Goal: Task Accomplishment & Management: Manage account settings

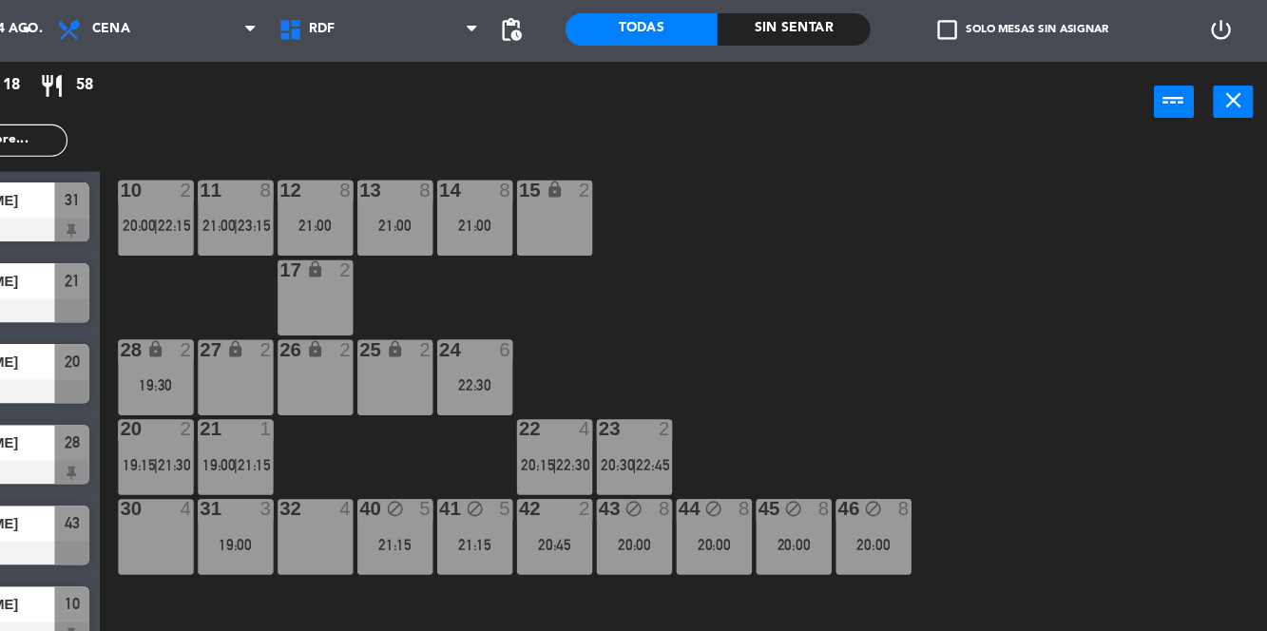
click at [371, 225] on div at bounding box center [356, 227] width 31 height 17
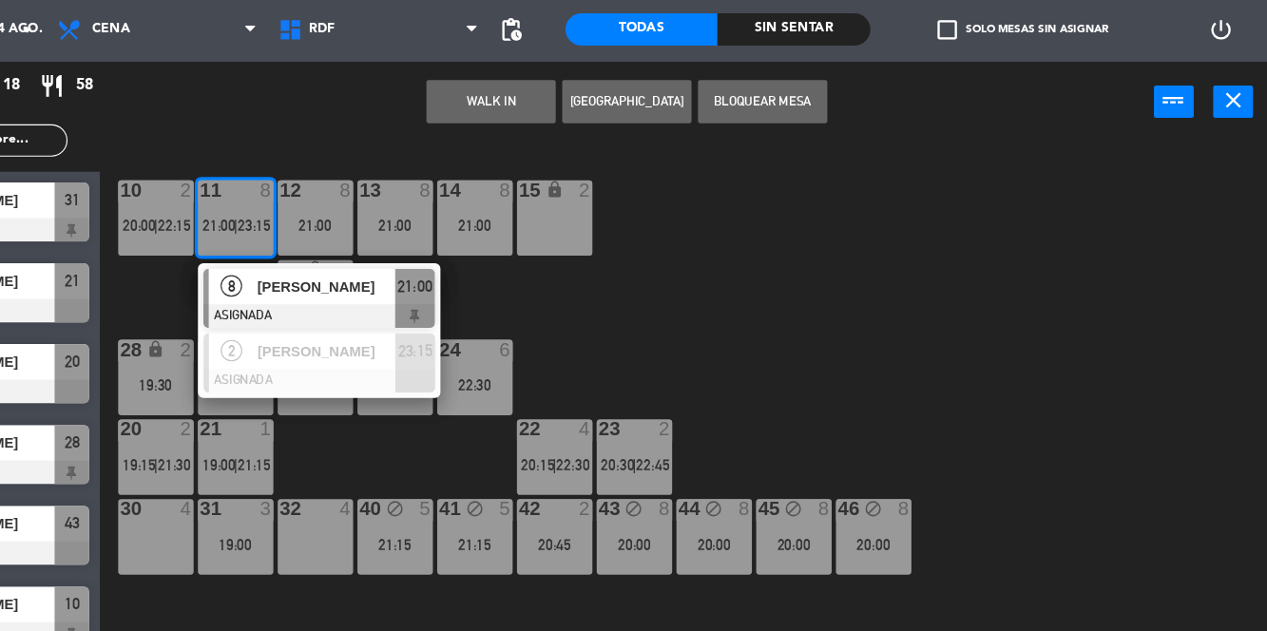
click at [1153, 404] on div "10 2 20:00 | 22:15 11 8 21:00 | 23:15 8 [PERSON_NAME] ASIGNADA 21:00 2 [PERSON_…" at bounding box center [758, 407] width 1017 height 446
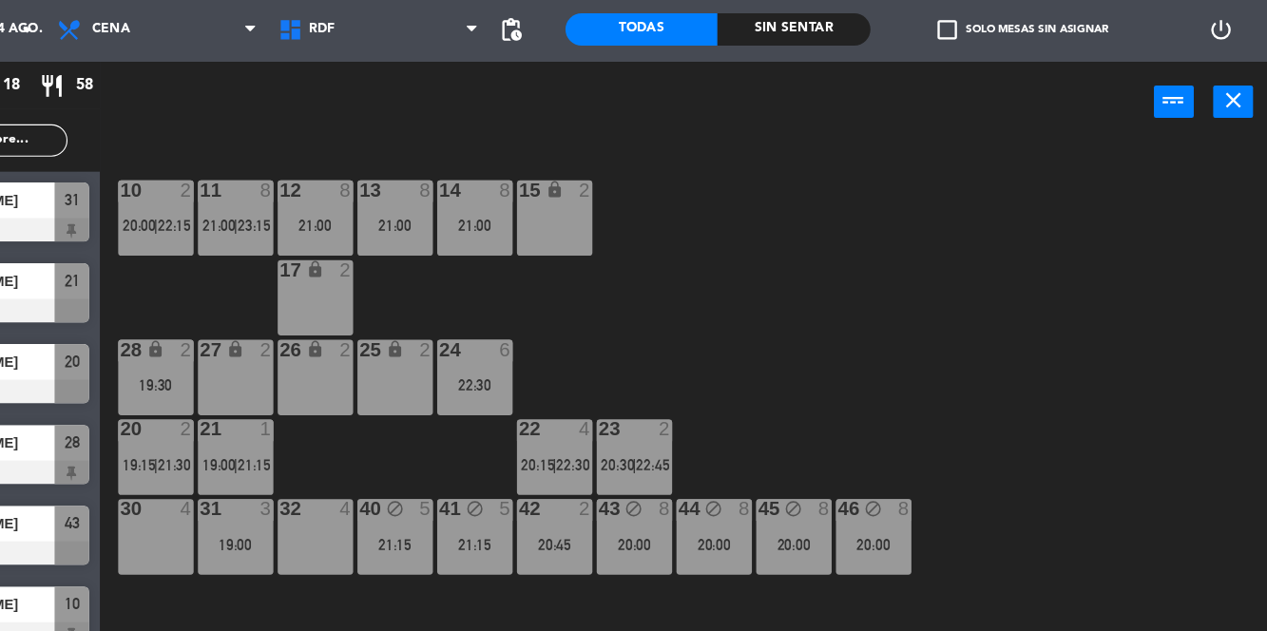
click at [350, 242] on div "11 8 21:00 | 23:15" at bounding box center [357, 252] width 67 height 67
click at [1137, 326] on div "10 2 20:00 | 22:15 11 8 21:00 | 23:15 12 8 21:00 13 8 21:00 14 8 21:00 15 lock …" at bounding box center [758, 407] width 1017 height 446
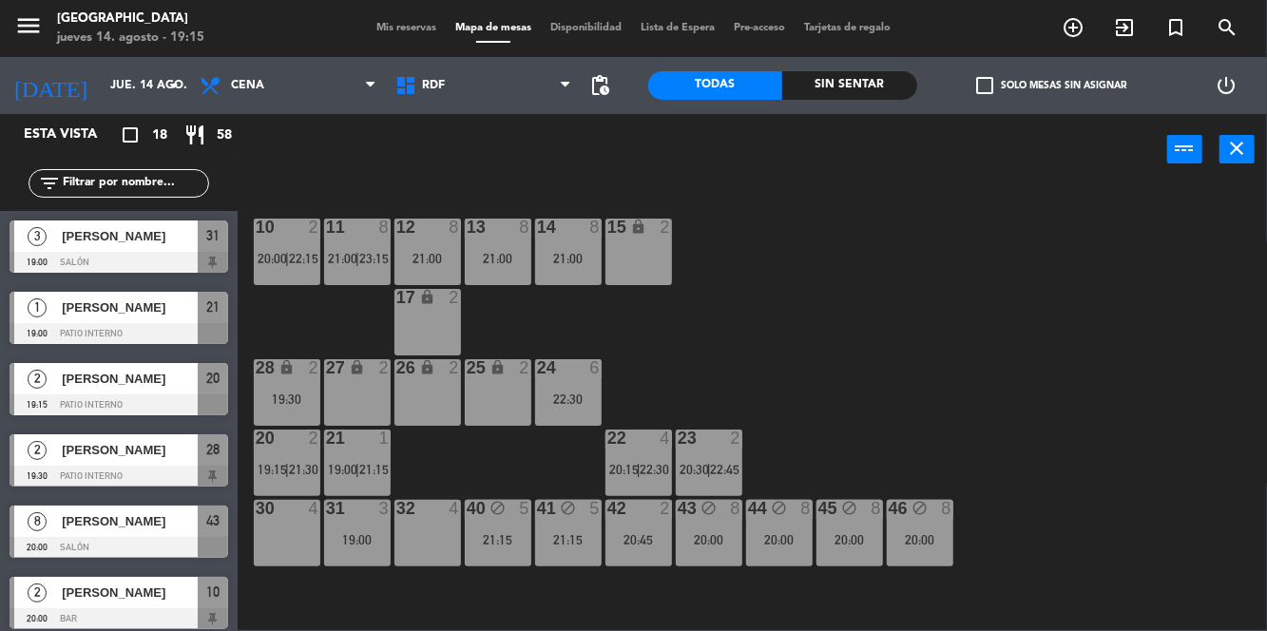
scroll to position [2, 0]
click at [357, 255] on span "|" at bounding box center [357, 258] width 4 height 15
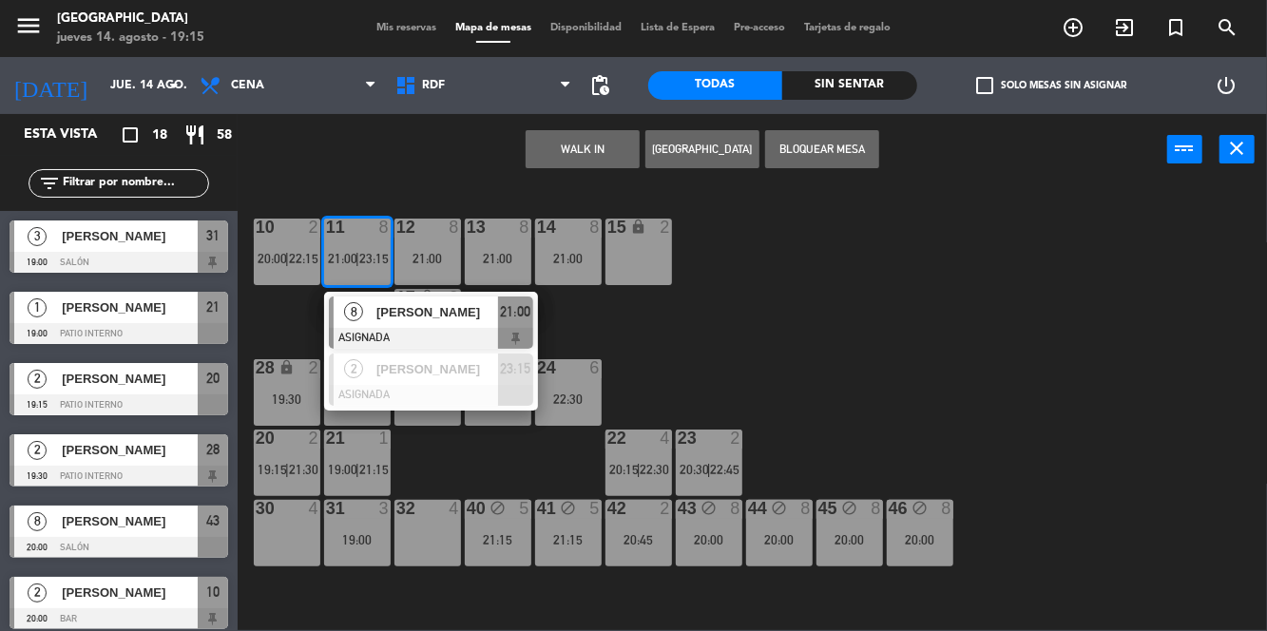
click at [1027, 384] on div "10 2 20:00 | 22:15 11 8 21:00 | 23:15 8 [PERSON_NAME] ASIGNADA 21:00 2 [PERSON_…" at bounding box center [758, 407] width 1017 height 446
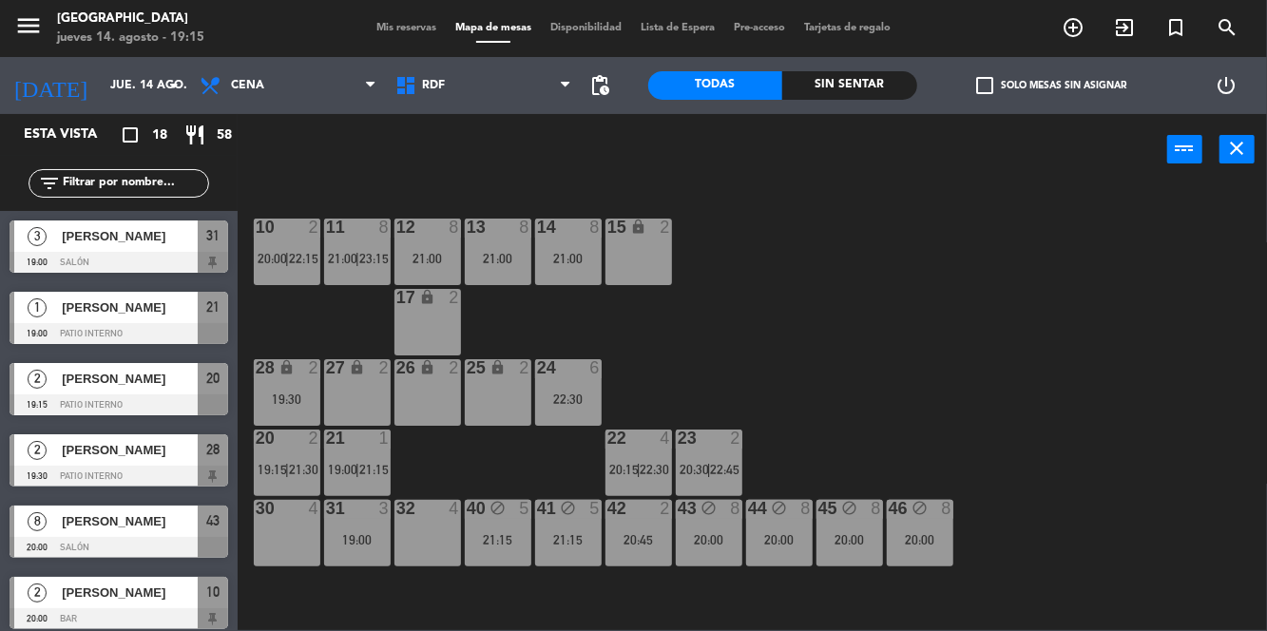
click at [375, 258] on span "23:15" at bounding box center [373, 258] width 29 height 15
click at [355, 249] on div "11 8 21:00 | 23:15" at bounding box center [357, 252] width 67 height 67
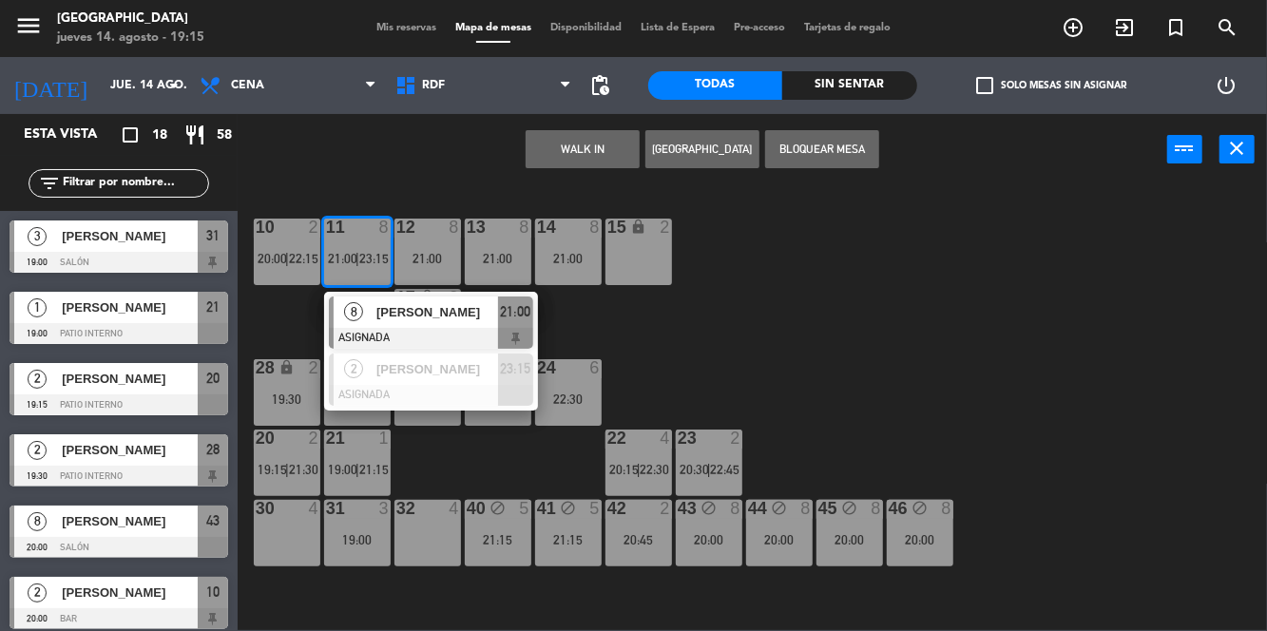
click at [380, 384] on div "[PERSON_NAME]" at bounding box center [436, 368] width 124 height 31
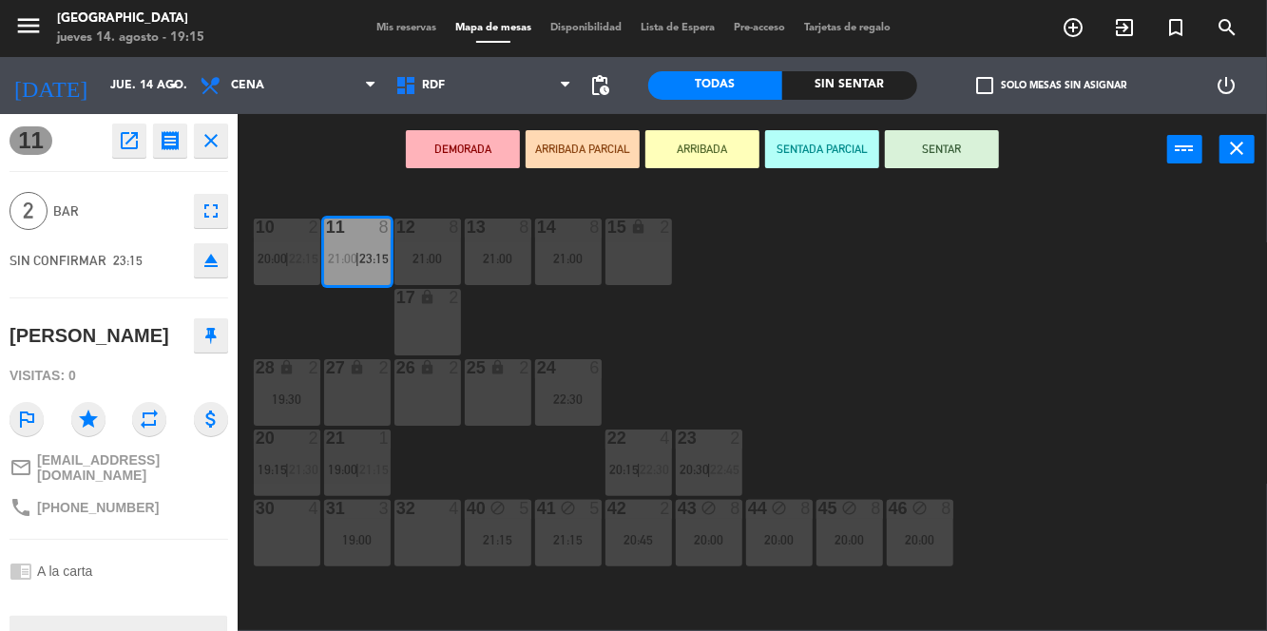
click at [289, 392] on div "19:30" at bounding box center [287, 398] width 67 height 13
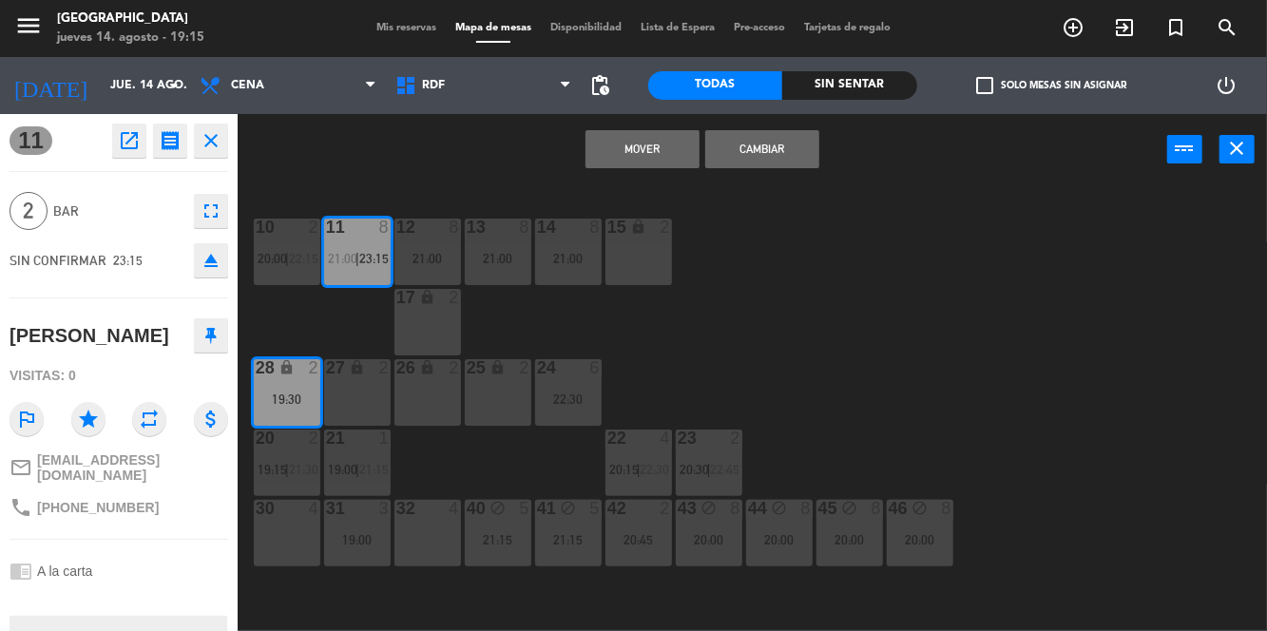
click at [648, 152] on button "Mover" at bounding box center [642, 149] width 114 height 38
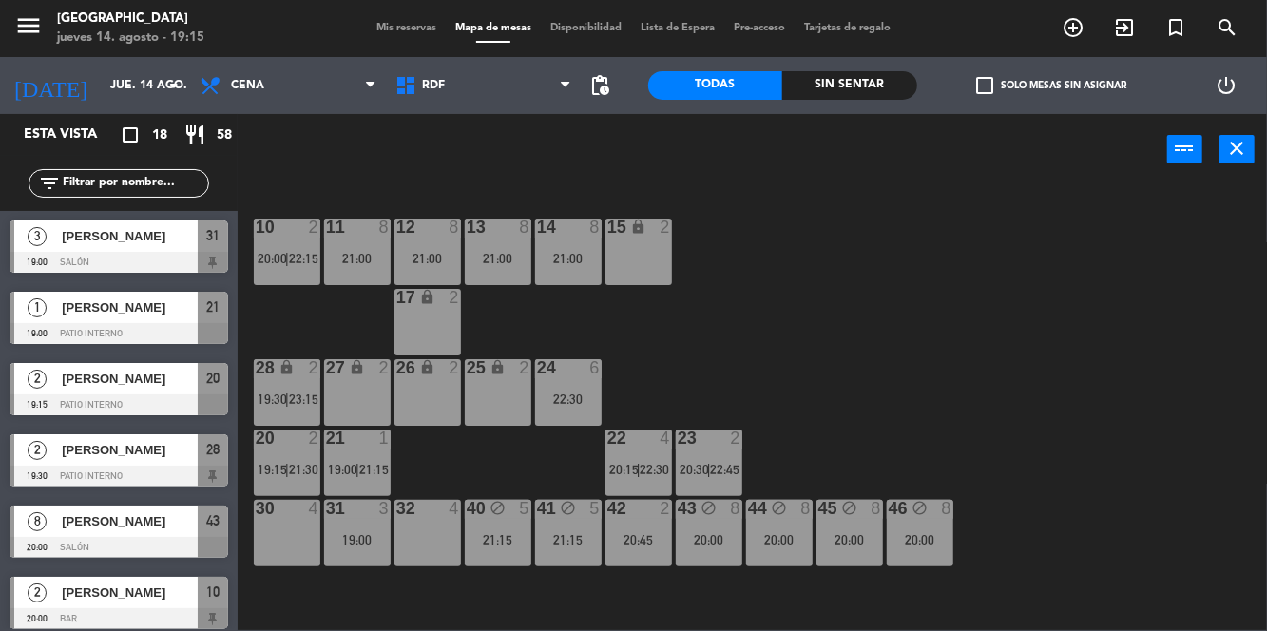
scroll to position [386, 0]
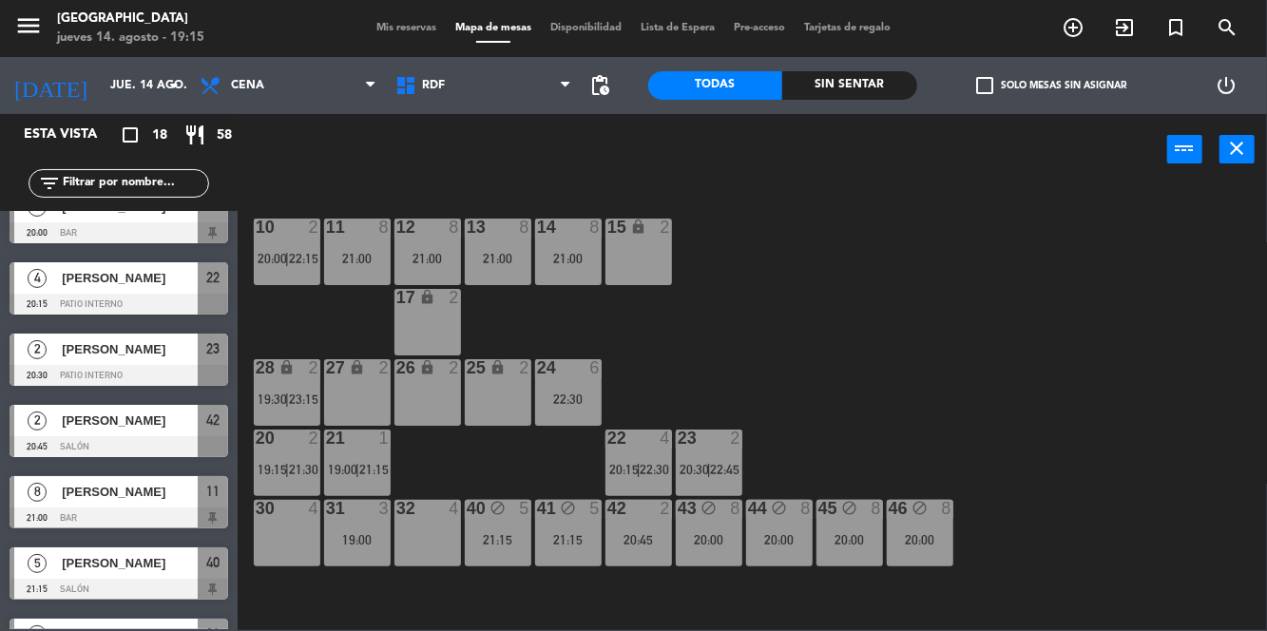
click at [1081, 359] on div "10 2 20:00 | 22:15 11 8 21:00 12 8 21:00 13 8 21:00 14 8 21:00 15 lock 2 17 loc…" at bounding box center [758, 407] width 1017 height 446
click at [353, 228] on div at bounding box center [356, 227] width 31 height 17
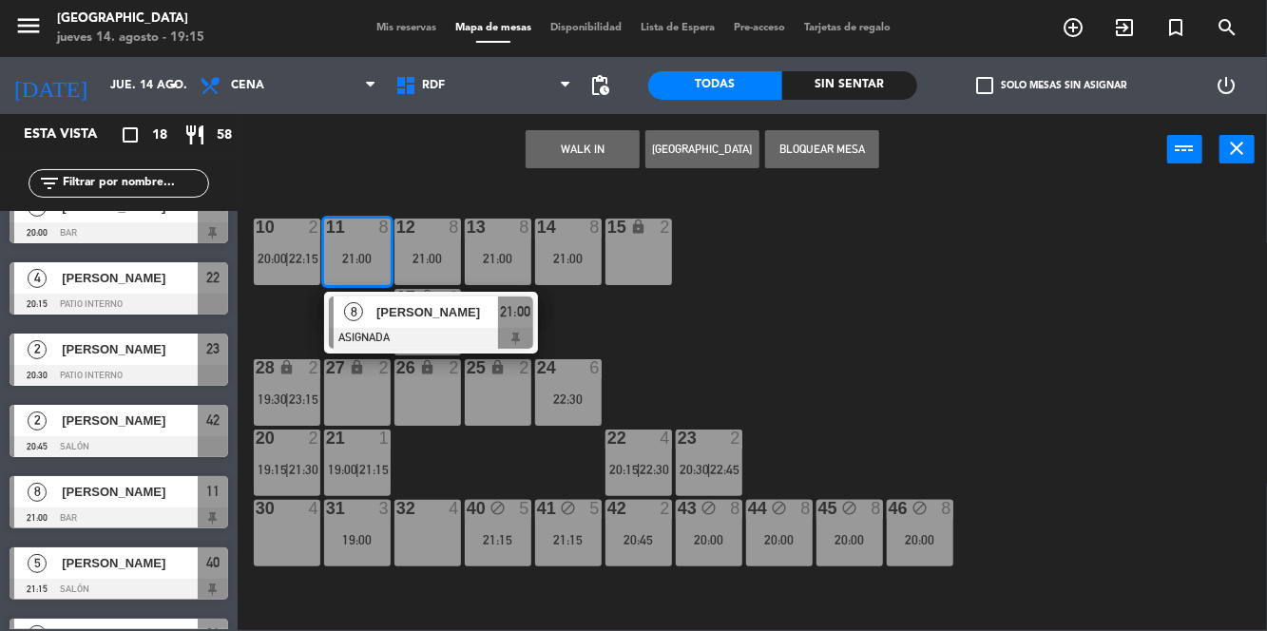
click at [1093, 357] on div "10 2 20:00 | 22:15 11 8 21:00 8 [PERSON_NAME] ASIGNADA 21:00 12 8 21:00 13 8 21…" at bounding box center [758, 407] width 1017 height 446
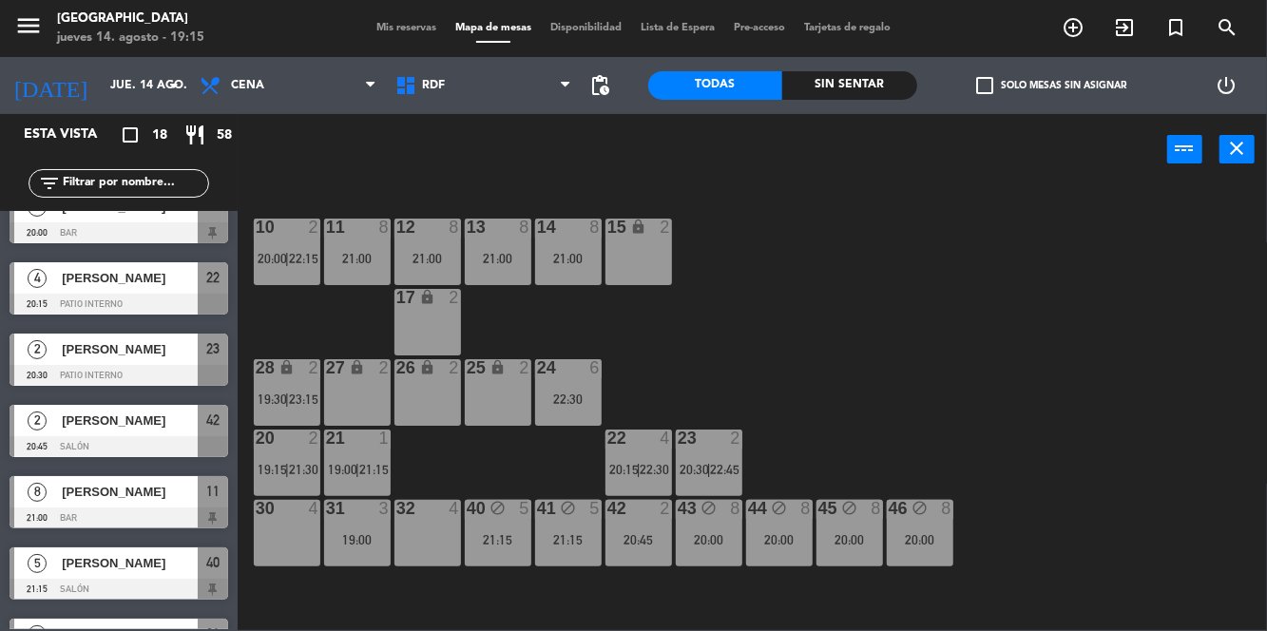
click at [296, 249] on div "10 2 20:00 | 22:15" at bounding box center [287, 252] width 67 height 67
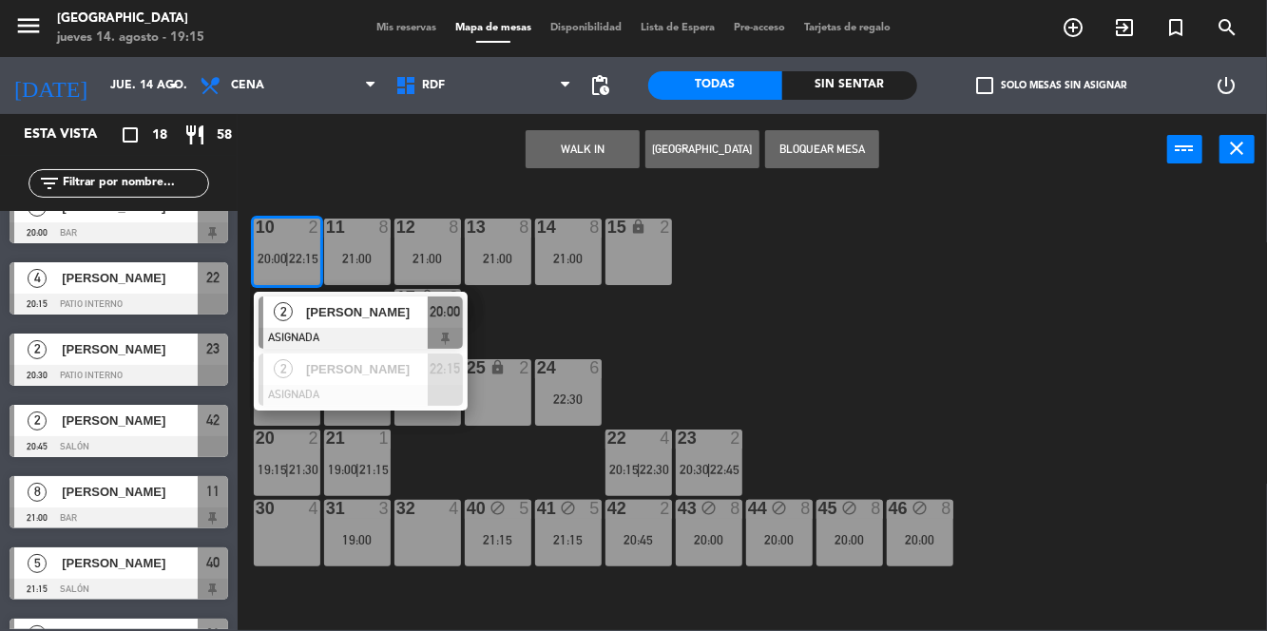
click at [346, 389] on div at bounding box center [360, 395] width 204 height 21
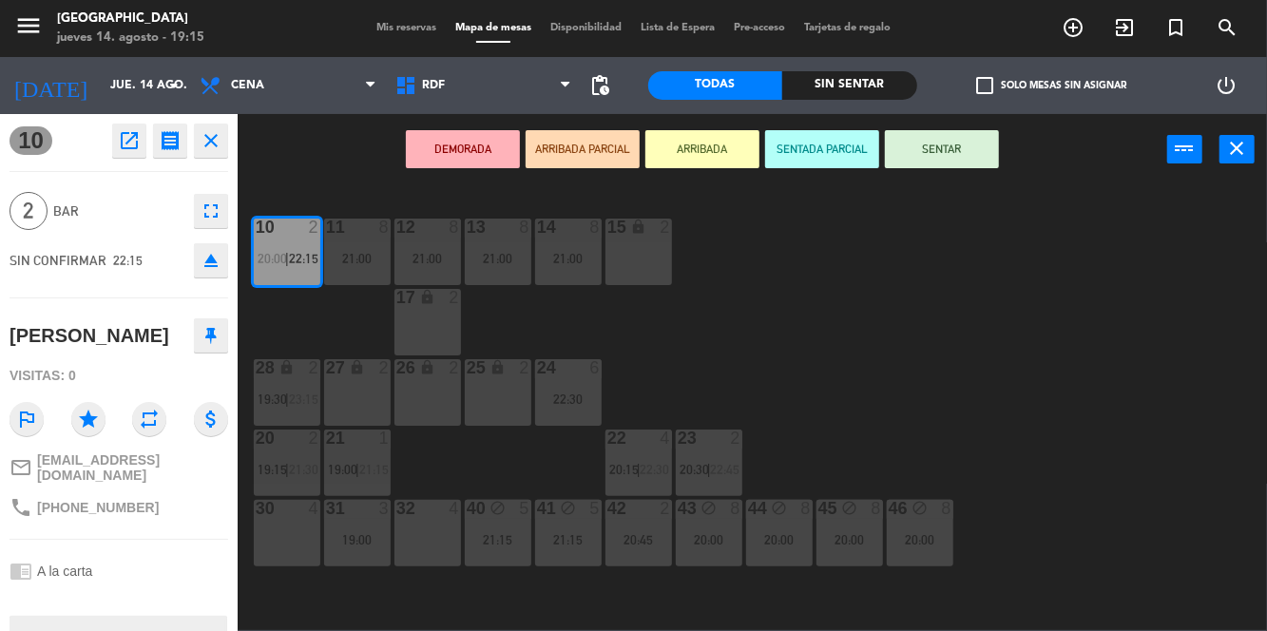
click at [354, 556] on div "31 3 19:00" at bounding box center [357, 533] width 67 height 67
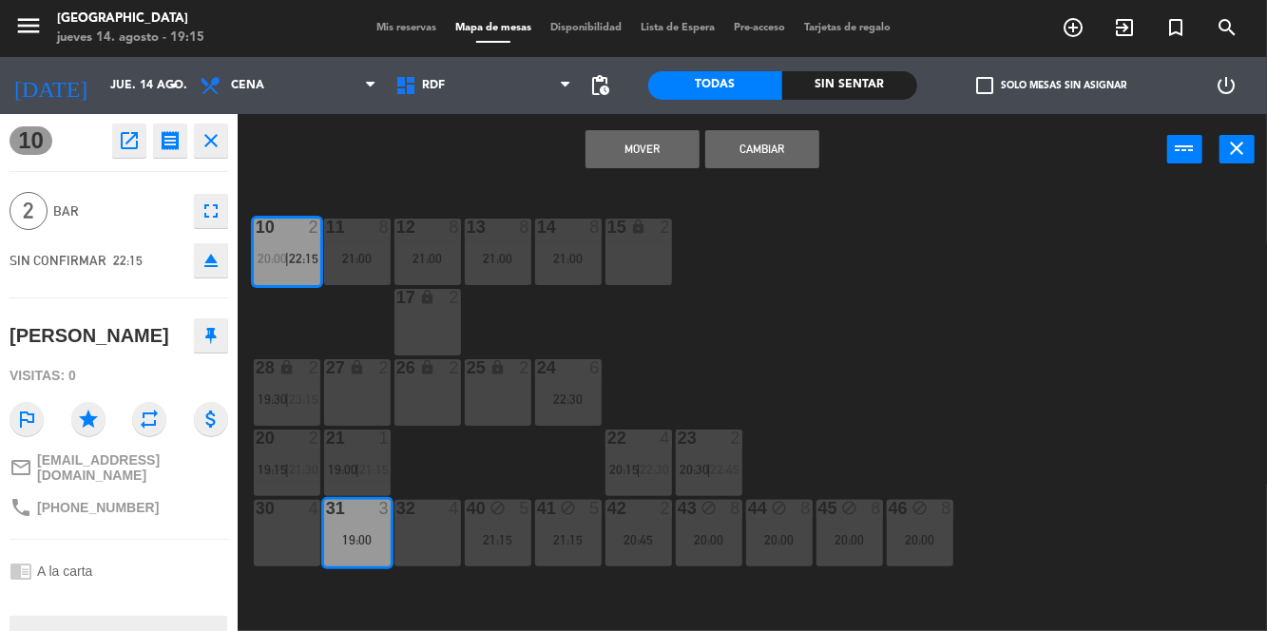
click at [968, 336] on div "10 2 20:00 | 22:15 11 8 21:00 12 8 21:00 13 8 21:00 14 8 21:00 15 lock 2 17 loc…" at bounding box center [758, 407] width 1017 height 446
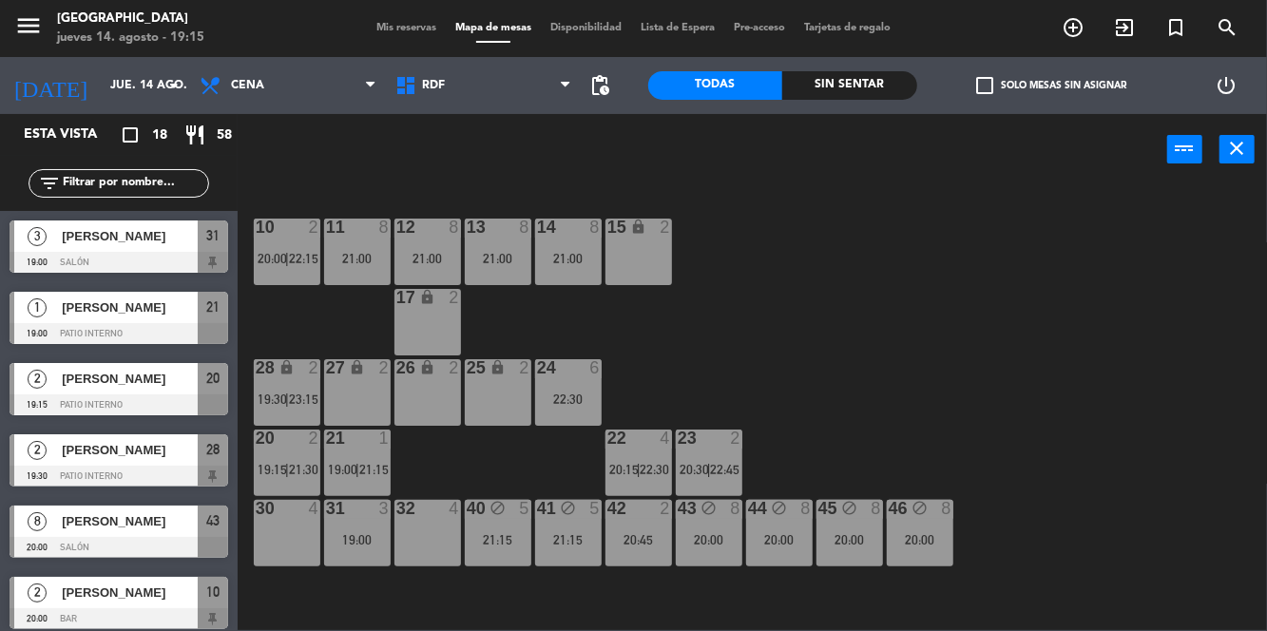
scroll to position [0, 0]
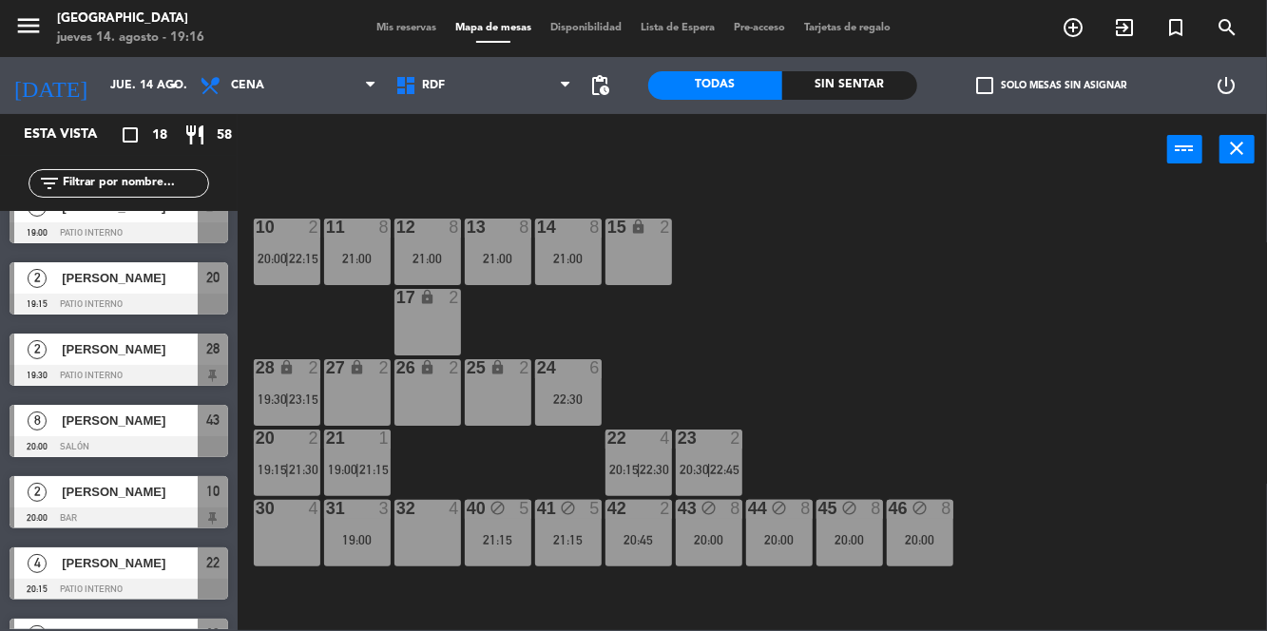
click at [962, 369] on div "10 2 20:00 | 22:15 11 8 21:00 12 8 21:00 13 8 21:00 14 8 21:00 15 lock 2 17 loc…" at bounding box center [758, 407] width 1017 height 446
click at [959, 383] on div "10 2 20:00 | 22:15 11 8 21:00 12 8 21:00 13 8 21:00 14 8 21:00 15 lock 2 17 loc…" at bounding box center [758, 407] width 1017 height 446
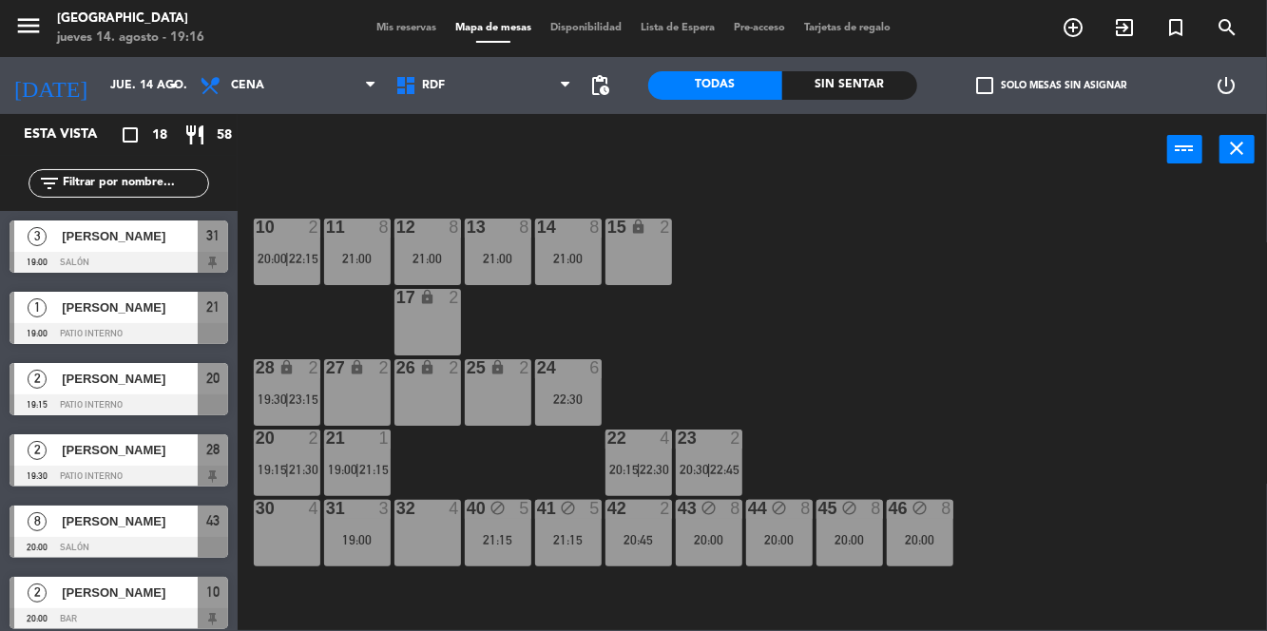
click at [397, 32] on span "Mis reservas" at bounding box center [406, 28] width 79 height 10
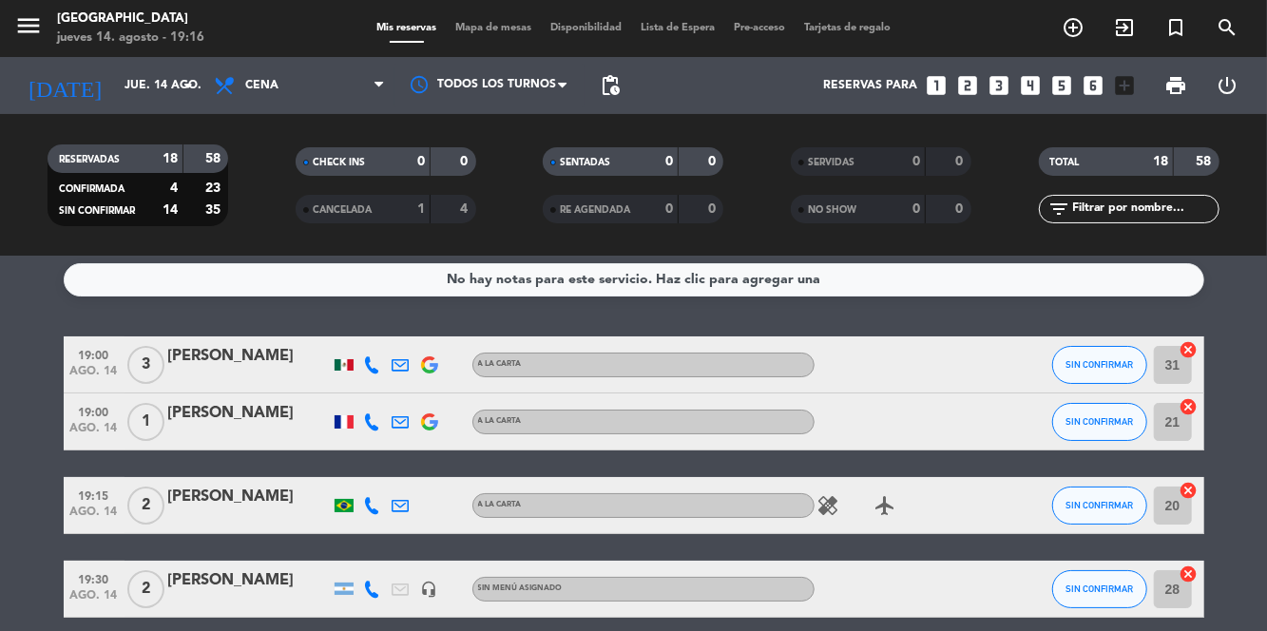
scroll to position [5, 0]
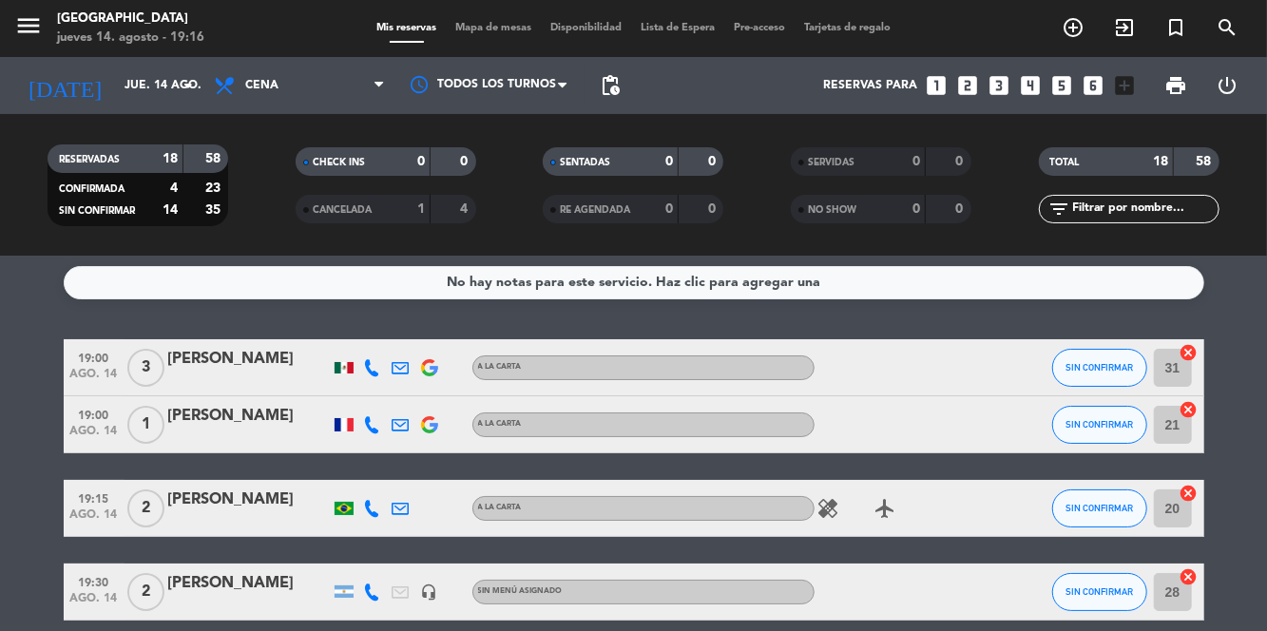
click at [373, 371] on icon at bounding box center [372, 367] width 17 height 17
click at [416, 338] on span at bounding box center [414, 336] width 15 height 15
click at [821, 507] on icon "healing" at bounding box center [828, 508] width 23 height 23
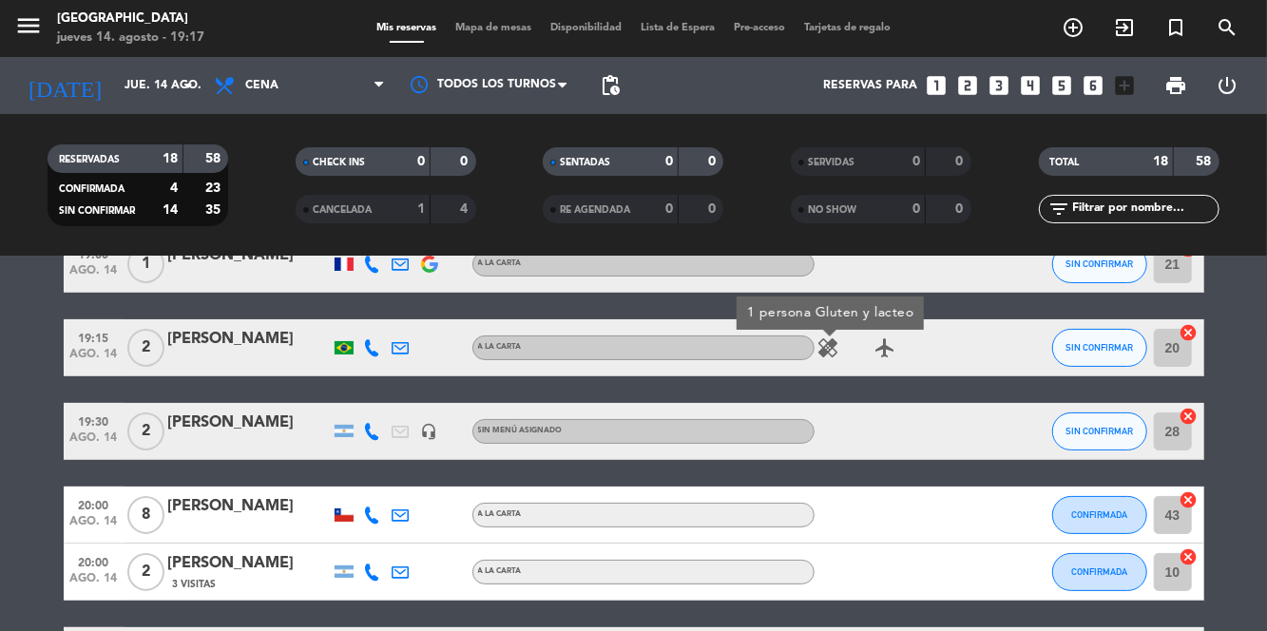
scroll to position [171, 0]
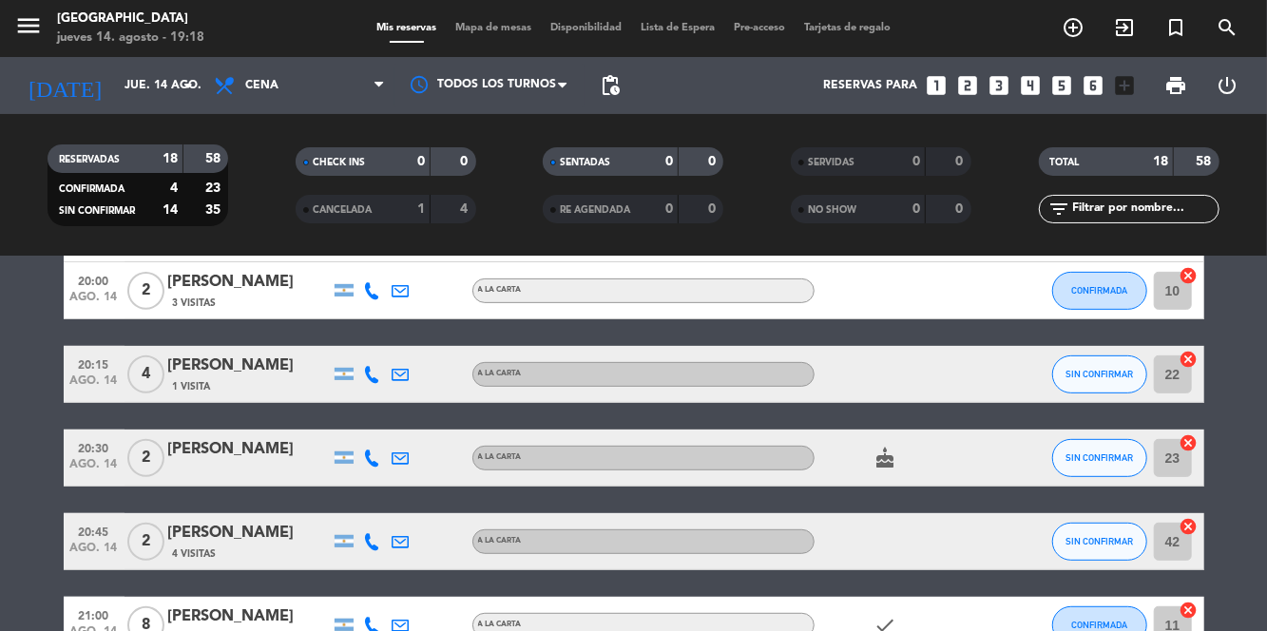
scroll to position [448, 0]
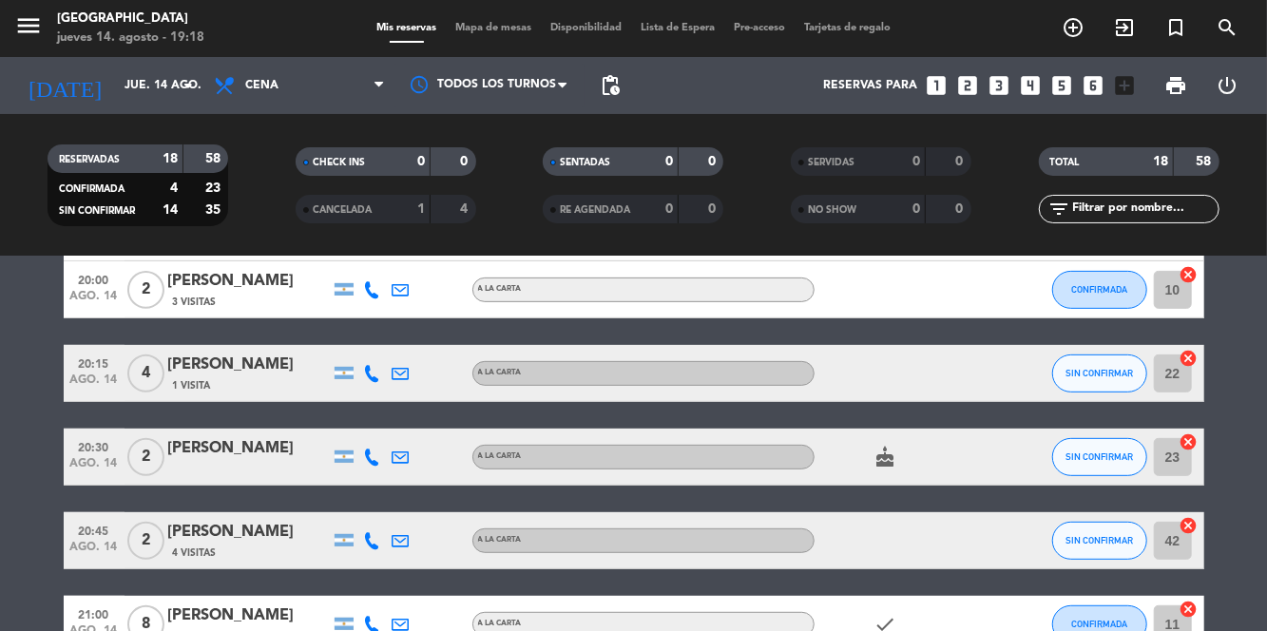
click at [878, 460] on icon "cake" at bounding box center [885, 457] width 23 height 23
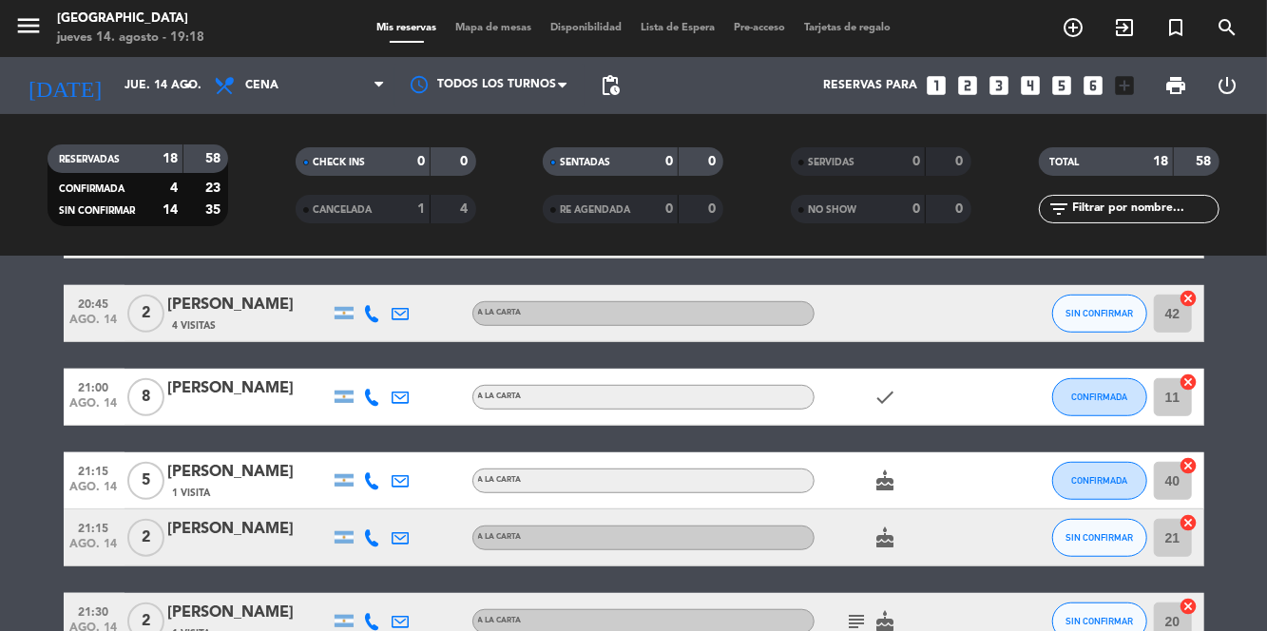
scroll to position [680, 0]
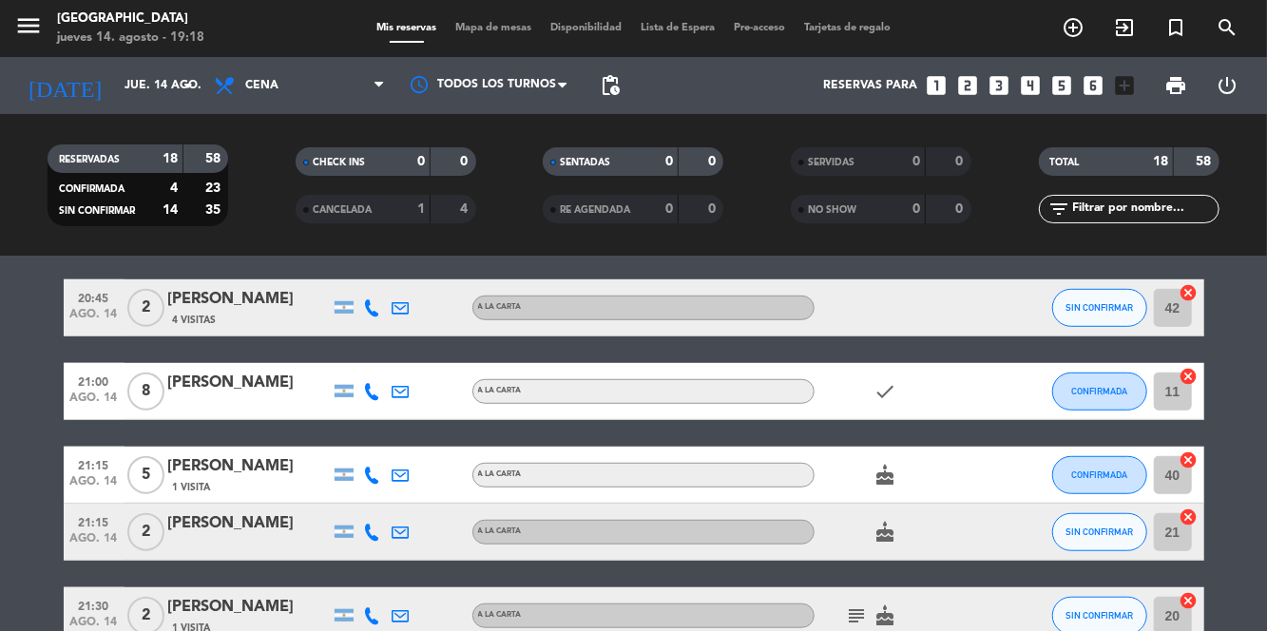
click at [893, 479] on icon "cake" at bounding box center [885, 475] width 23 height 23
click at [874, 536] on icon "cake" at bounding box center [885, 532] width 23 height 23
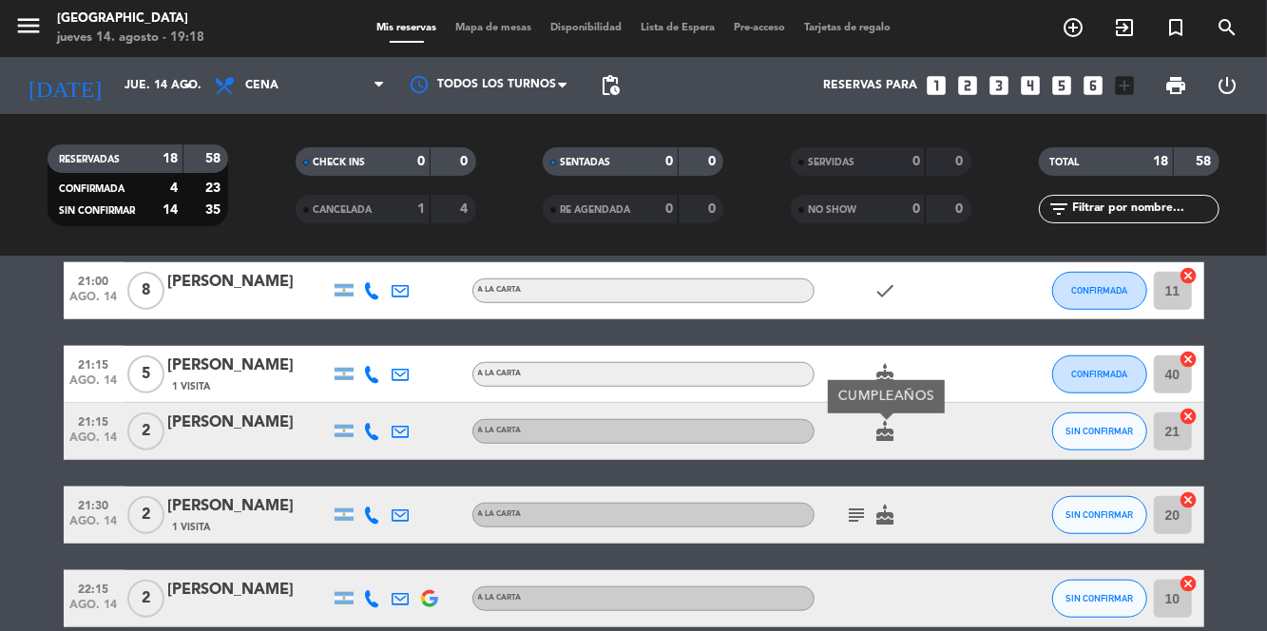
click at [848, 517] on icon "subject" at bounding box center [857, 515] width 23 height 23
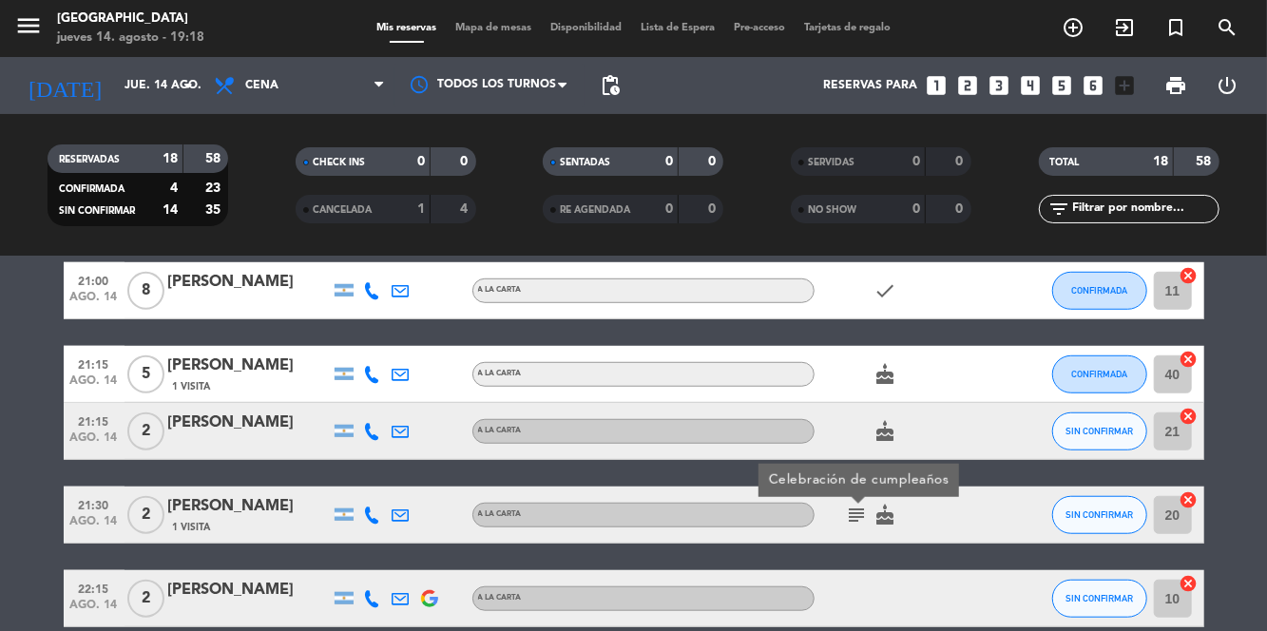
click at [893, 507] on icon "cake" at bounding box center [885, 515] width 23 height 23
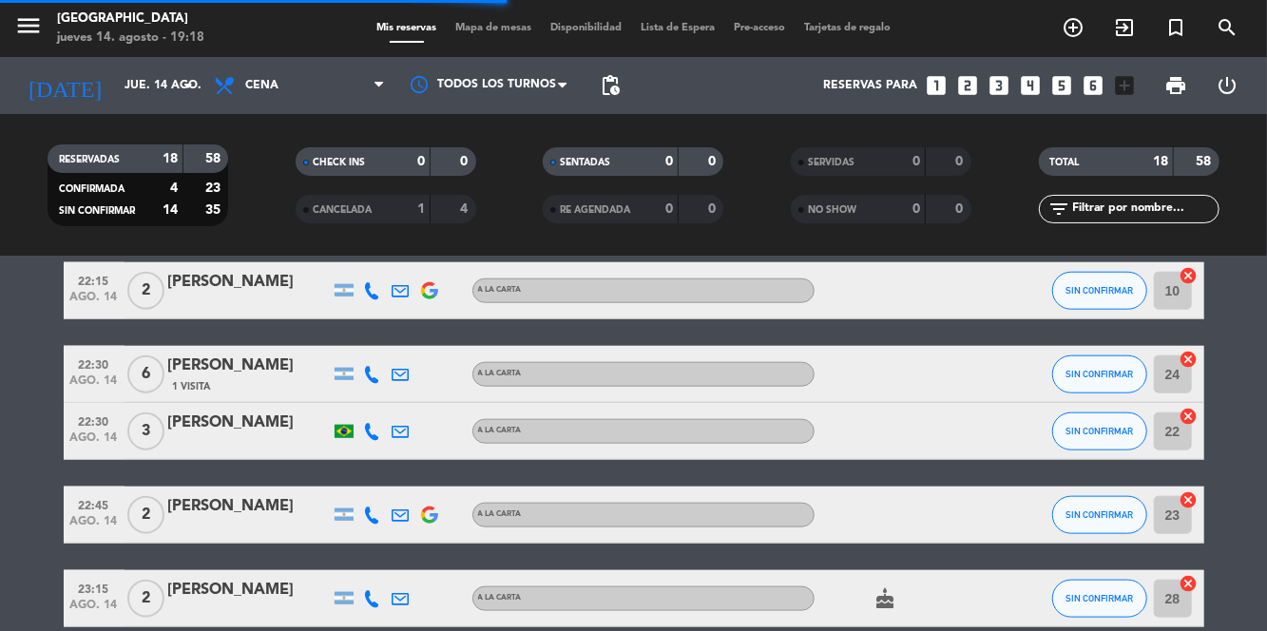
scroll to position [0, 0]
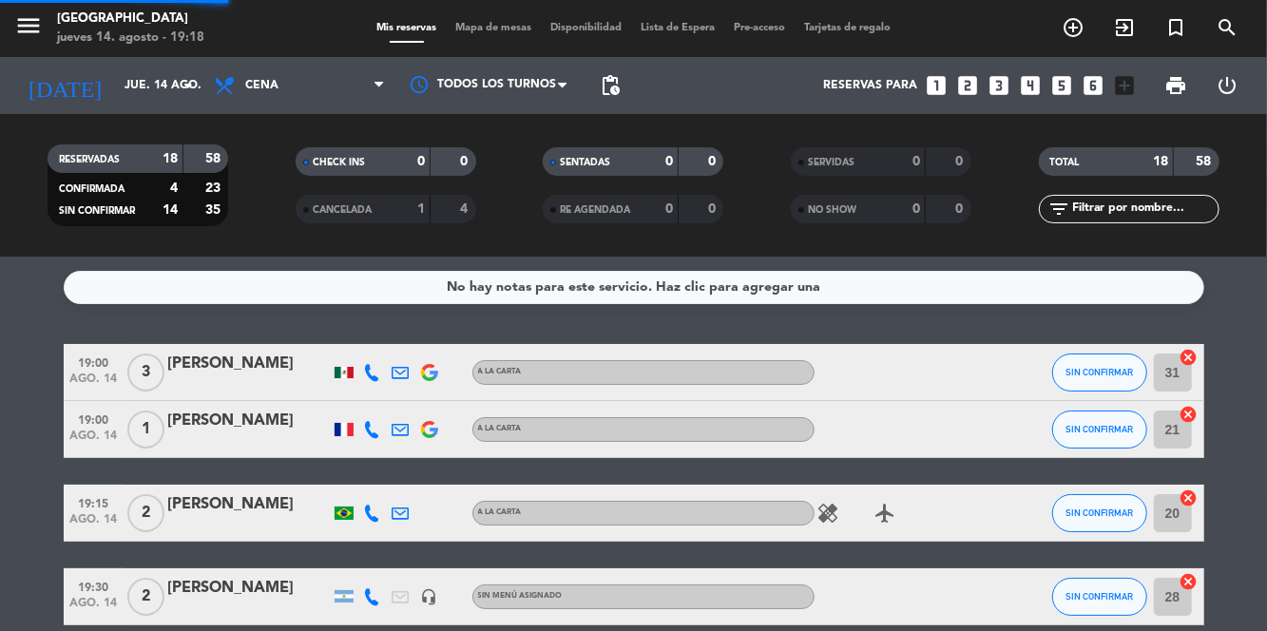
click at [505, 27] on span "Mapa de mesas" at bounding box center [493, 28] width 95 height 10
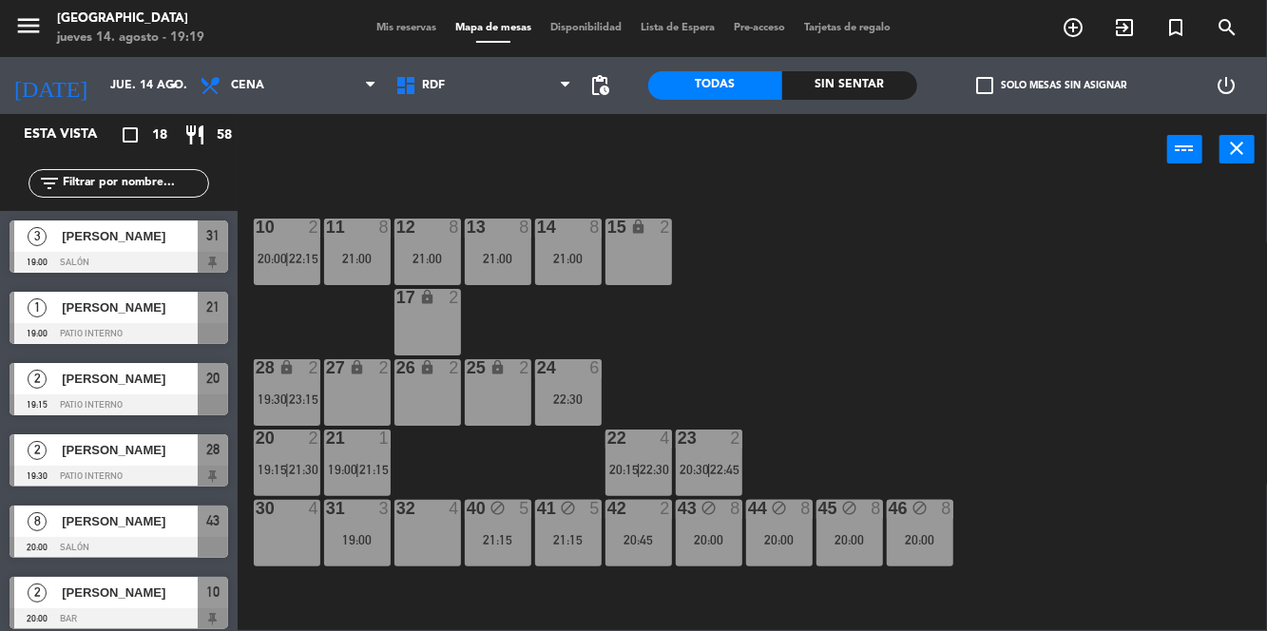
click at [350, 562] on div "31 3 19:00" at bounding box center [357, 533] width 67 height 67
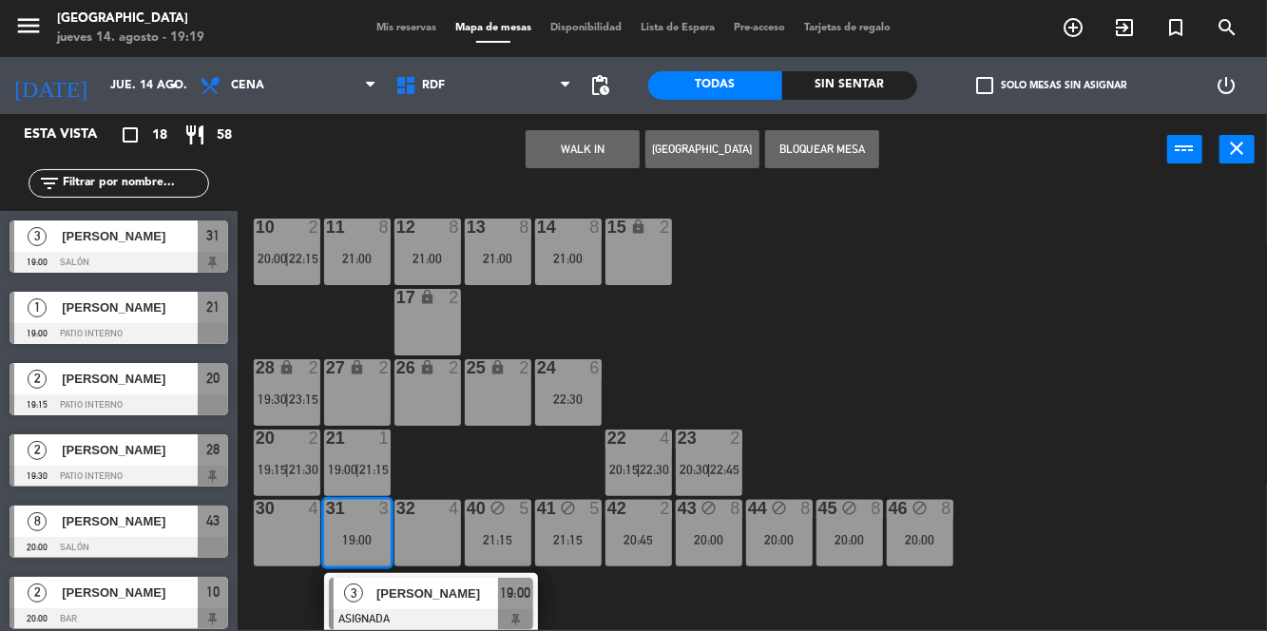
click at [958, 369] on div "10 2 20:00 | 22:15 11 8 21:00 12 8 21:00 13 8 21:00 14 8 21:00 15 lock 2 17 loc…" at bounding box center [758, 407] width 1017 height 446
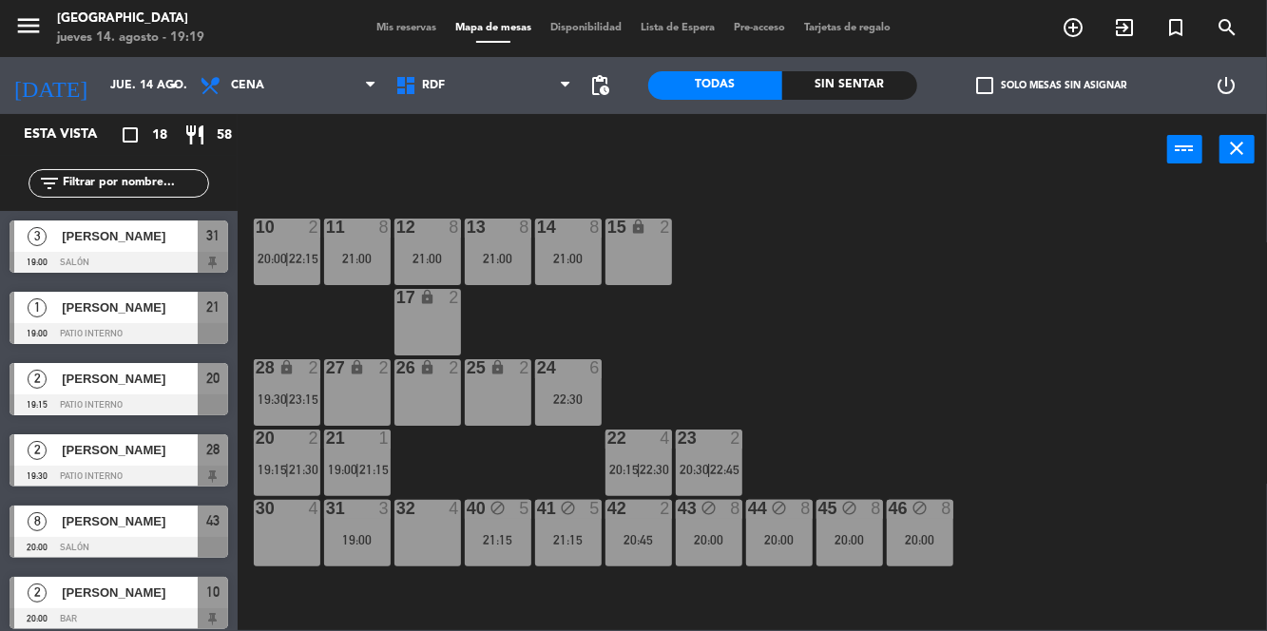
click at [986, 312] on div "10 2 20:00 | 22:15 11 8 21:00 12 8 21:00 13 8 21:00 14 8 21:00 15 lock 2 17 loc…" at bounding box center [758, 407] width 1017 height 446
click at [1061, 32] on icon "add_circle_outline" at bounding box center [1072, 27] width 23 height 23
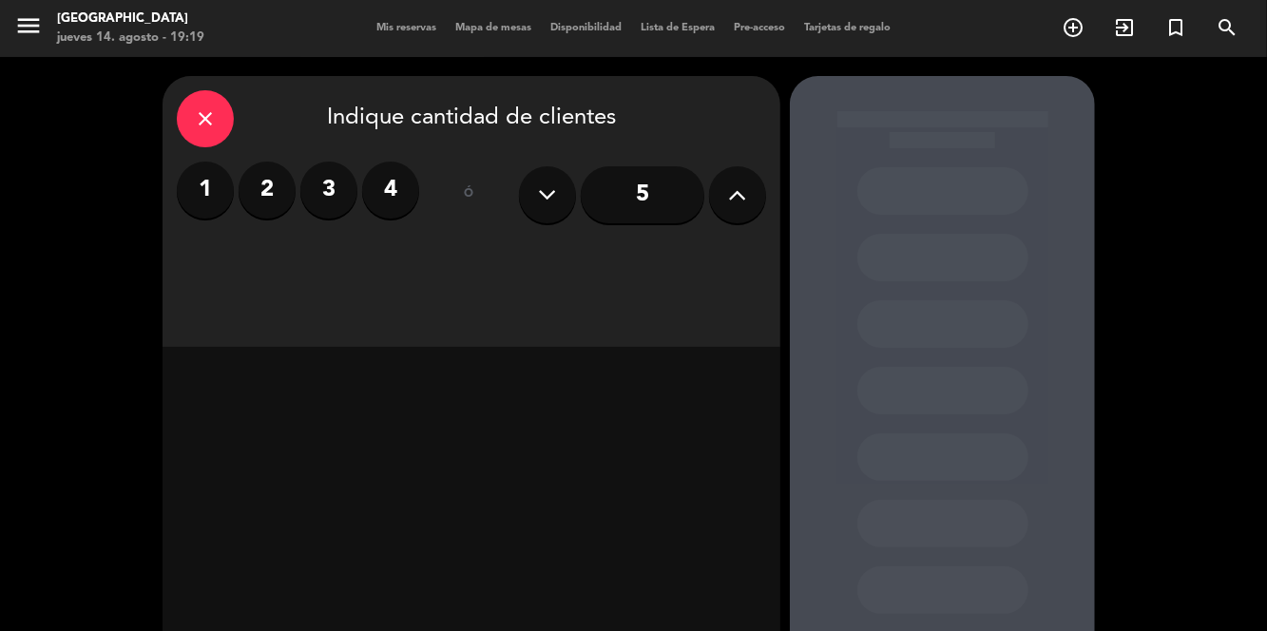
click at [266, 201] on label "2" at bounding box center [266, 190] width 57 height 57
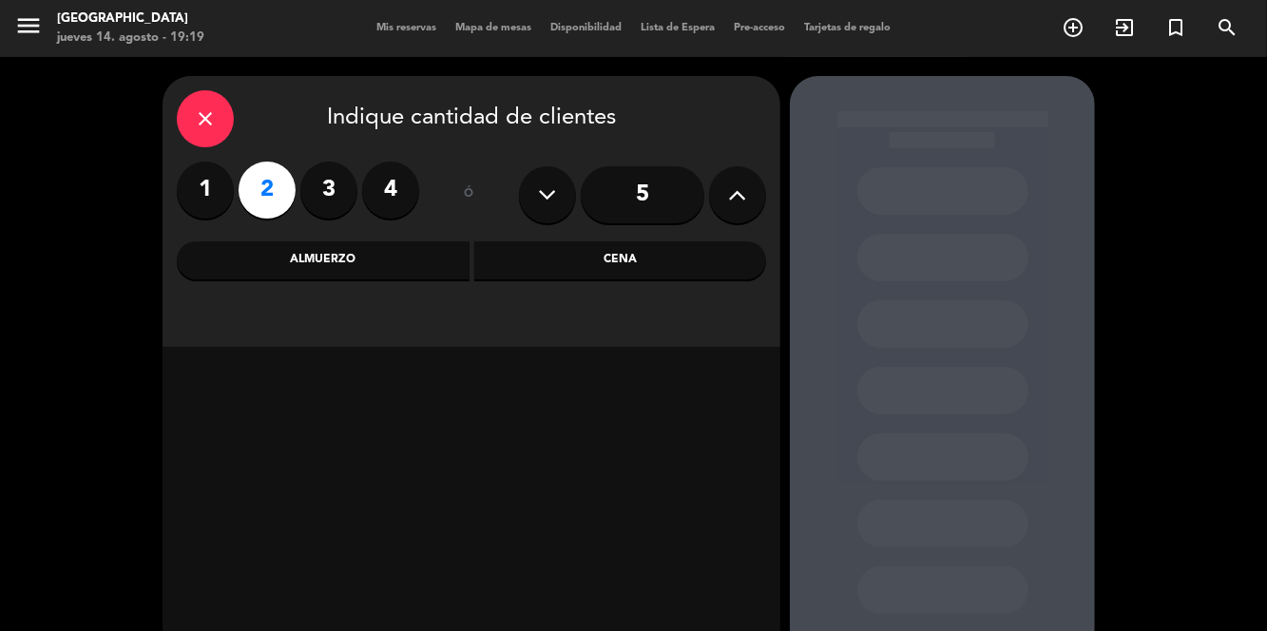
click at [549, 263] on div "Cena" at bounding box center [620, 260] width 293 height 38
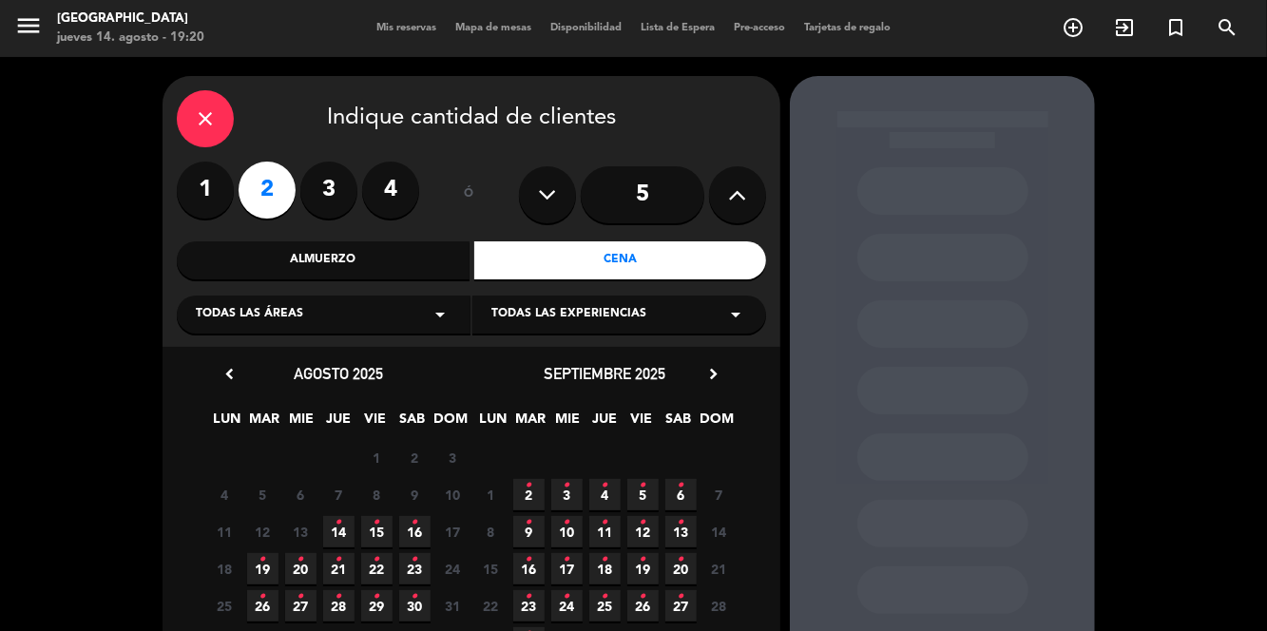
click at [332, 545] on span "14 •" at bounding box center [338, 531] width 31 height 31
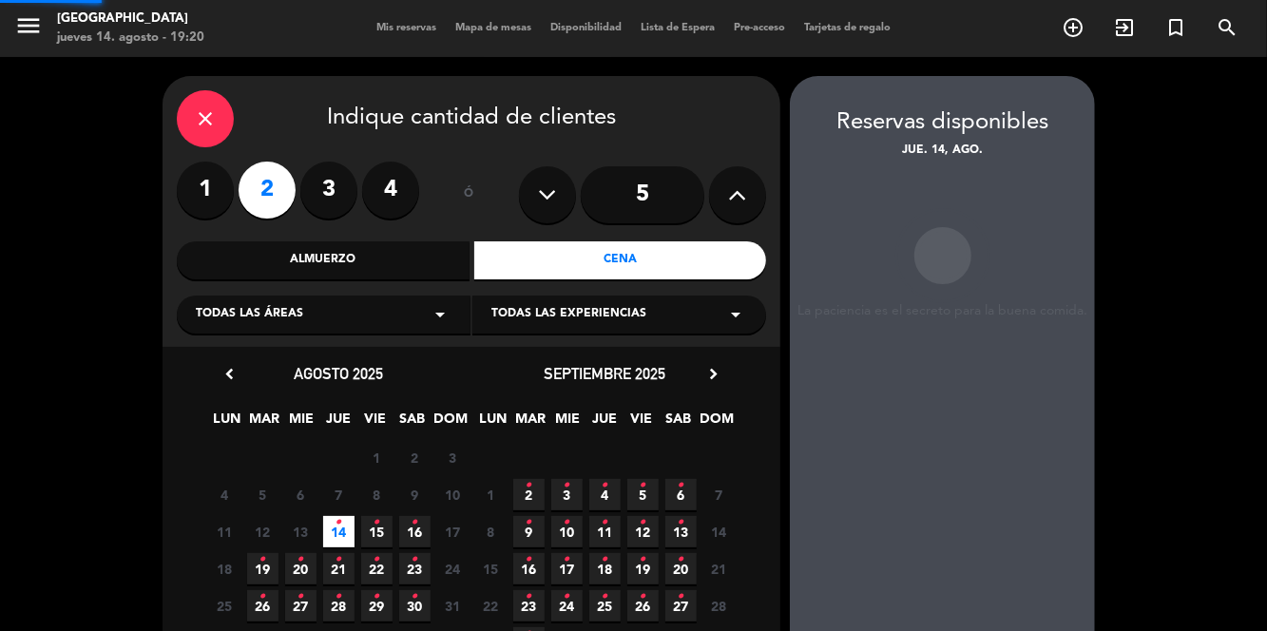
scroll to position [54, 0]
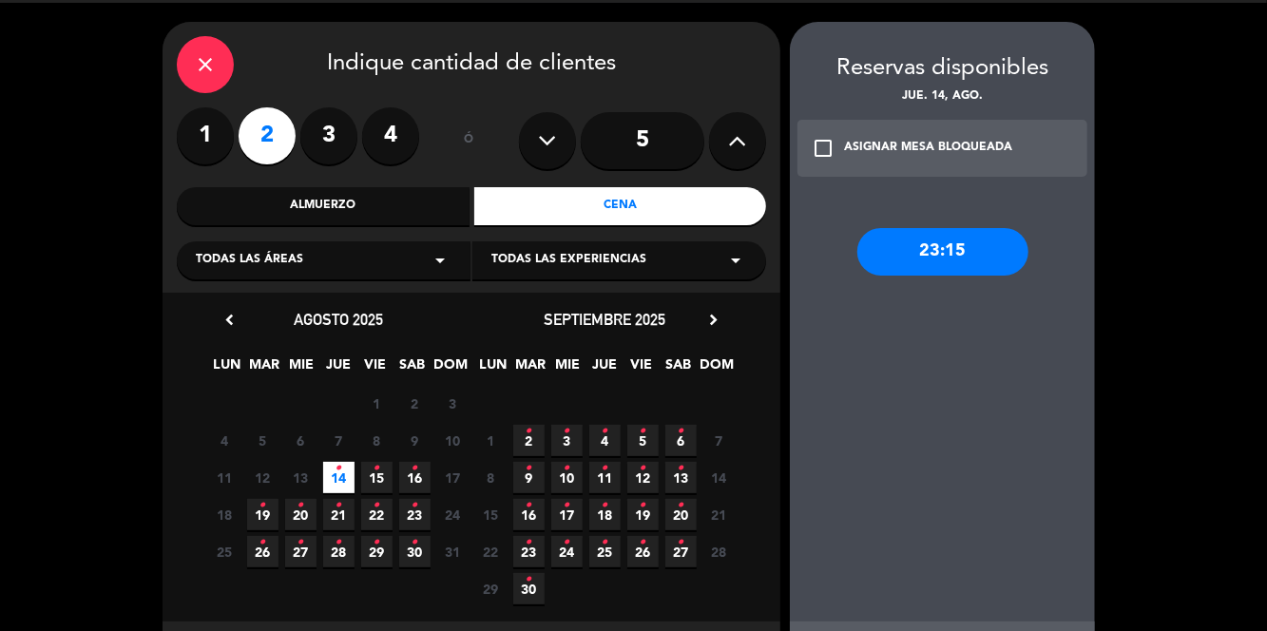
click at [816, 137] on icon "check_box_outline_blank" at bounding box center [822, 148] width 23 height 23
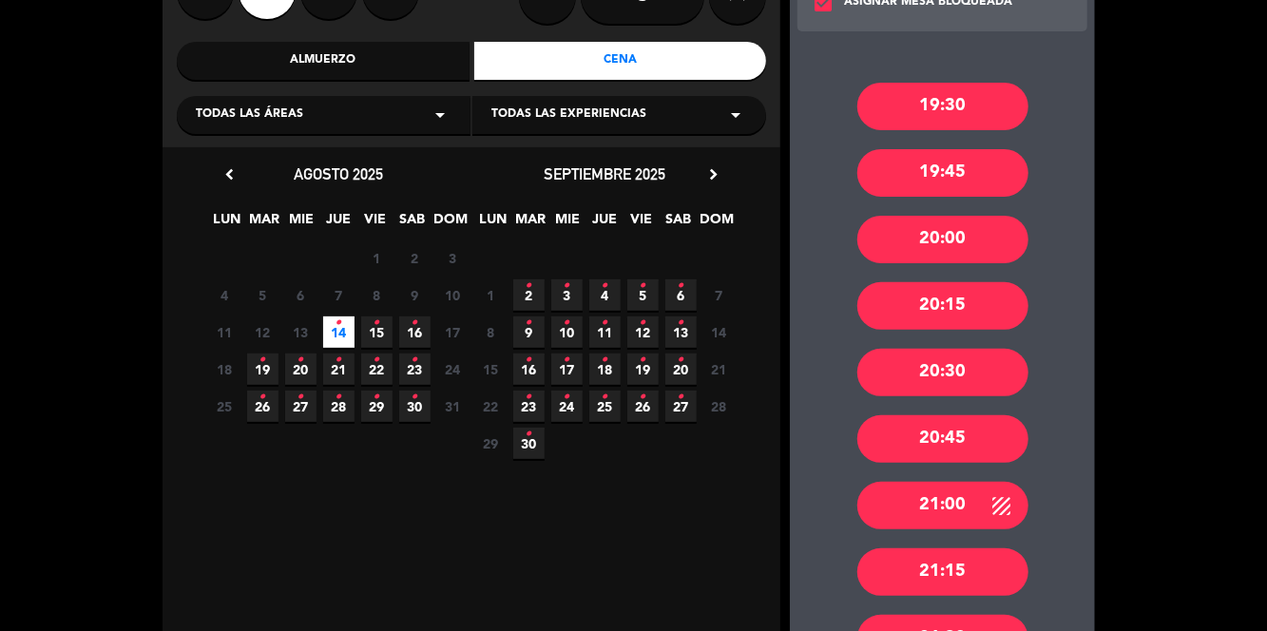
scroll to position [212, 0]
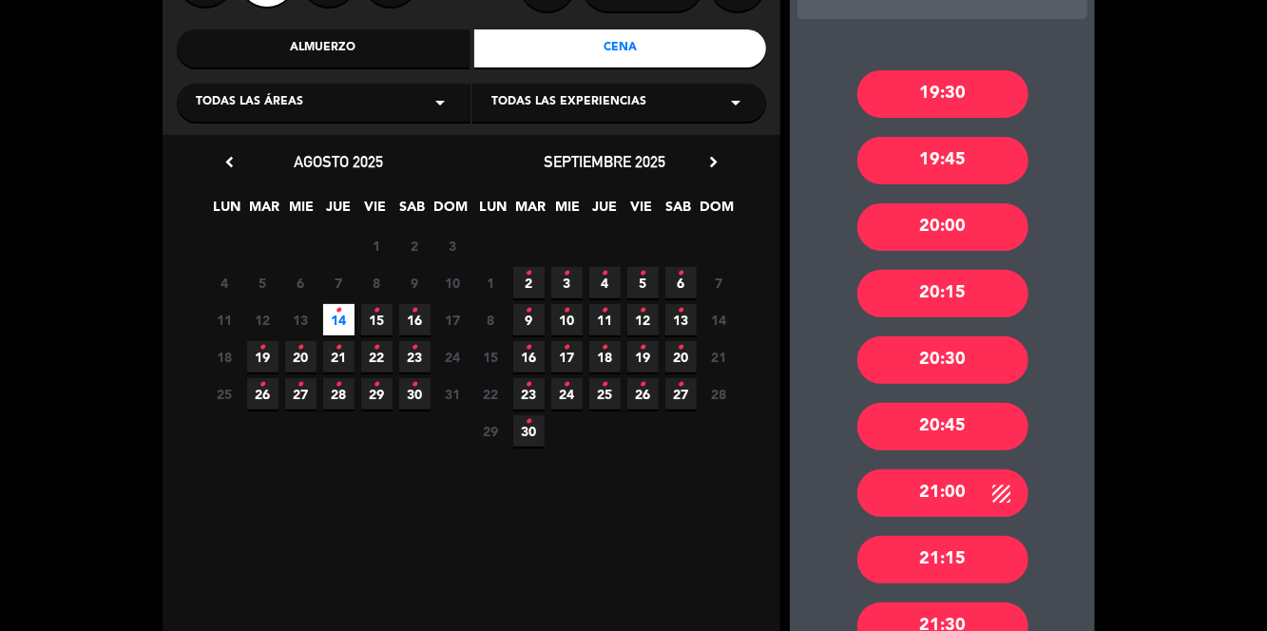
click at [991, 70] on div "19:30" at bounding box center [942, 94] width 171 height 48
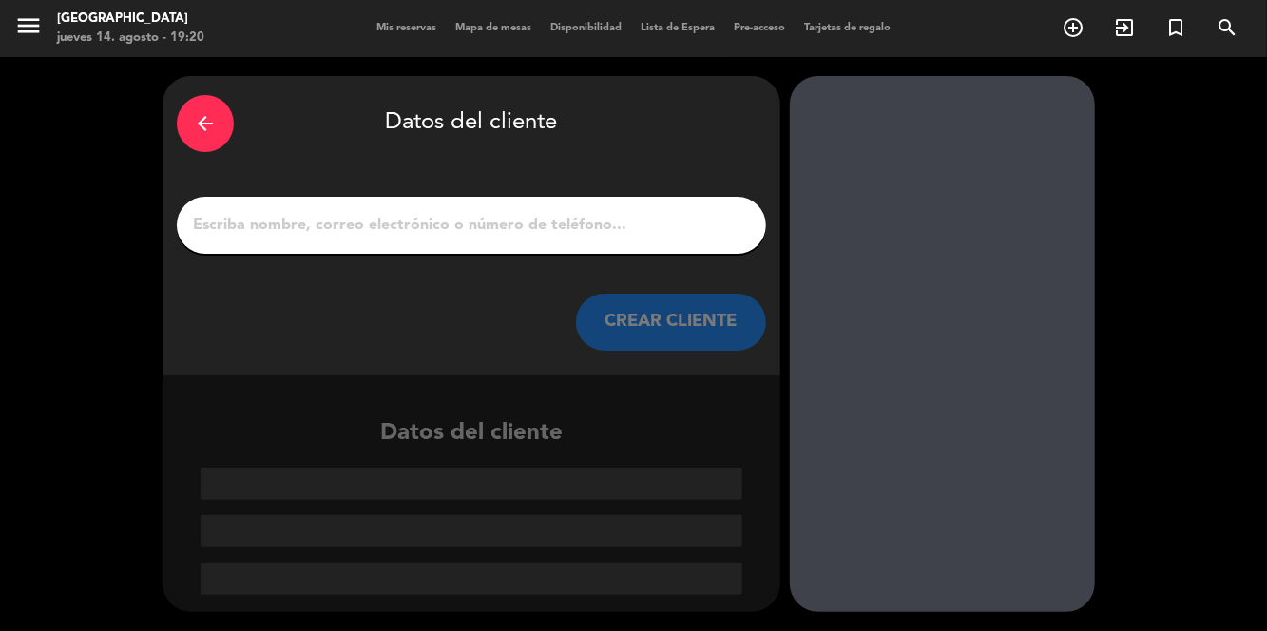
scroll to position [0, 0]
click at [711, 214] on input "1" at bounding box center [471, 225] width 561 height 27
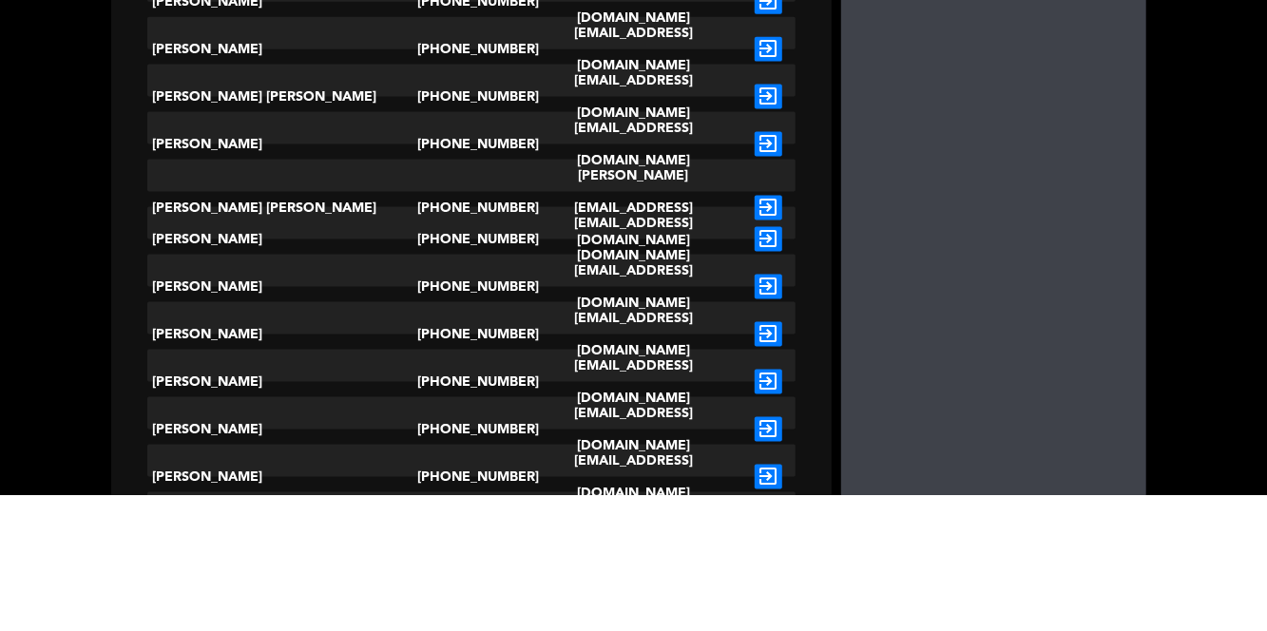
scroll to position [1236, 0]
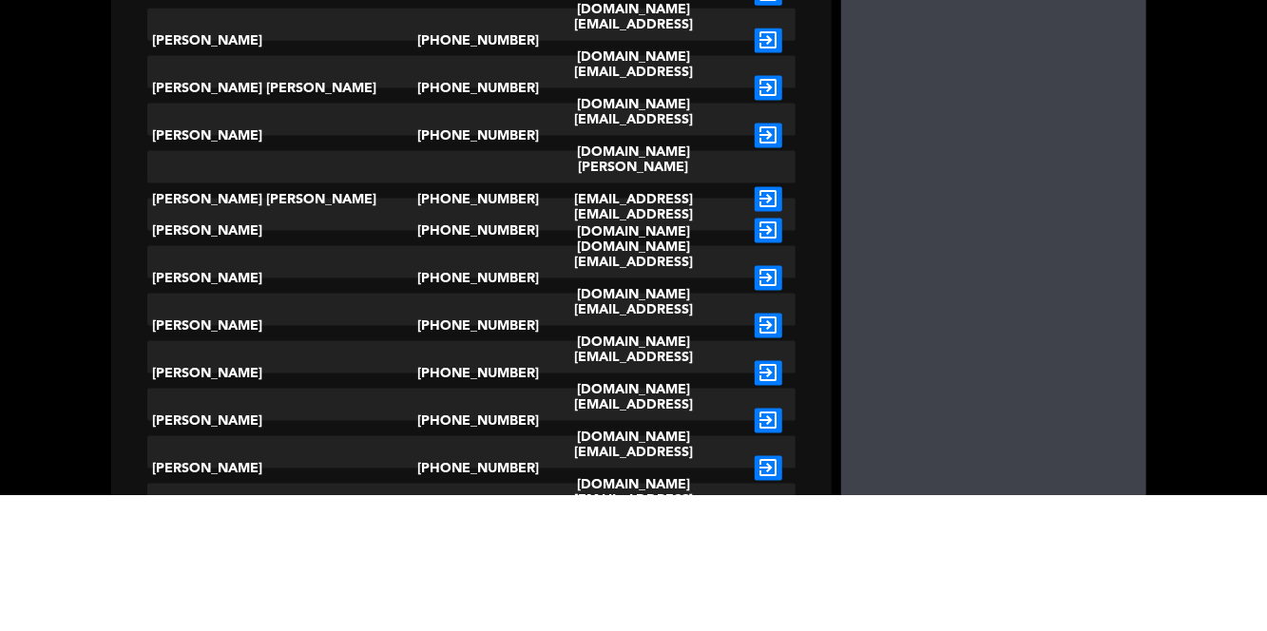
type input "[PERSON_NAME]"
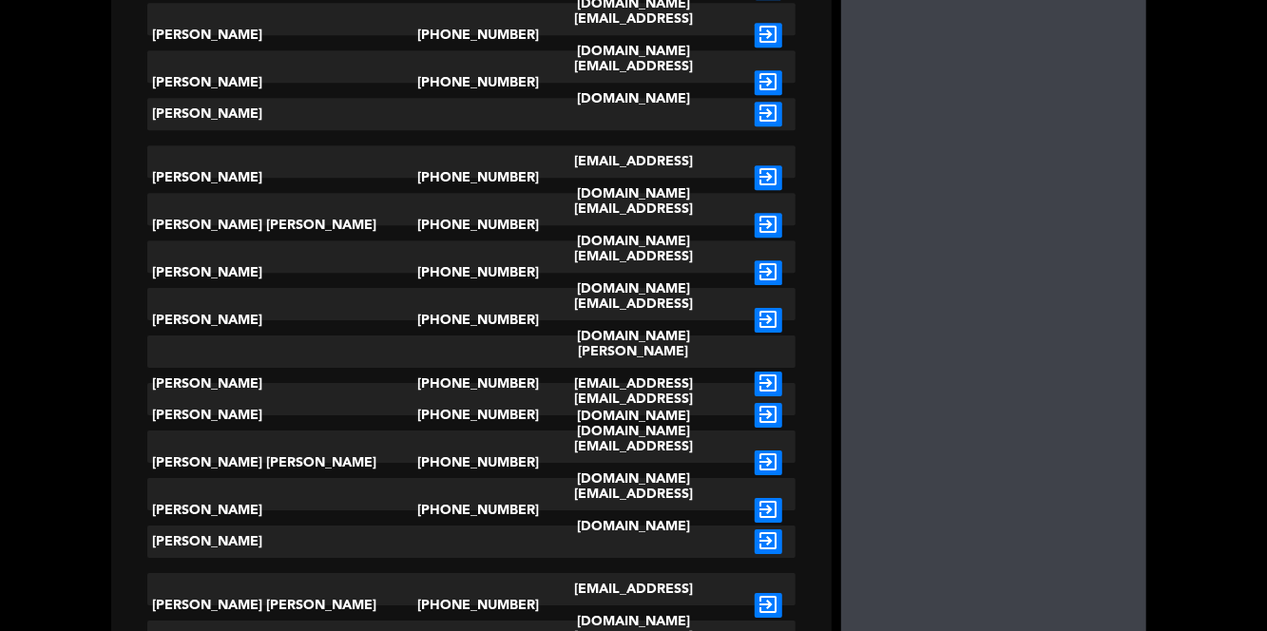
scroll to position [3067, 0]
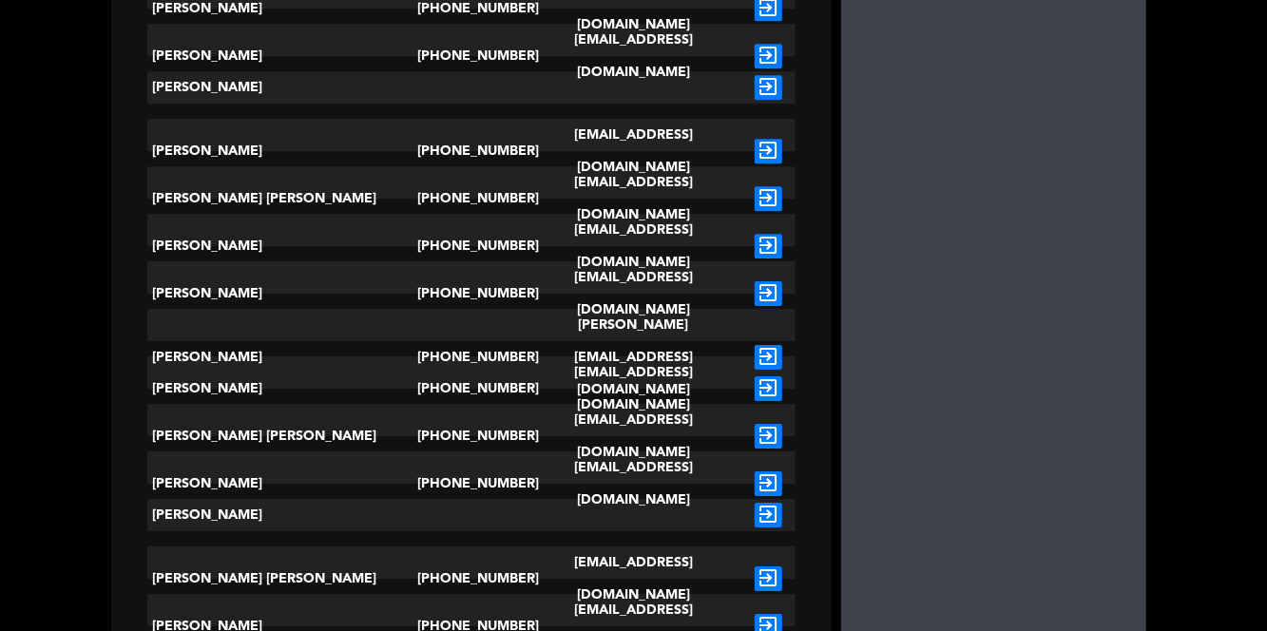
click at [754, 503] on icon "exit_to_app" at bounding box center [768, 515] width 28 height 25
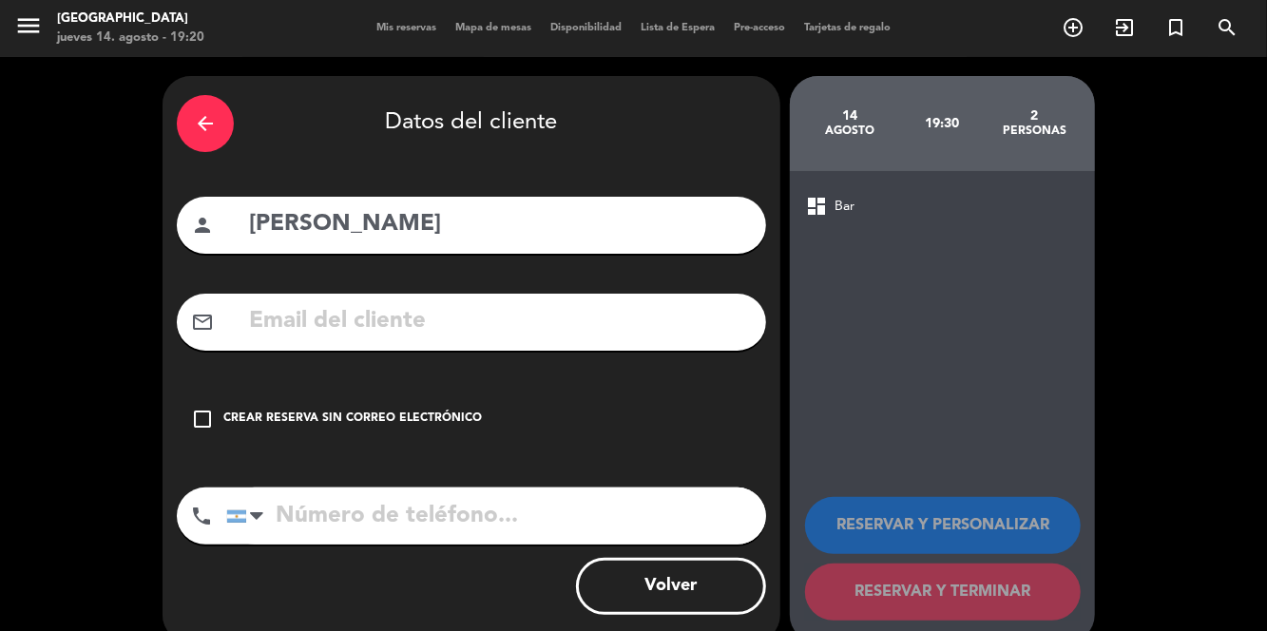
scroll to position [0, 0]
click at [211, 418] on icon "check_box_outline_blank" at bounding box center [202, 419] width 23 height 23
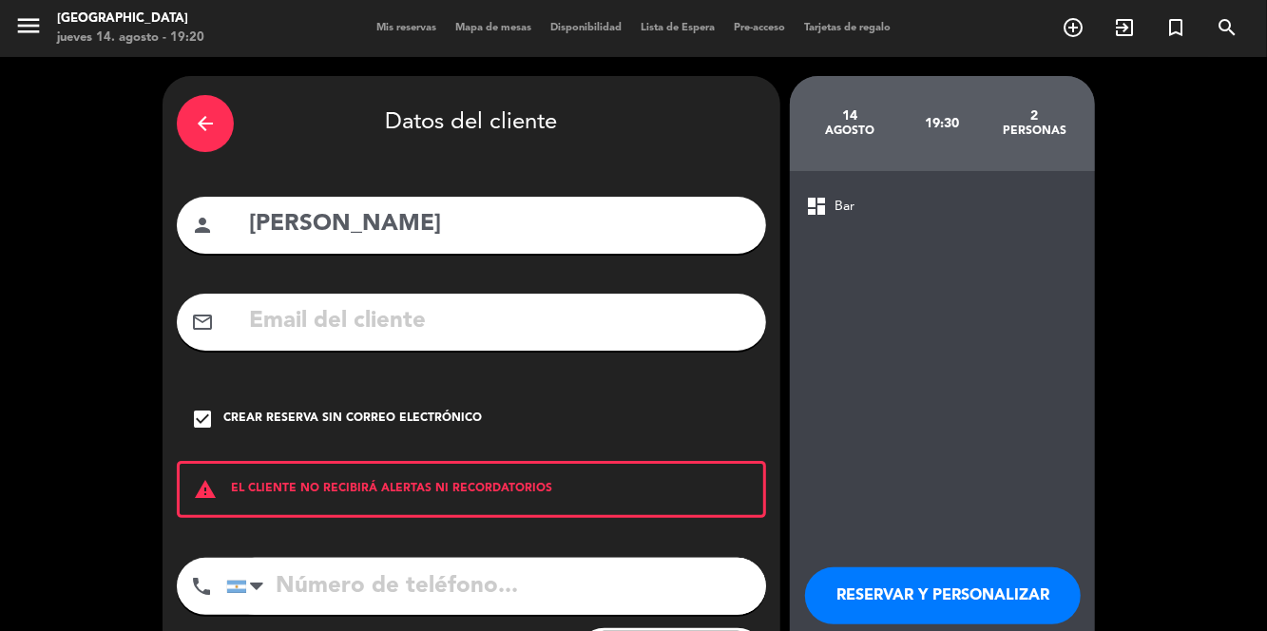
scroll to position [10, 0]
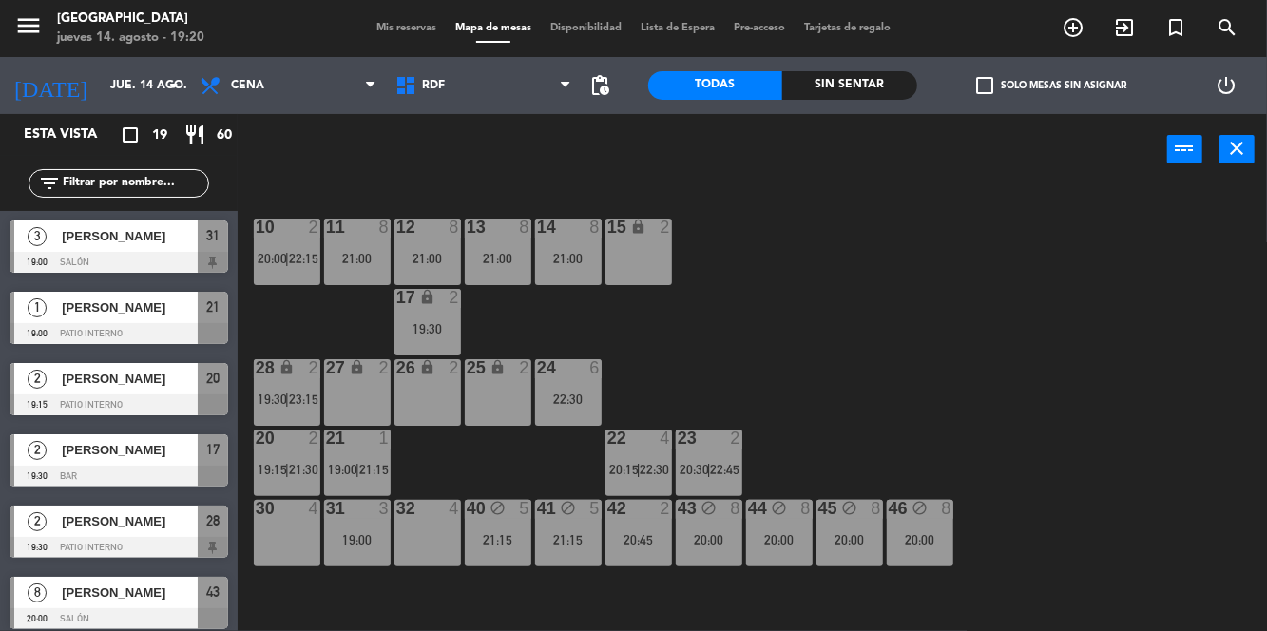
click at [296, 395] on span "23:15" at bounding box center [303, 398] width 29 height 15
click at [397, 44] on div "menu [GEOGRAPHIC_DATA] jueves 14. agosto - 19:21 Mis reservas Mapa de mesas Dis…" at bounding box center [633, 28] width 1267 height 57
click at [405, 7] on div "menu [GEOGRAPHIC_DATA] jueves 14. agosto - 19:21 Mis reservas Mapa de mesas Dis…" at bounding box center [633, 28] width 1267 height 57
click at [416, 9] on div "menu [GEOGRAPHIC_DATA] jueves 14. agosto - 19:21 Mis reservas Mapa de mesas Dis…" at bounding box center [633, 28] width 1267 height 57
click at [391, 24] on span "Mis reservas" at bounding box center [406, 28] width 79 height 10
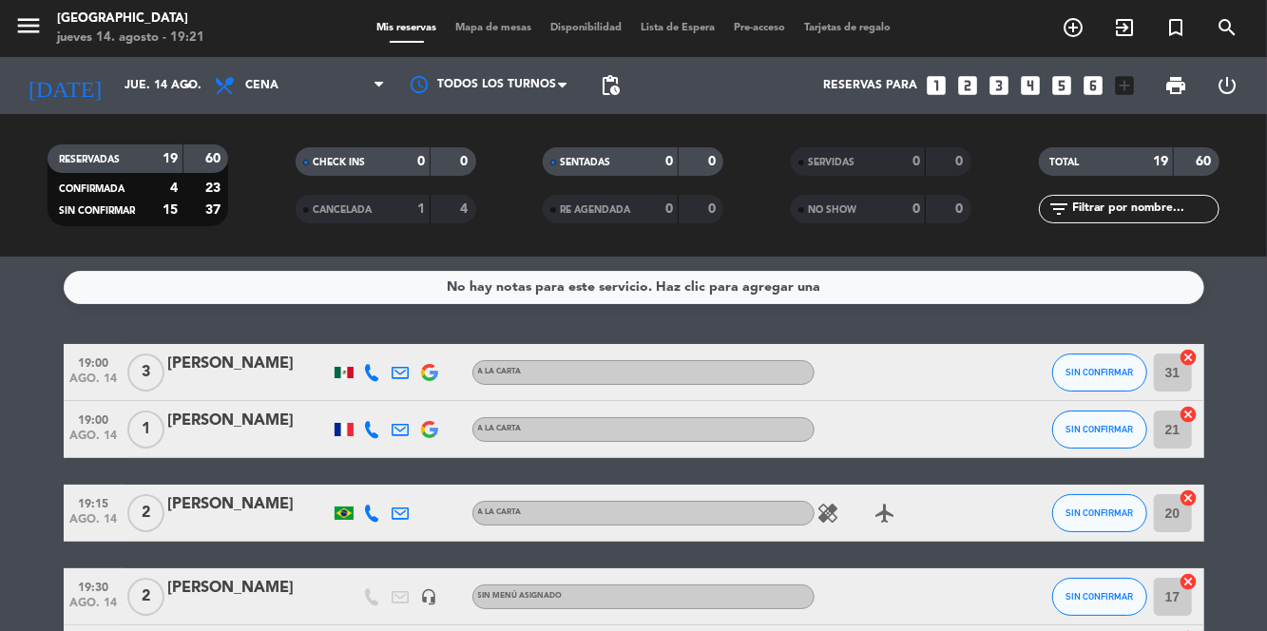
click at [201, 390] on div at bounding box center [249, 384] width 162 height 15
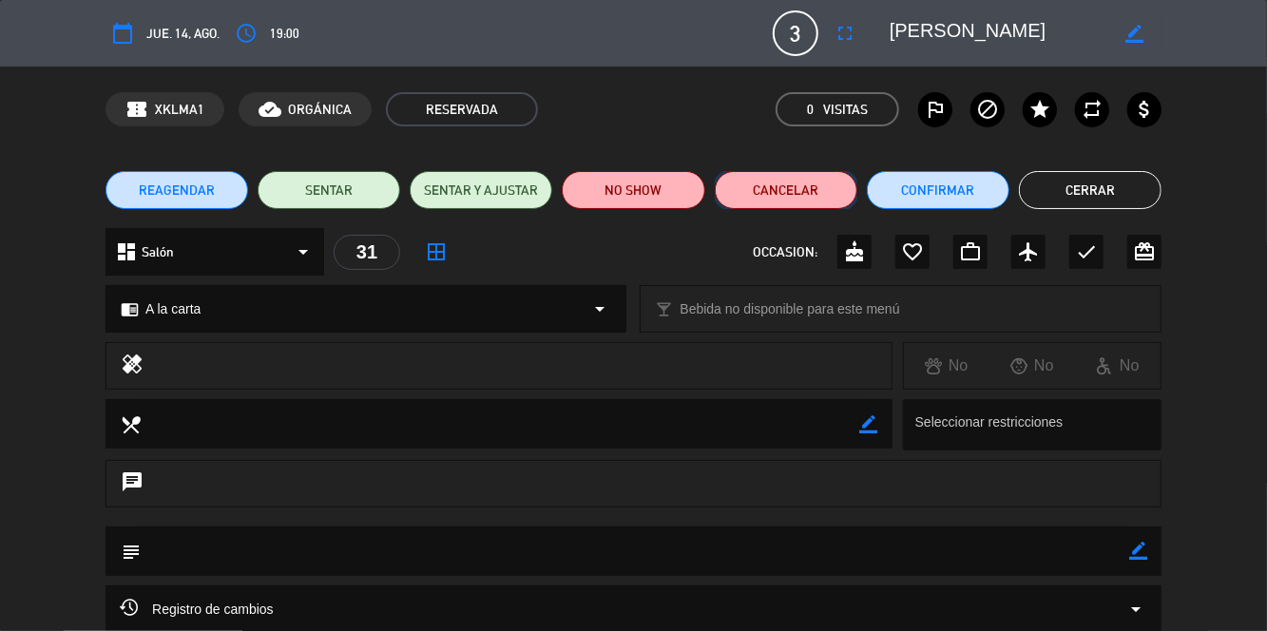
click at [810, 188] on button "Cancelar" at bounding box center [786, 190] width 143 height 38
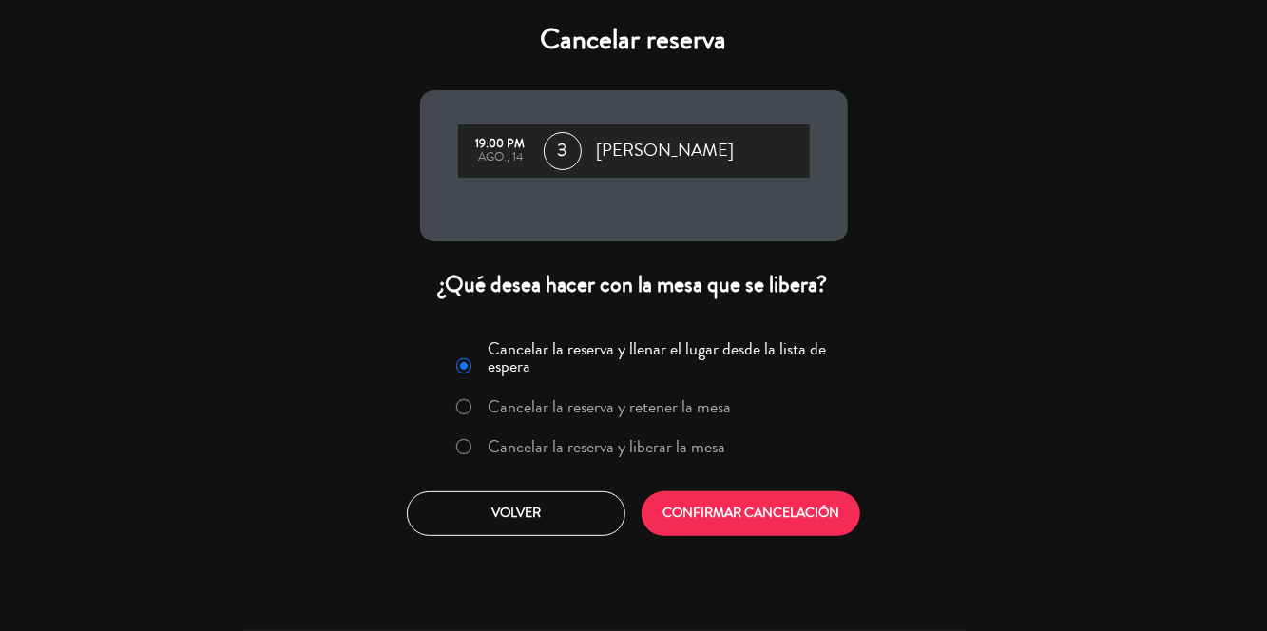
click at [468, 448] on input "Cancelar la reserva y liberar la mesa" at bounding box center [462, 445] width 12 height 12
radio input "true"
click at [524, 517] on button "Volver" at bounding box center [516, 513] width 219 height 45
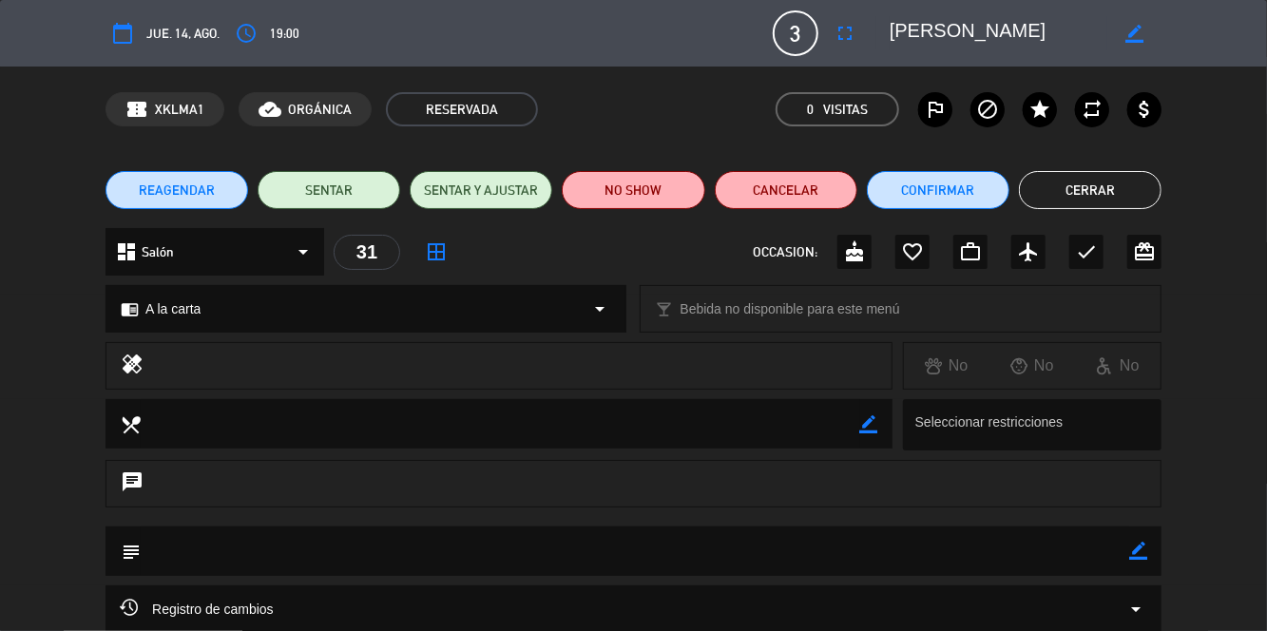
click at [1102, 188] on button "Cerrar" at bounding box center [1090, 190] width 143 height 38
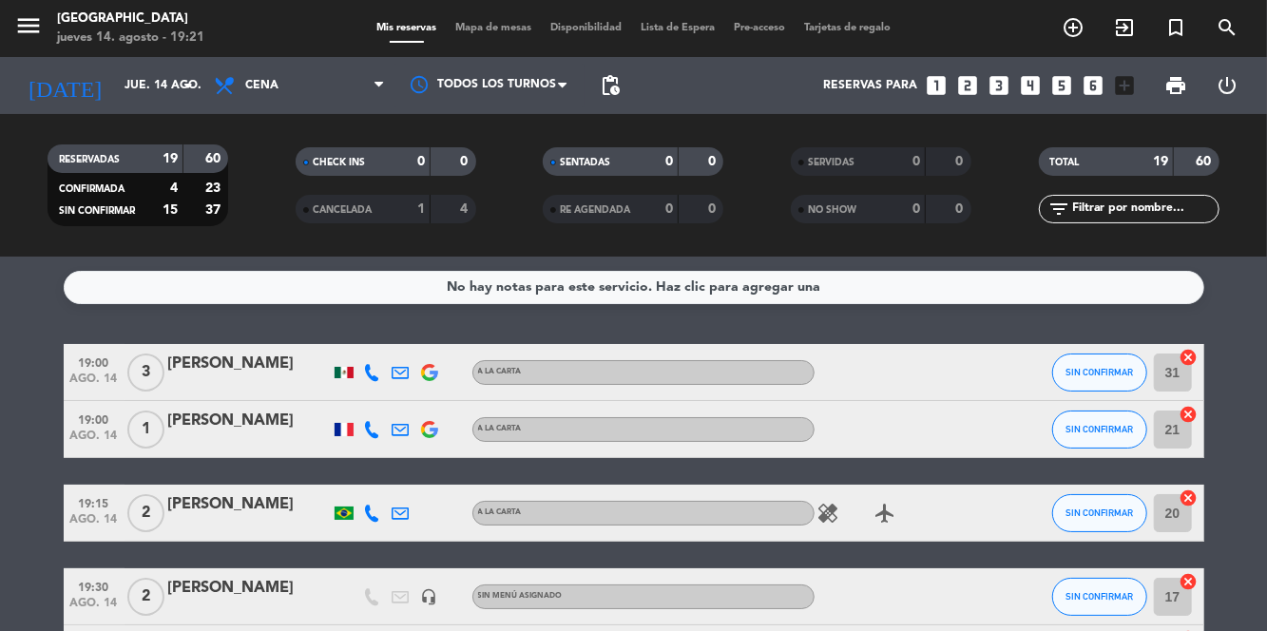
click at [486, 25] on span "Mapa de mesas" at bounding box center [493, 28] width 95 height 10
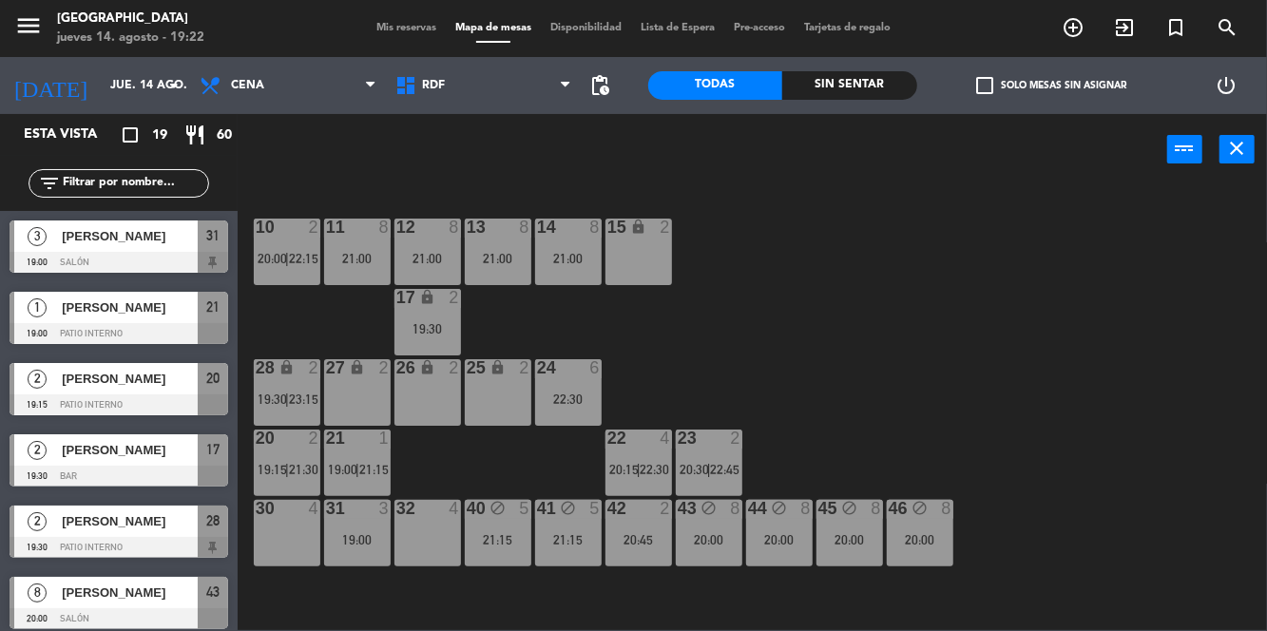
click at [395, 44] on div "menu [GEOGRAPHIC_DATA] jueves 14. agosto - 19:22 Mis reservas Mapa de mesas Dis…" at bounding box center [633, 28] width 1267 height 57
click at [391, 44] on div "menu [GEOGRAPHIC_DATA] jueves 14. agosto - 19:22 Mis reservas Mapa de mesas Dis…" at bounding box center [633, 28] width 1267 height 57
click at [411, 24] on span "Mis reservas" at bounding box center [406, 28] width 79 height 10
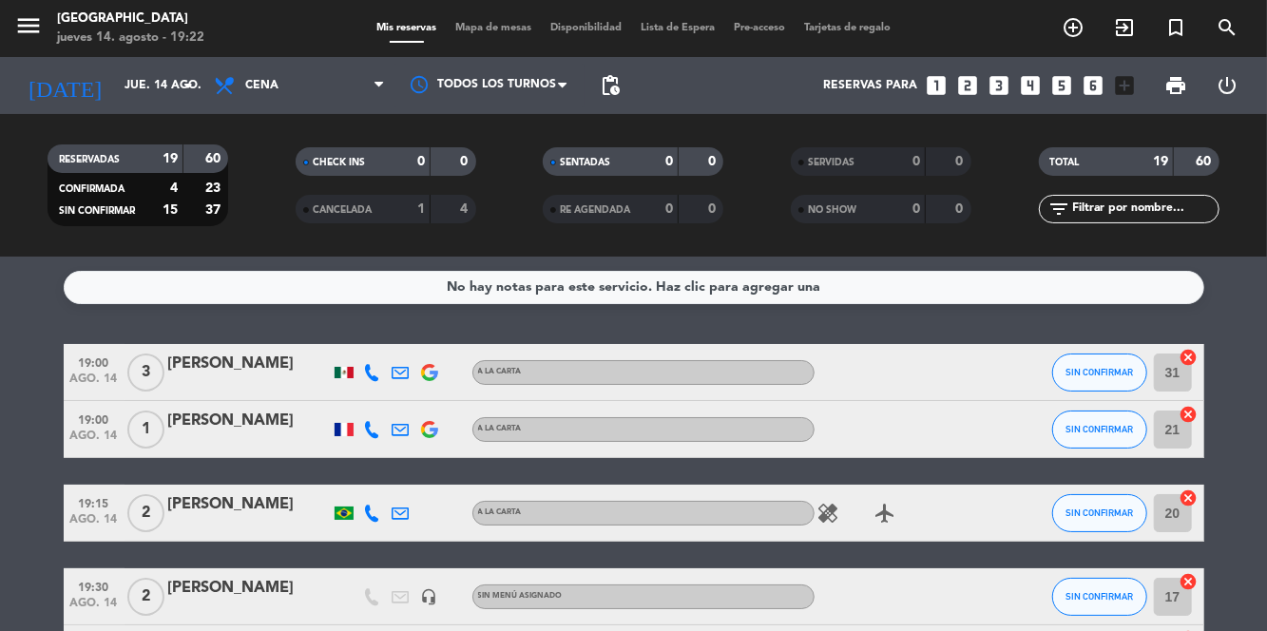
click at [243, 430] on div "[PERSON_NAME]" at bounding box center [249, 421] width 162 height 25
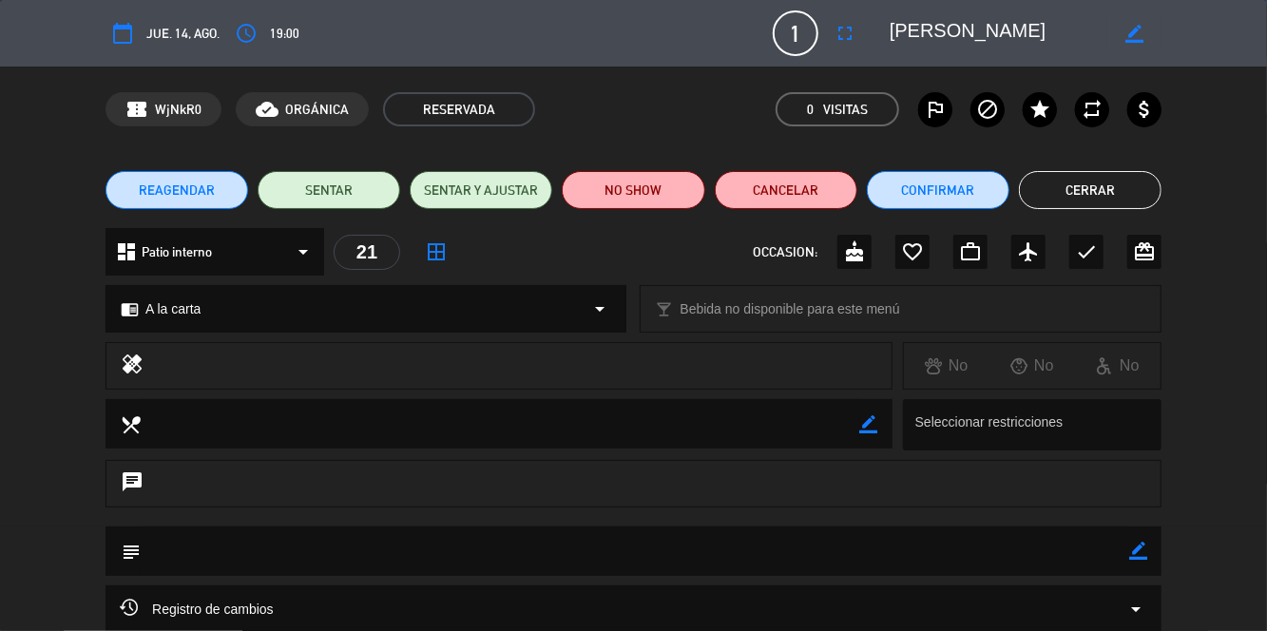
click at [1112, 205] on button "Cerrar" at bounding box center [1090, 190] width 143 height 38
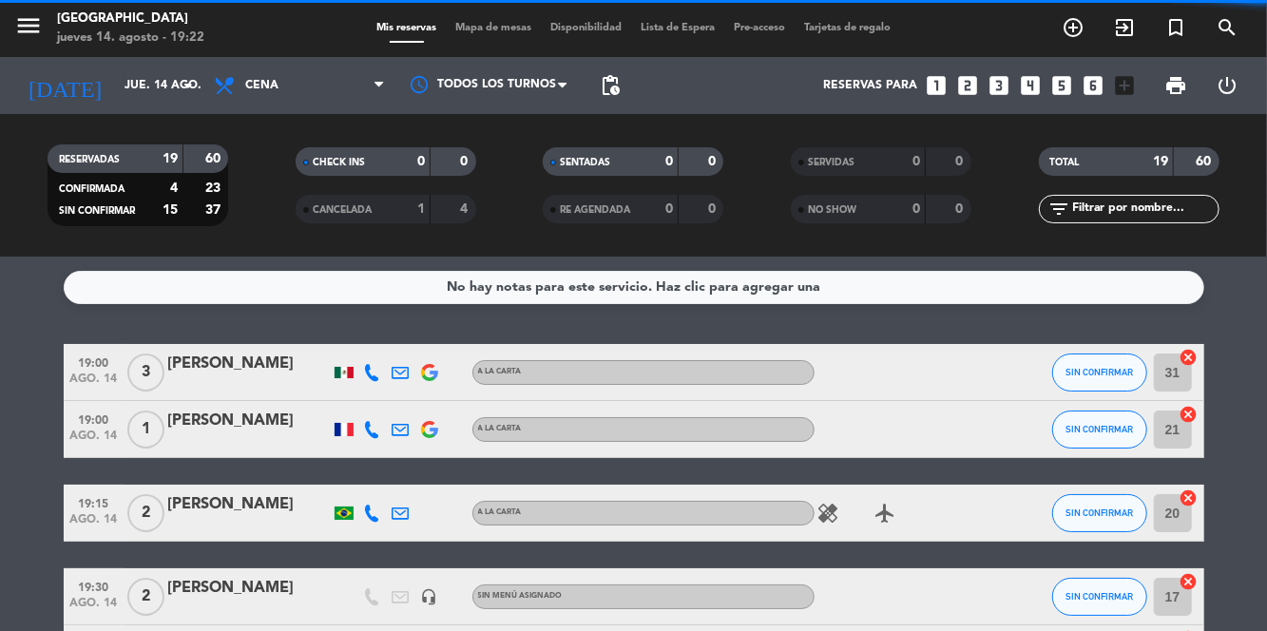
click at [220, 444] on div at bounding box center [249, 441] width 162 height 15
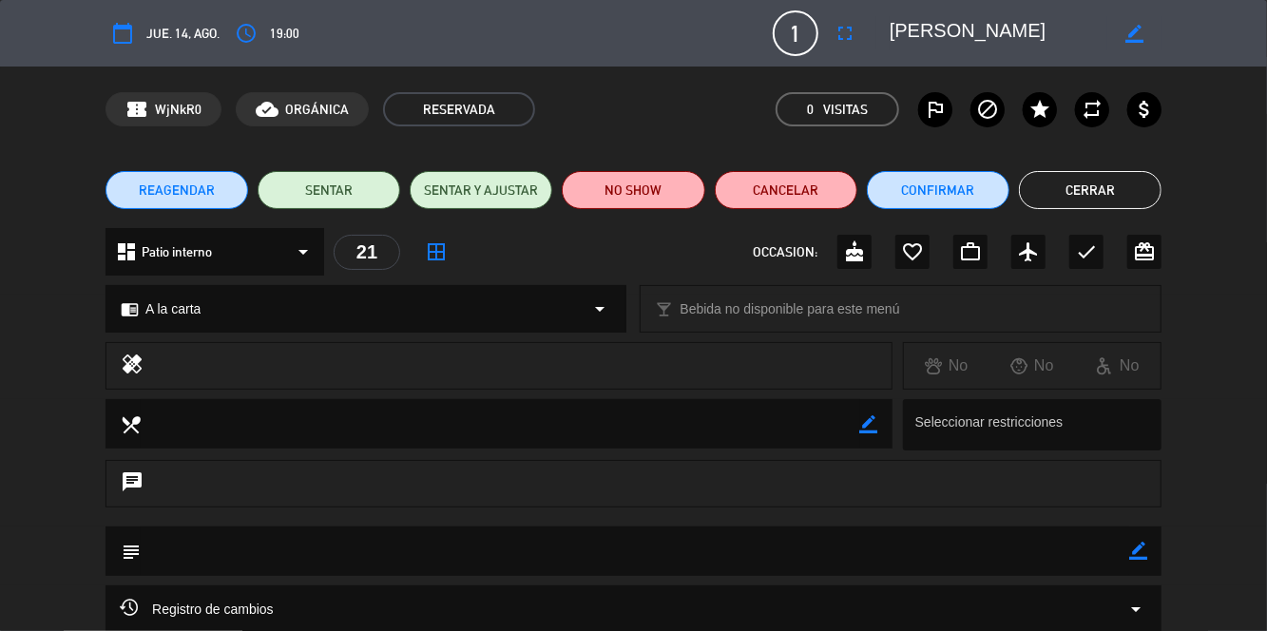
click at [1120, 189] on button "Cerrar" at bounding box center [1090, 190] width 143 height 38
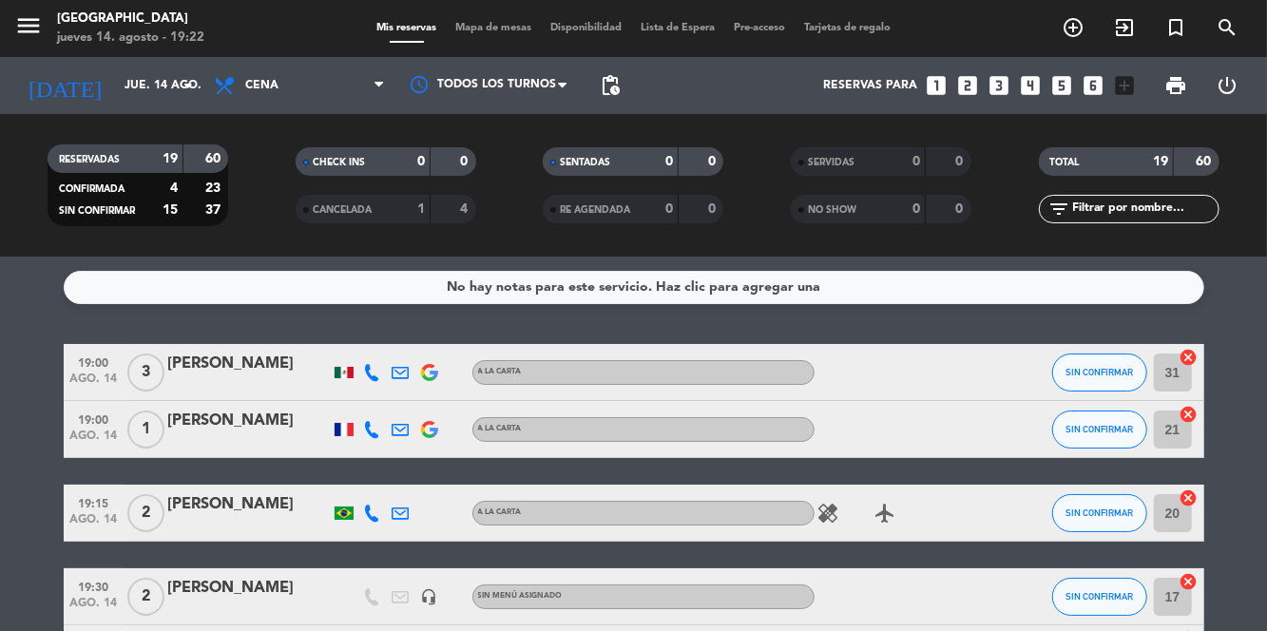
click at [234, 436] on div at bounding box center [249, 441] width 162 height 15
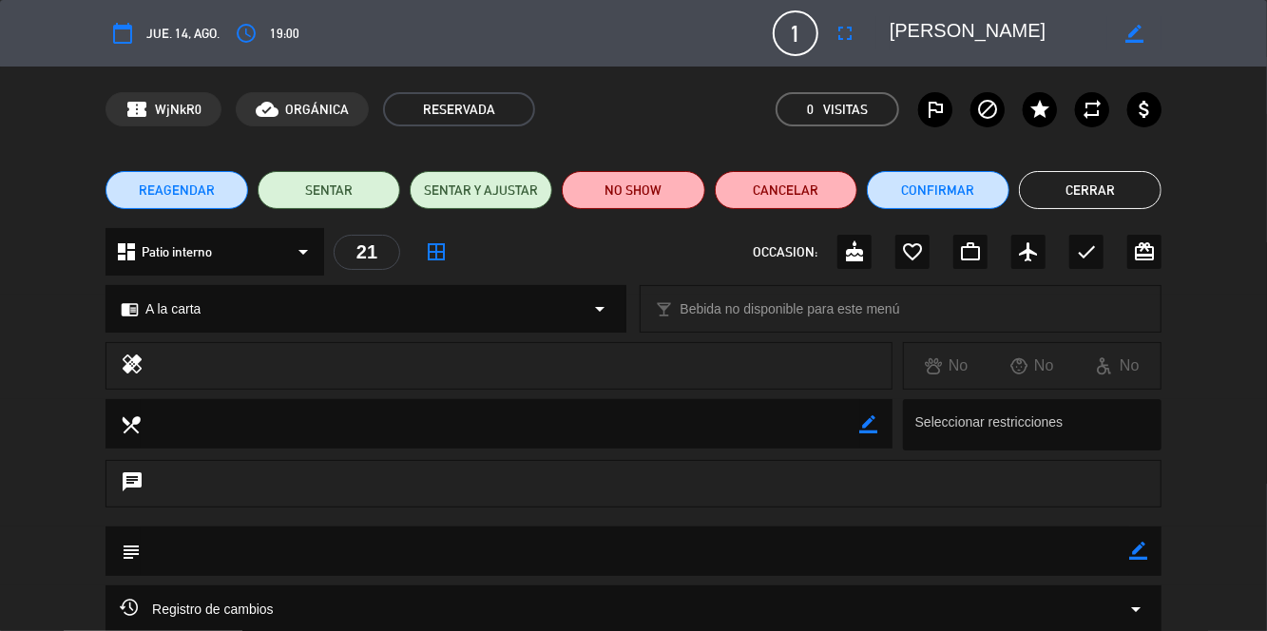
click at [846, 34] on icon "fullscreen" at bounding box center [844, 33] width 23 height 23
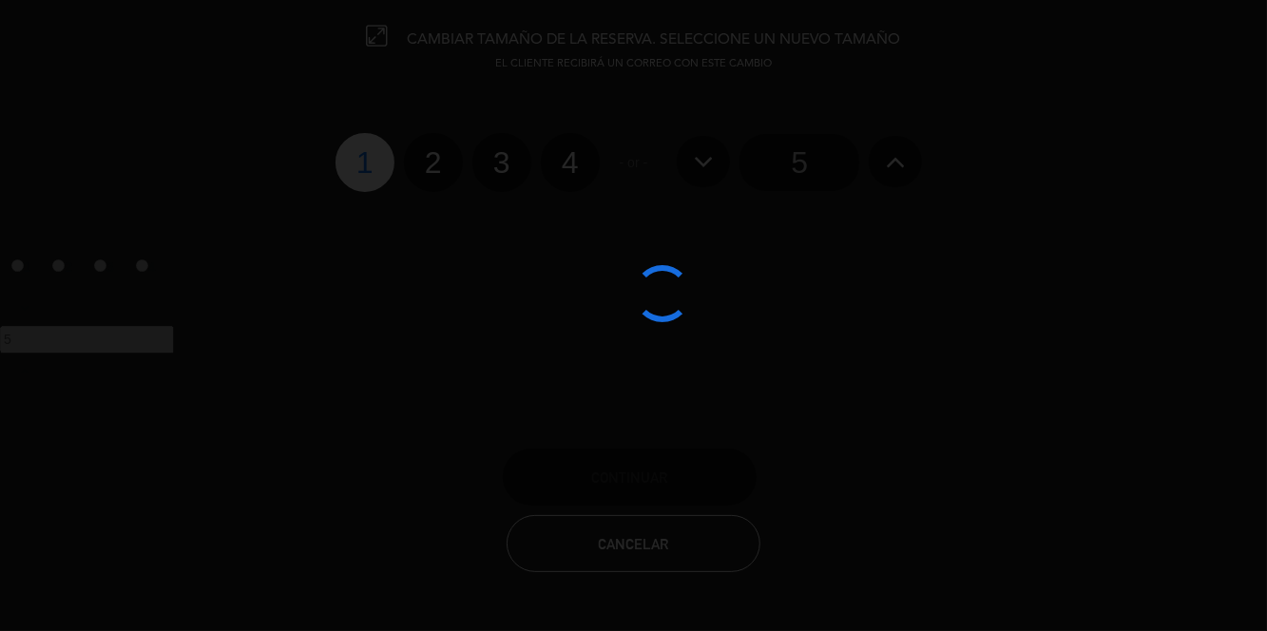
click at [439, 176] on div at bounding box center [633, 315] width 1267 height 631
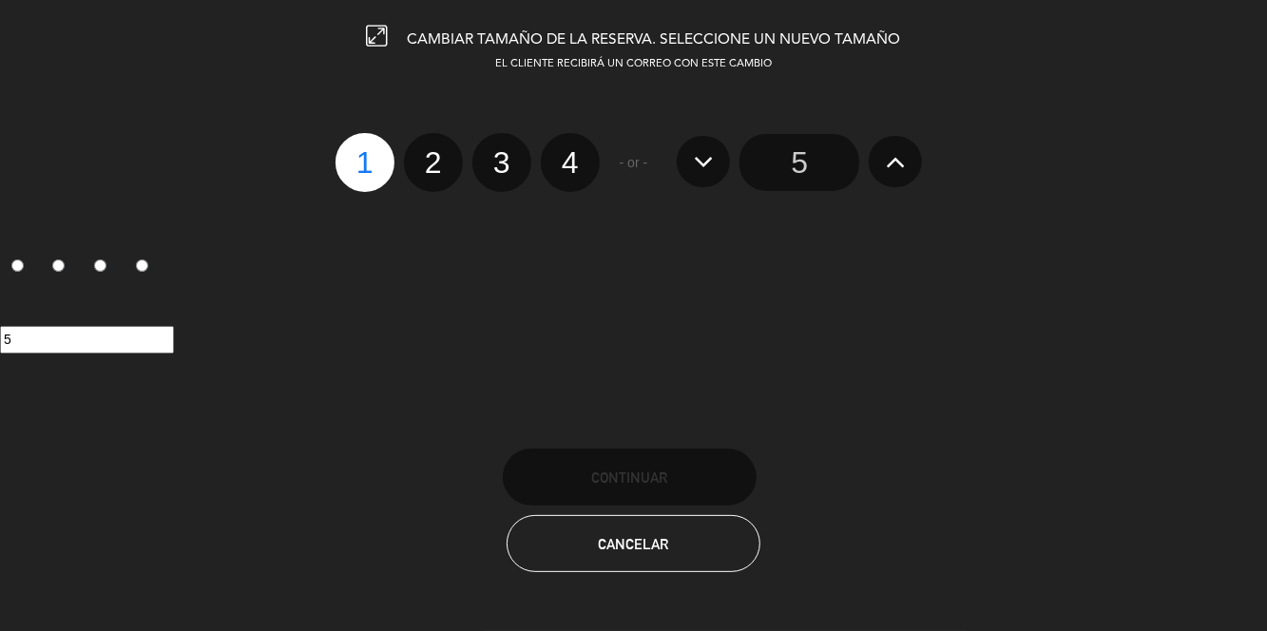
click at [437, 148] on label "2" at bounding box center [433, 162] width 59 height 59
click at [437, 148] on input "2" at bounding box center [431, 146] width 12 height 12
radio input "true"
radio input "false"
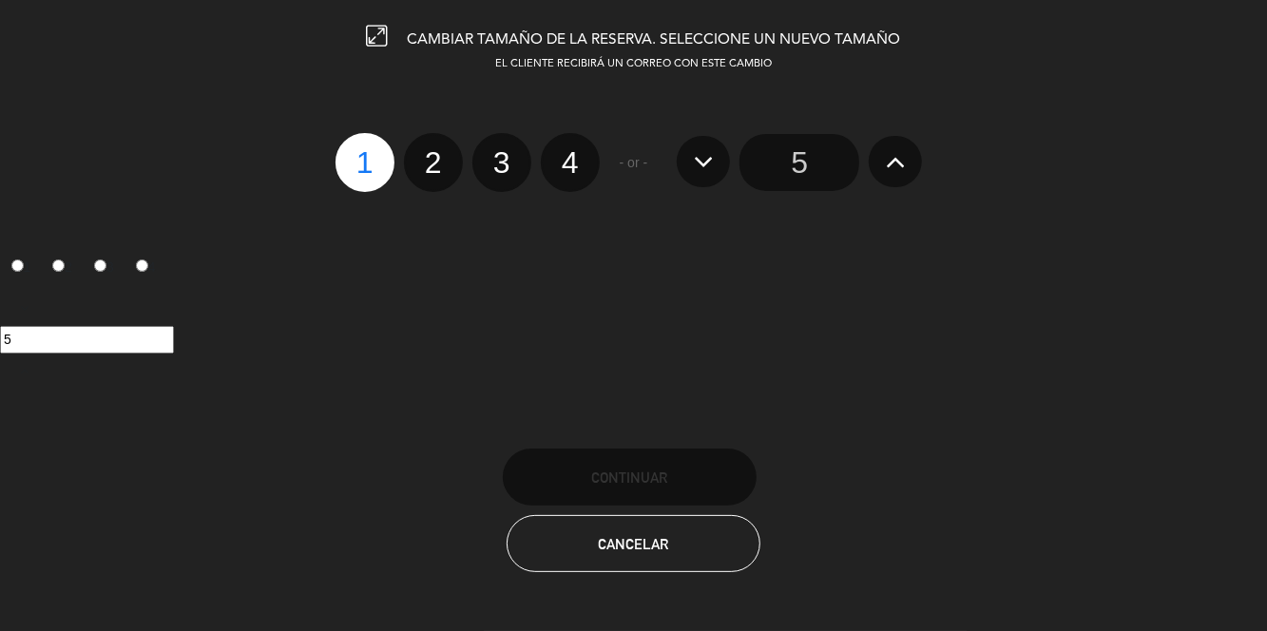
radio input "false"
radio input "true"
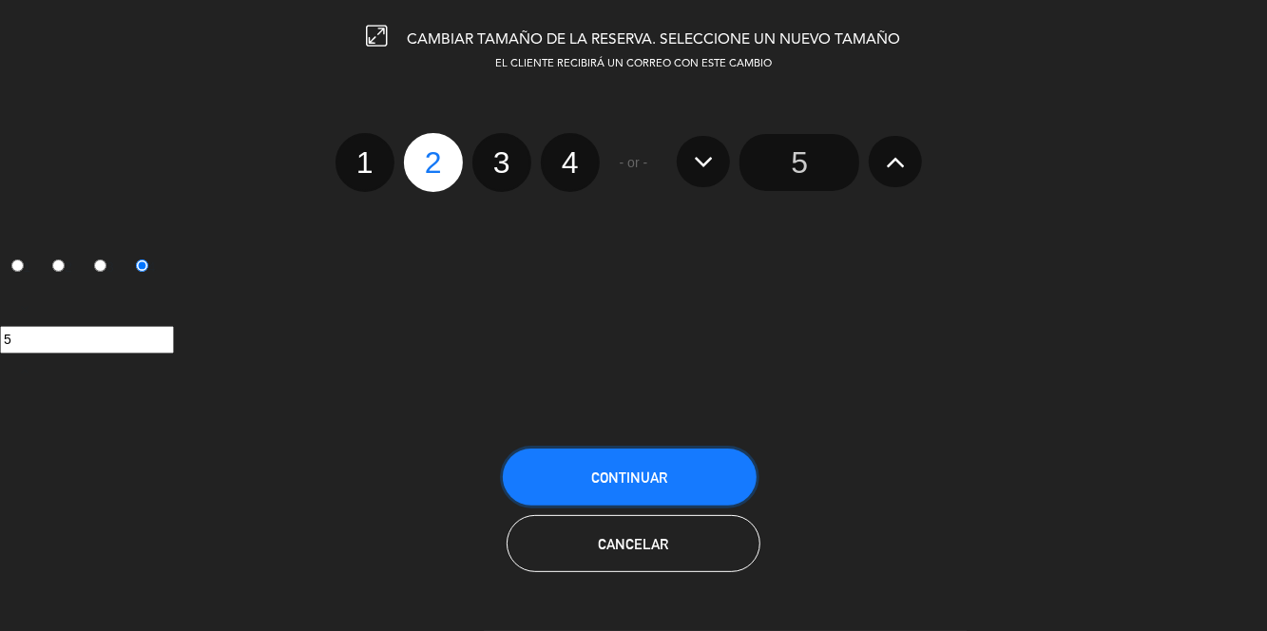
click at [666, 478] on button "Continuar" at bounding box center [630, 476] width 254 height 57
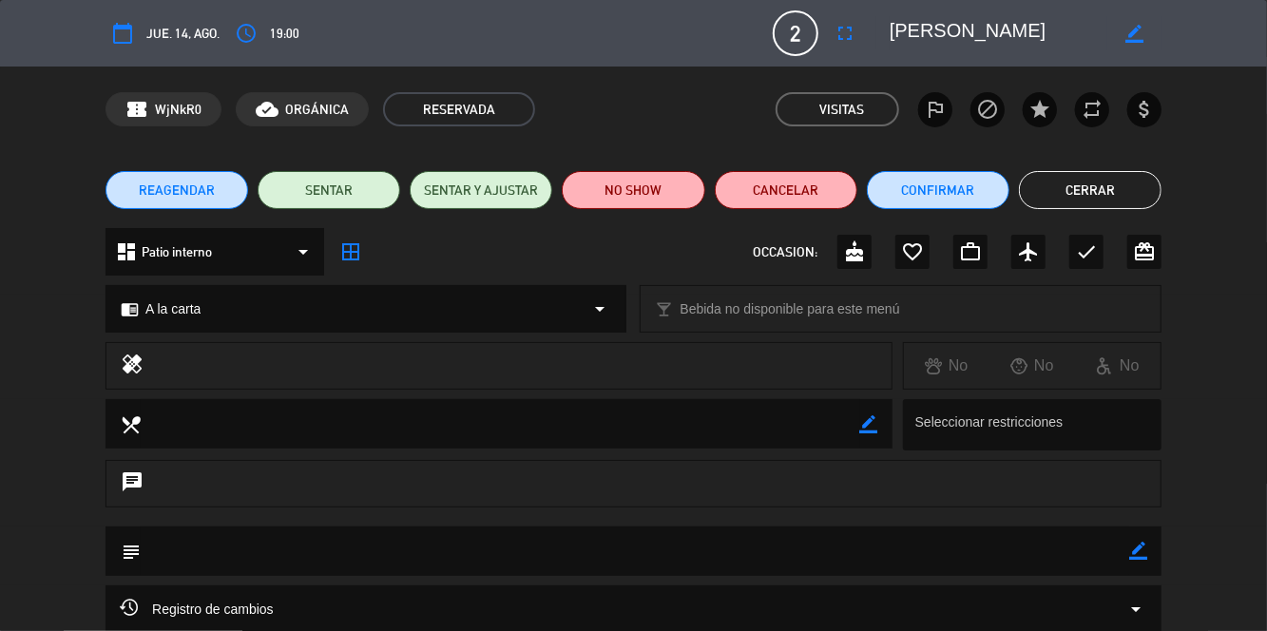
click at [1105, 194] on button "Cerrar" at bounding box center [1090, 190] width 143 height 38
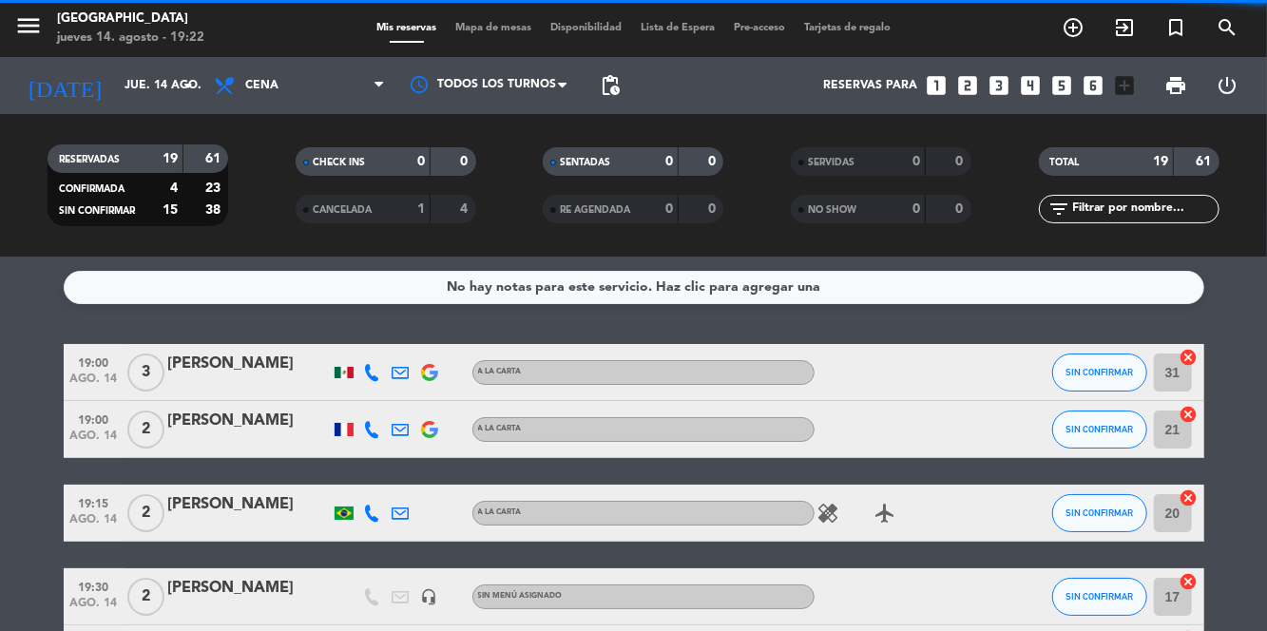
click at [505, 23] on span "Mapa de mesas" at bounding box center [493, 28] width 95 height 10
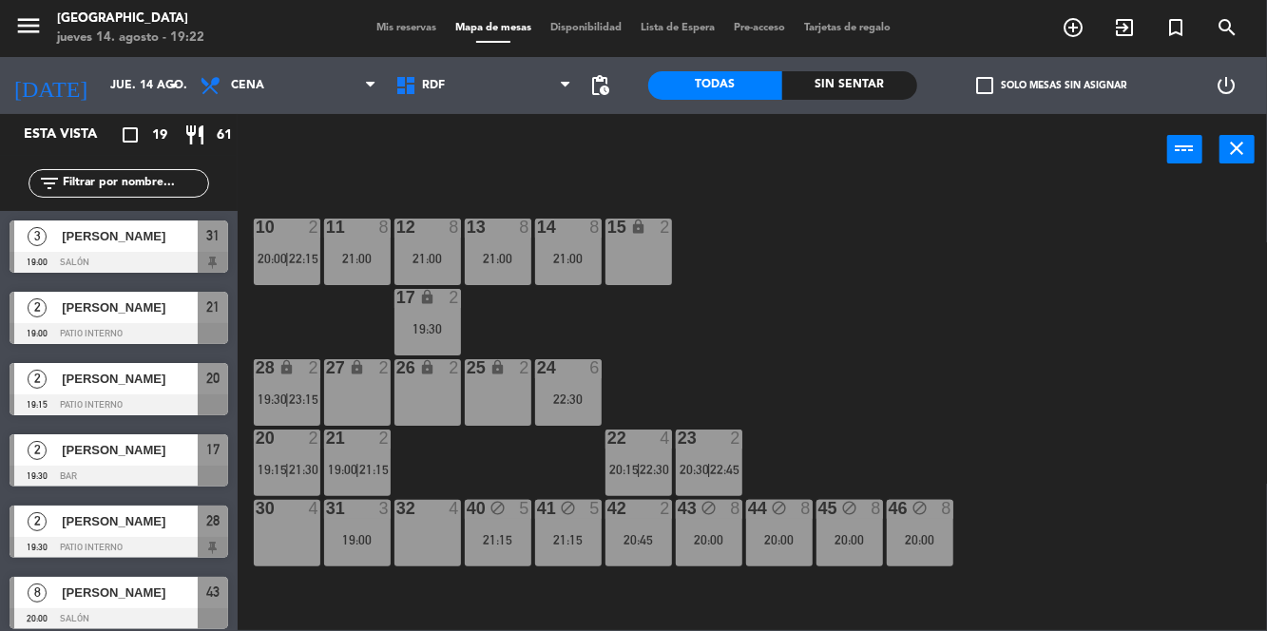
click at [120, 306] on span "[PERSON_NAME]" at bounding box center [130, 307] width 136 height 20
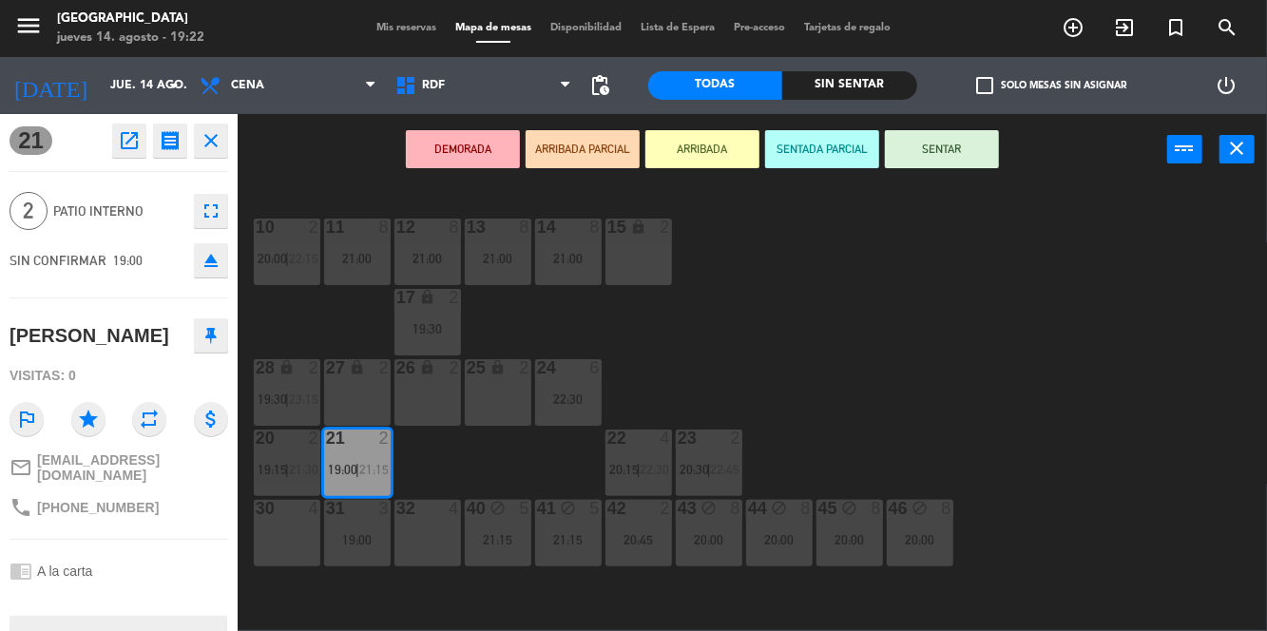
click at [1047, 344] on div "10 2 20:00 | 22:15 11 8 21:00 12 8 21:00 13 8 21:00 14 8 21:00 15 lock 2 17 loc…" at bounding box center [758, 407] width 1017 height 446
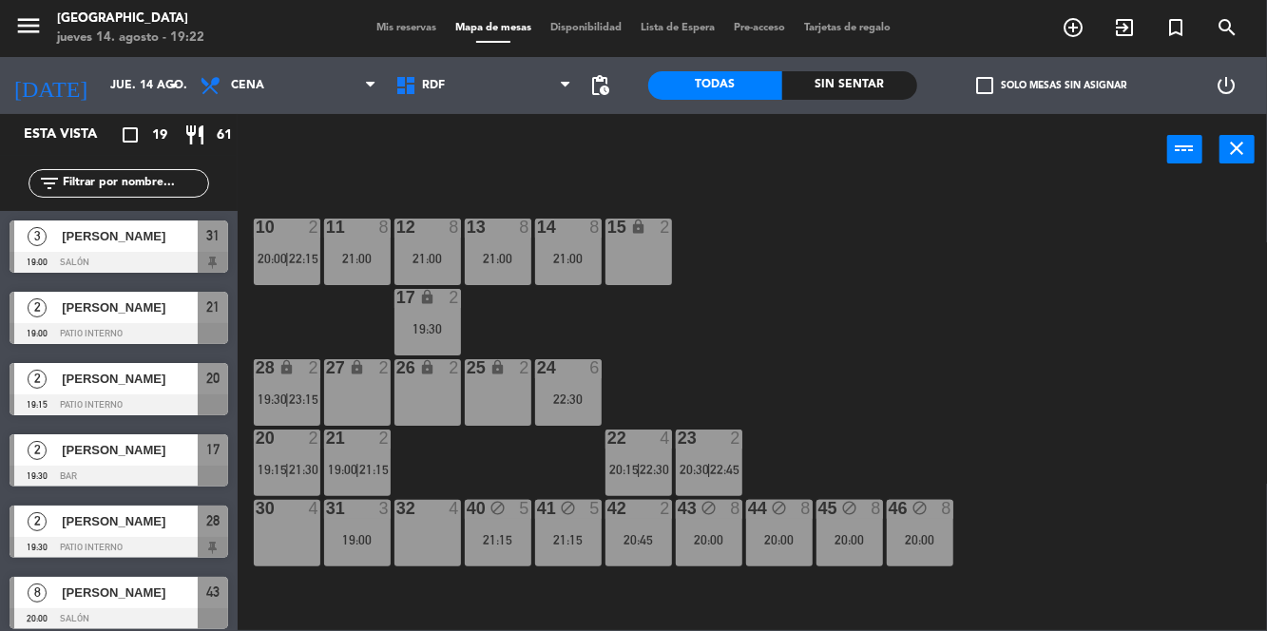
click at [332, 457] on div "21 2 19:00 | 21:15" at bounding box center [357, 462] width 67 height 67
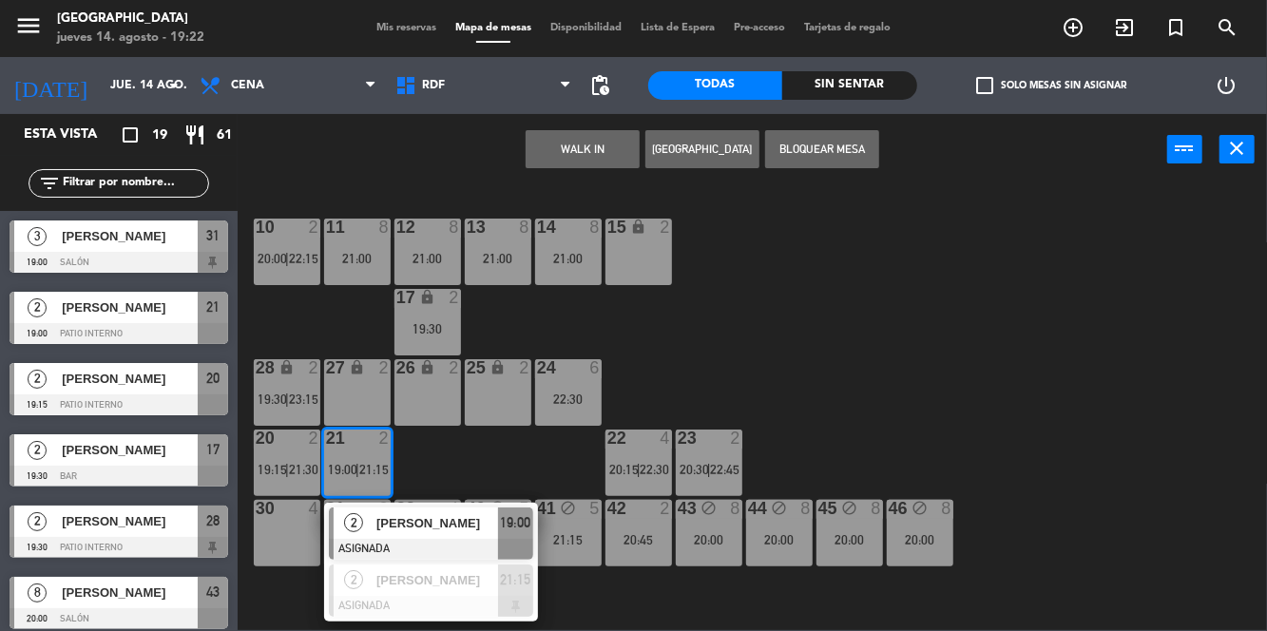
click at [485, 531] on span "[PERSON_NAME]" at bounding box center [437, 523] width 122 height 20
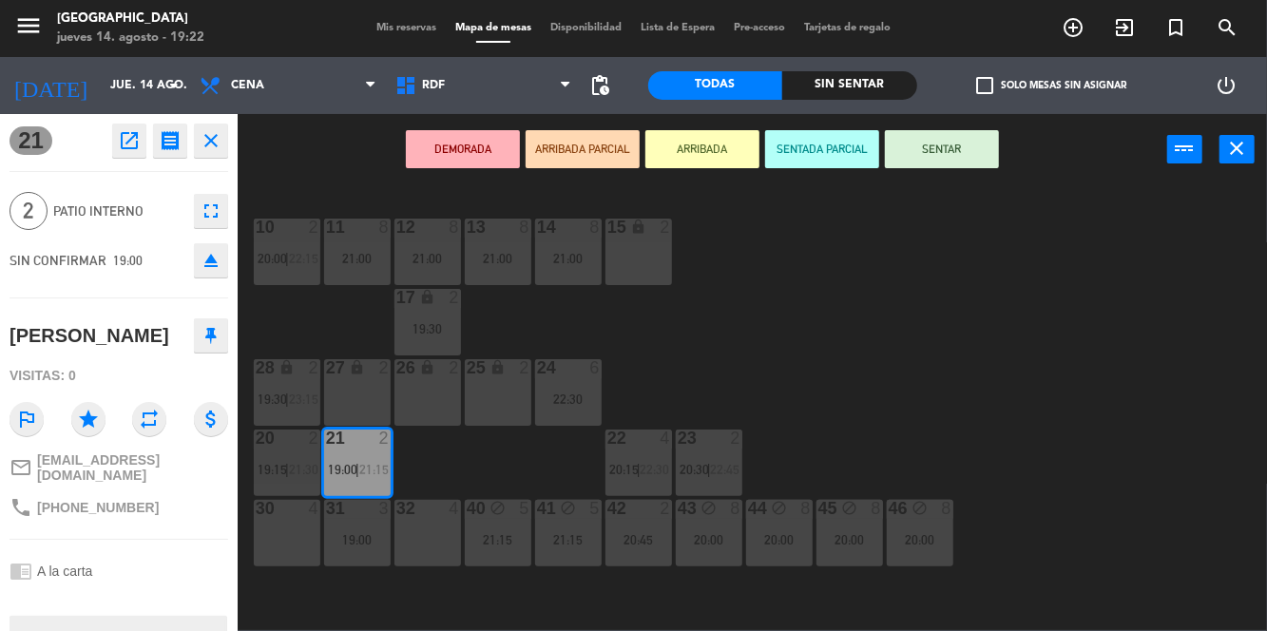
click at [257, 375] on div "28" at bounding box center [256, 367] width 1 height 17
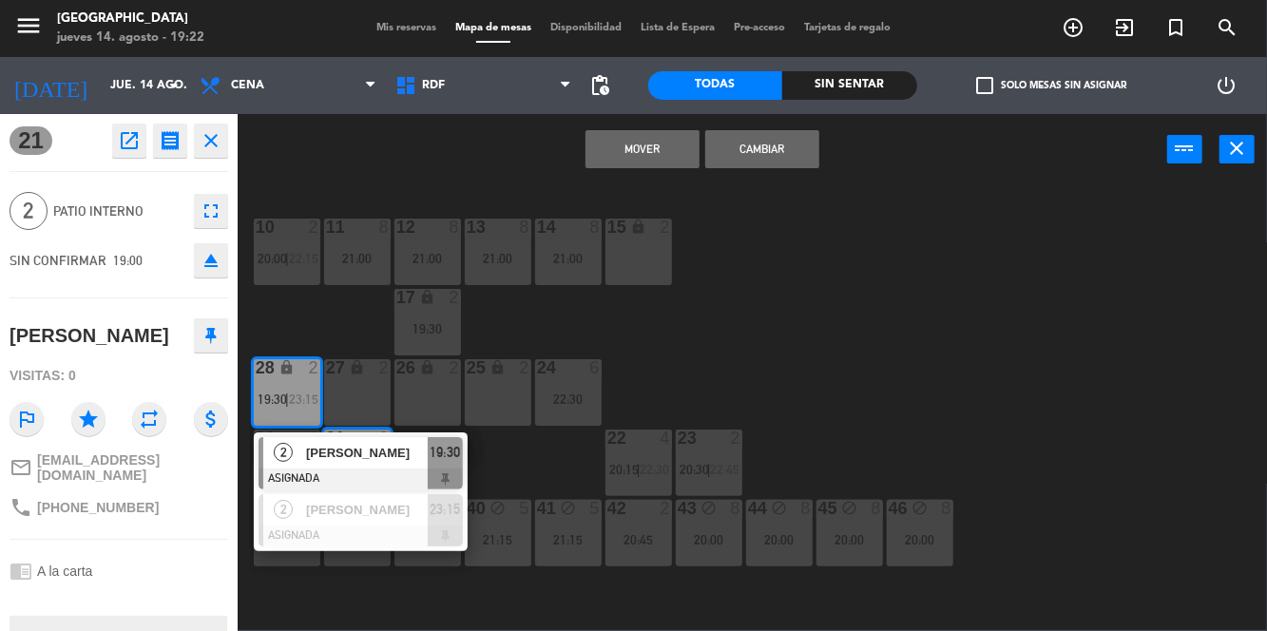
click at [791, 152] on button "Cambiar" at bounding box center [762, 149] width 114 height 38
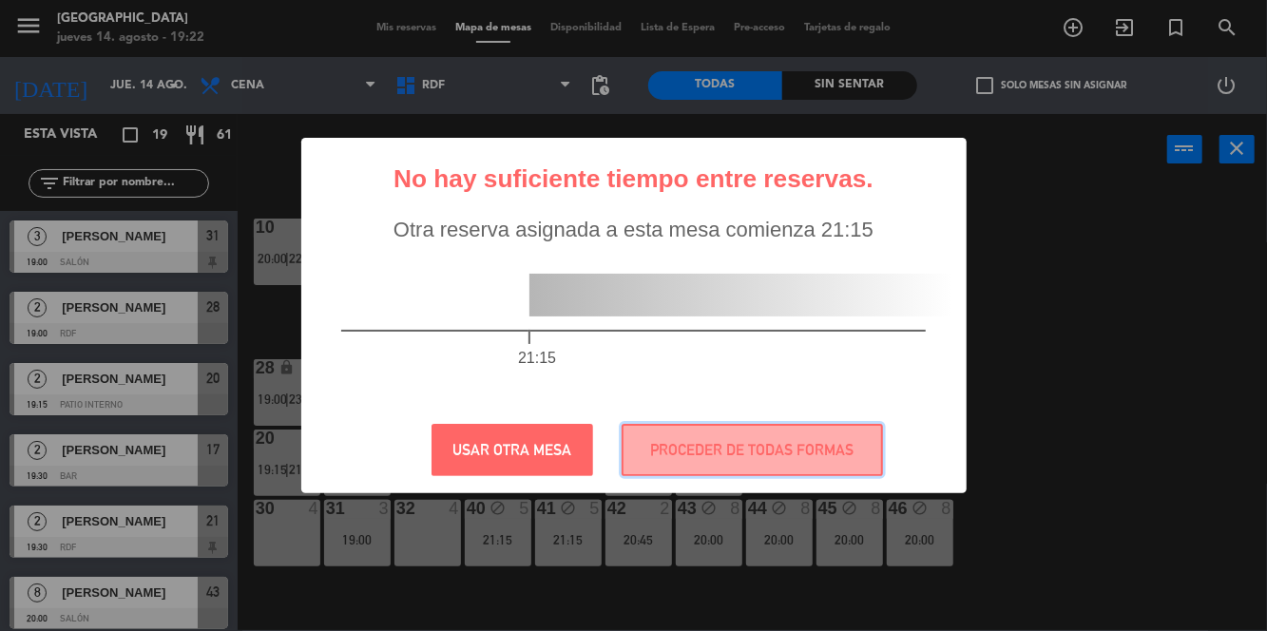
click at [810, 448] on button "PROCEDER DE TODAS FORMAS" at bounding box center [751, 450] width 261 height 52
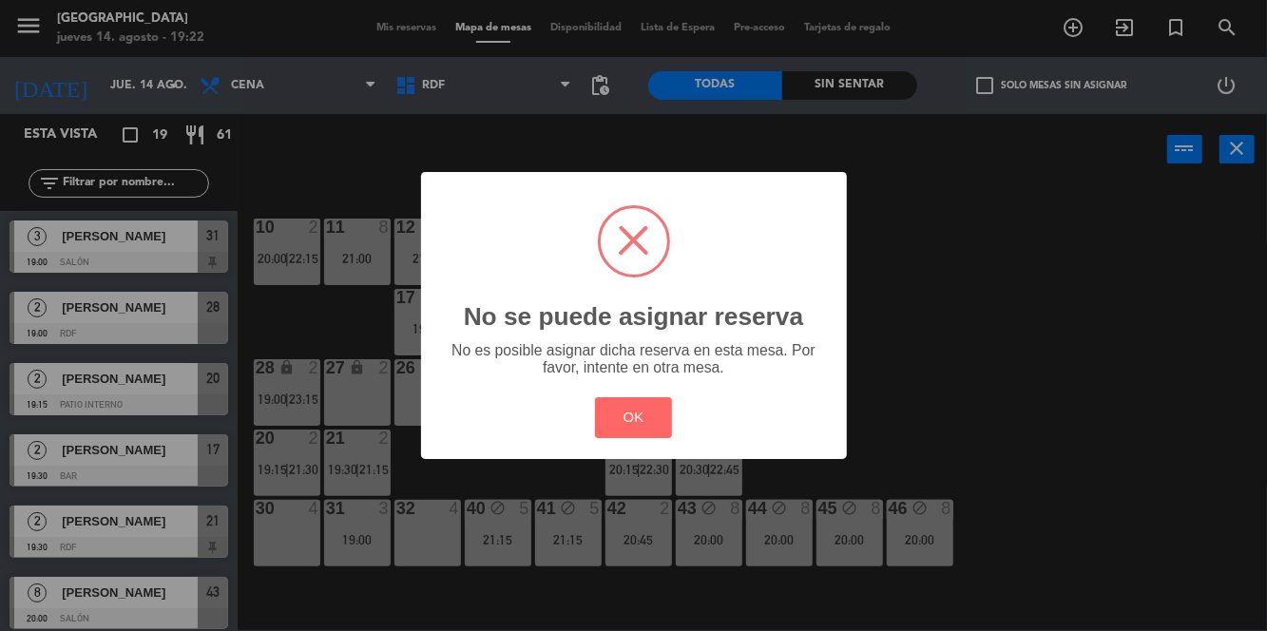
click at [654, 410] on button "OK" at bounding box center [633, 417] width 77 height 41
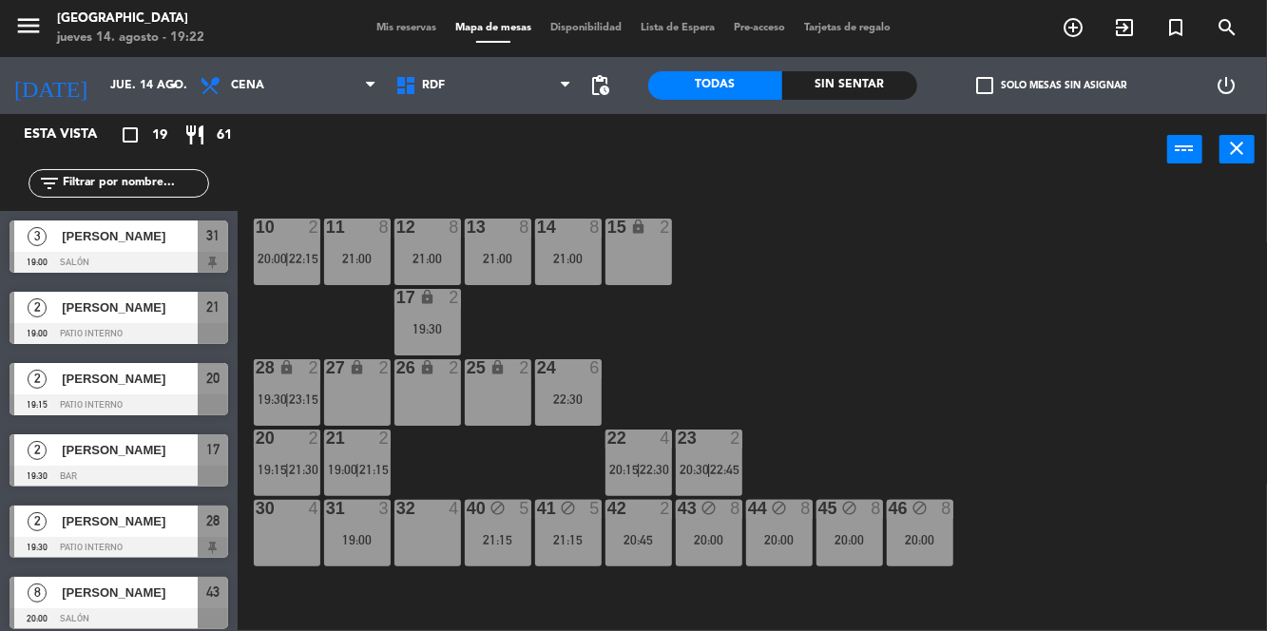
click at [360, 475] on span "21:15" at bounding box center [373, 469] width 29 height 15
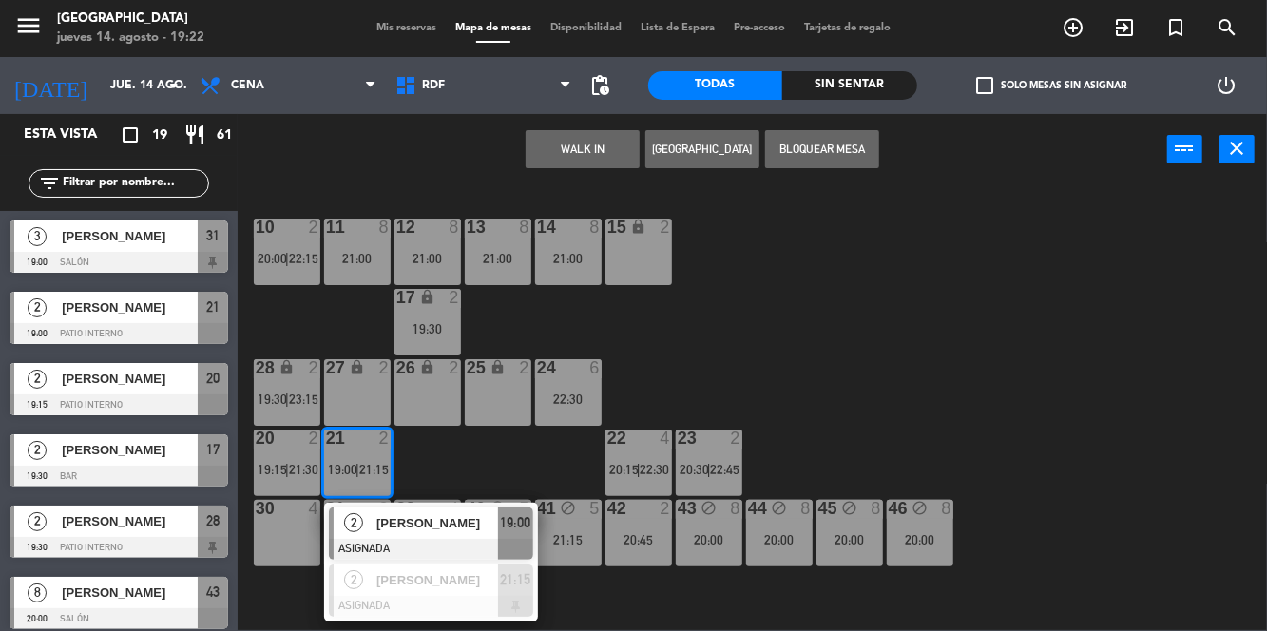
click at [424, 601] on div at bounding box center [431, 606] width 204 height 21
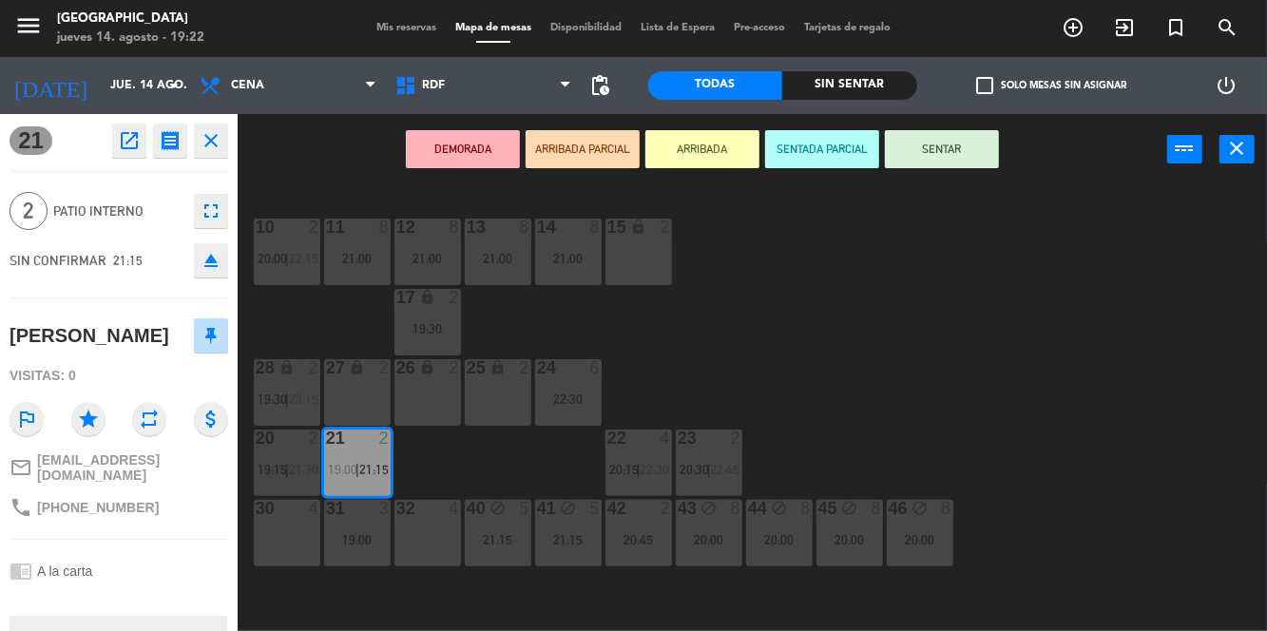
click at [963, 326] on div "10 2 20:00 | 22:15 11 8 21:00 12 8 21:00 13 8 21:00 14 8 21:00 15 lock 2 17 loc…" at bounding box center [758, 407] width 1017 height 446
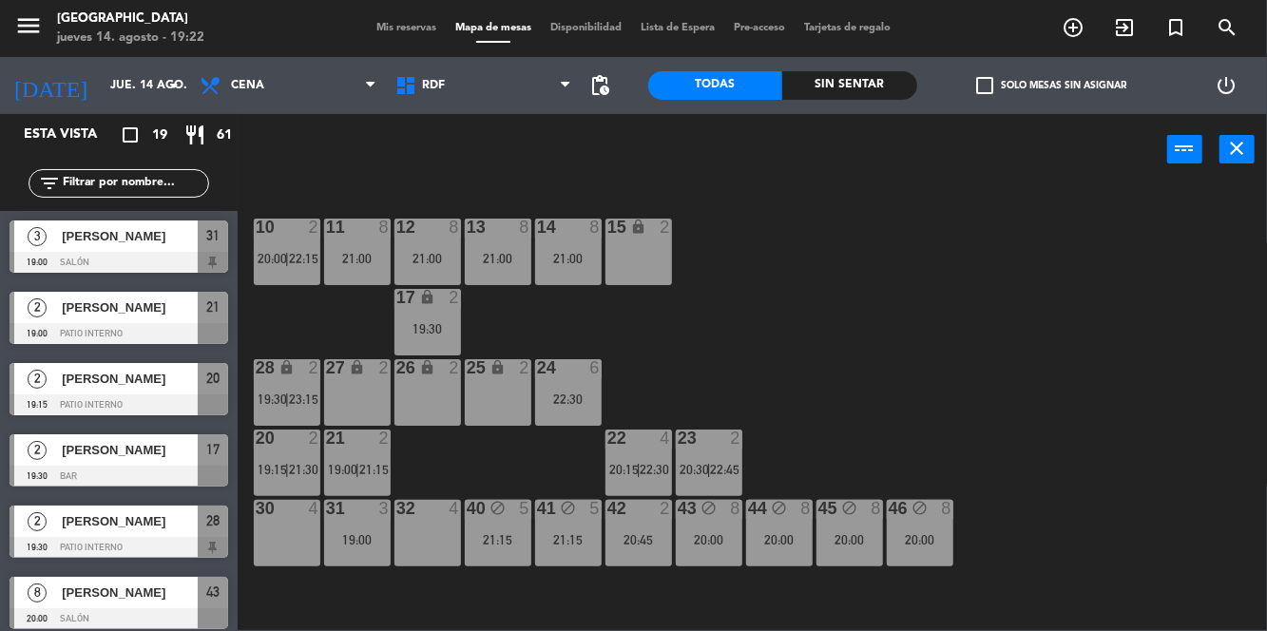
click at [367, 477] on div "21 2 19:00 | 21:15" at bounding box center [357, 462] width 67 height 67
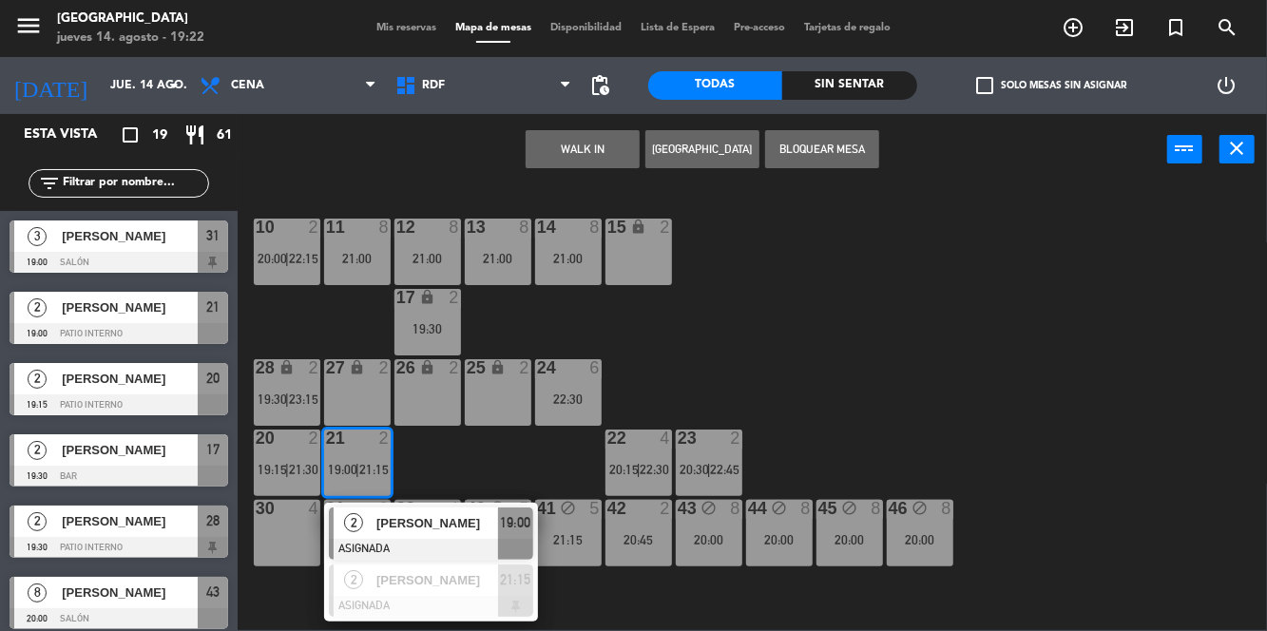
click at [988, 321] on div "10 2 20:00 | 22:15 11 8 21:00 12 8 21:00 13 8 21:00 14 8 21:00 15 lock 2 17 loc…" at bounding box center [758, 407] width 1017 height 446
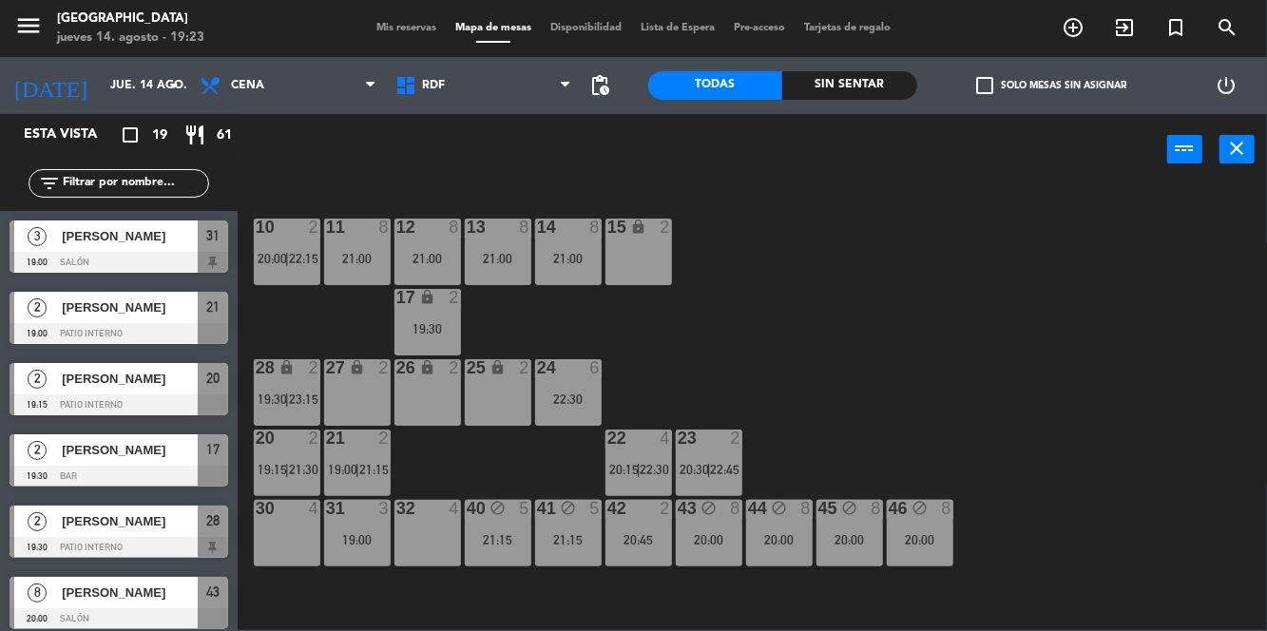
click at [284, 397] on span "19:30" at bounding box center [271, 398] width 29 height 15
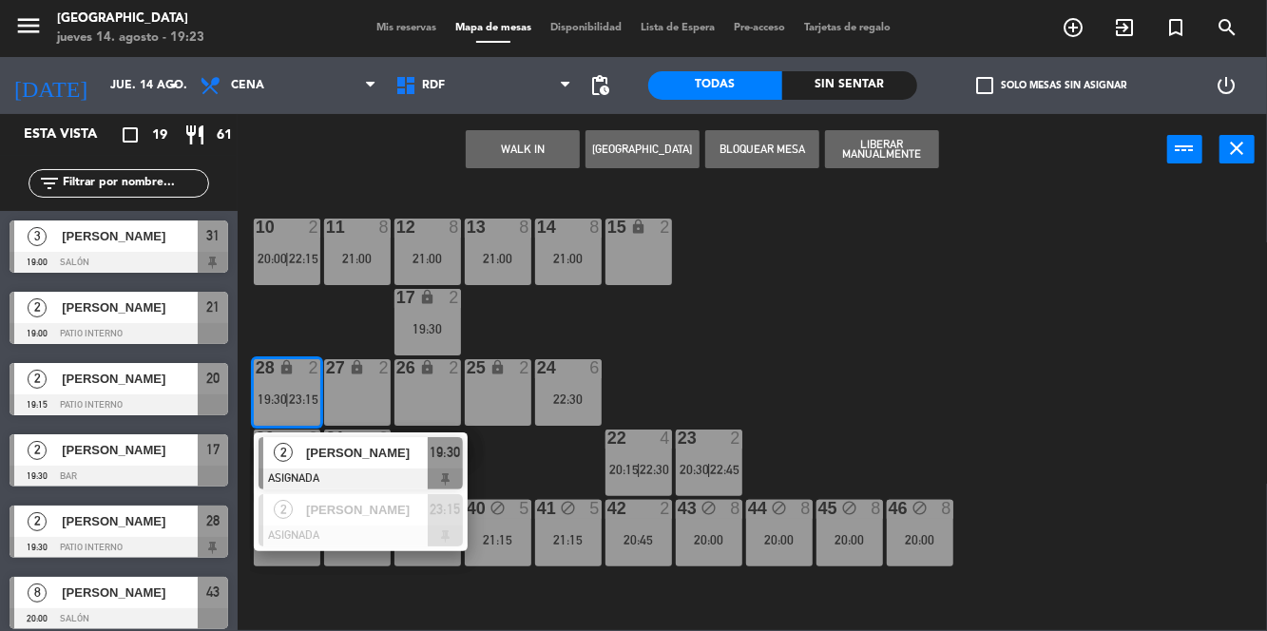
click at [355, 447] on span "[PERSON_NAME]" at bounding box center [367, 453] width 122 height 20
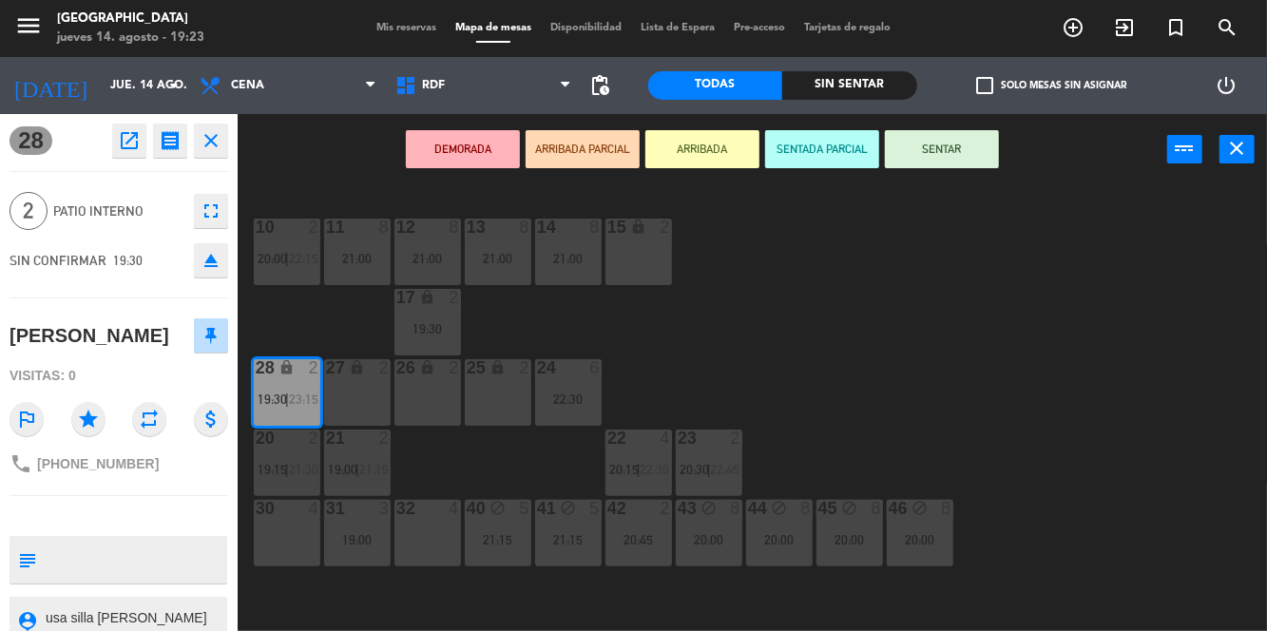
click at [410, 548] on div "32 4" at bounding box center [427, 533] width 67 height 67
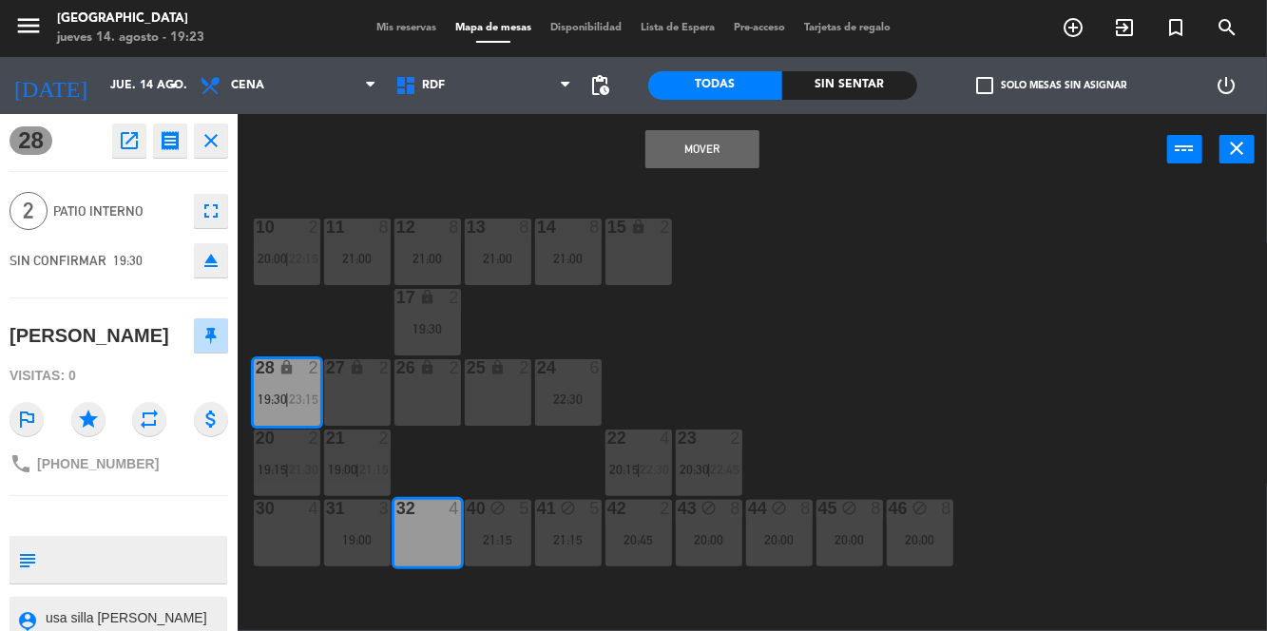
click at [723, 153] on button "Mover" at bounding box center [702, 149] width 114 height 38
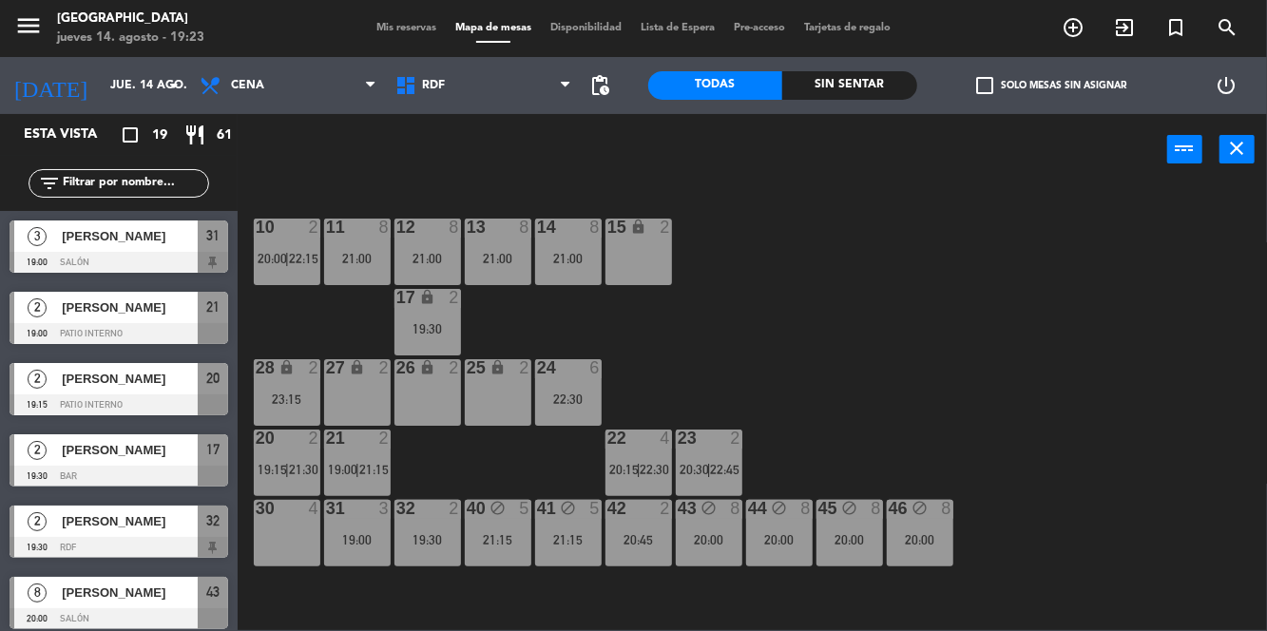
click at [371, 475] on span "21:15" at bounding box center [373, 469] width 29 height 15
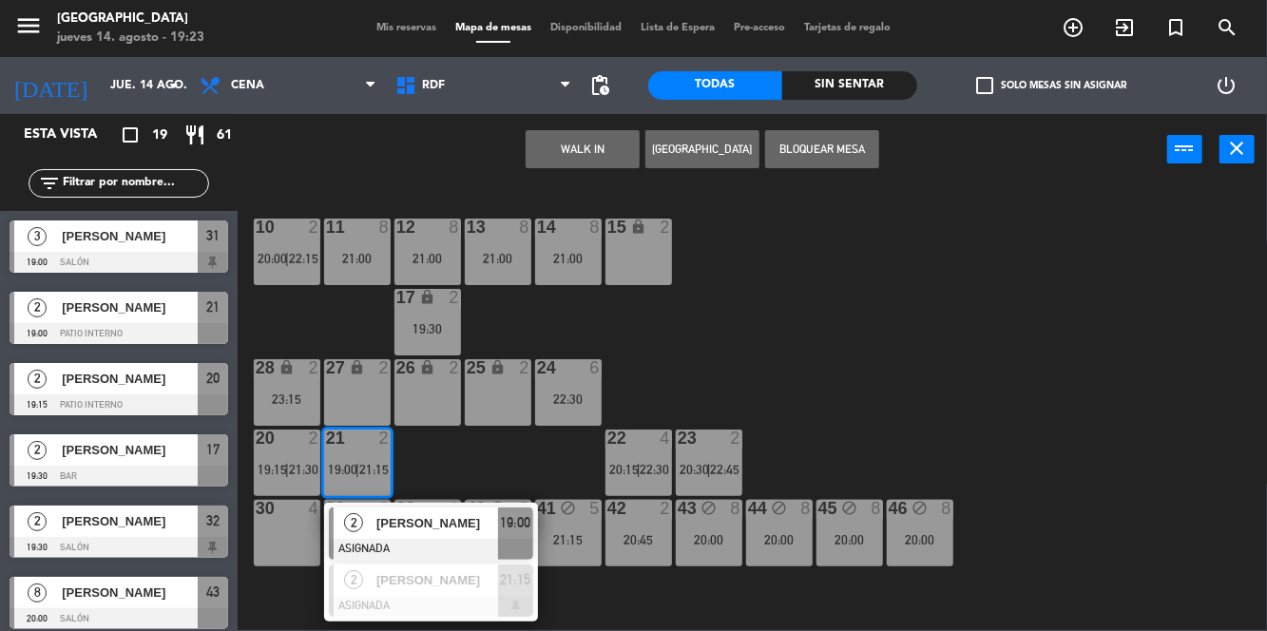
click at [467, 520] on span "[PERSON_NAME]" at bounding box center [437, 523] width 122 height 20
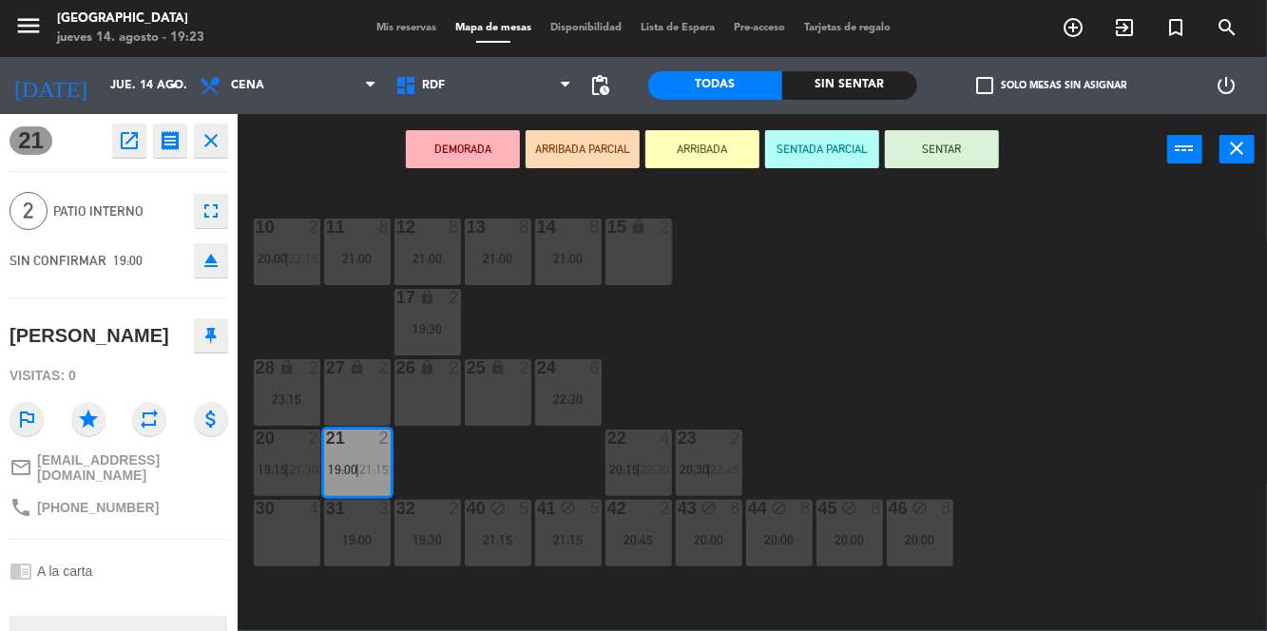
click at [279, 372] on icon "lock" at bounding box center [286, 367] width 16 height 16
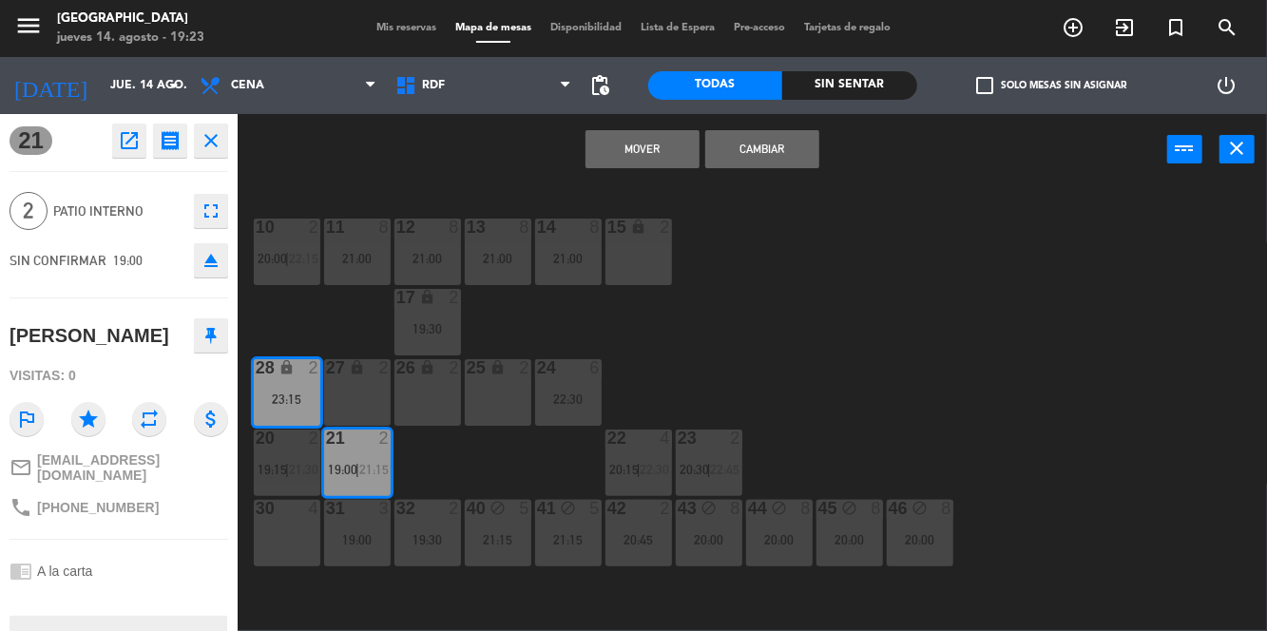
click at [666, 149] on button "Mover" at bounding box center [642, 149] width 114 height 38
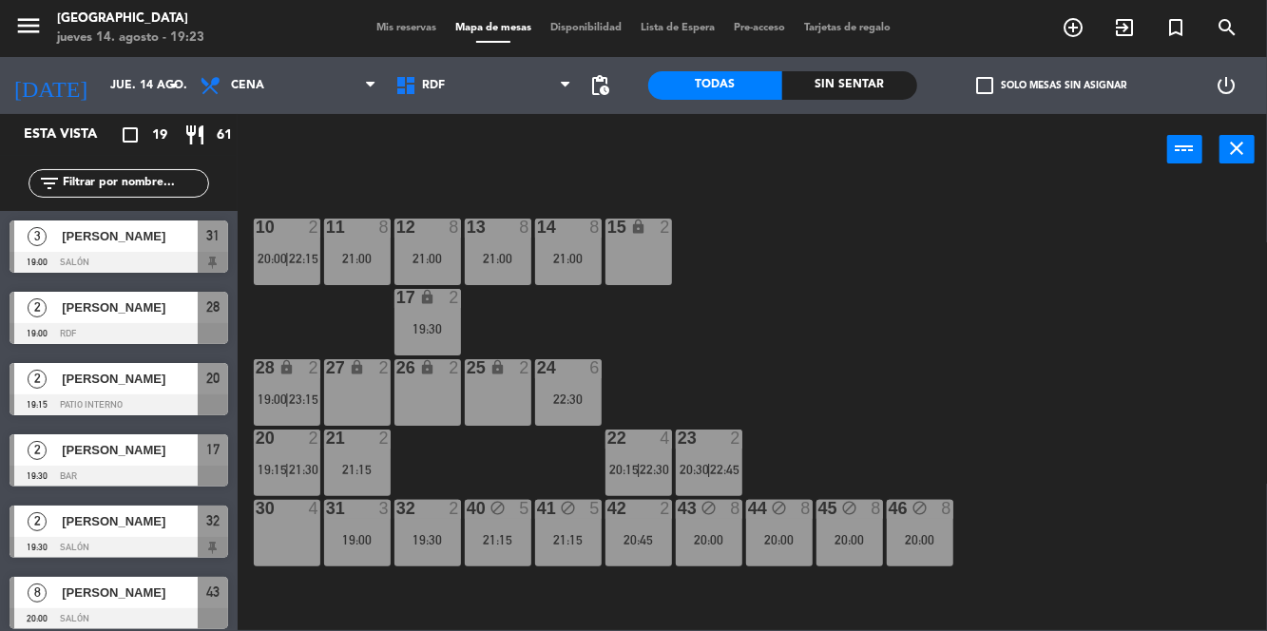
click at [293, 369] on icon "lock" at bounding box center [286, 367] width 16 height 16
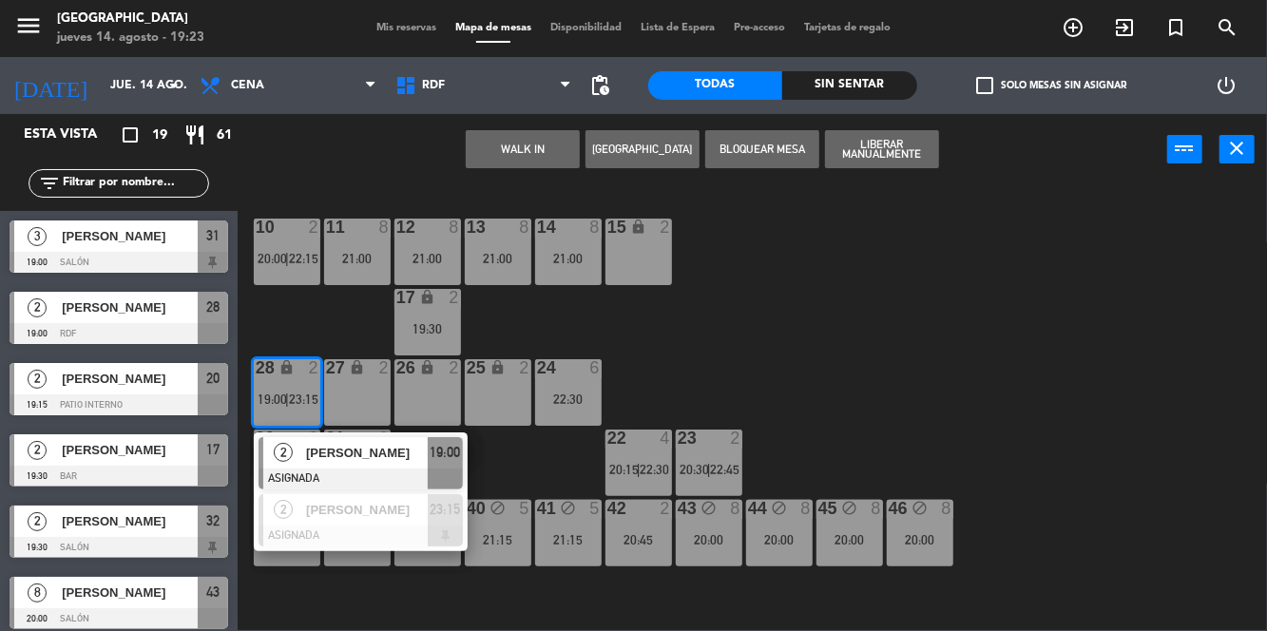
click at [374, 455] on span "[PERSON_NAME]" at bounding box center [367, 453] width 122 height 20
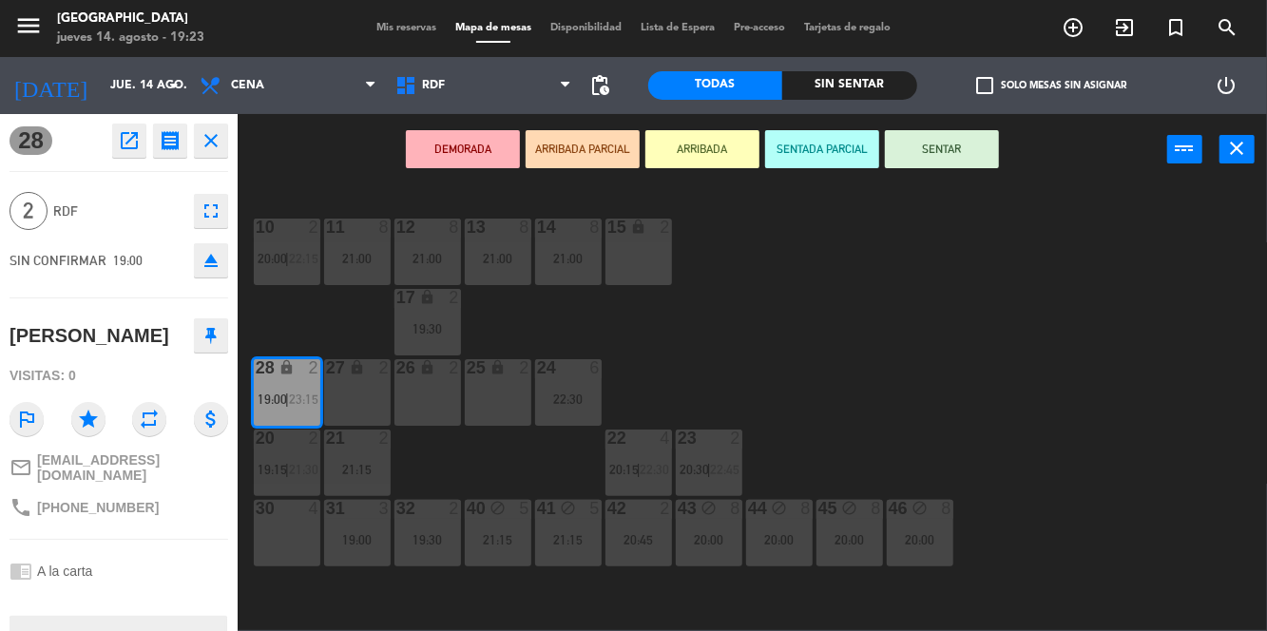
click at [950, 144] on button "SENTAR" at bounding box center [942, 149] width 114 height 38
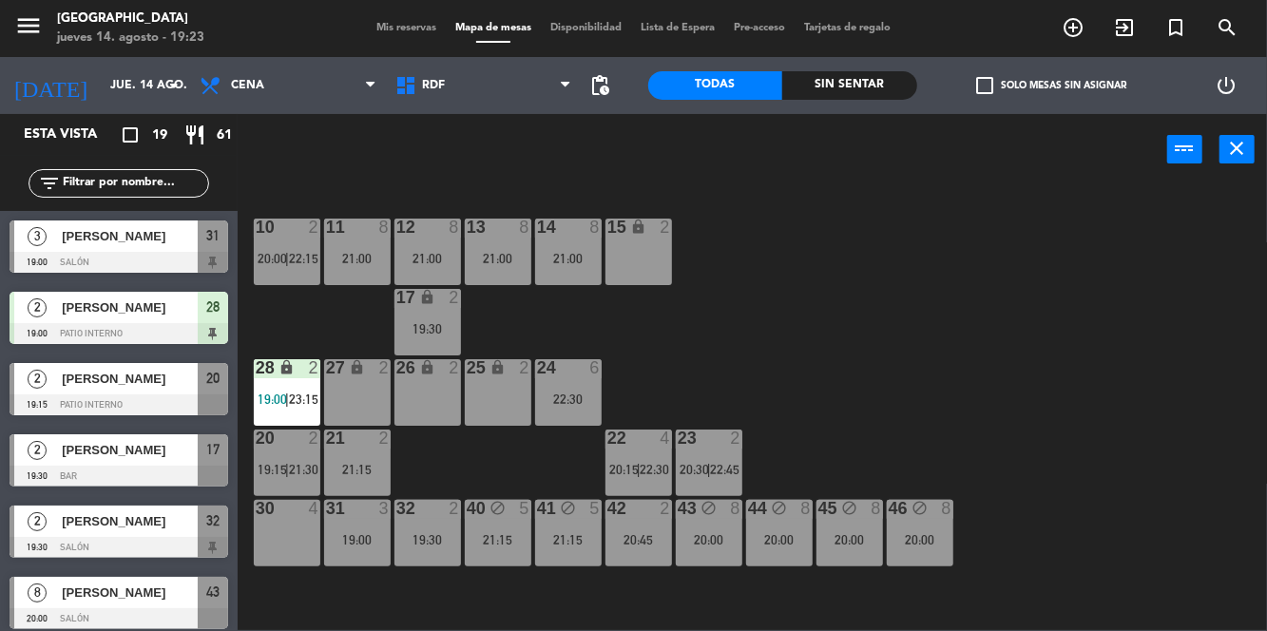
click at [1126, 348] on div "10 2 20:00 | 22:15 11 8 21:00 12 8 21:00 13 8 21:00 14 8 21:00 15 lock 2 17 loc…" at bounding box center [758, 407] width 1017 height 446
click at [314, 413] on div "28 lock 2 19:00 | 23:15" at bounding box center [287, 392] width 67 height 67
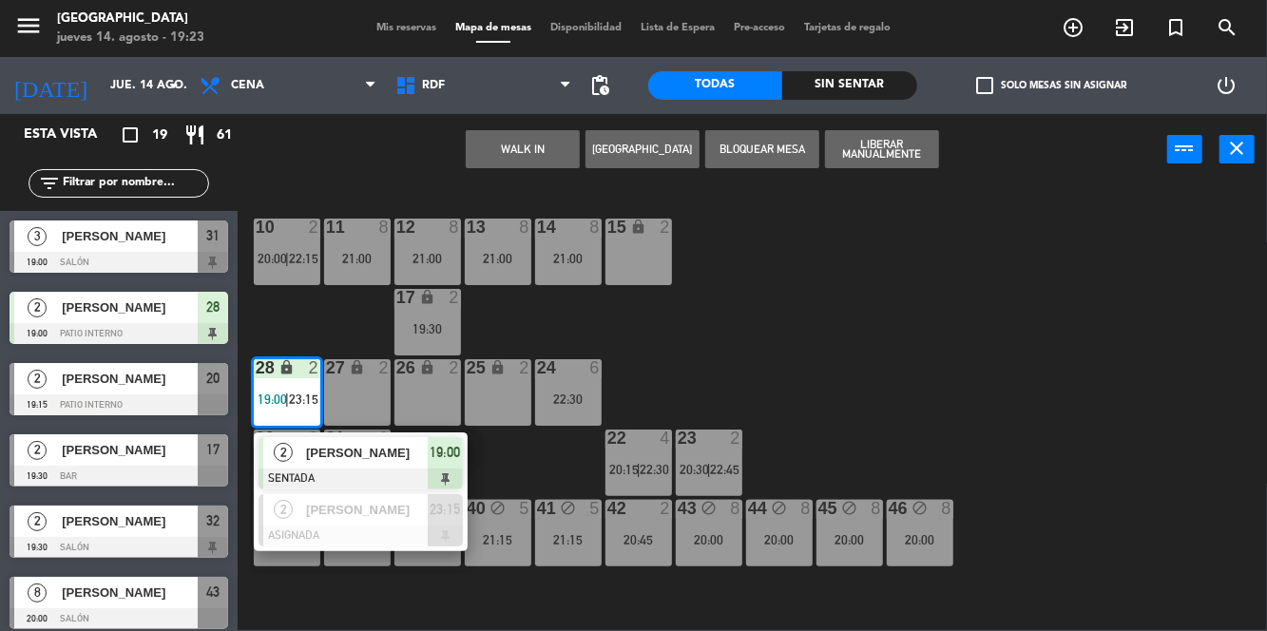
click at [357, 515] on span "[PERSON_NAME]" at bounding box center [367, 510] width 122 height 20
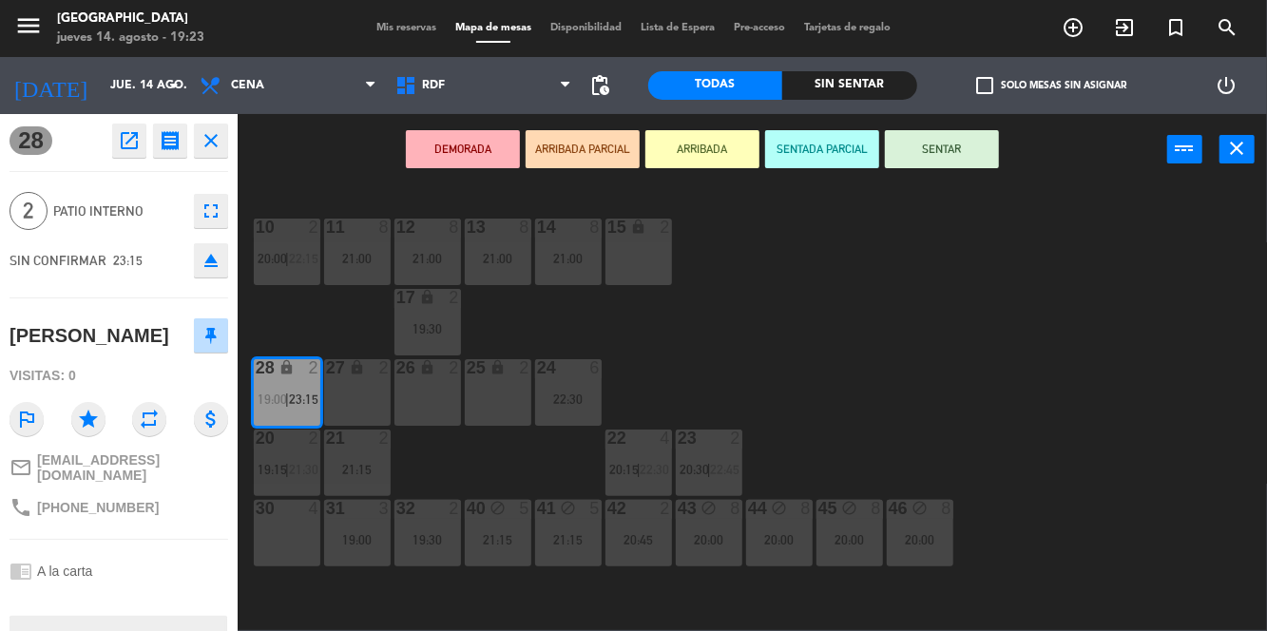
click at [452, 407] on div "26 lock 2" at bounding box center [427, 392] width 67 height 67
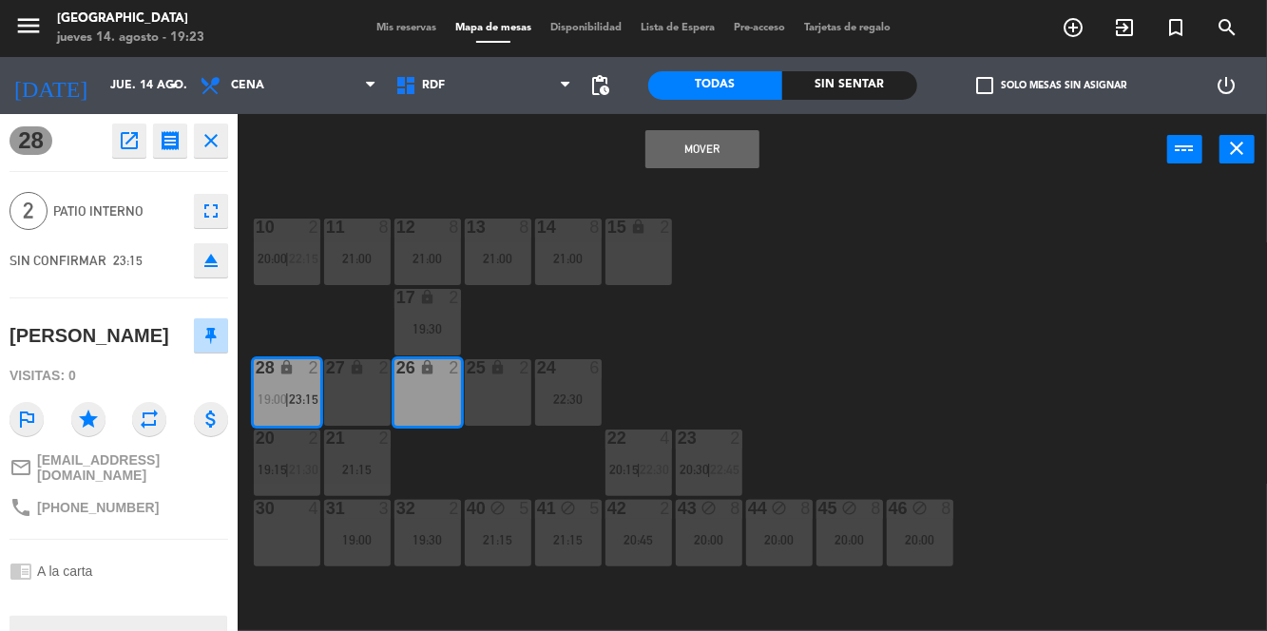
click at [709, 151] on button "Mover" at bounding box center [702, 149] width 114 height 38
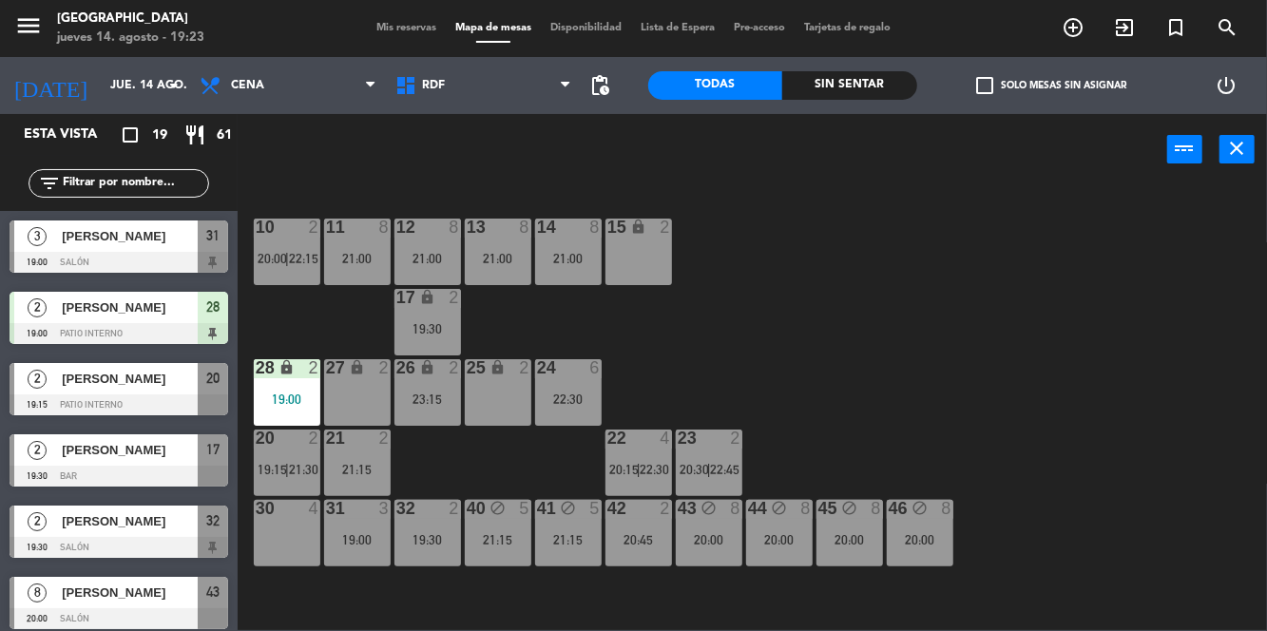
scroll to position [410, 0]
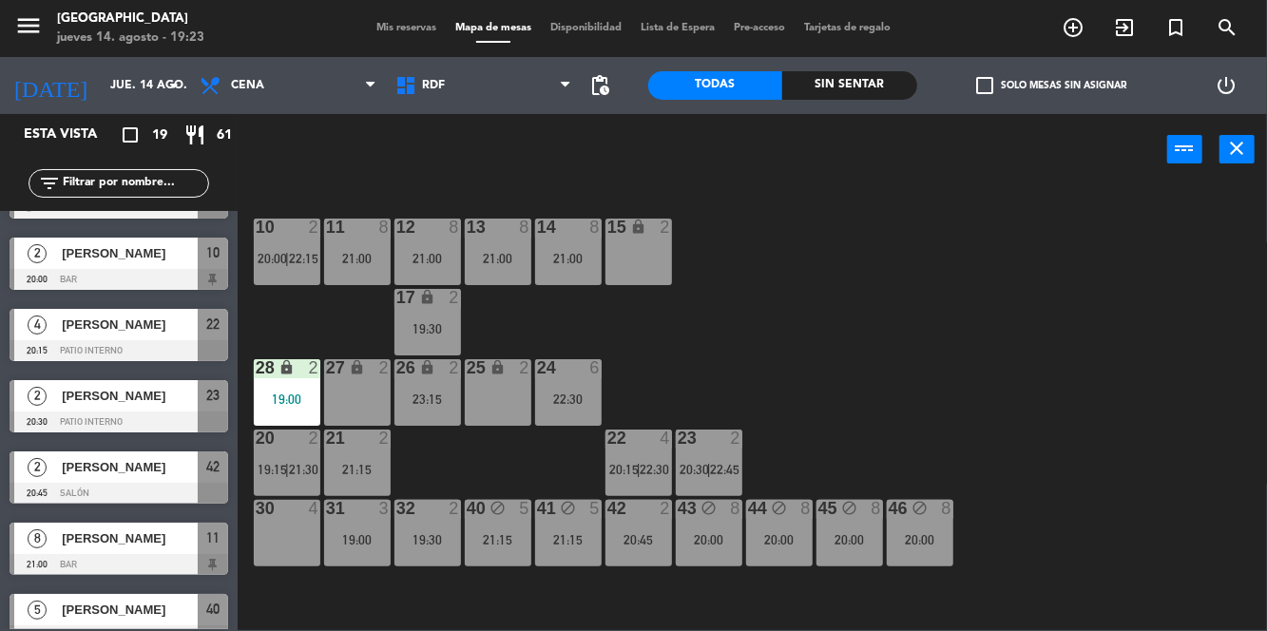
click at [429, 317] on div "17 lock 2 19:30" at bounding box center [427, 322] width 67 height 67
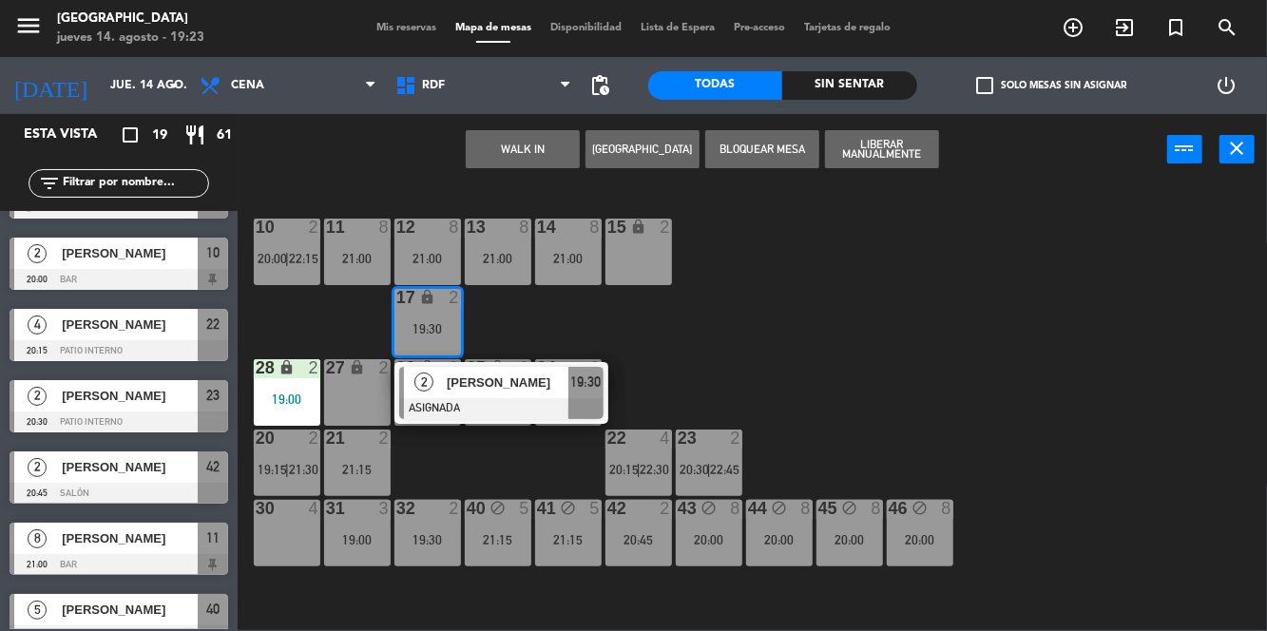
click at [963, 321] on div "10 2 20:00 | 22:15 11 8 21:00 12 8 21:00 13 8 21:00 14 8 21:00 15 lock 2 17 loc…" at bounding box center [758, 407] width 1017 height 446
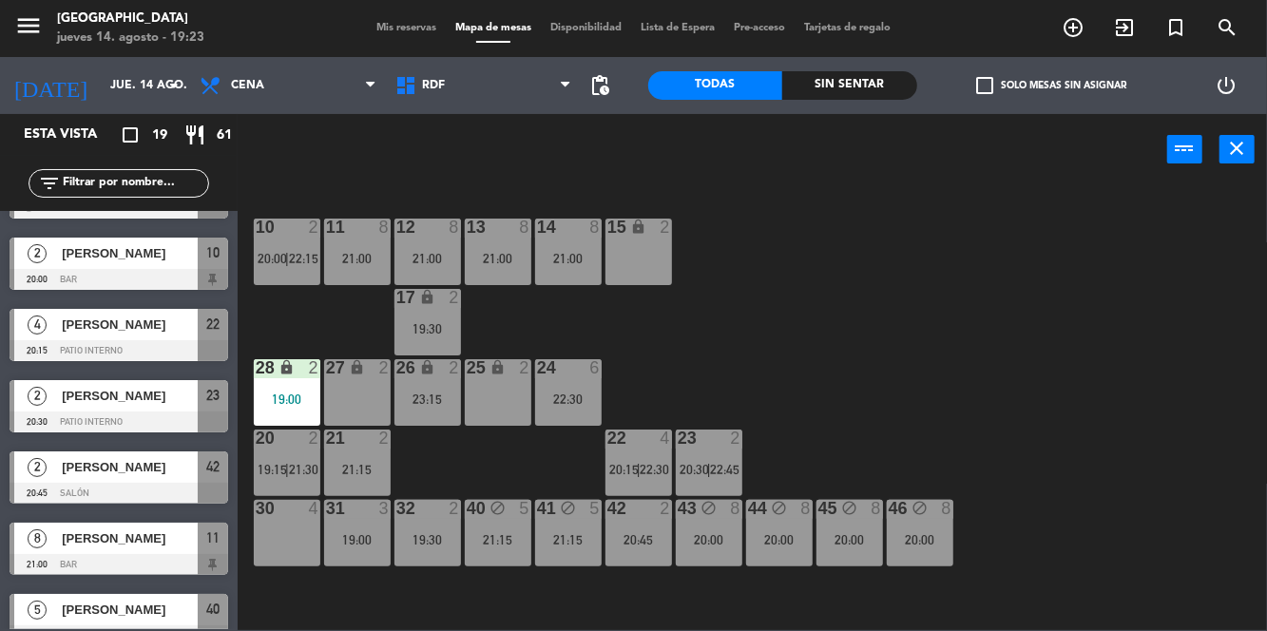
click at [432, 545] on div "19:30" at bounding box center [427, 539] width 67 height 13
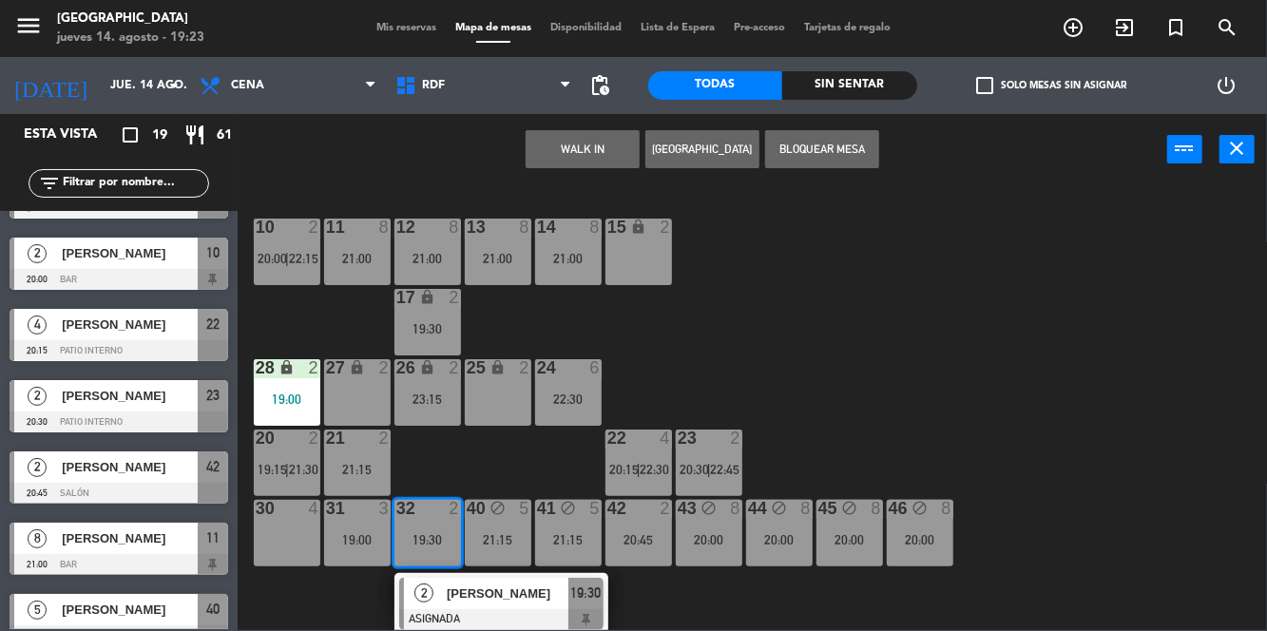
click at [901, 311] on div "10 2 20:00 | 22:15 11 8 21:00 12 8 21:00 13 8 21:00 14 8 21:00 15 lock 2 17 loc…" at bounding box center [758, 407] width 1017 height 446
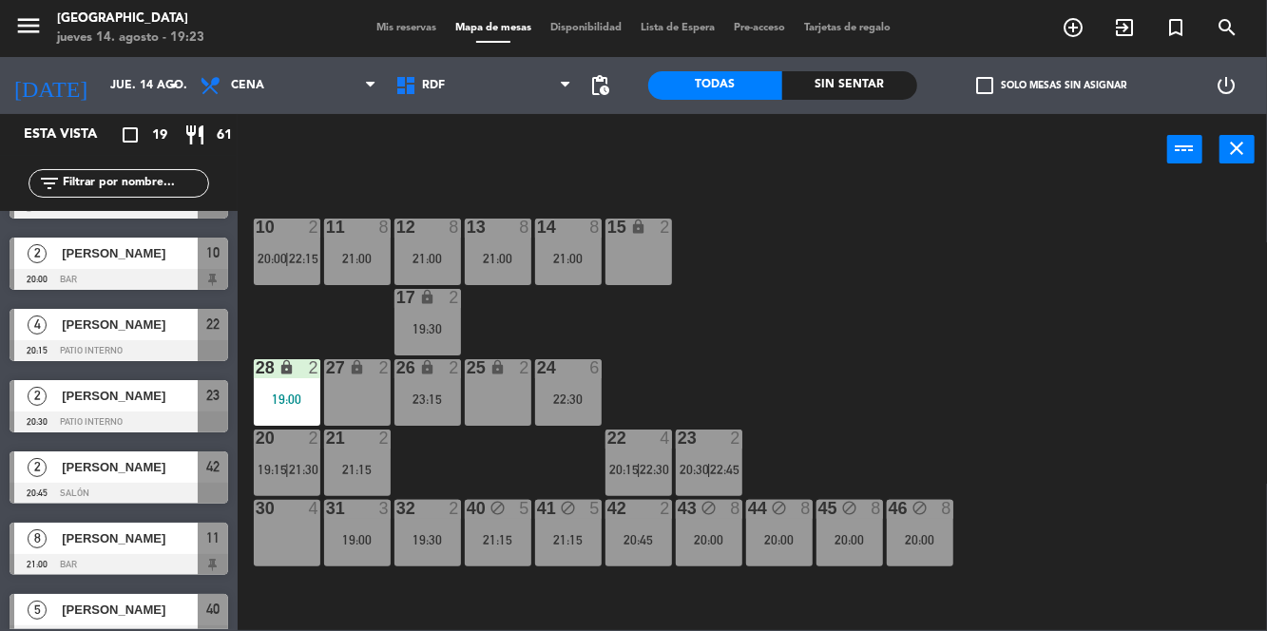
click at [439, 535] on div "19:30" at bounding box center [427, 539] width 67 height 13
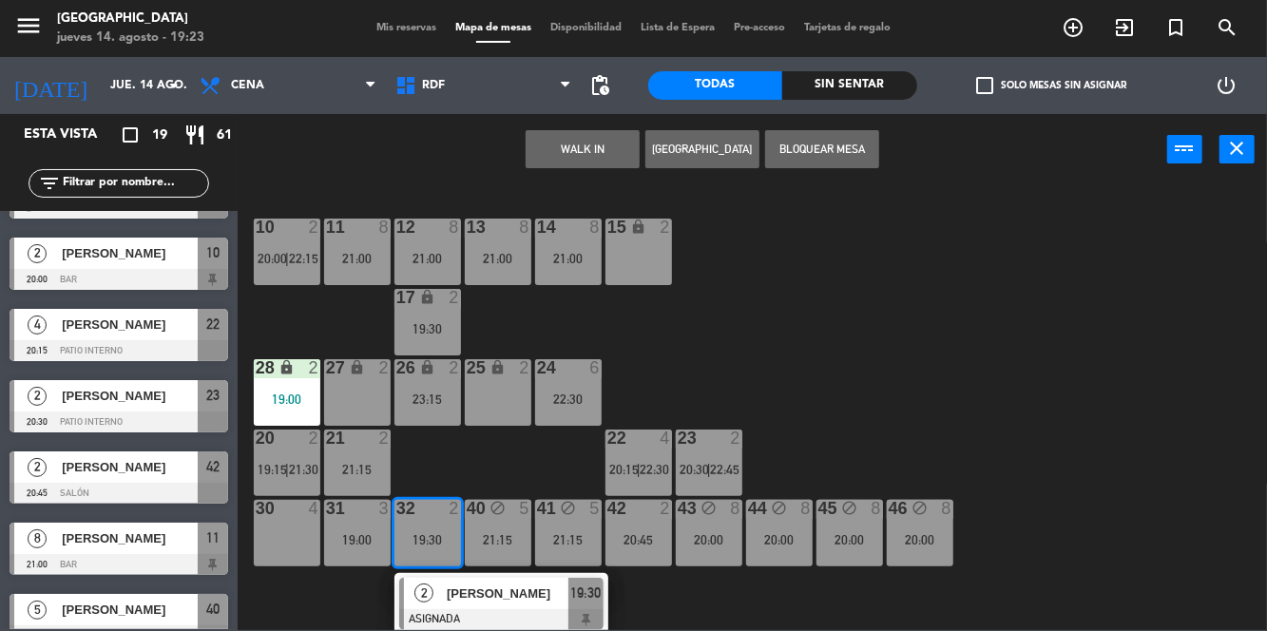
click at [995, 295] on div "10 2 20:00 | 22:15 11 8 21:00 12 8 21:00 13 8 21:00 14 8 21:00 15 lock 2 17 loc…" at bounding box center [758, 407] width 1017 height 446
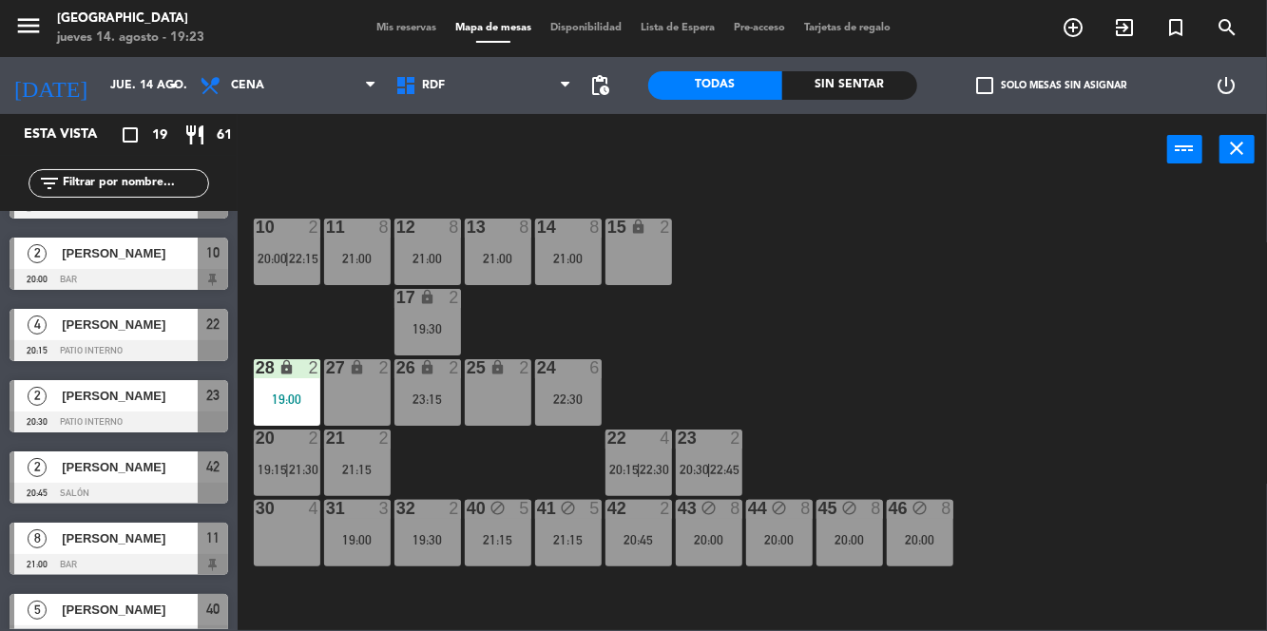
click at [373, 455] on div "21 2 21:15" at bounding box center [357, 462] width 67 height 67
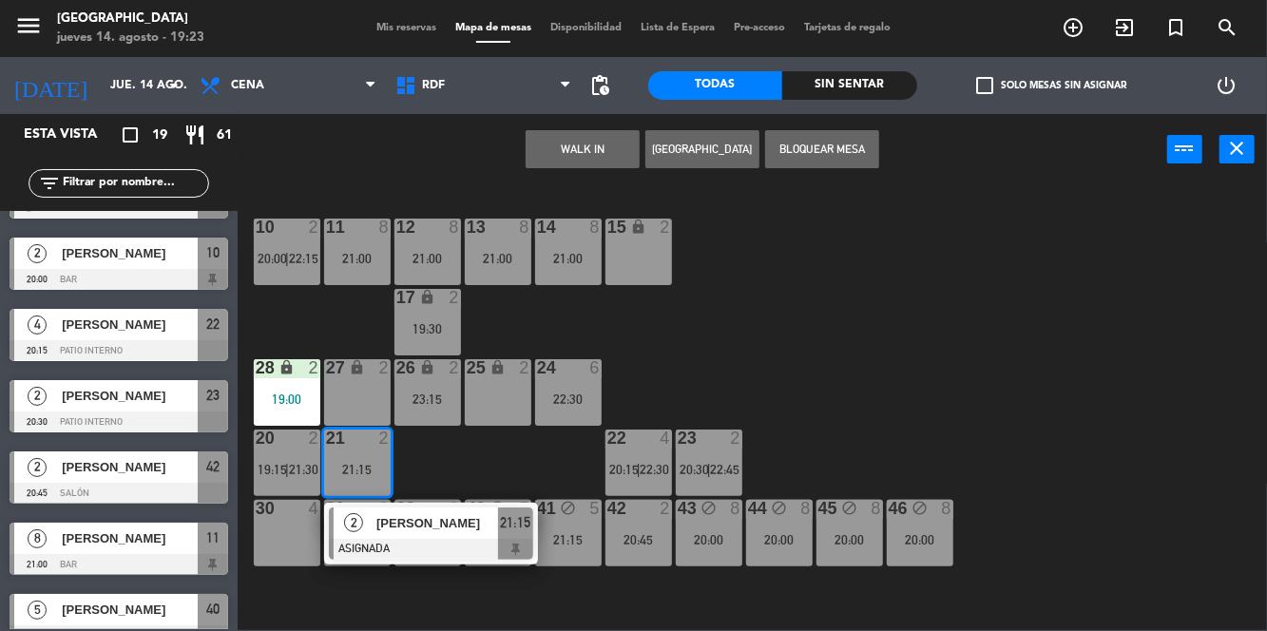
click at [434, 547] on div at bounding box center [431, 549] width 204 height 21
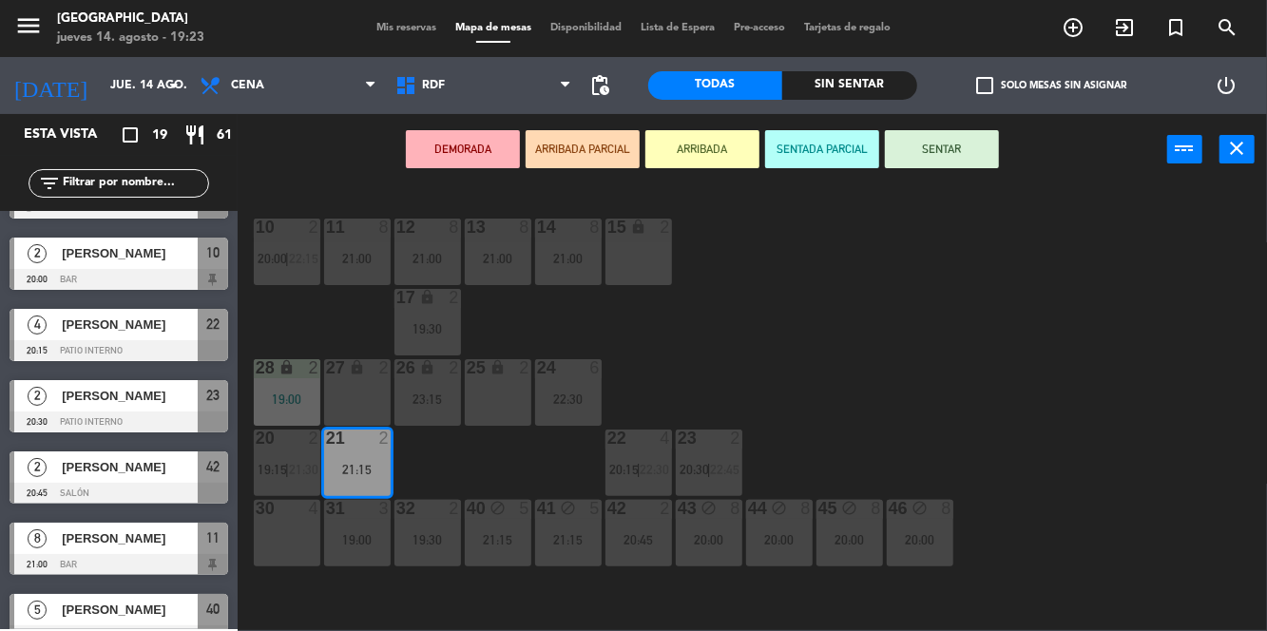
click at [299, 387] on div "28 lock 2 19:00" at bounding box center [287, 392] width 67 height 67
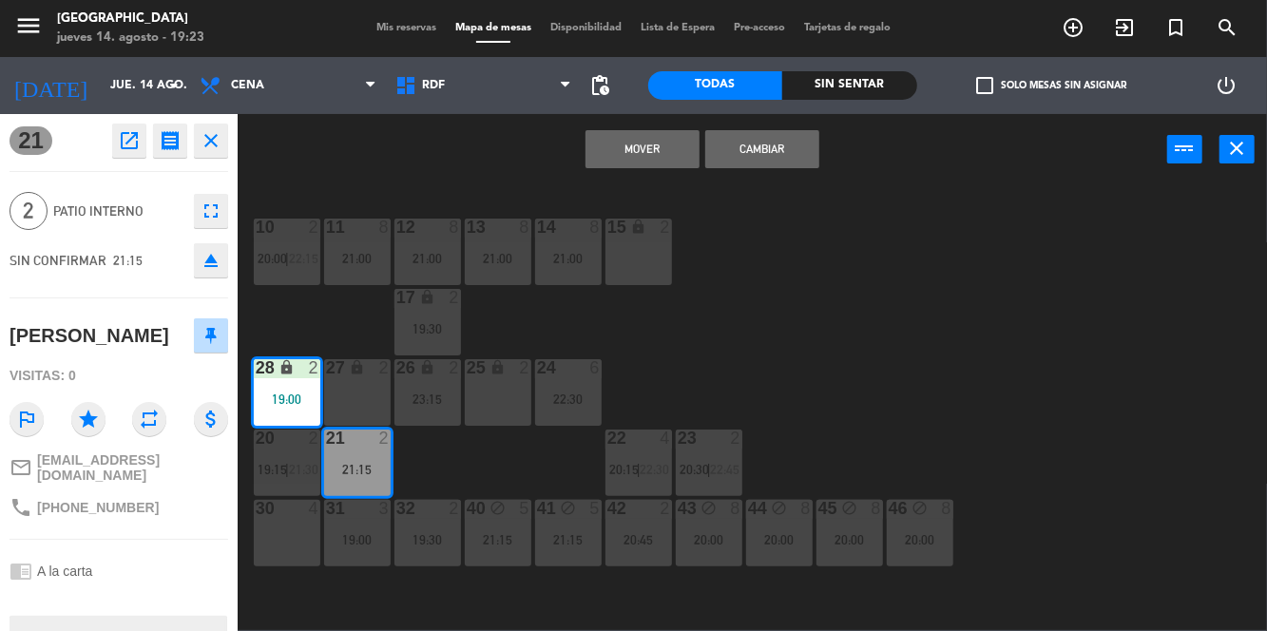
click at [661, 161] on button "Mover" at bounding box center [642, 149] width 114 height 38
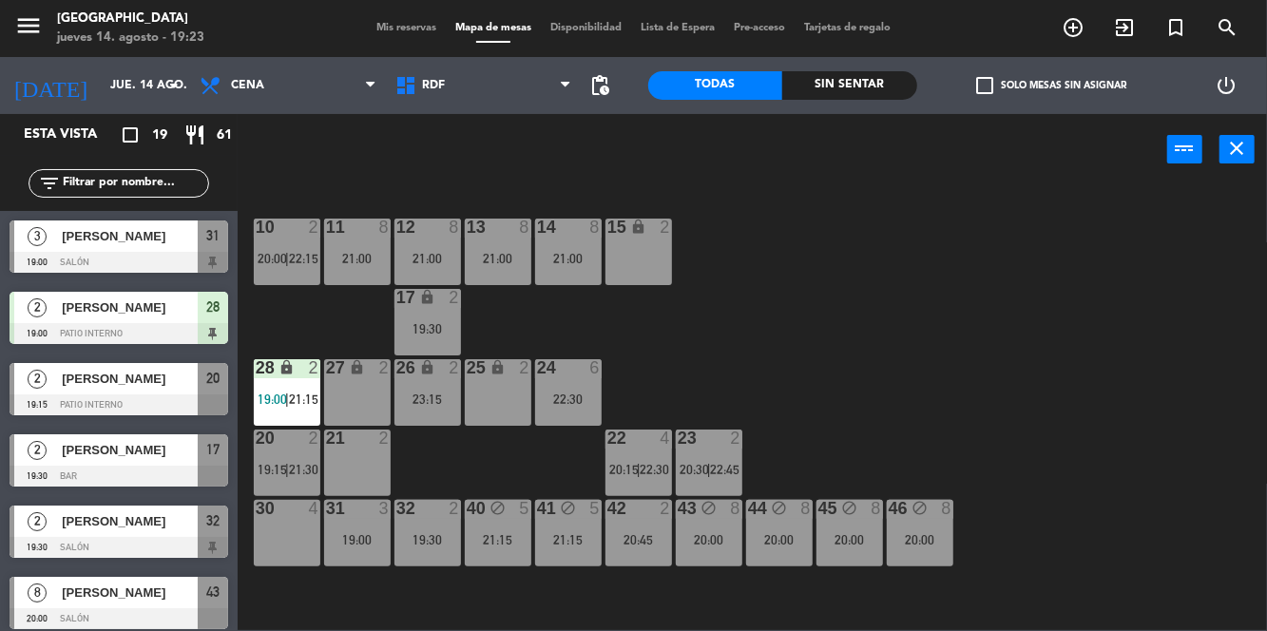
scroll to position [0, 0]
click at [1055, 354] on div "10 2 20:00 | 22:15 11 8 21:00 12 8 21:00 13 8 21:00 14 8 21:00 15 lock 2 17 loc…" at bounding box center [758, 407] width 1017 height 446
click at [441, 543] on div "19:30" at bounding box center [427, 539] width 67 height 13
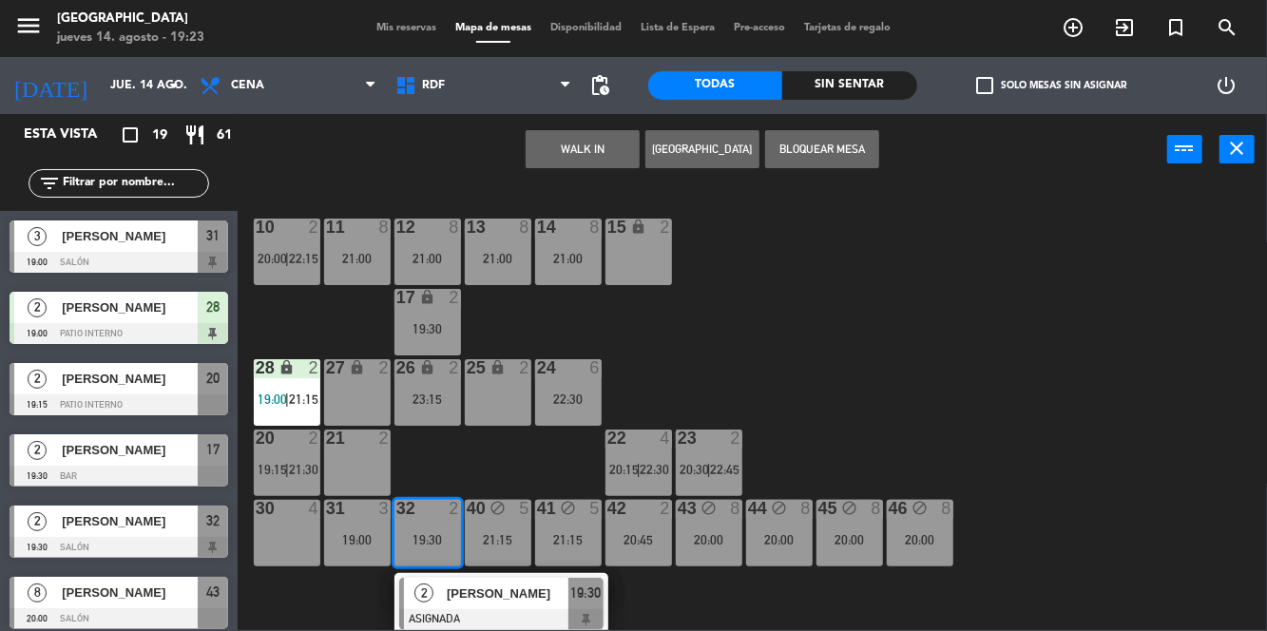
click at [464, 627] on div at bounding box center [501, 619] width 204 height 21
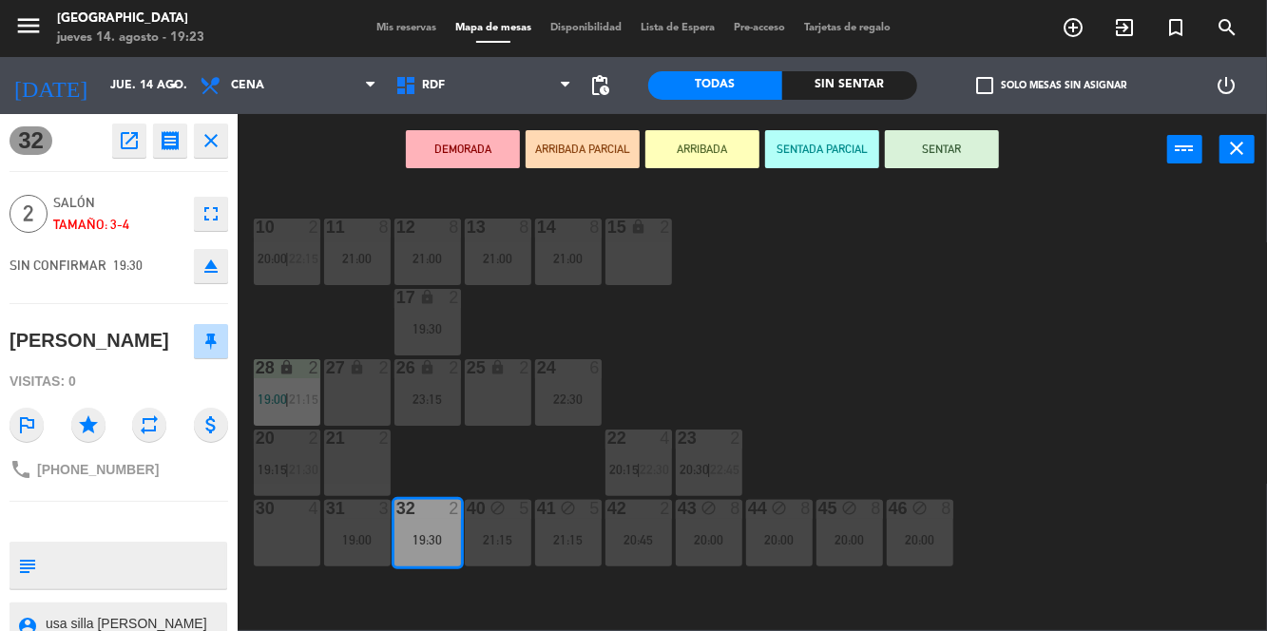
click at [363, 455] on div "21 2" at bounding box center [357, 462] width 67 height 67
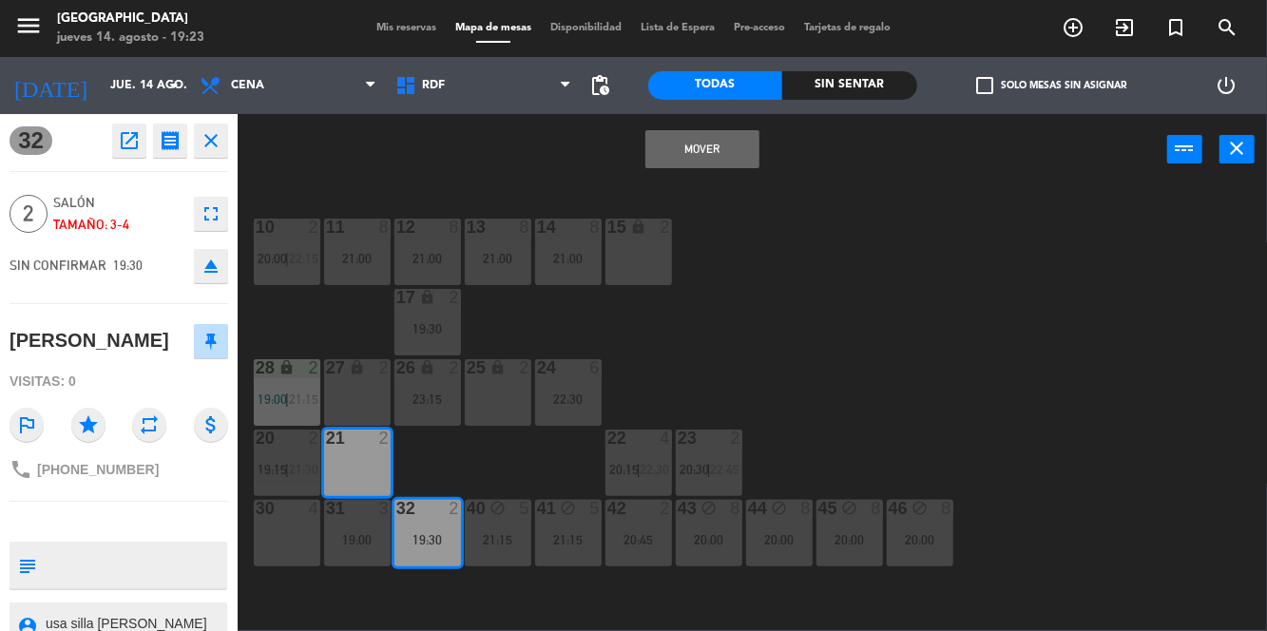
click at [739, 161] on button "Mover" at bounding box center [702, 149] width 114 height 38
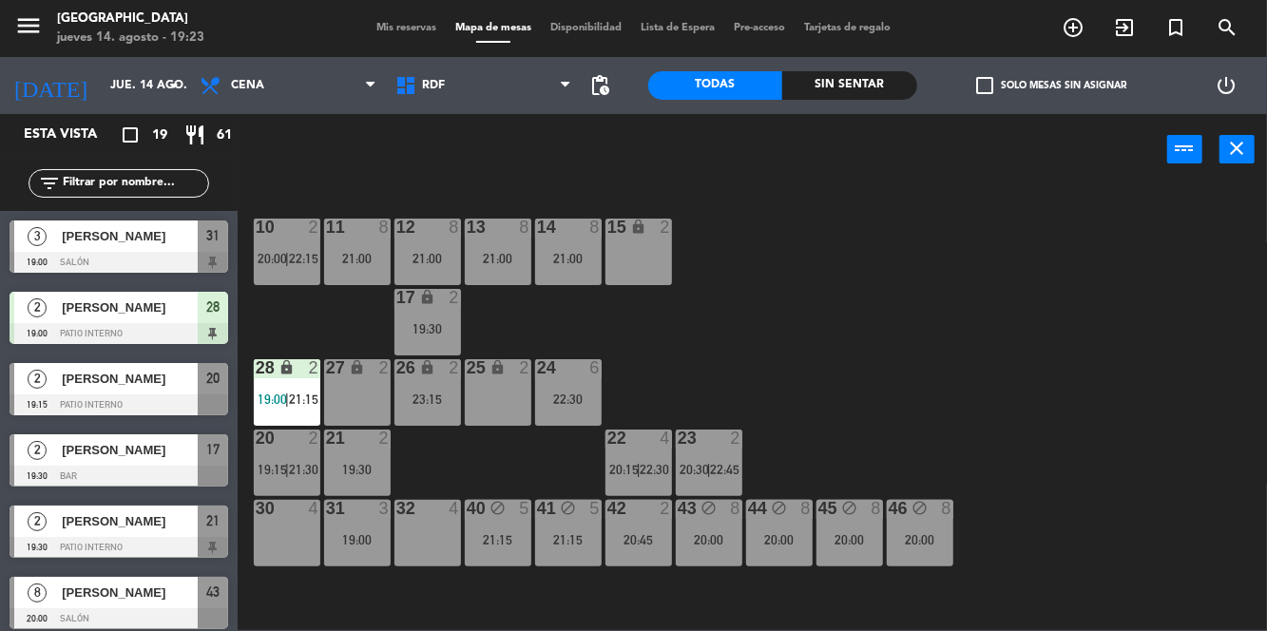
click at [983, 344] on div "10 2 20:00 | 22:15 11 8 21:00 12 8 21:00 13 8 21:00 14 8 21:00 15 lock 2 17 loc…" at bounding box center [758, 407] width 1017 height 446
click at [435, 400] on div "23:15" at bounding box center [427, 398] width 67 height 13
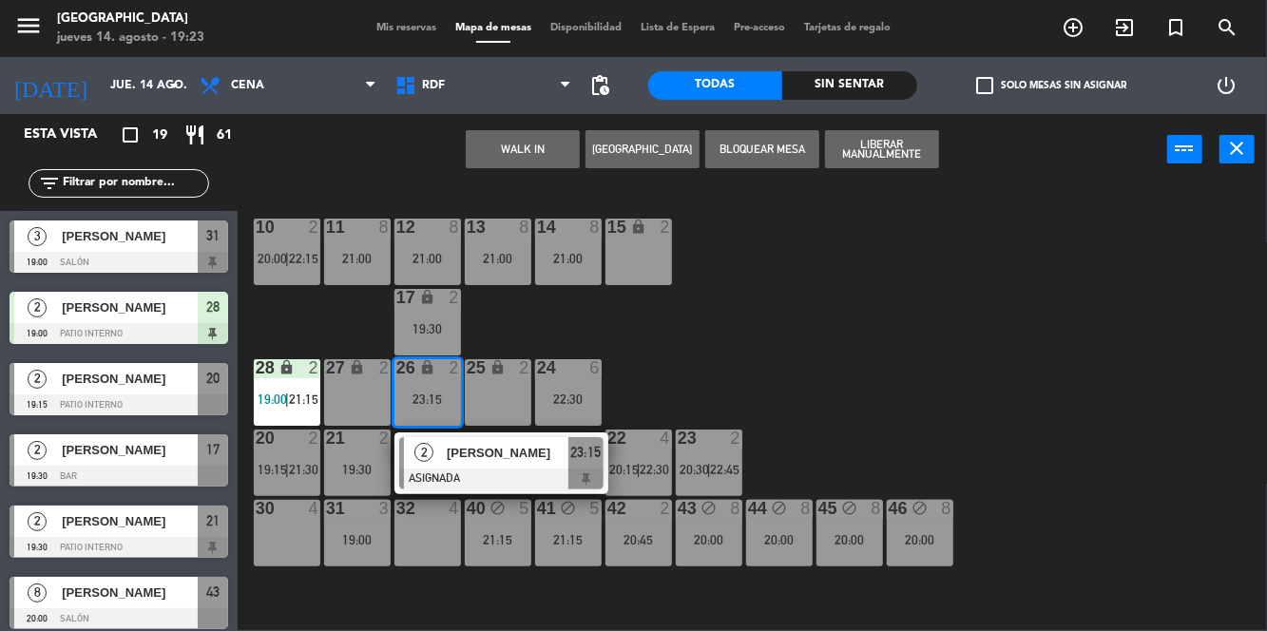
click at [538, 468] on div at bounding box center [501, 478] width 204 height 21
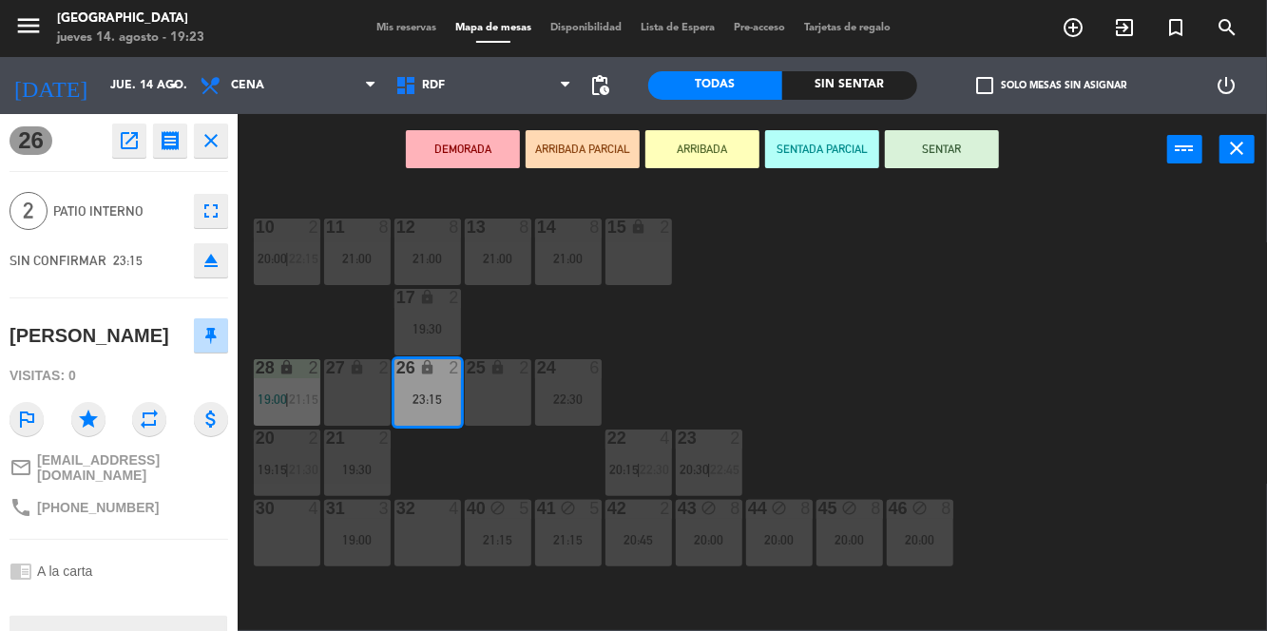
click at [359, 466] on div "19:30" at bounding box center [357, 469] width 67 height 13
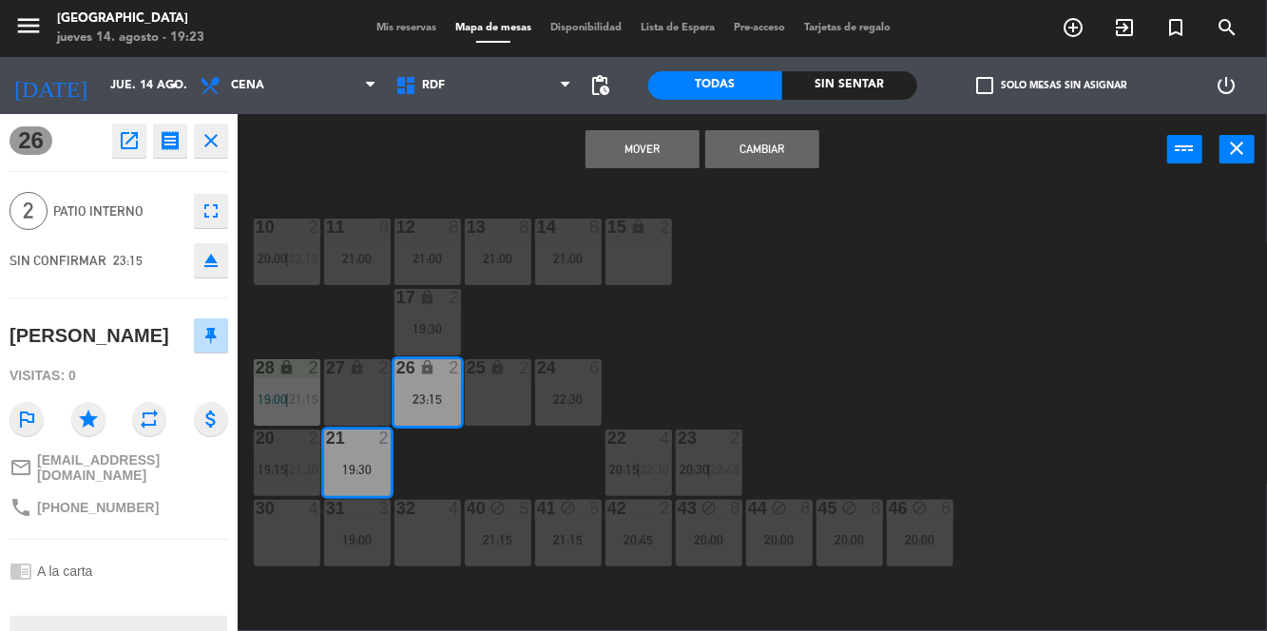
click at [668, 163] on button "Mover" at bounding box center [642, 149] width 114 height 38
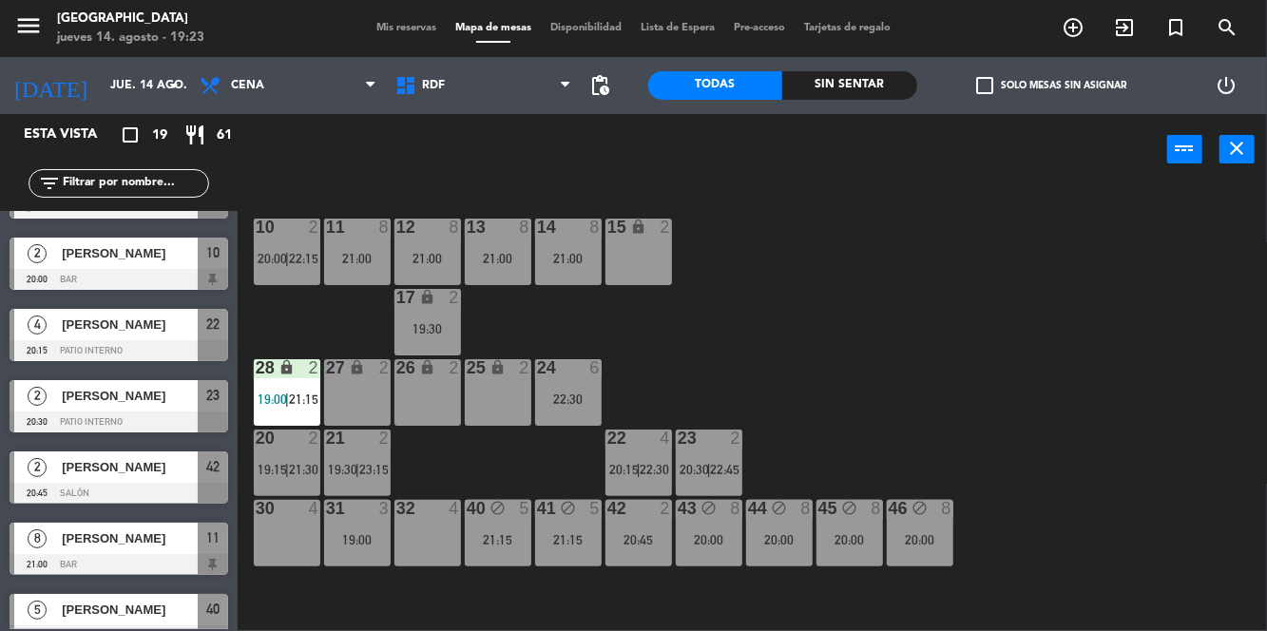
click at [292, 460] on div "20 2 19:15 | 21:30" at bounding box center [287, 462] width 67 height 67
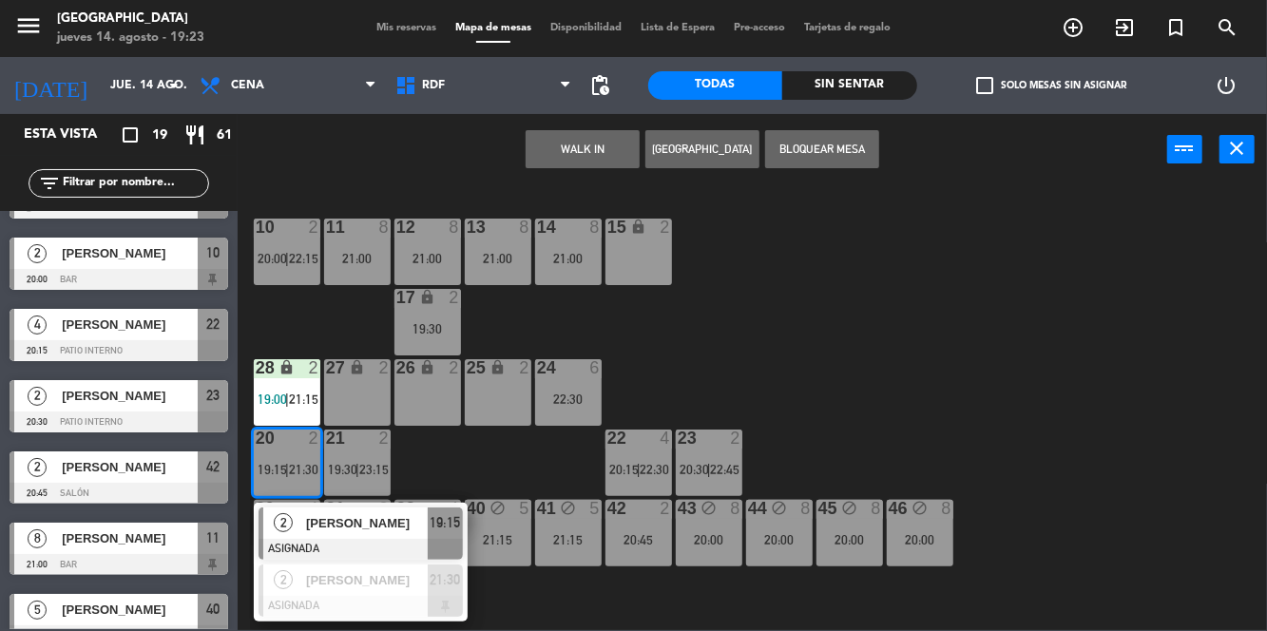
click at [935, 362] on div "10 2 20:00 | 22:15 11 8 21:00 12 8 21:00 13 8 21:00 14 8 21:00 15 lock 2 17 loc…" at bounding box center [758, 407] width 1017 height 446
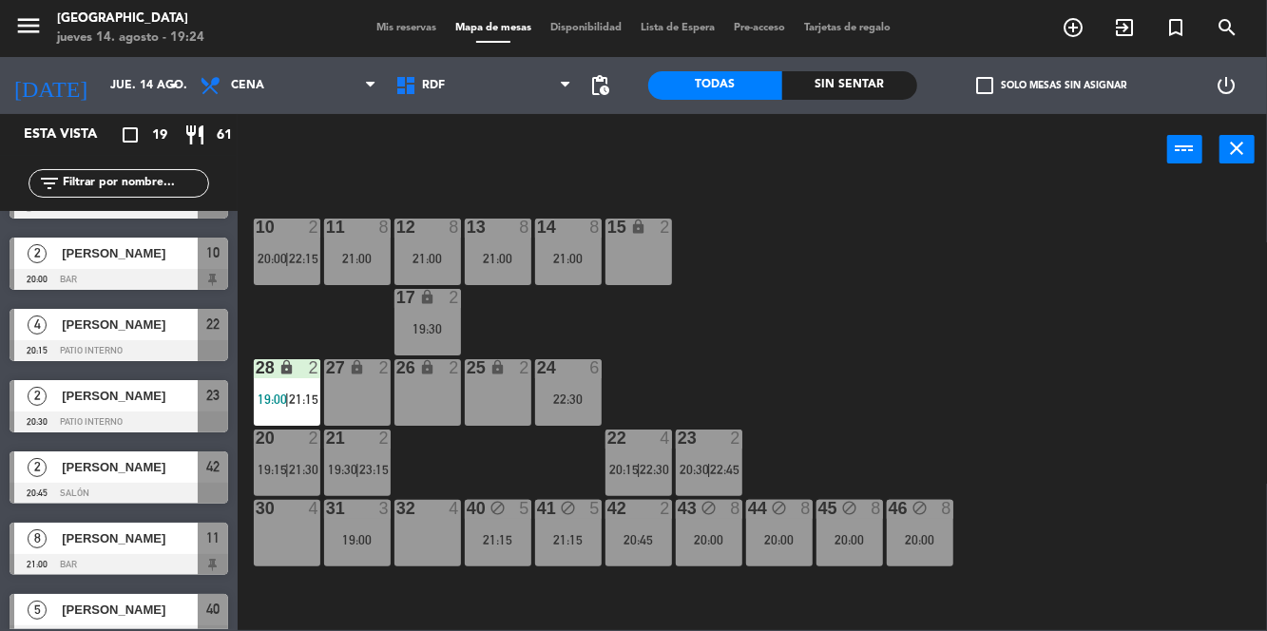
click at [405, 30] on span "Mis reservas" at bounding box center [406, 28] width 79 height 10
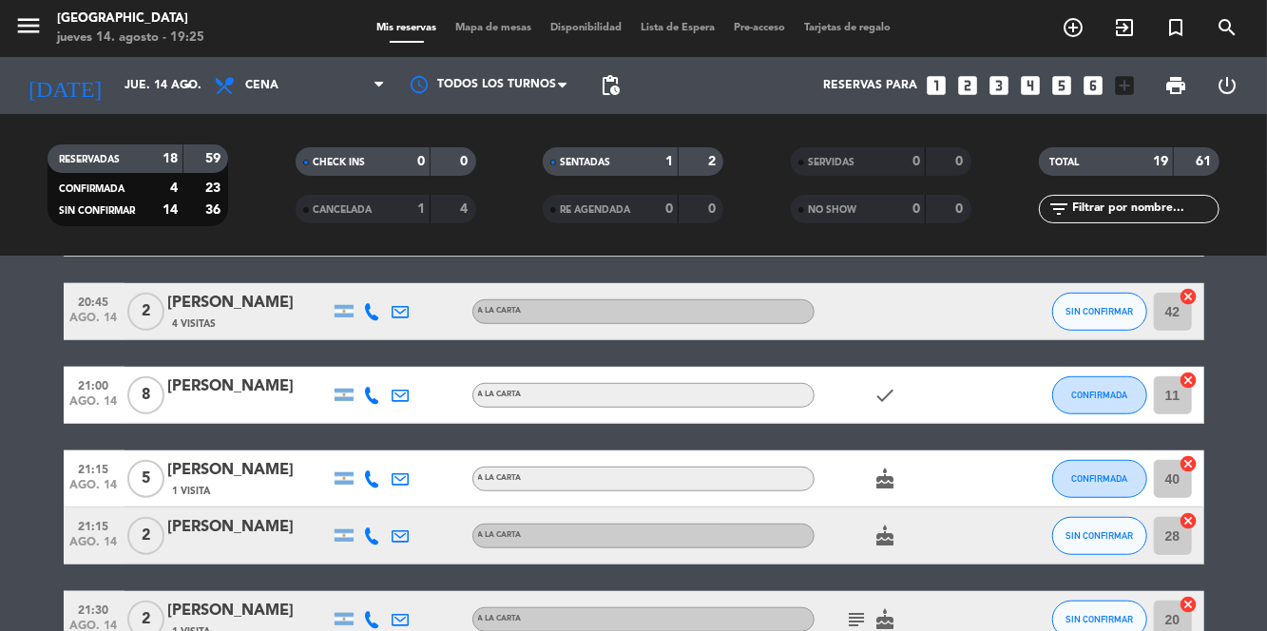
scroll to position [743, 0]
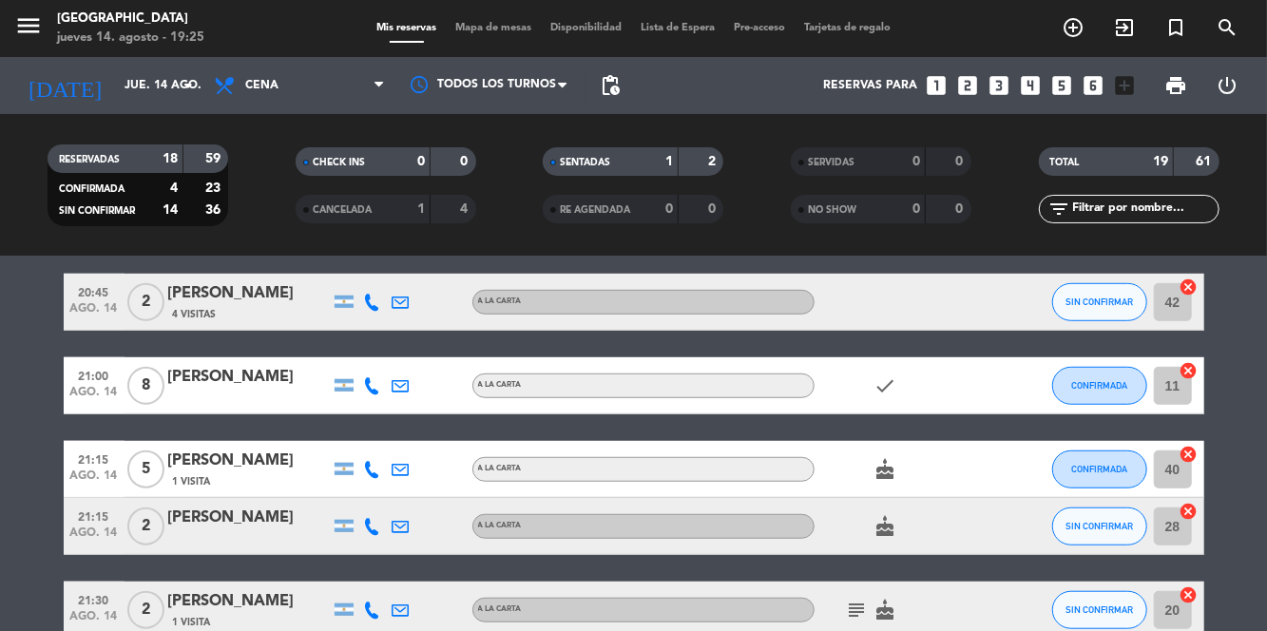
click at [270, 388] on div "[PERSON_NAME]" at bounding box center [249, 377] width 162 height 25
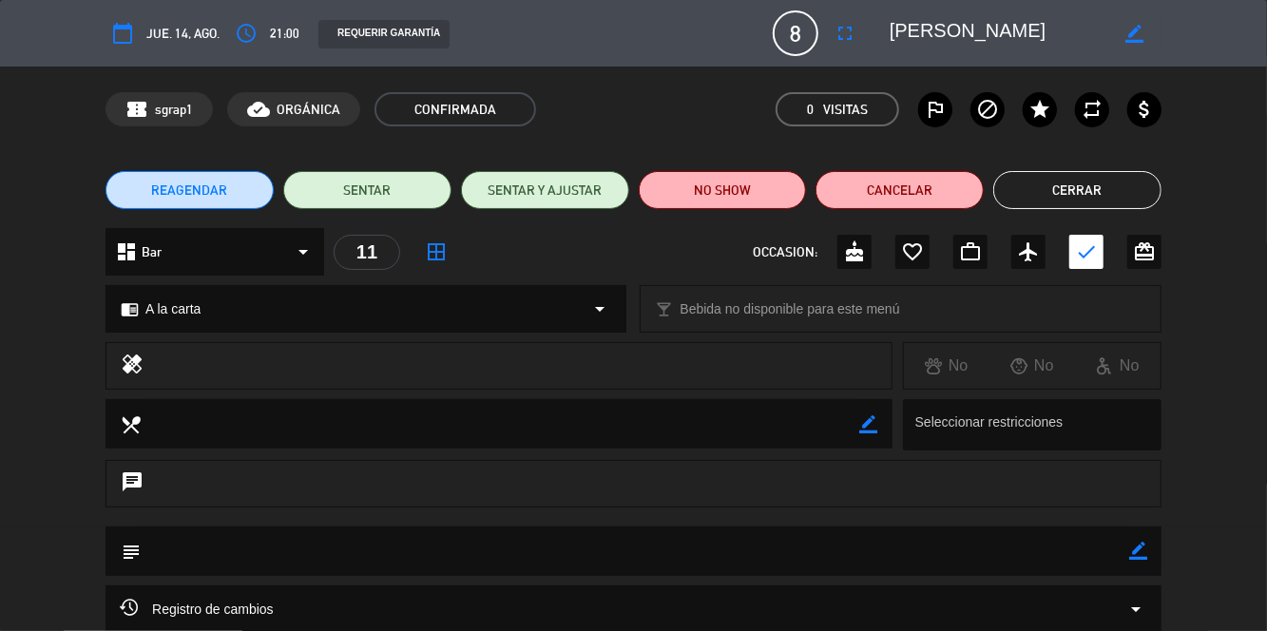
click at [848, 32] on icon "fullscreen" at bounding box center [844, 33] width 23 height 23
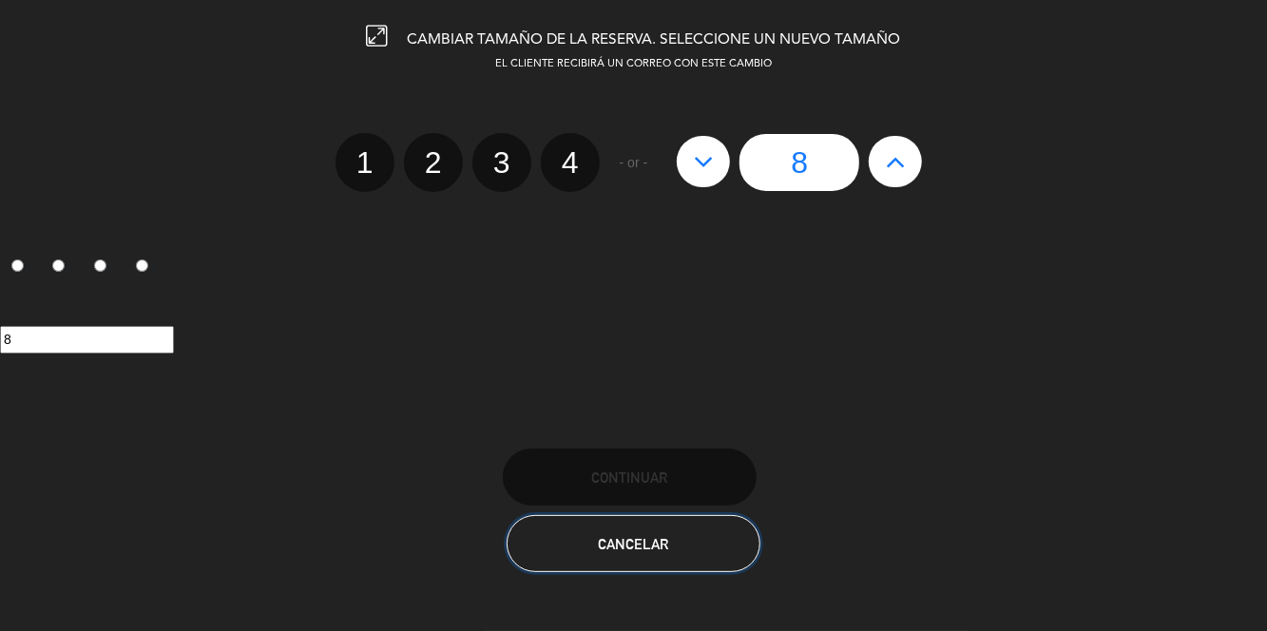
click at [696, 543] on button "Cancelar" at bounding box center [633, 543] width 254 height 57
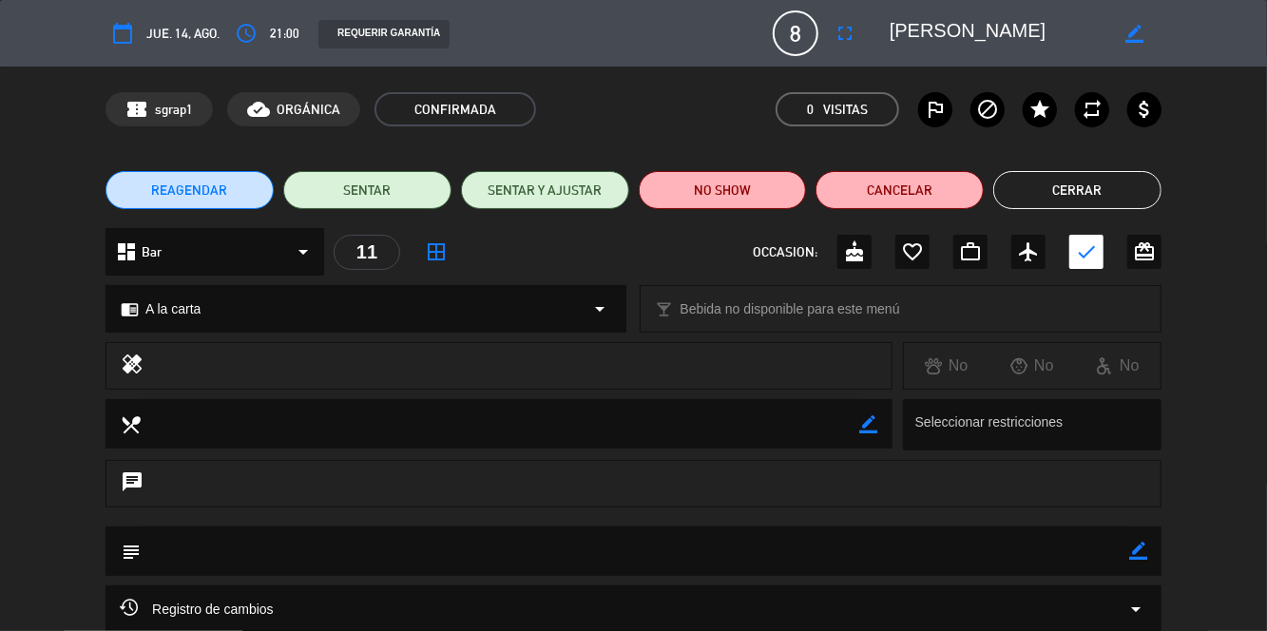
click at [294, 29] on span "21:00" at bounding box center [284, 33] width 29 height 21
click at [260, 28] on button "access_time" at bounding box center [246, 33] width 34 height 34
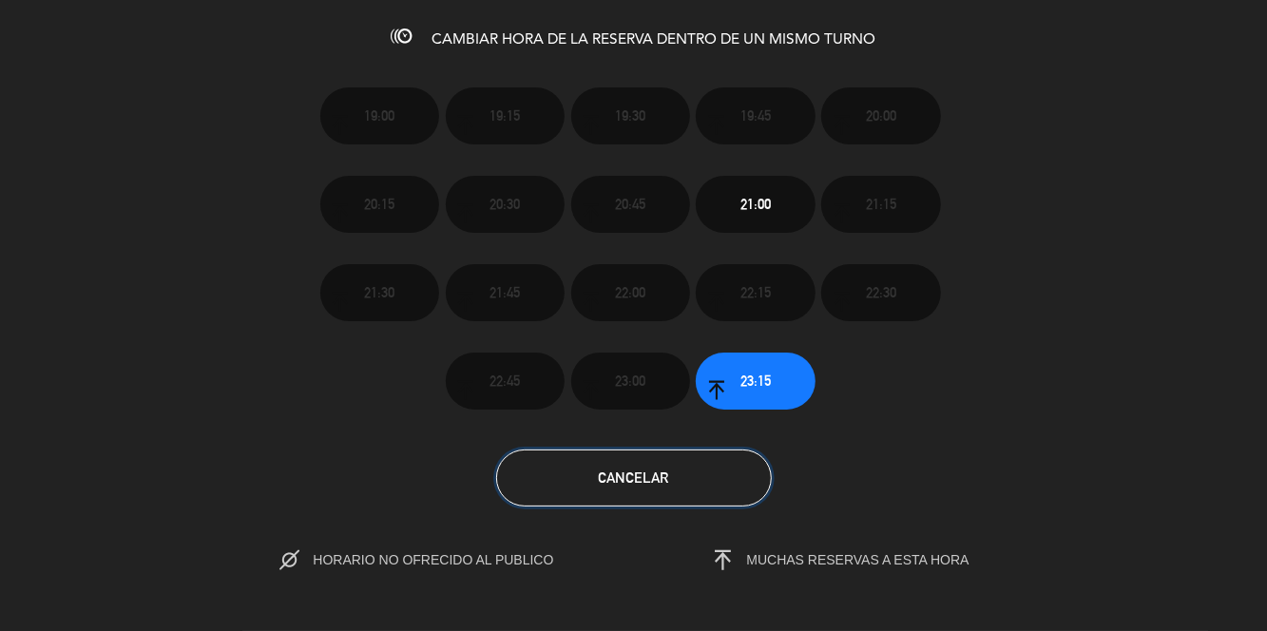
click at [684, 490] on button "Cancelar" at bounding box center [634, 477] width 276 height 57
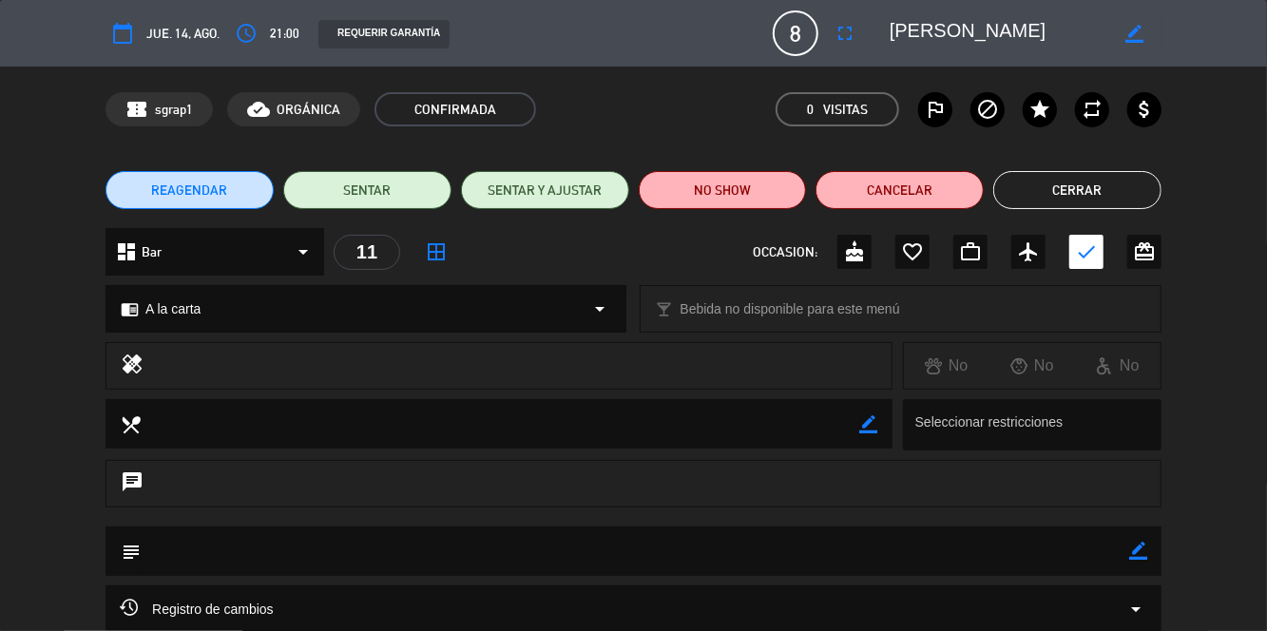
click at [243, 39] on icon "access_time" at bounding box center [246, 33] width 23 height 23
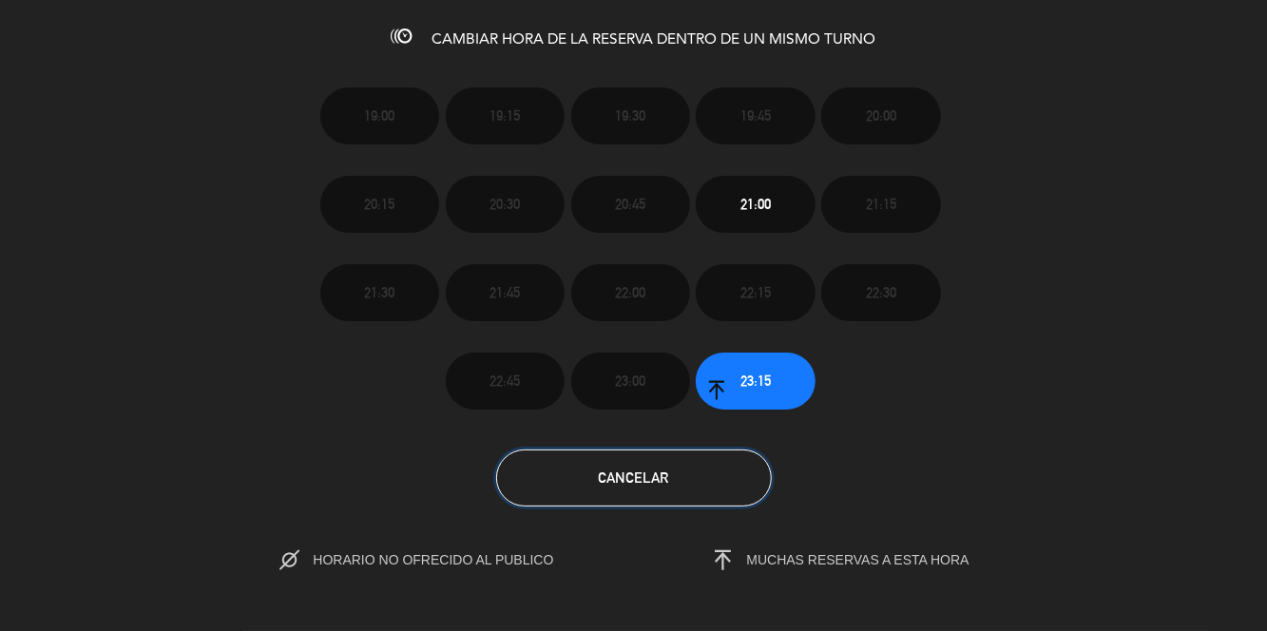
click at [684, 502] on button "Cancelar" at bounding box center [634, 477] width 276 height 57
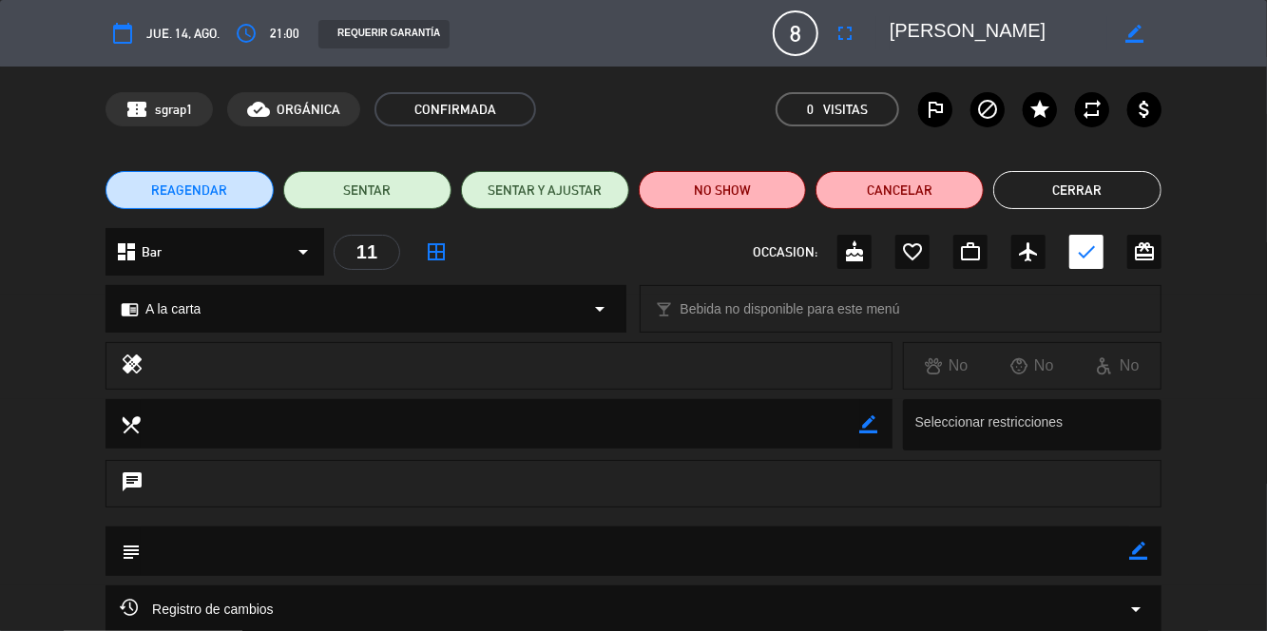
click at [1110, 183] on button "Cerrar" at bounding box center [1077, 190] width 168 height 38
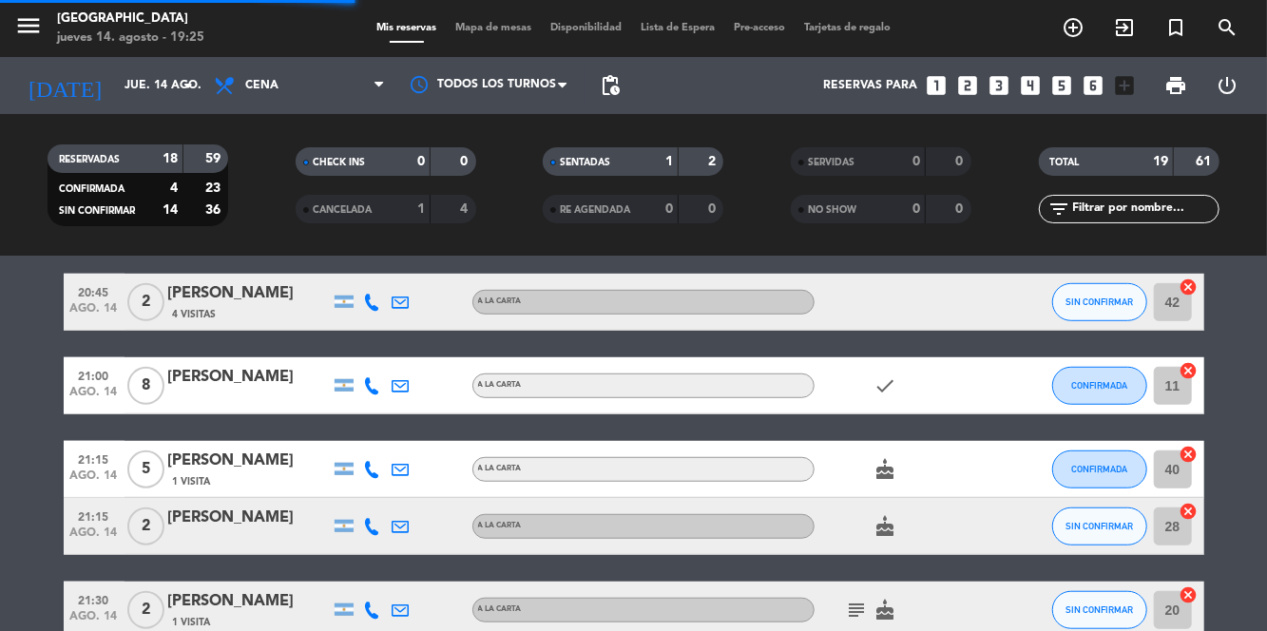
click at [502, 32] on span "Mapa de mesas" at bounding box center [493, 28] width 95 height 10
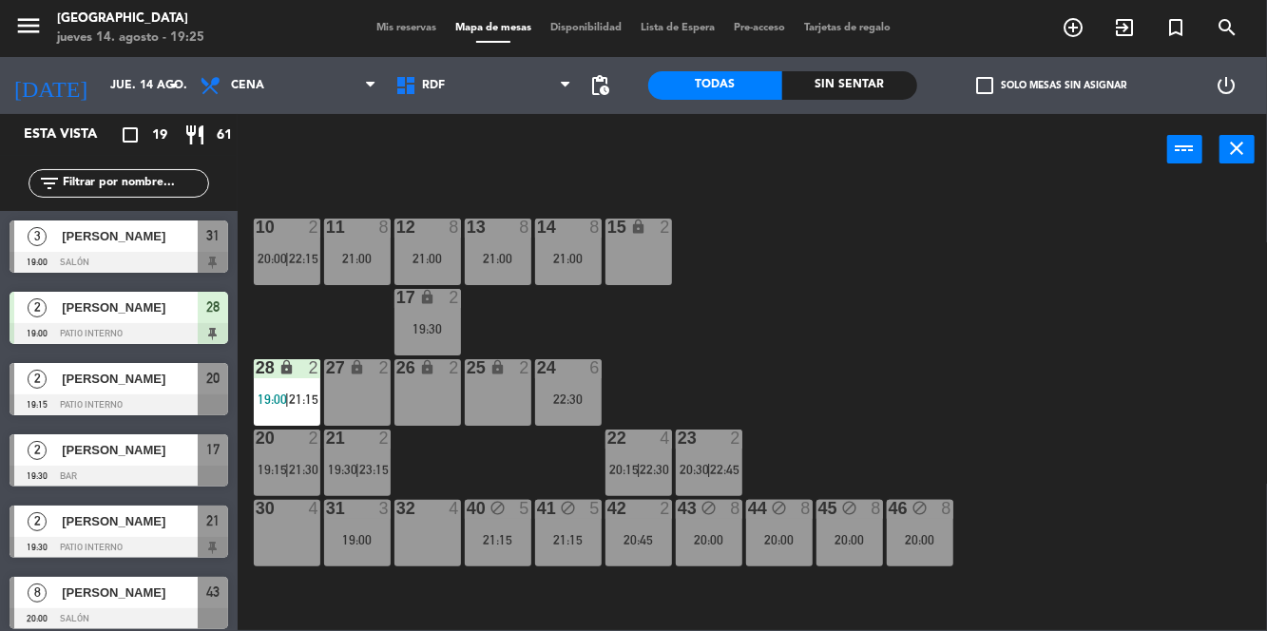
click at [1068, 289] on div "10 2 20:00 | 22:15 11 8 21:00 12 8 21:00 13 8 21:00 14 8 21:00 15 lock 2 17 loc…" at bounding box center [758, 407] width 1017 height 446
click at [401, 30] on span "Mis reservas" at bounding box center [406, 28] width 79 height 10
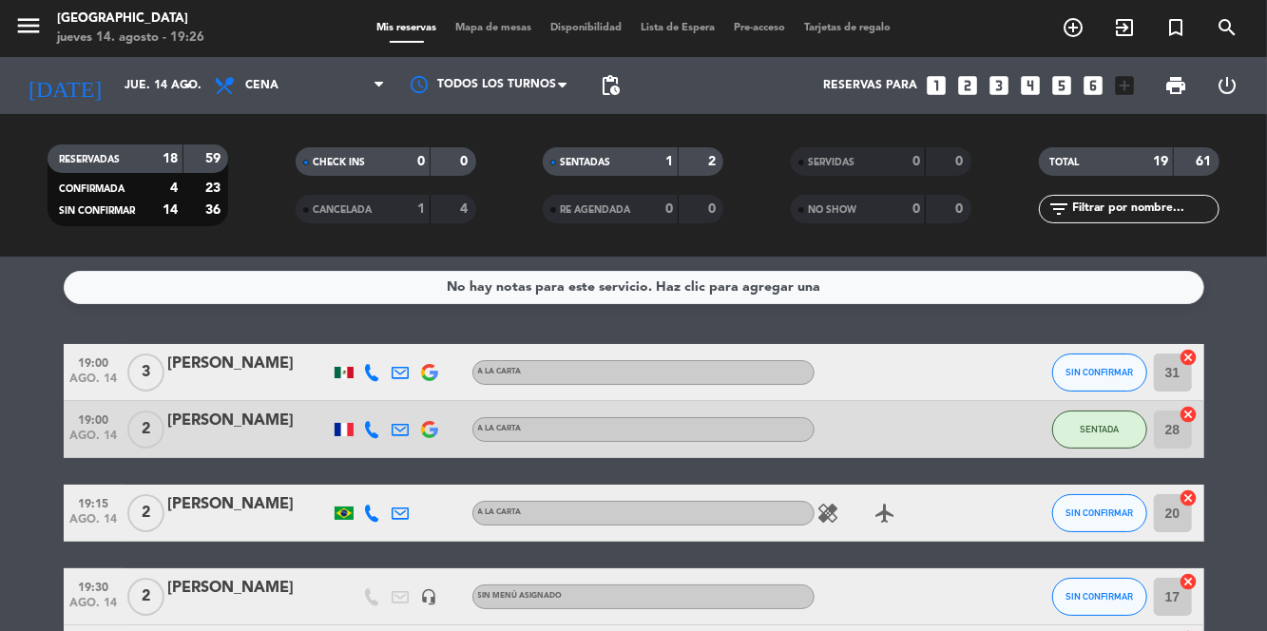
click at [251, 368] on div "[PERSON_NAME]" at bounding box center [249, 364] width 162 height 25
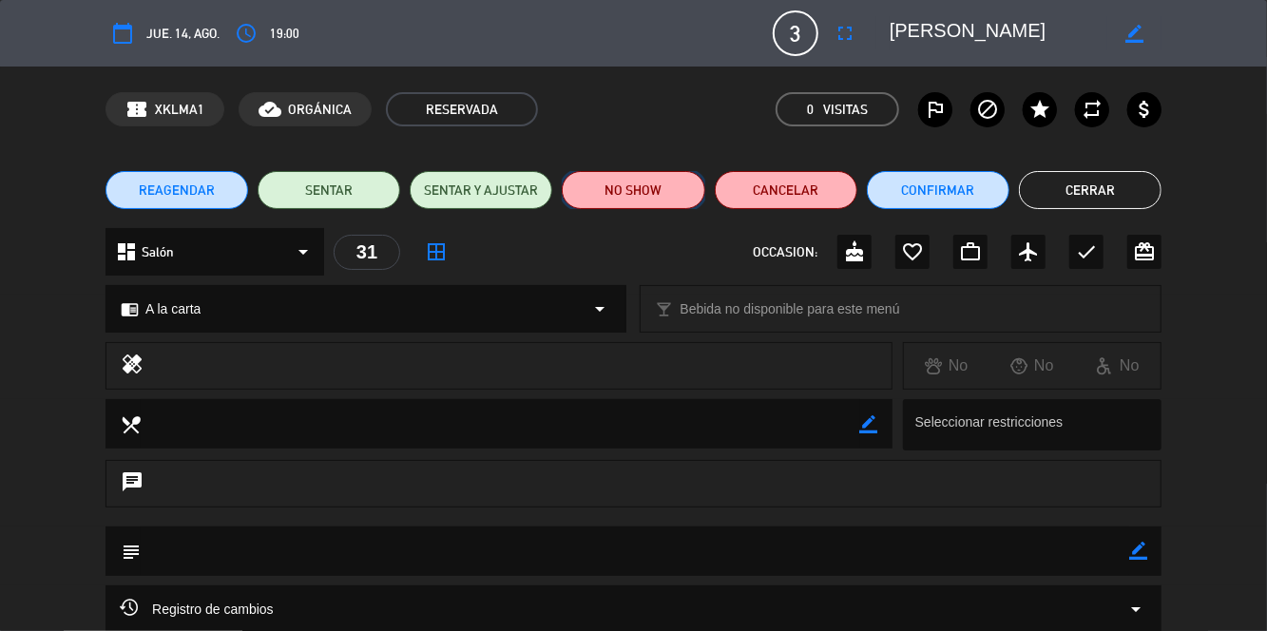
click at [644, 200] on button "NO SHOW" at bounding box center [633, 190] width 143 height 38
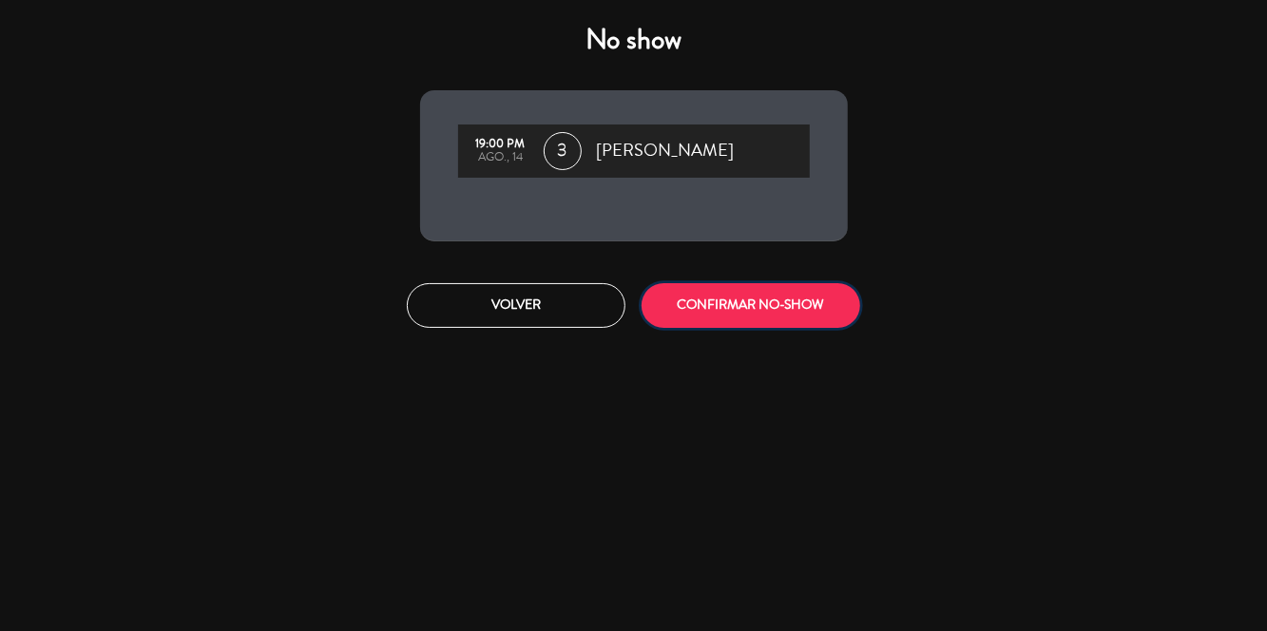
click at [749, 321] on button "CONFIRMAR NO-SHOW" at bounding box center [750, 305] width 219 height 45
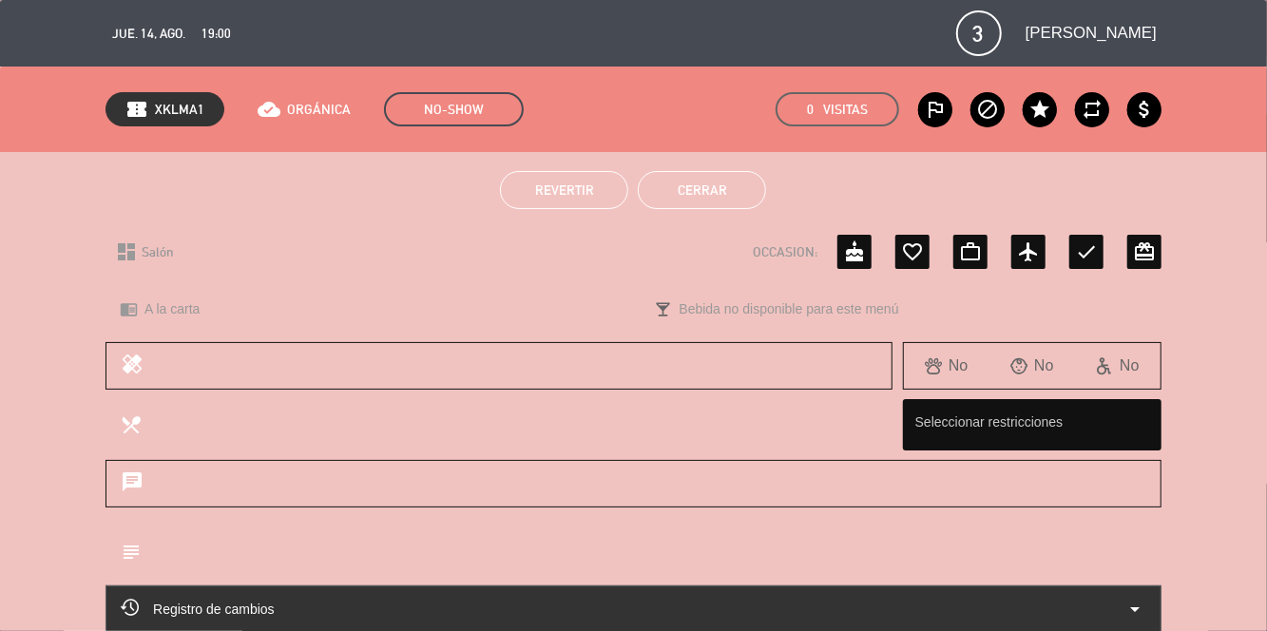
click at [716, 190] on button "Cerrar" at bounding box center [702, 190] width 128 height 38
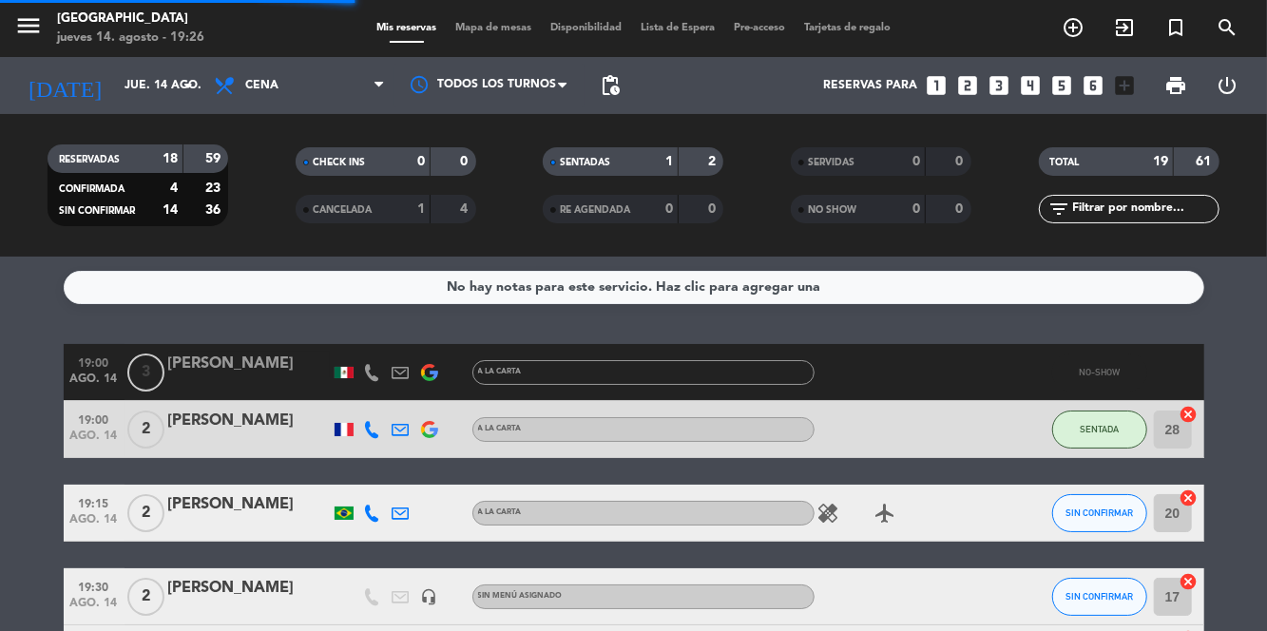
click at [501, 31] on span "Mapa de mesas" at bounding box center [493, 28] width 95 height 10
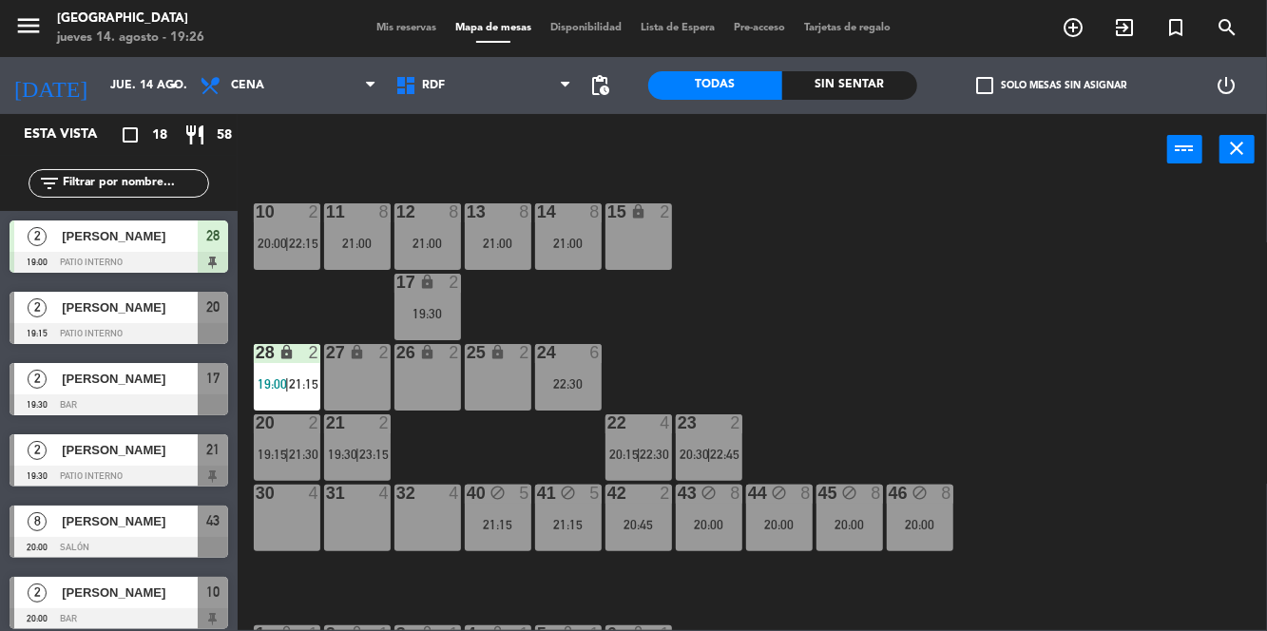
scroll to position [20, 0]
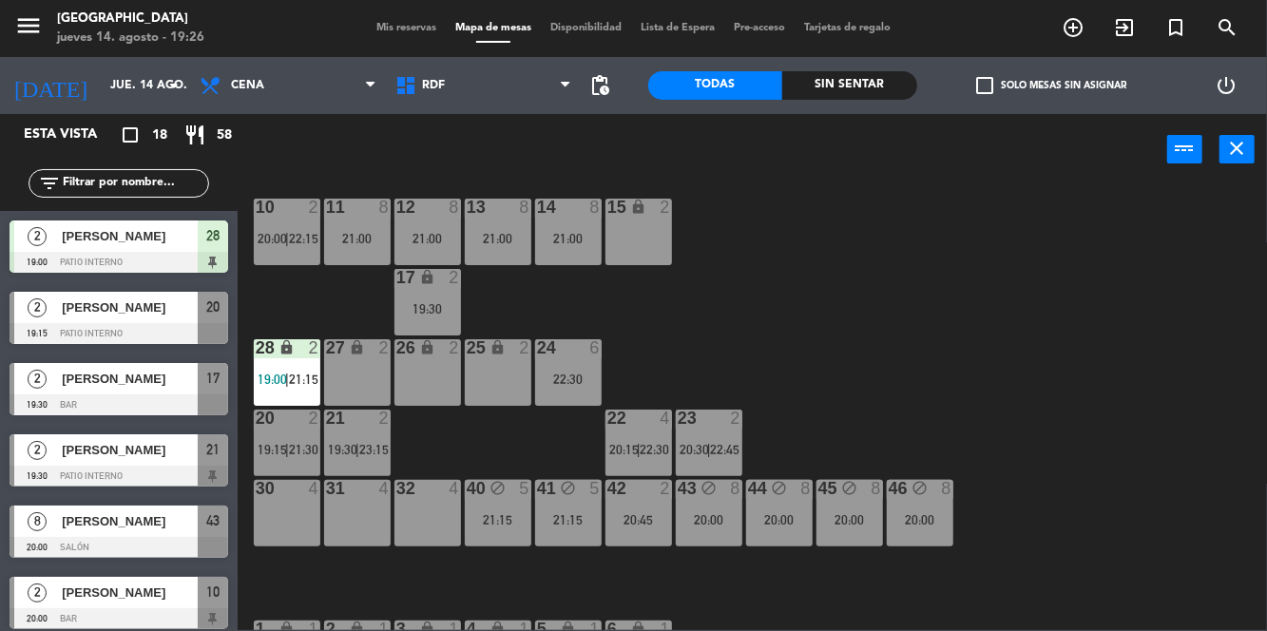
click at [937, 306] on div "10 2 20:00 | 22:15 11 8 21:00 12 8 21:00 13 8 21:00 14 8 21:00 15 lock 2 17 loc…" at bounding box center [758, 407] width 1017 height 446
click at [1065, 32] on icon "add_circle_outline" at bounding box center [1072, 27] width 23 height 23
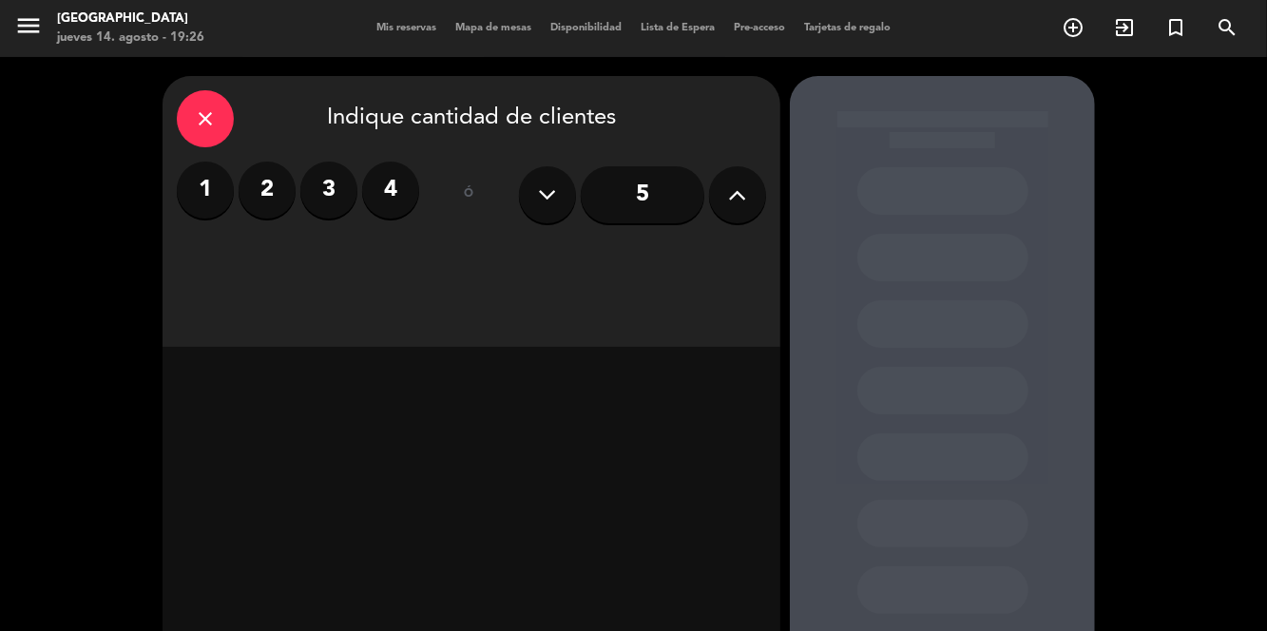
click at [300, 203] on div "1 2 3 4" at bounding box center [298, 190] width 242 height 57
click at [276, 196] on label "2" at bounding box center [266, 190] width 57 height 57
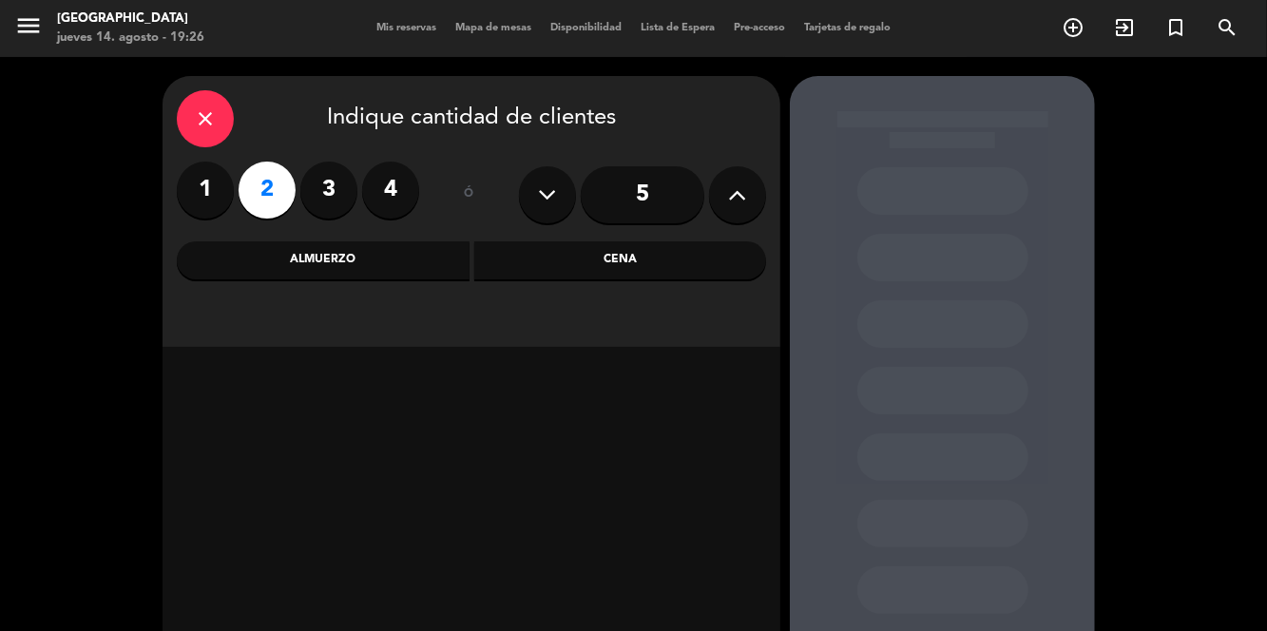
click at [628, 268] on div "Cena" at bounding box center [620, 260] width 293 height 38
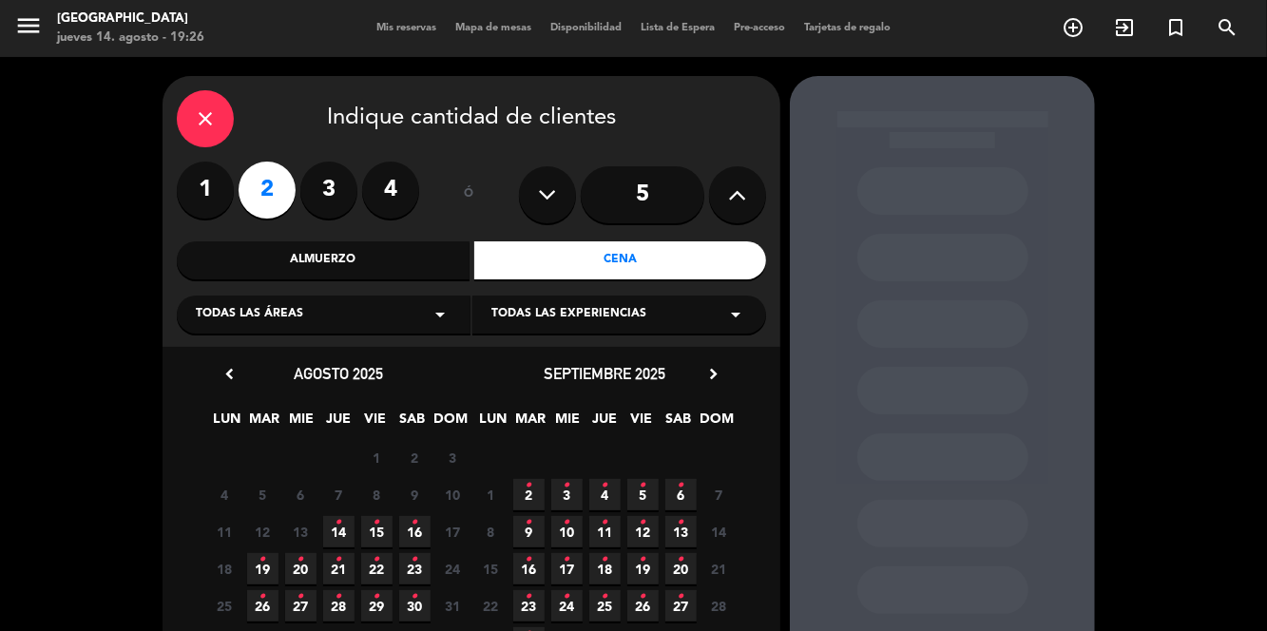
click at [353, 537] on span "14 •" at bounding box center [338, 531] width 31 height 31
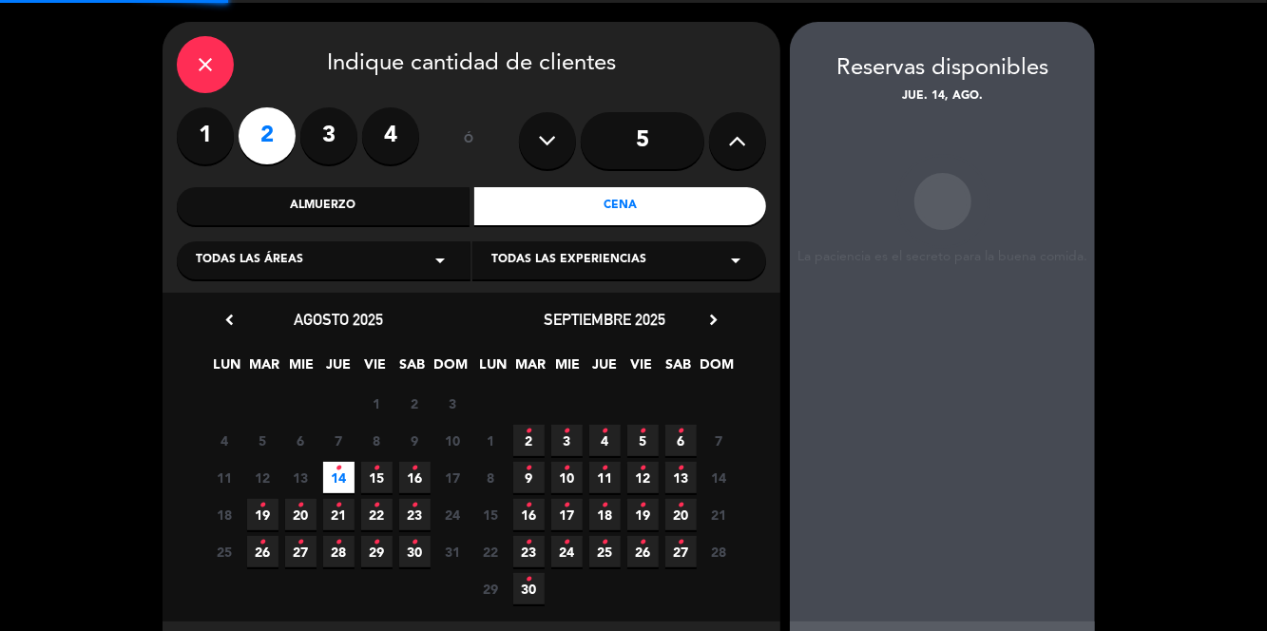
scroll to position [21, 0]
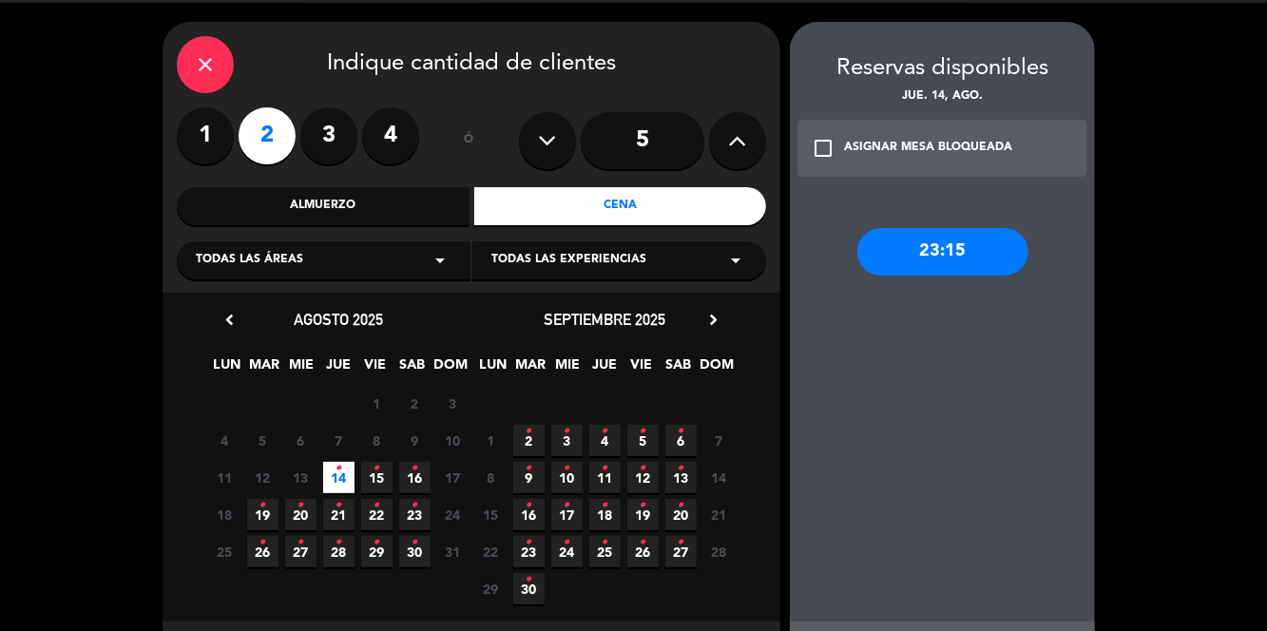
click at [820, 137] on icon "check_box_outline_blank" at bounding box center [822, 148] width 23 height 23
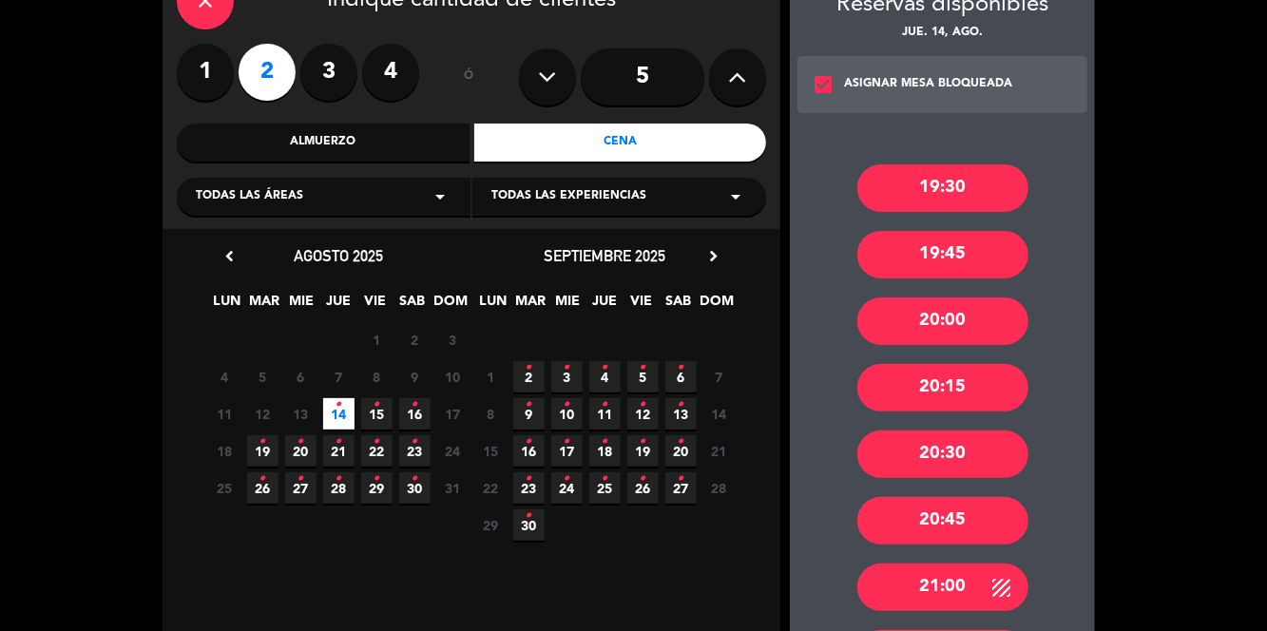
scroll to position [135, 0]
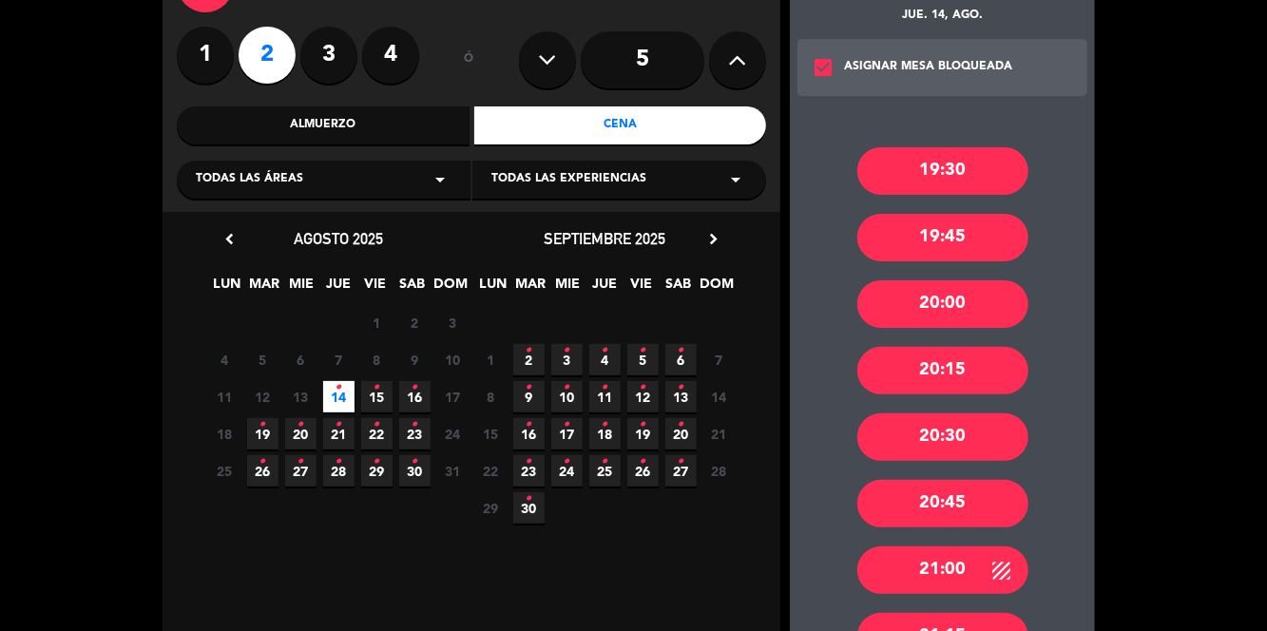
click at [979, 422] on div "20:30" at bounding box center [942, 437] width 171 height 48
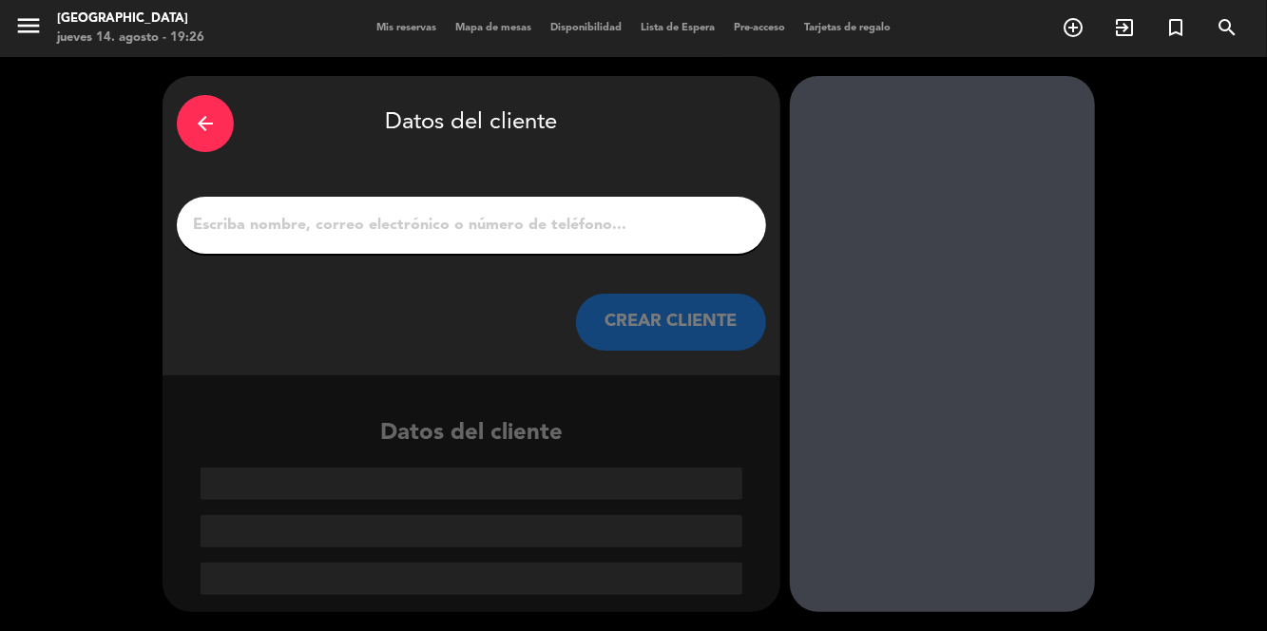
scroll to position [0, 0]
click at [264, 213] on input "1" at bounding box center [471, 225] width 561 height 27
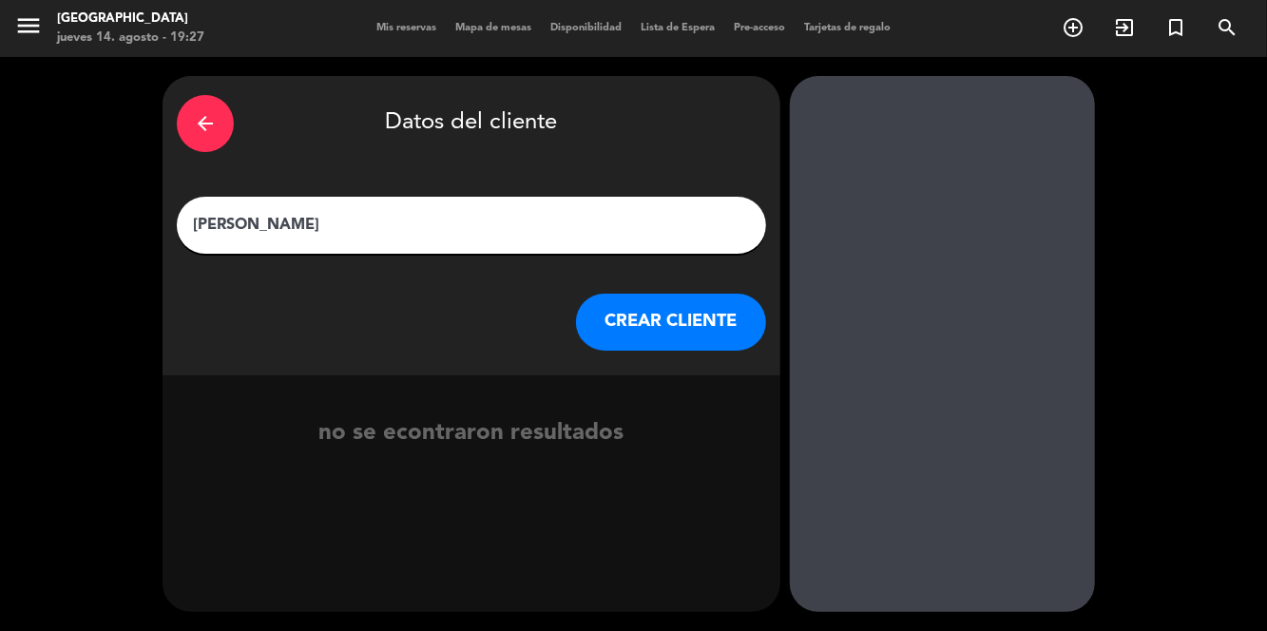
type input "[PERSON_NAME]"
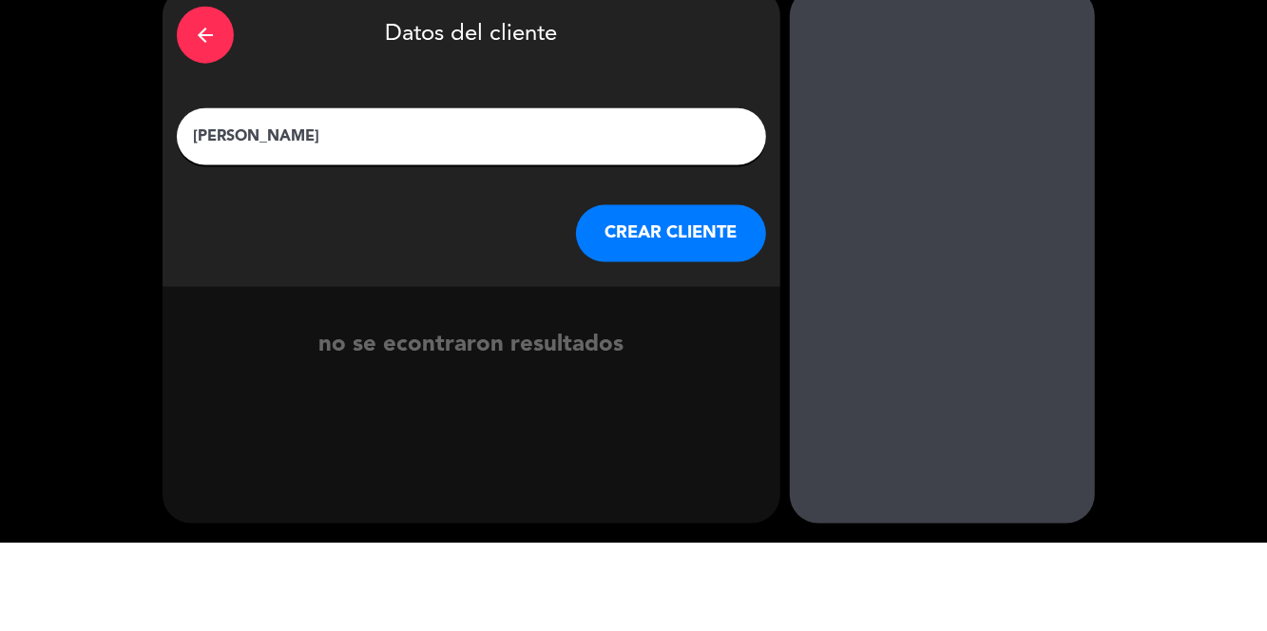
click at [740, 316] on button "CREAR CLIENTE" at bounding box center [671, 322] width 190 height 57
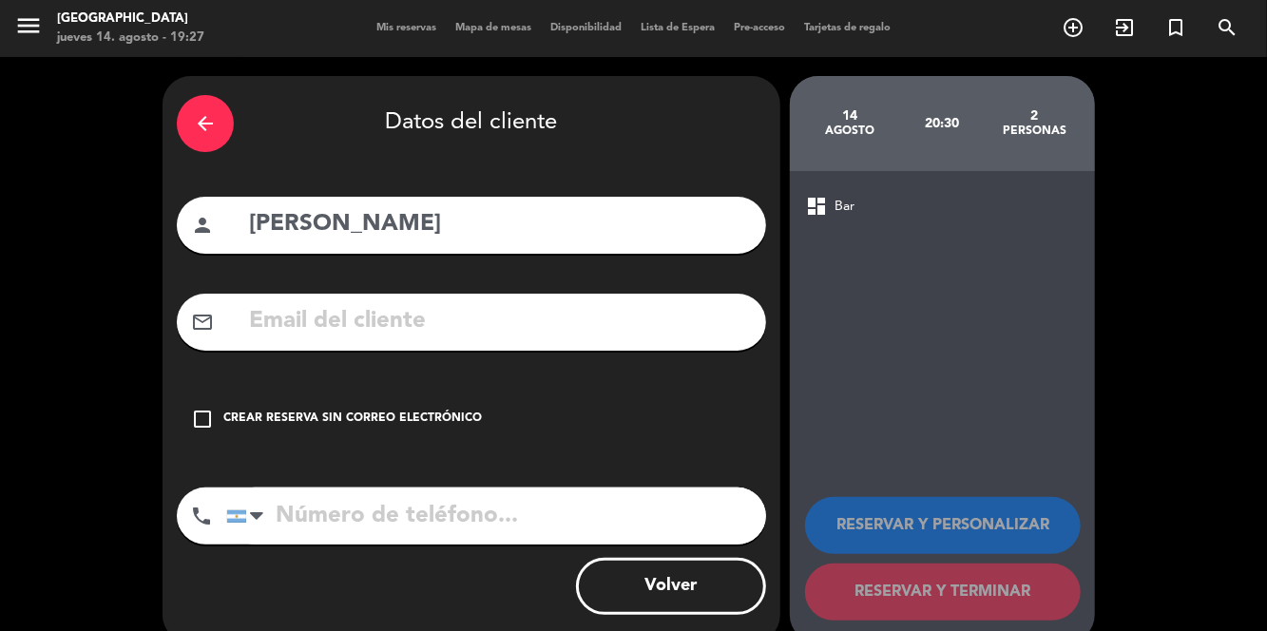
click at [192, 408] on icon "check_box_outline_blank" at bounding box center [202, 419] width 23 height 23
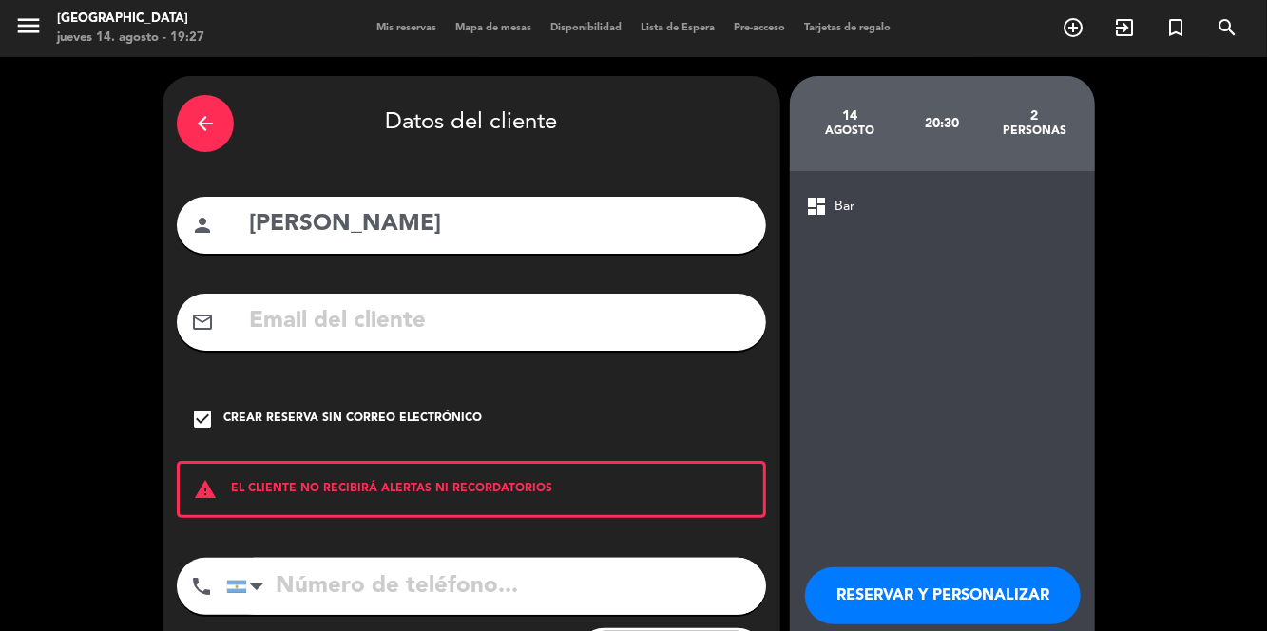
scroll to position [10, 0]
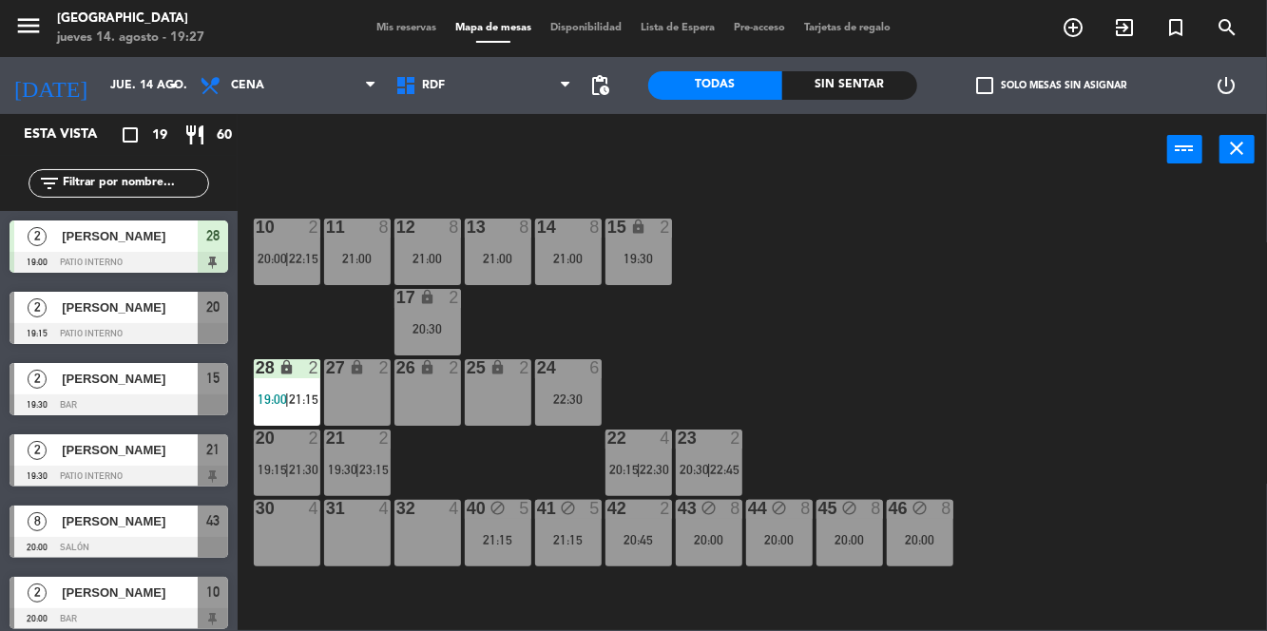
click at [395, 31] on span "Mis reservas" at bounding box center [406, 28] width 79 height 10
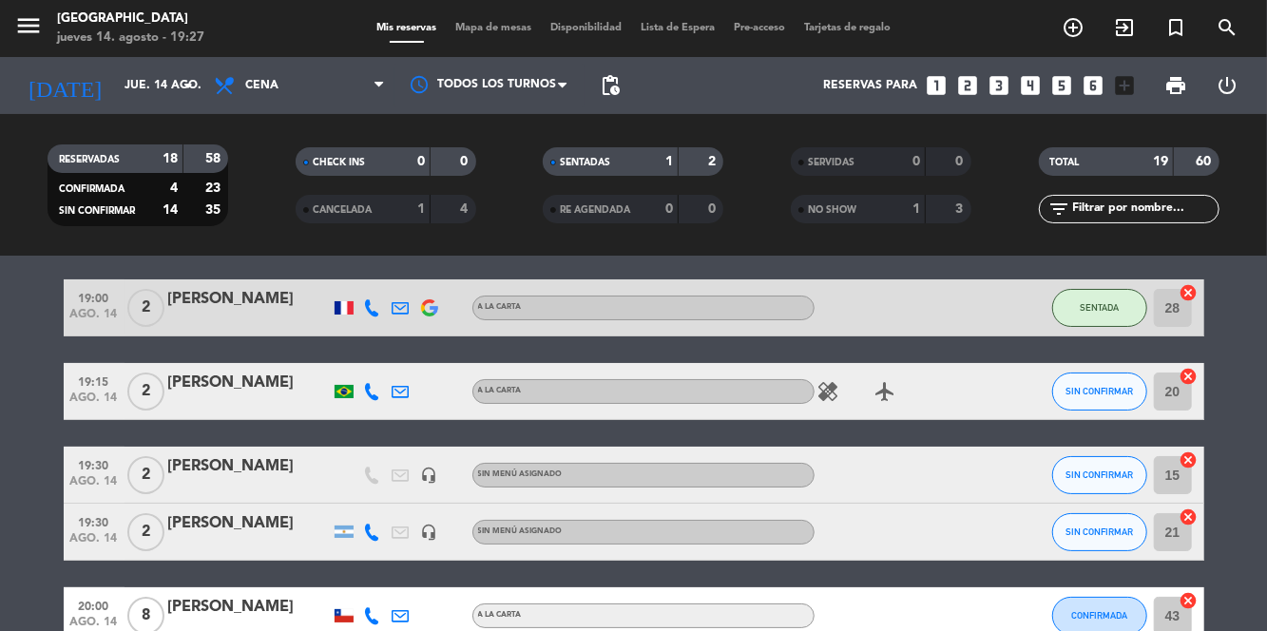
scroll to position [63, 0]
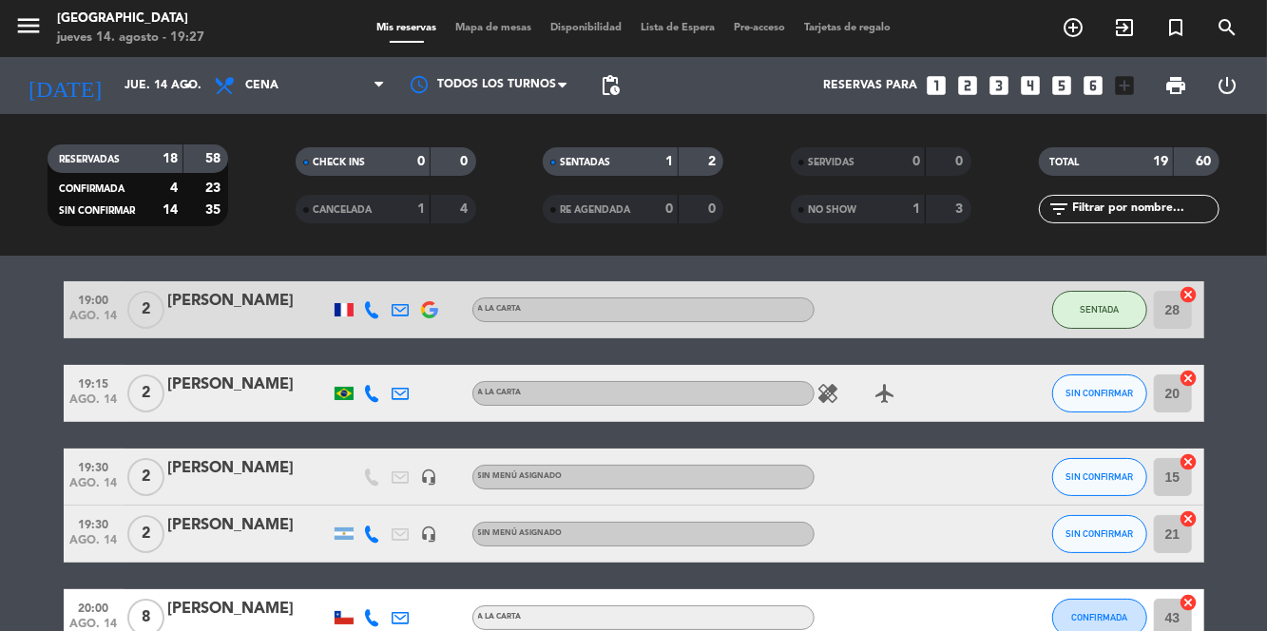
click at [492, 23] on span "Mapa de mesas" at bounding box center [493, 28] width 95 height 10
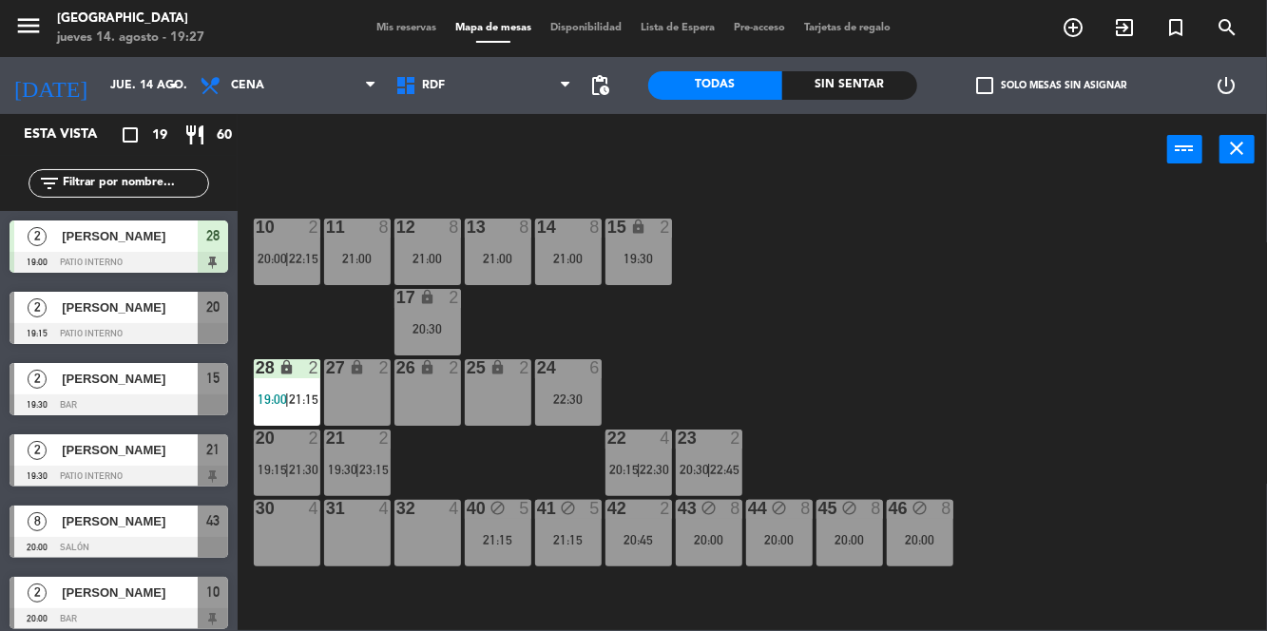
click at [641, 247] on div "15 lock 2 19:30" at bounding box center [638, 252] width 67 height 67
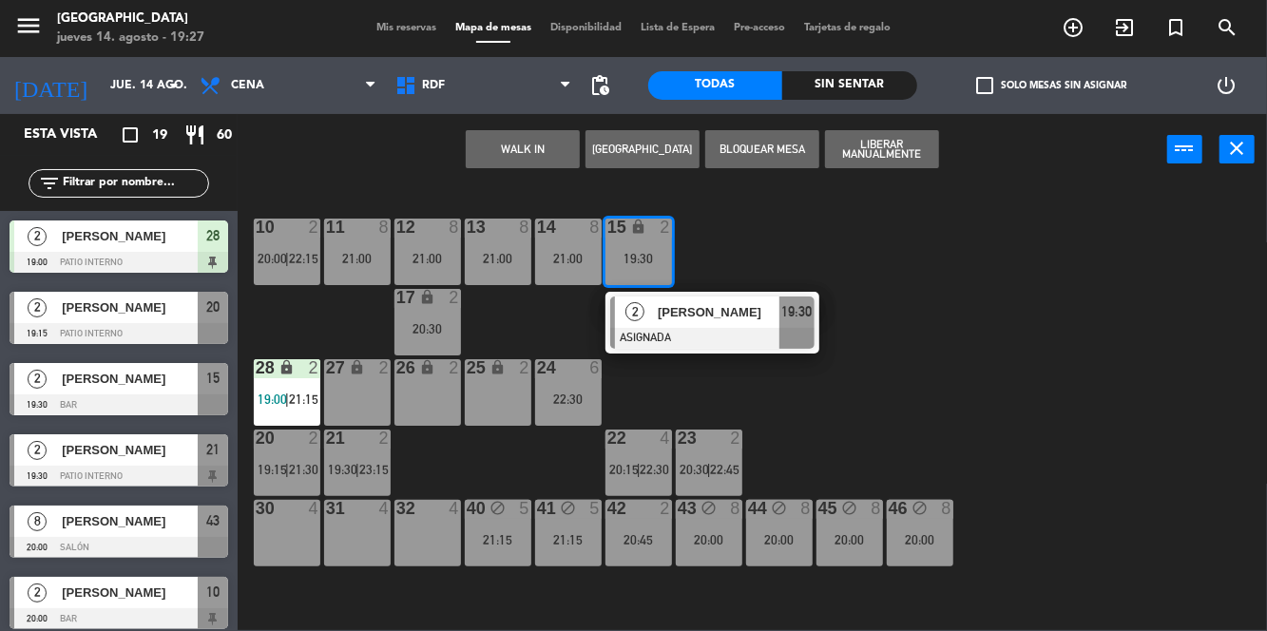
click at [948, 272] on div "10 2 20:00 | 22:15 11 8 21:00 12 8 21:00 13 8 21:00 14 8 21:00 15 lock 2 19:30 …" at bounding box center [758, 407] width 1017 height 446
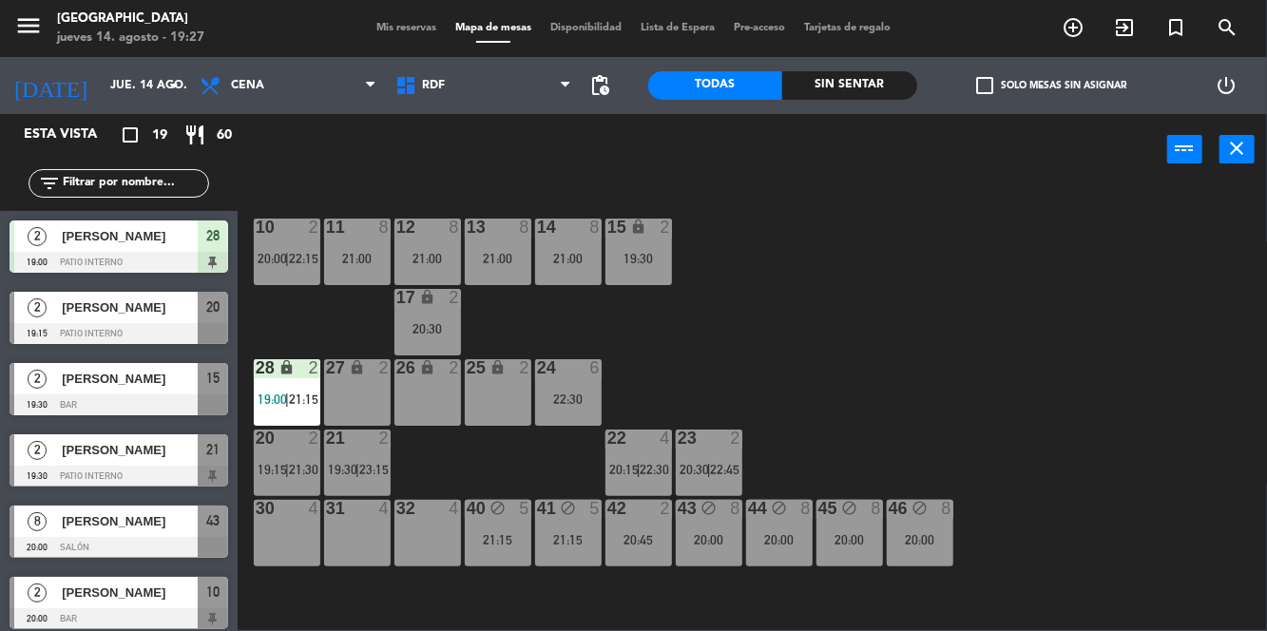
click at [620, 454] on div "22 4 20:15 | 22:30" at bounding box center [638, 462] width 67 height 67
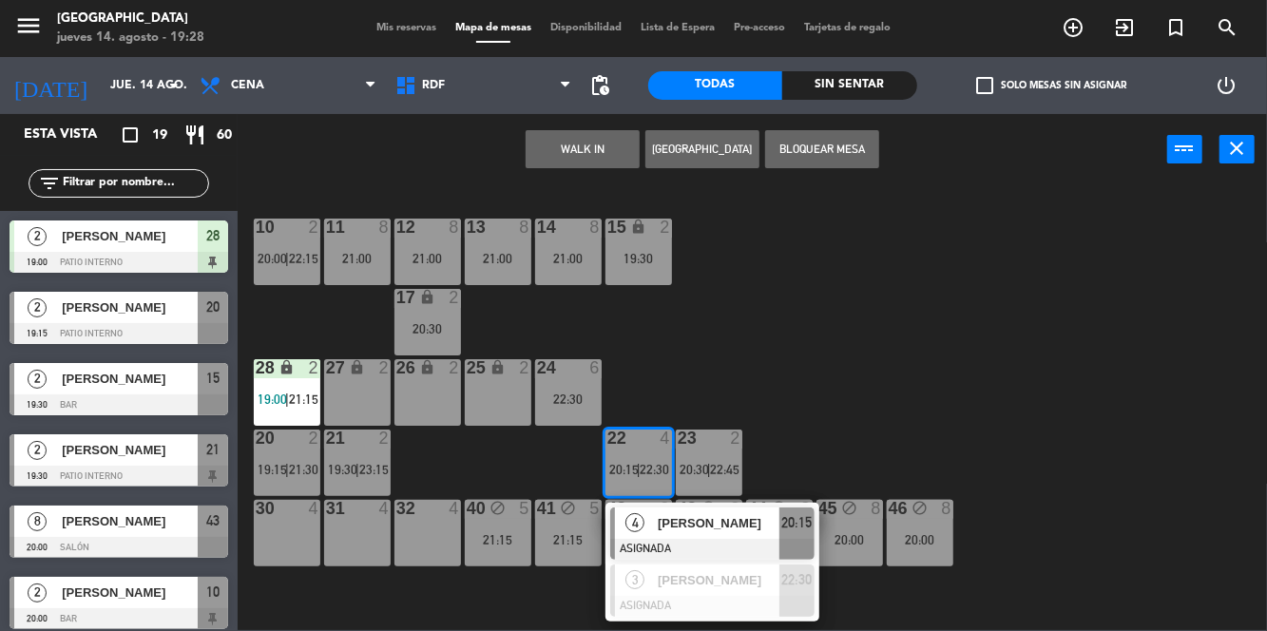
click at [279, 526] on div "30 4" at bounding box center [287, 533] width 67 height 67
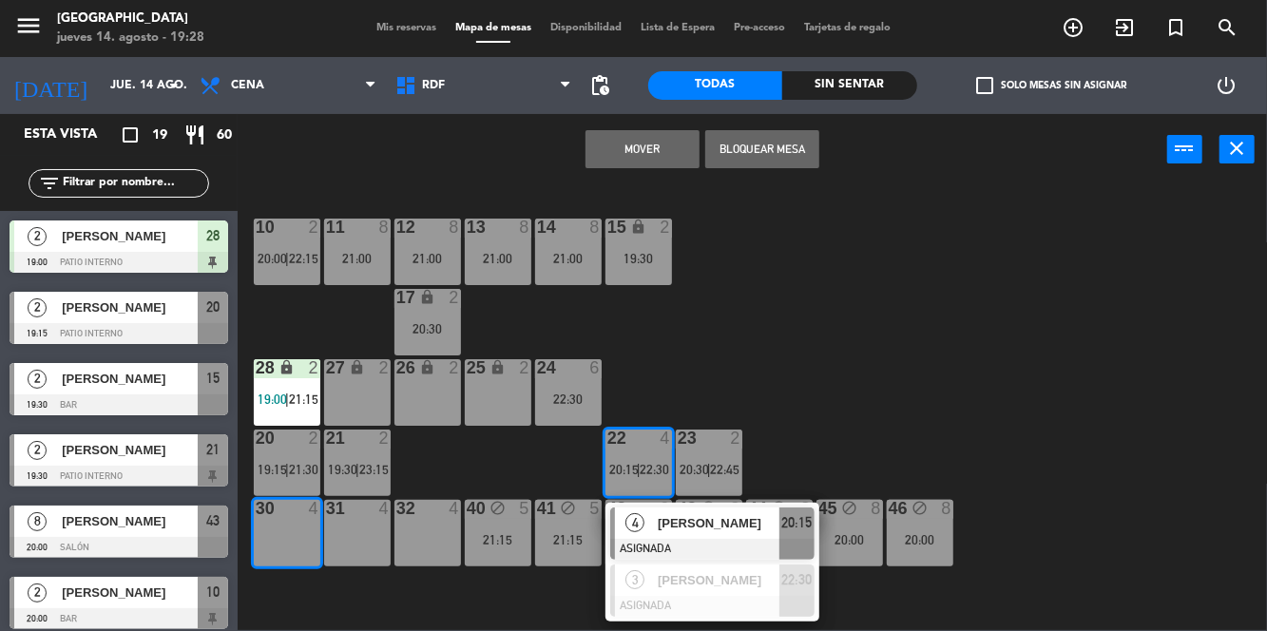
click at [659, 154] on button "Mover" at bounding box center [642, 149] width 114 height 38
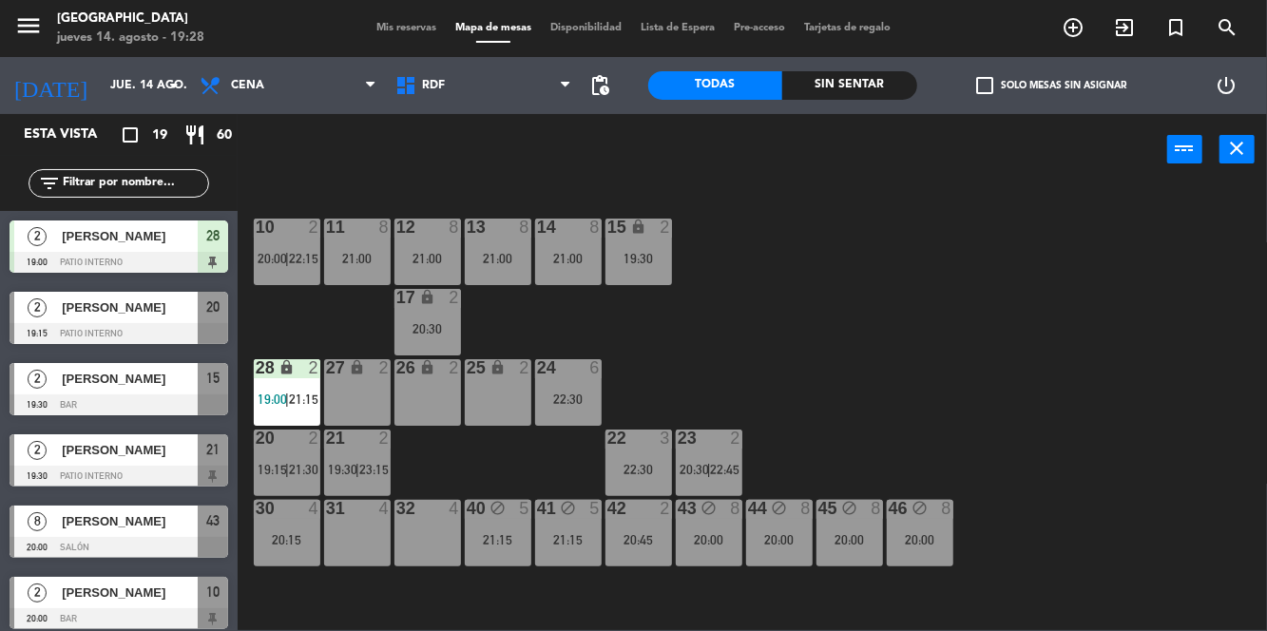
click at [970, 353] on div "10 2 20:00 | 22:15 11 8 21:00 12 8 21:00 13 8 21:00 14 8 21:00 15 lock 2 19:30 …" at bounding box center [758, 407] width 1017 height 446
click at [637, 457] on div "22 3 22:30" at bounding box center [638, 462] width 67 height 67
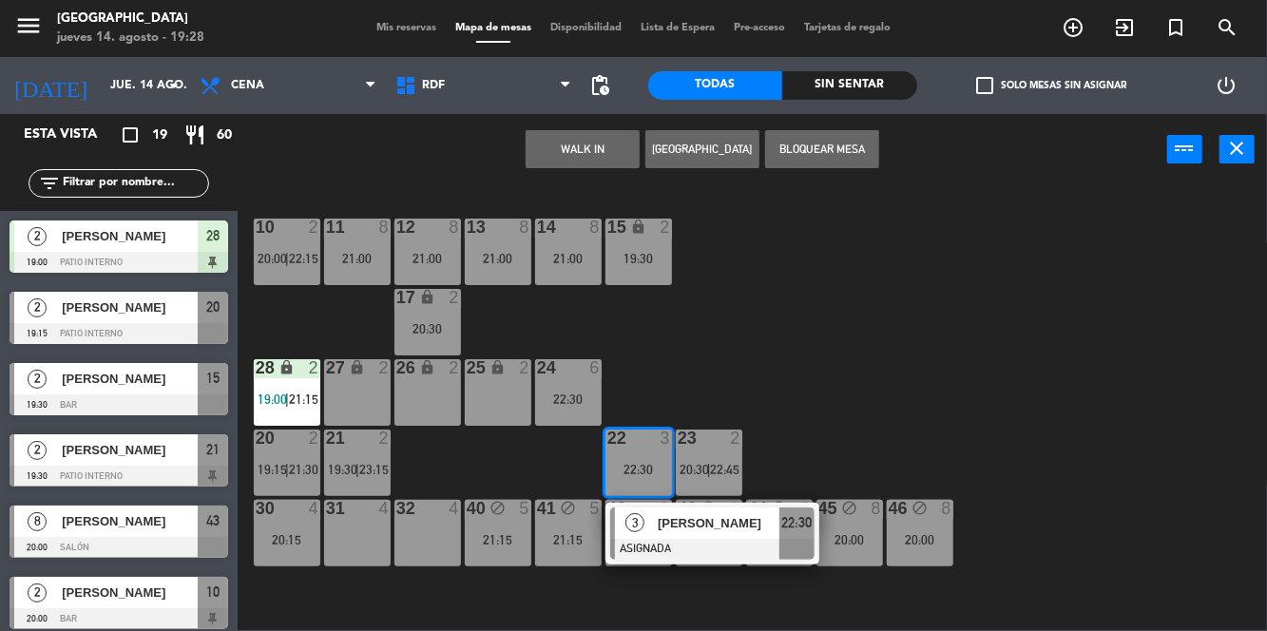
click at [681, 526] on span "[PERSON_NAME]" at bounding box center [719, 523] width 122 height 20
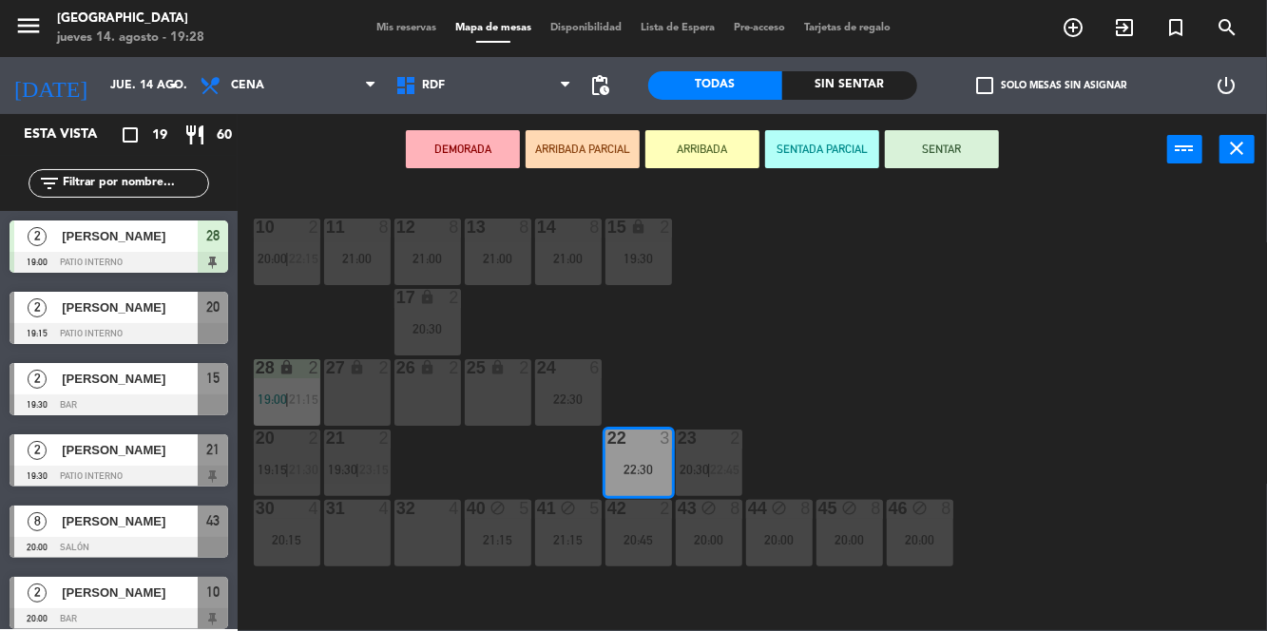
click at [281, 541] on div "20:15" at bounding box center [287, 539] width 67 height 13
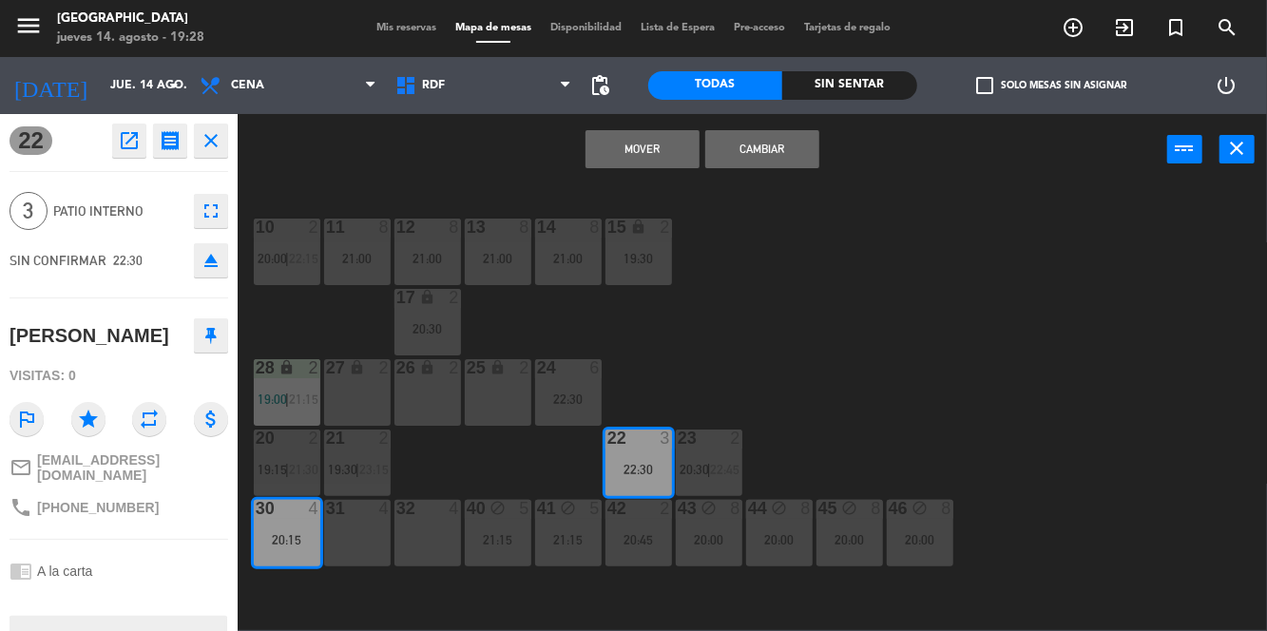
click at [664, 158] on button "Mover" at bounding box center [642, 149] width 114 height 38
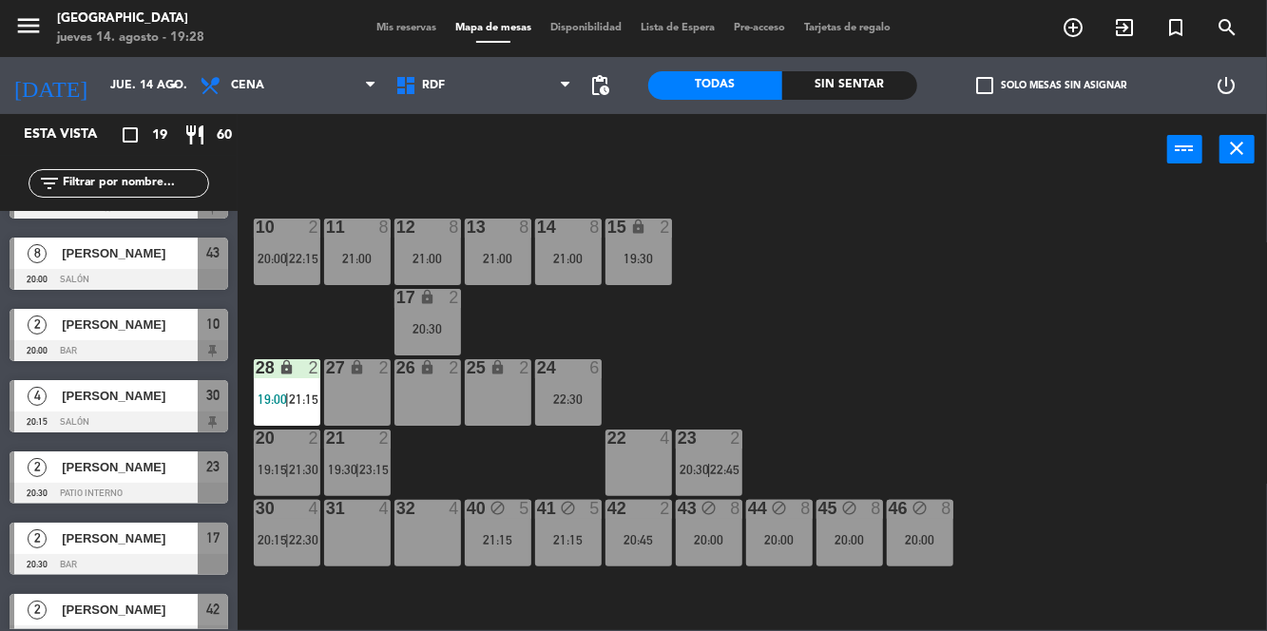
click at [1115, 355] on div "10 2 20:00 | 22:15 11 8 21:00 12 8 21:00 13 8 21:00 14 8 21:00 15 lock 2 19:30 …" at bounding box center [758, 407] width 1017 height 446
click at [724, 445] on div "2" at bounding box center [739, 437] width 31 height 17
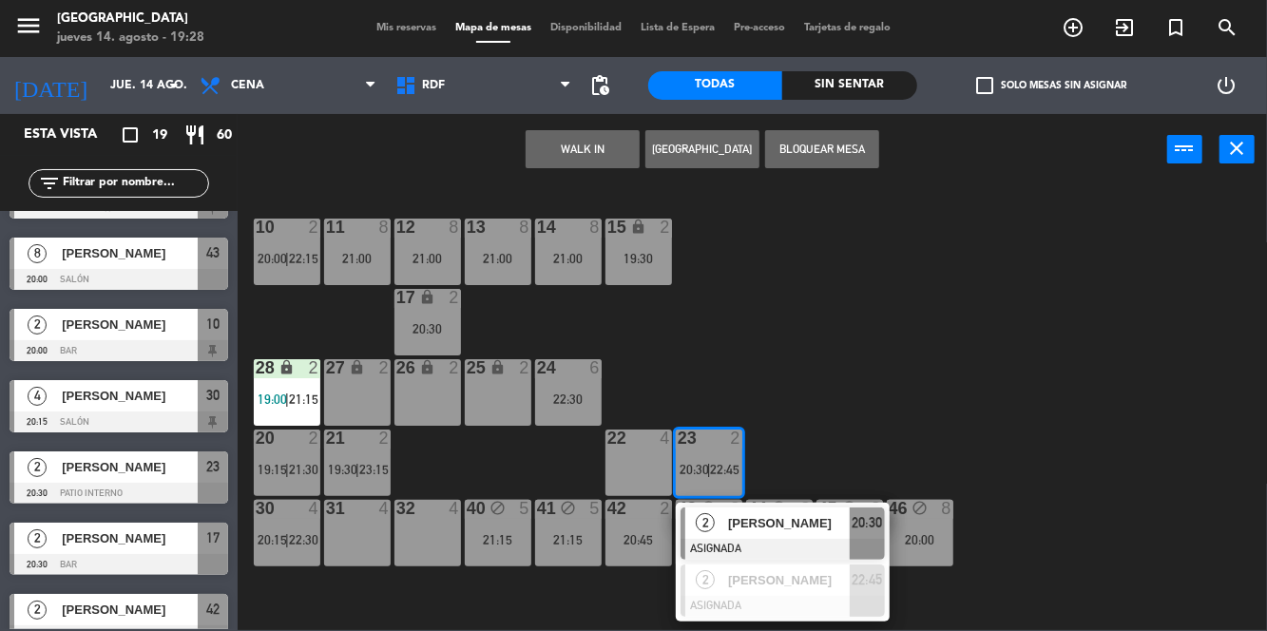
click at [1081, 352] on div "10 2 20:00 | 22:15 11 8 21:00 12 8 21:00 13 8 21:00 14 8 21:00 15 lock 2 19:30 …" at bounding box center [758, 407] width 1017 height 446
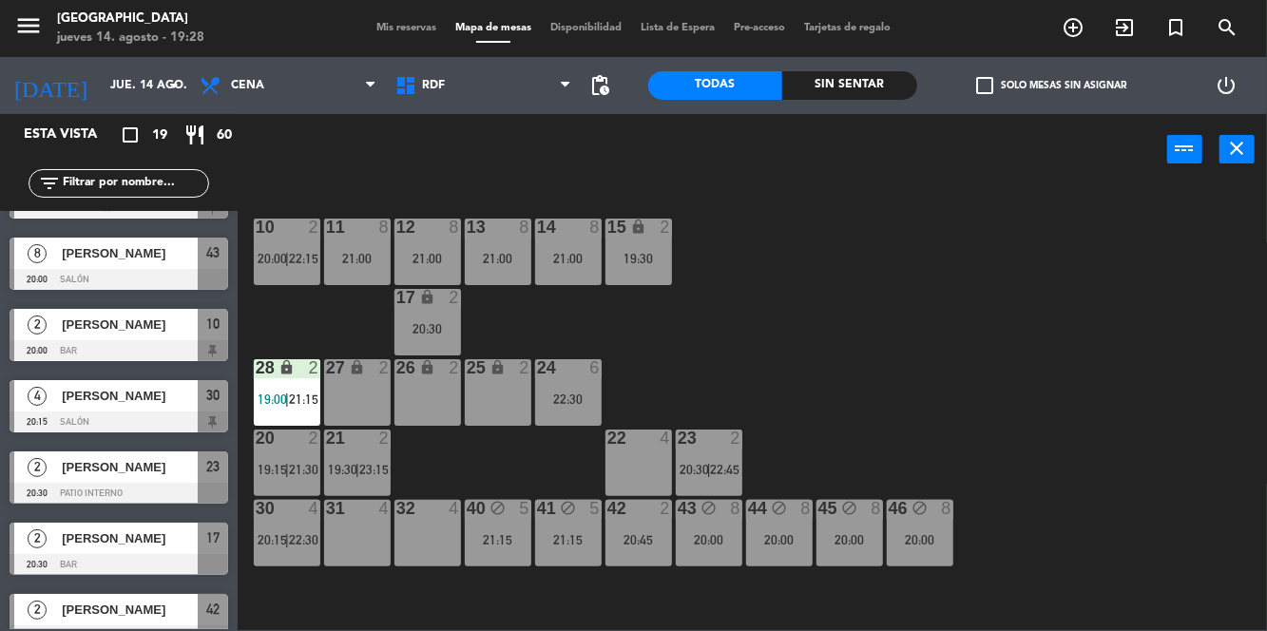
click at [665, 243] on div "15 lock 2 19:30" at bounding box center [638, 252] width 67 height 67
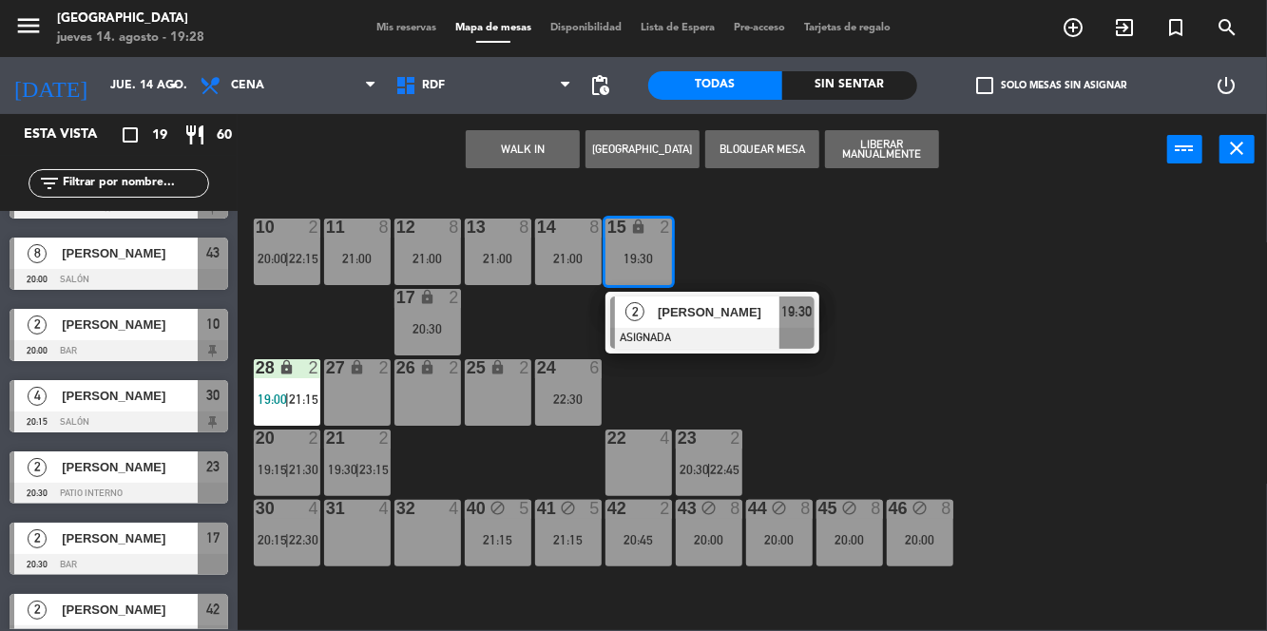
click at [1043, 364] on div "10 2 20:00 | 22:15 11 8 21:00 12 8 21:00 13 8 21:00 14 8 21:00 15 lock 2 19:30 …" at bounding box center [758, 407] width 1017 height 446
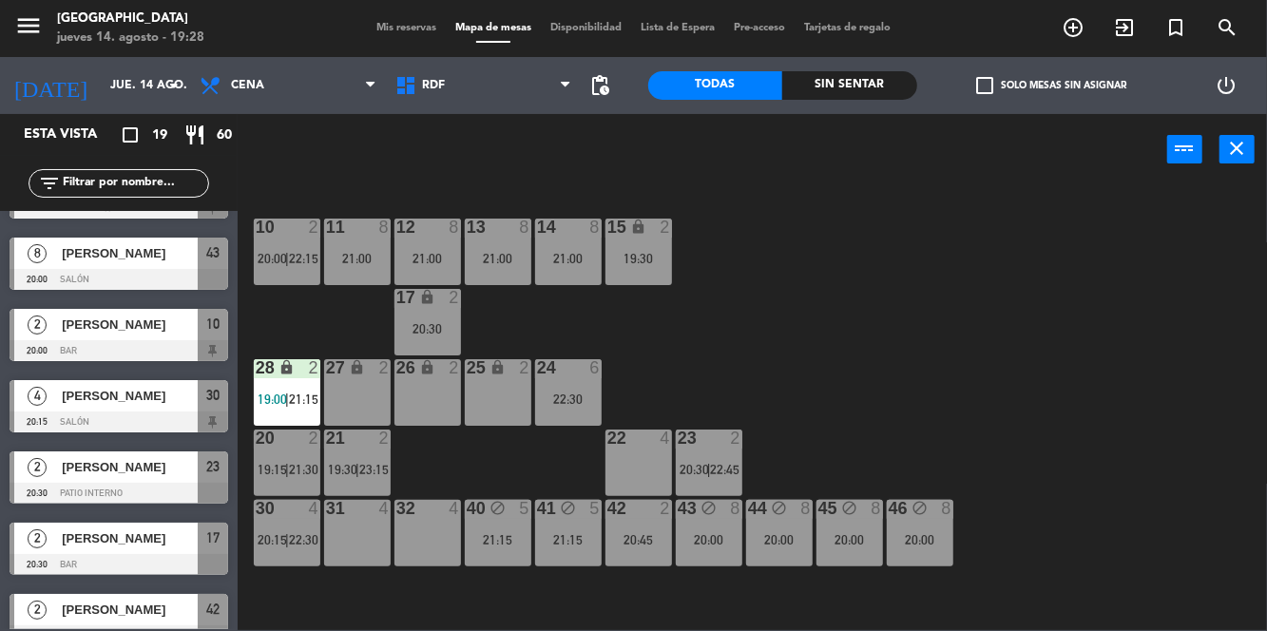
click at [359, 460] on div "21 2 19:30 | 23:15" at bounding box center [357, 462] width 67 height 67
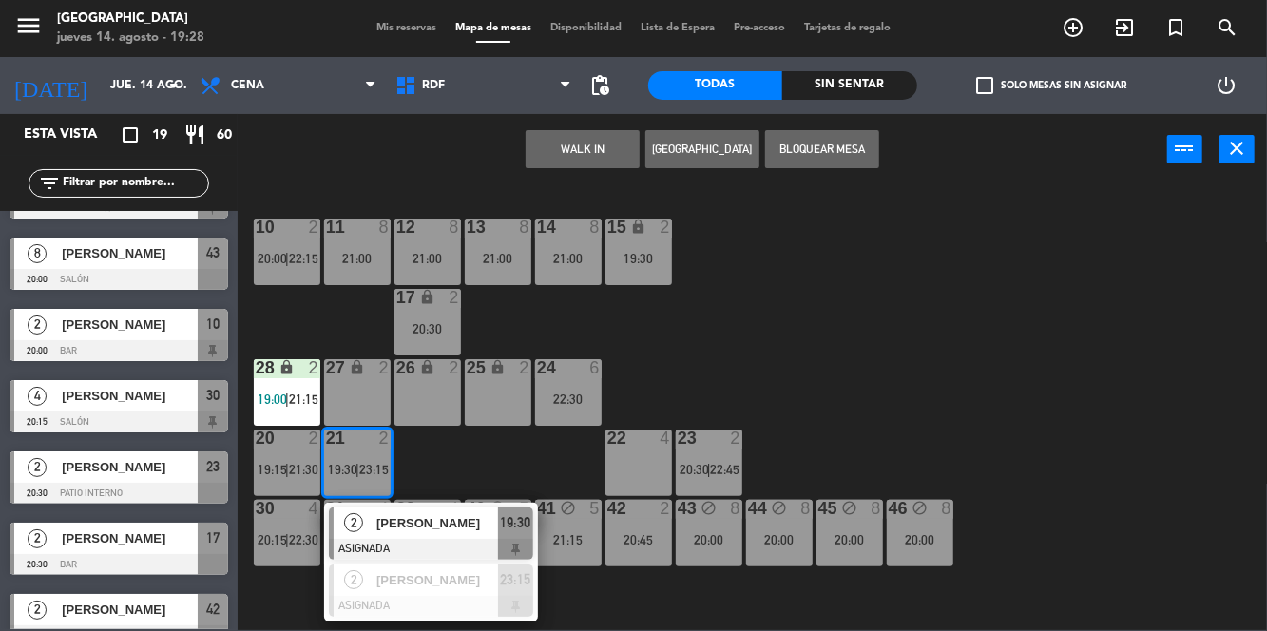
click at [437, 517] on span "[PERSON_NAME]" at bounding box center [437, 523] width 122 height 20
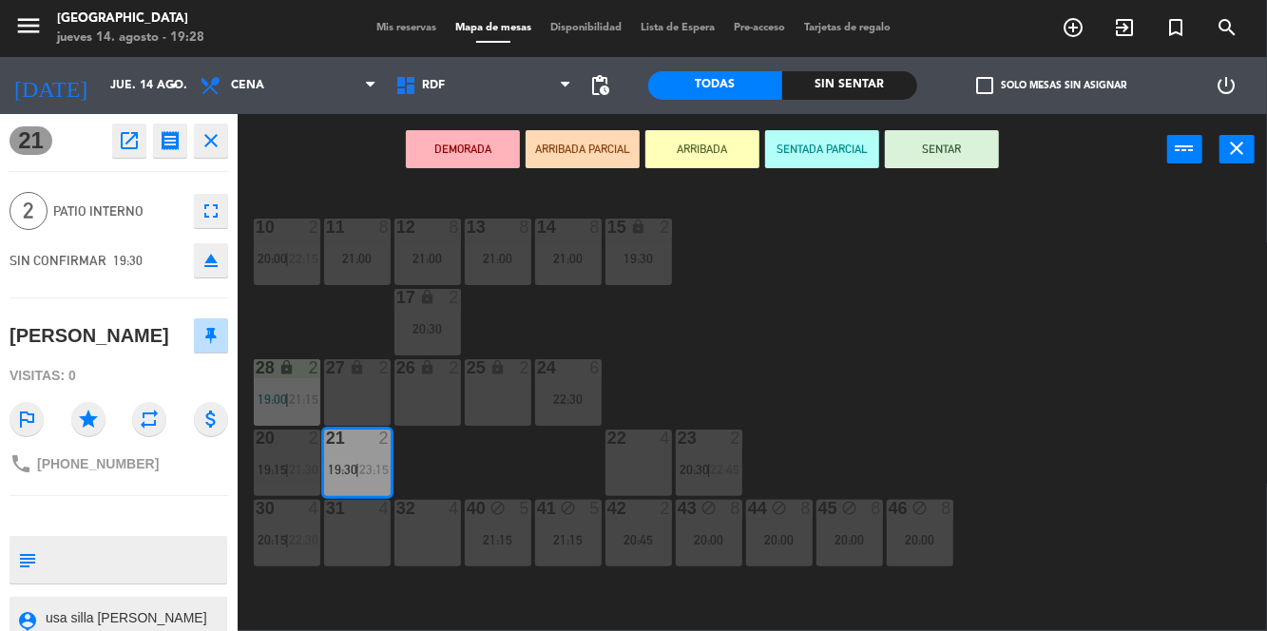
click at [640, 459] on div "22 4" at bounding box center [638, 462] width 67 height 67
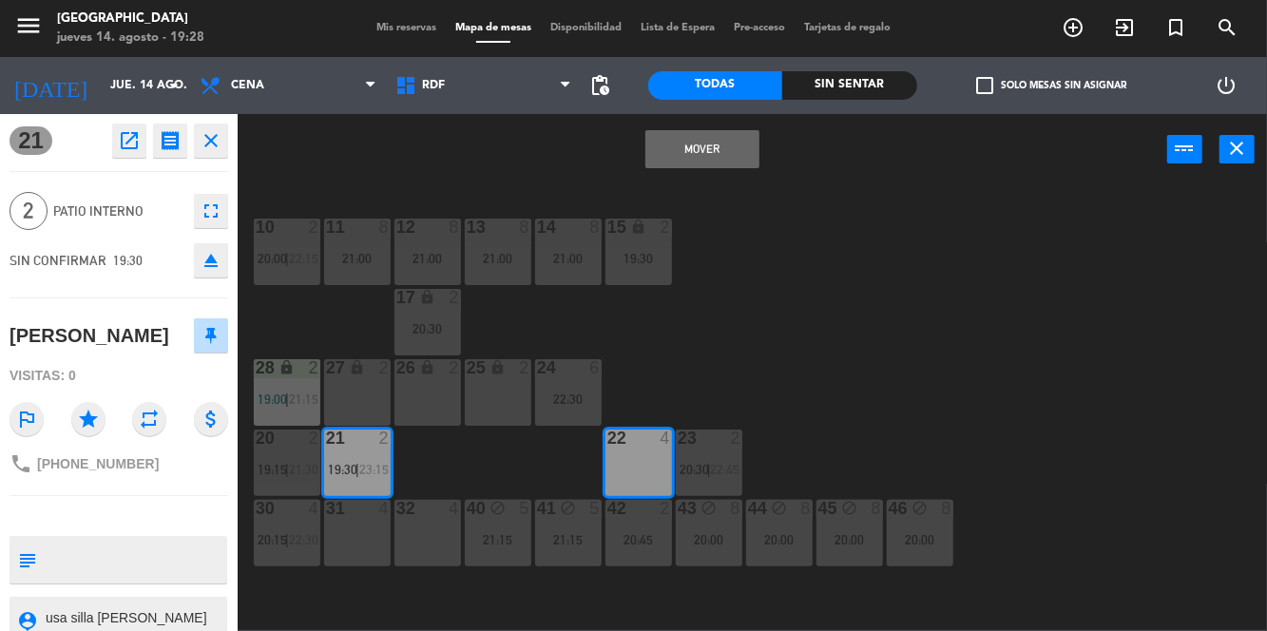
click at [728, 154] on button "Mover" at bounding box center [702, 149] width 114 height 38
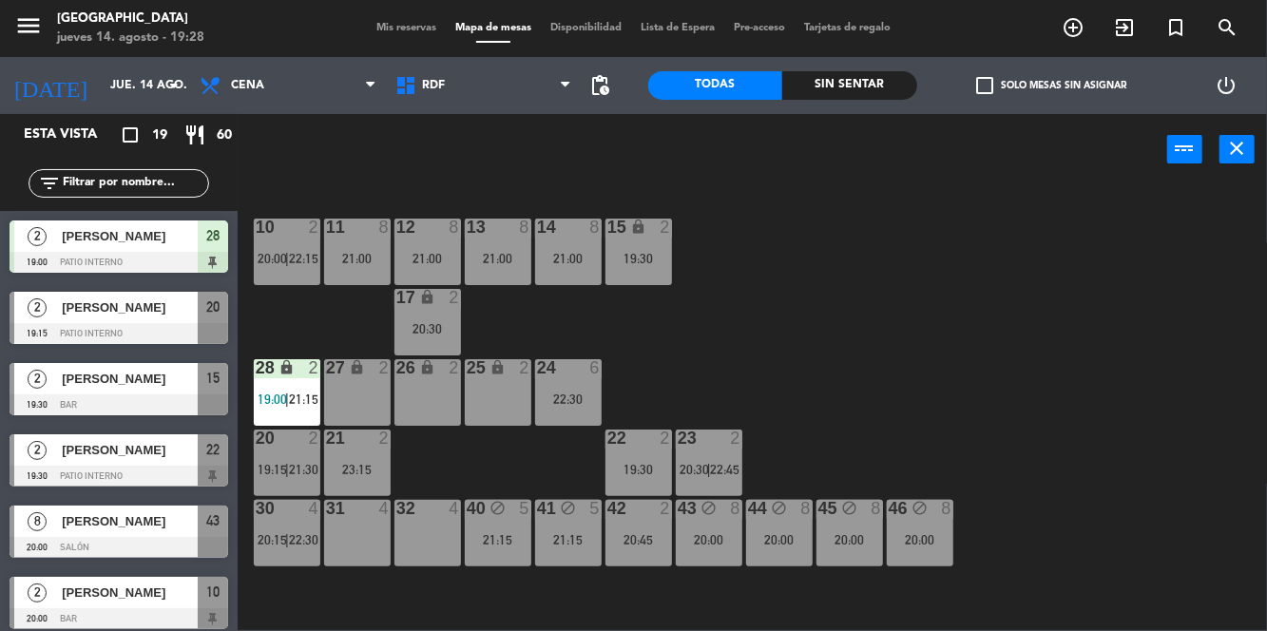
click at [1047, 353] on div "10 2 20:00 | 22:15 11 8 21:00 12 8 21:00 13 8 21:00 14 8 21:00 15 lock 2 19:30 …" at bounding box center [758, 407] width 1017 height 446
click at [918, 309] on div "10 2 20:00 | 22:15 11 8 21:00 12 8 21:00 13 8 21:00 14 8 21:00 15 lock 2 19:30 …" at bounding box center [758, 407] width 1017 height 446
click at [637, 256] on div "19:30" at bounding box center [638, 258] width 67 height 13
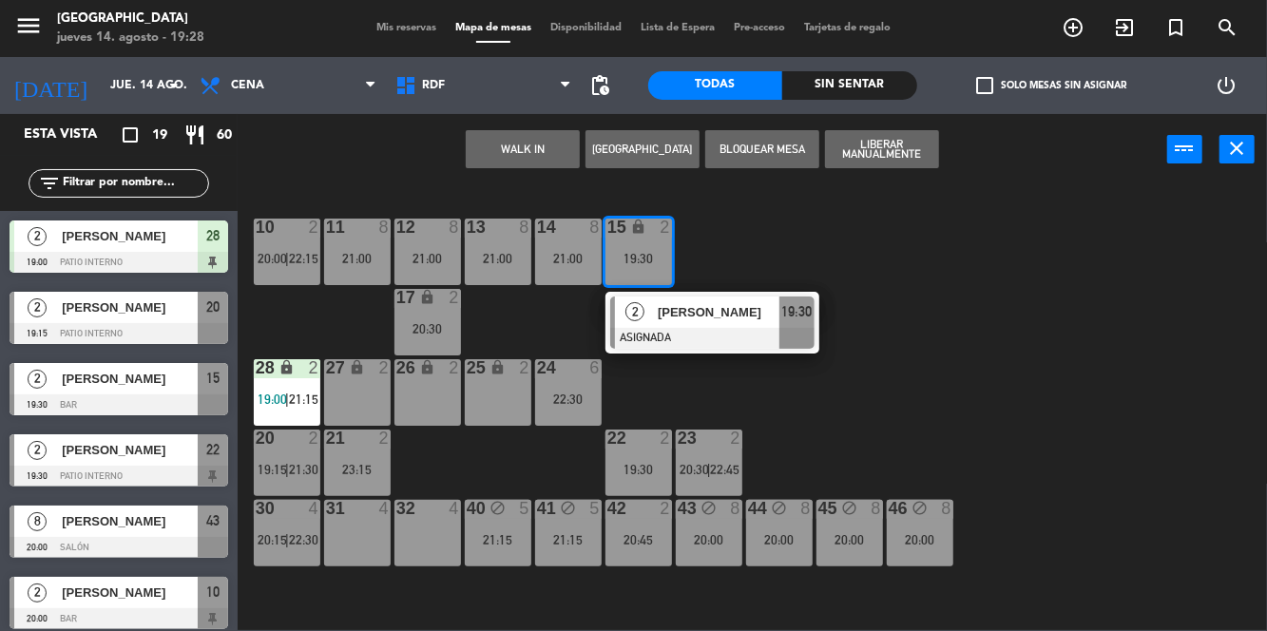
click at [752, 324] on div "[PERSON_NAME]" at bounding box center [718, 311] width 124 height 31
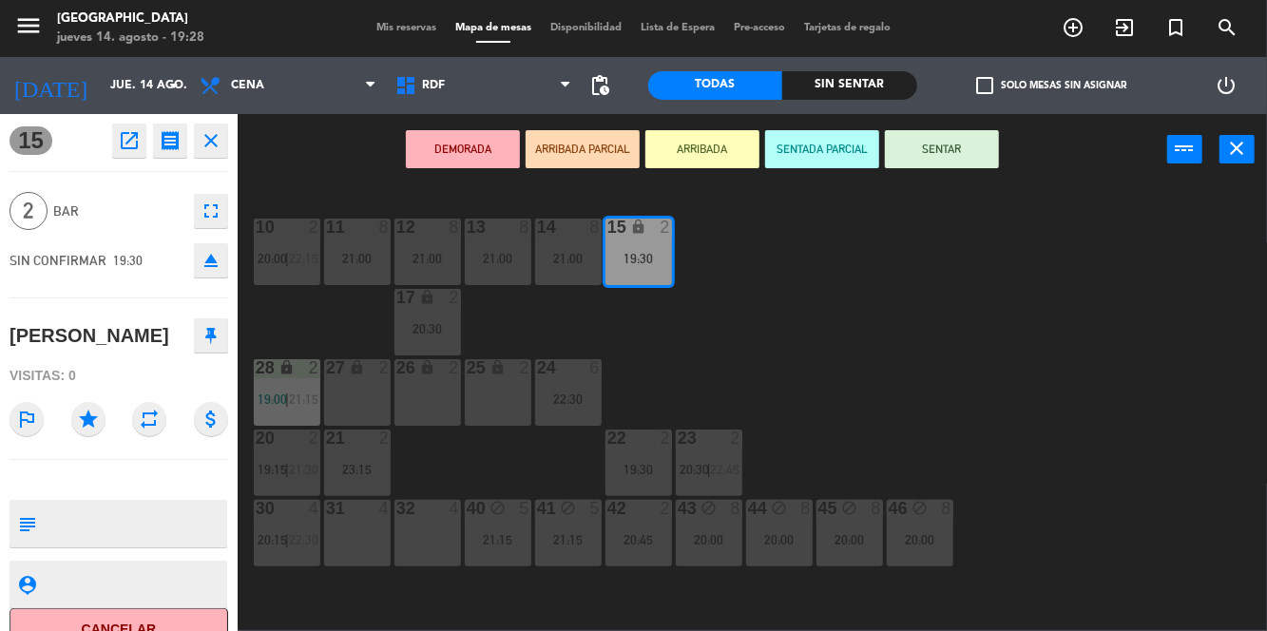
click at [361, 452] on div "21 2 23:15" at bounding box center [357, 462] width 67 height 67
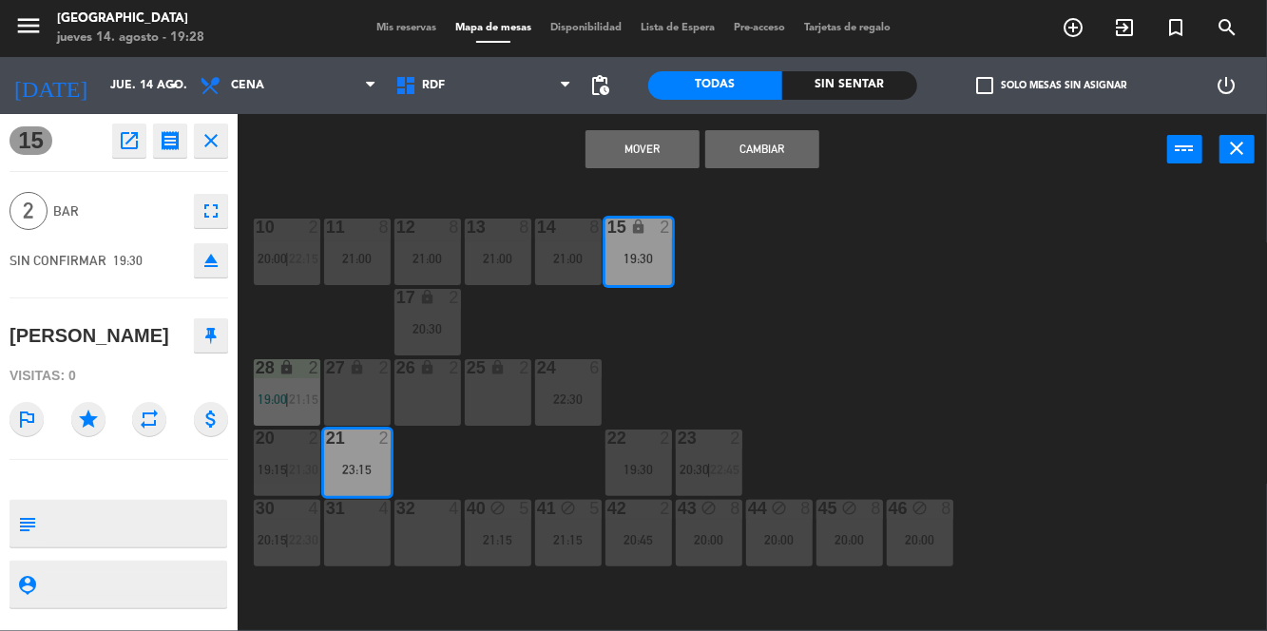
click at [658, 155] on button "Mover" at bounding box center [642, 149] width 114 height 38
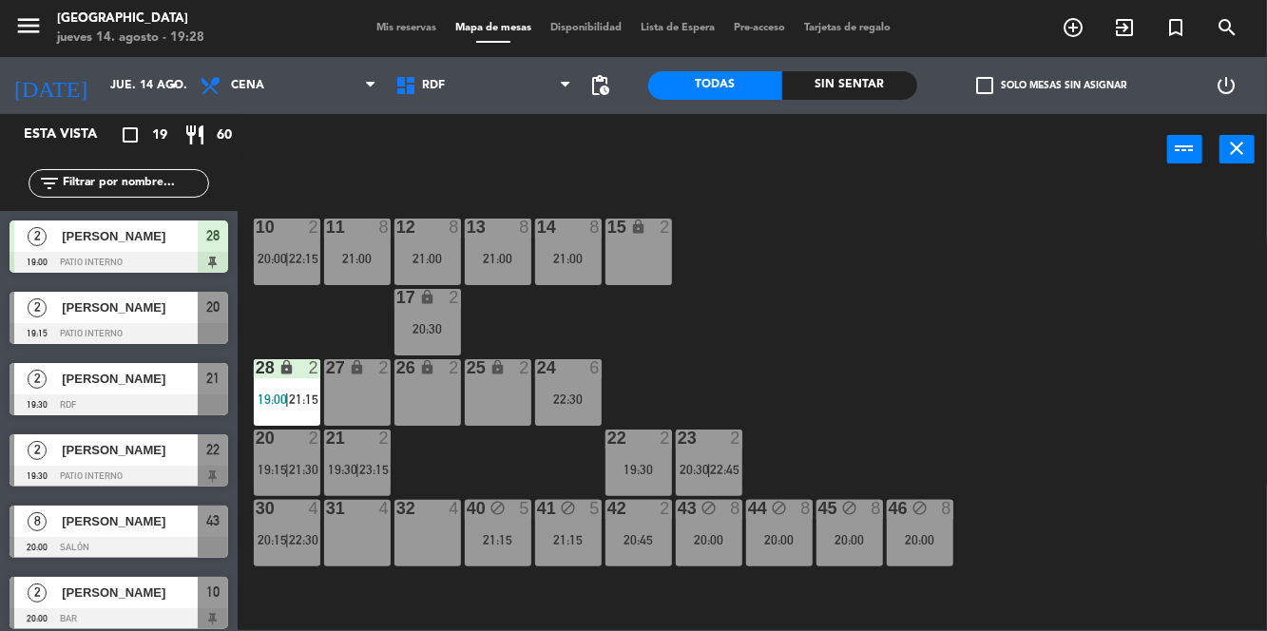
click at [1030, 408] on div "10 2 20:00 | 22:15 11 8 21:00 12 8 21:00 13 8 21:00 14 8 21:00 15 lock 2 17 loc…" at bounding box center [758, 407] width 1017 height 446
click at [1001, 332] on div "10 2 20:00 | 22:15 11 8 21:00 12 8 21:00 13 8 21:00 14 8 21:00 15 lock 2 17 loc…" at bounding box center [758, 407] width 1017 height 446
click at [1013, 294] on div "10 2 20:00 | 22:15 11 8 21:00 12 8 21:00 13 8 21:00 14 8 21:00 15 lock 2 17 loc…" at bounding box center [758, 407] width 1017 height 446
click at [1056, 301] on div "10 2 20:00 | 22:15 11 8 21:00 12 8 21:00 13 8 21:00 14 8 21:00 15 lock 2 17 loc…" at bounding box center [758, 407] width 1017 height 446
click at [356, 262] on div "21:00" at bounding box center [357, 258] width 67 height 13
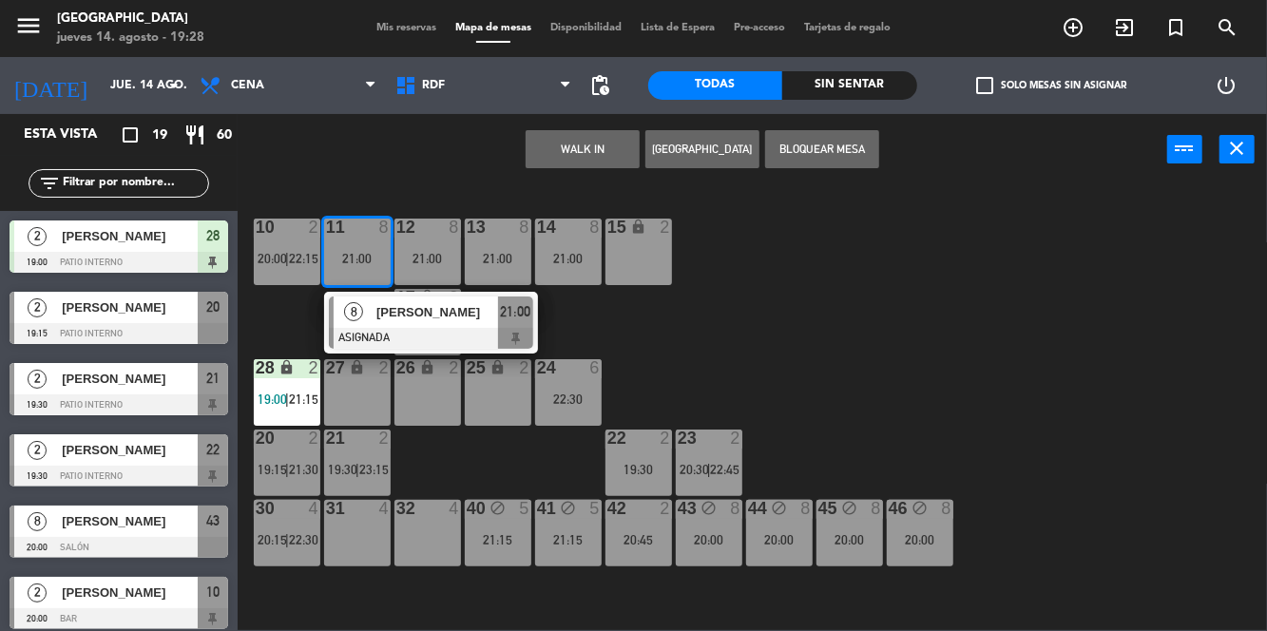
click at [1017, 393] on div "10 2 20:00 | 22:15 11 8 21:00 8 [PERSON_NAME] ASIGNADA 21:00 12 8 21:00 13 8 21…" at bounding box center [758, 407] width 1017 height 446
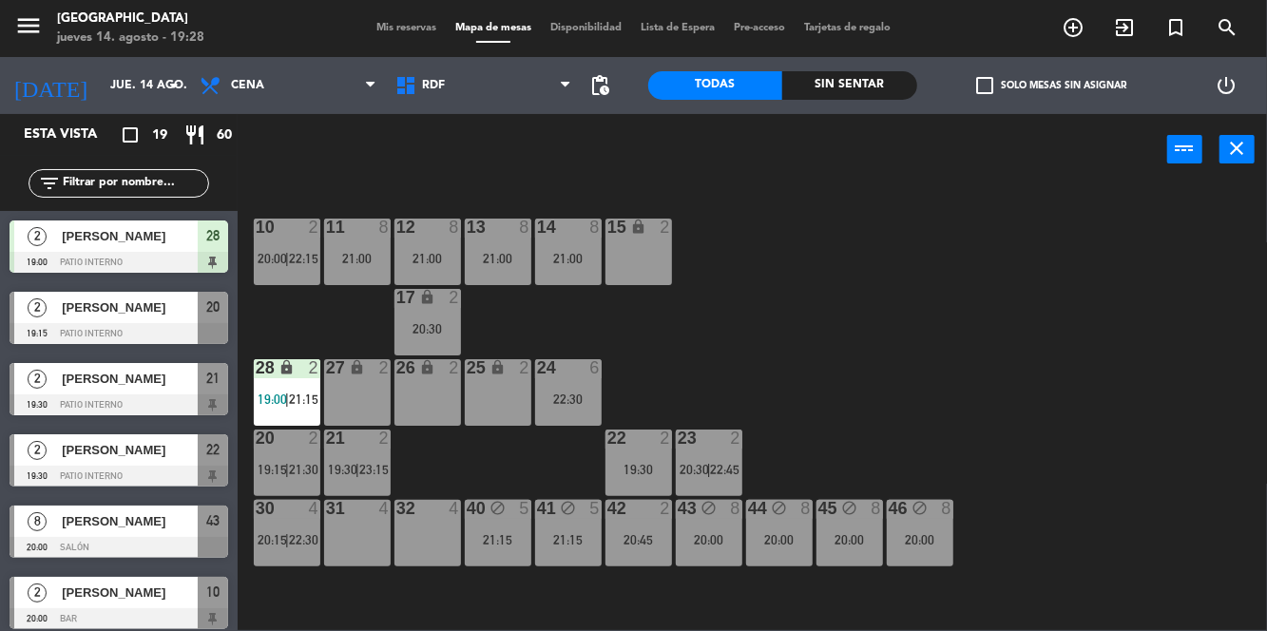
scroll to position [3, 0]
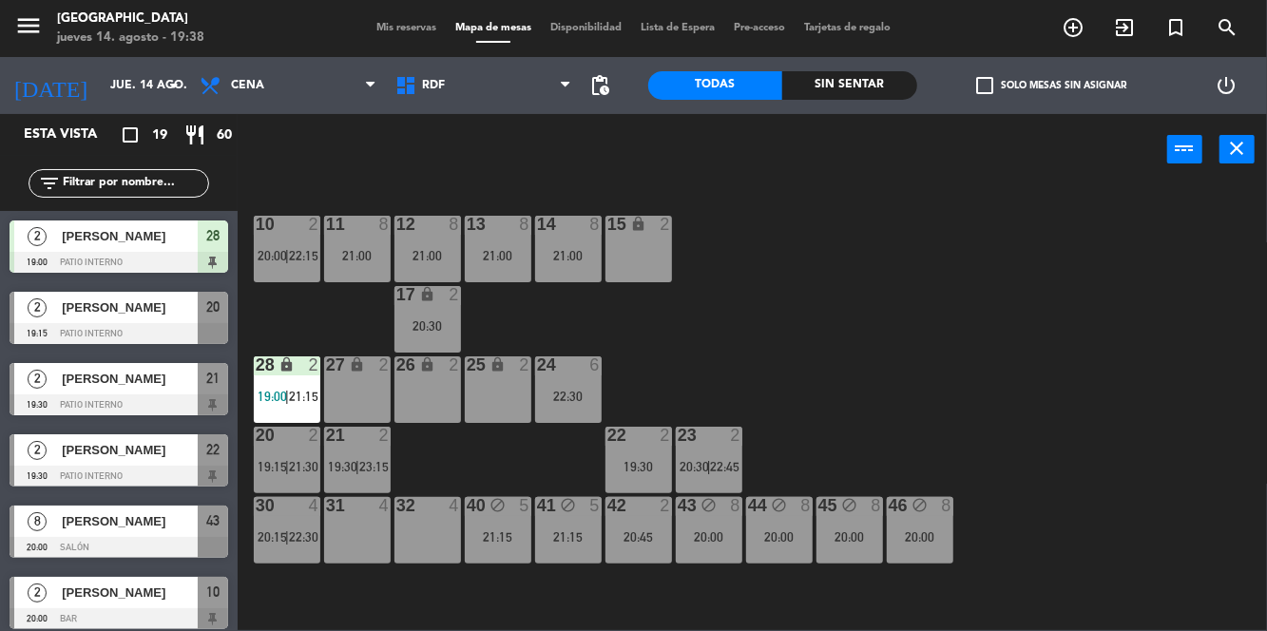
click at [114, 331] on div at bounding box center [119, 333] width 219 height 21
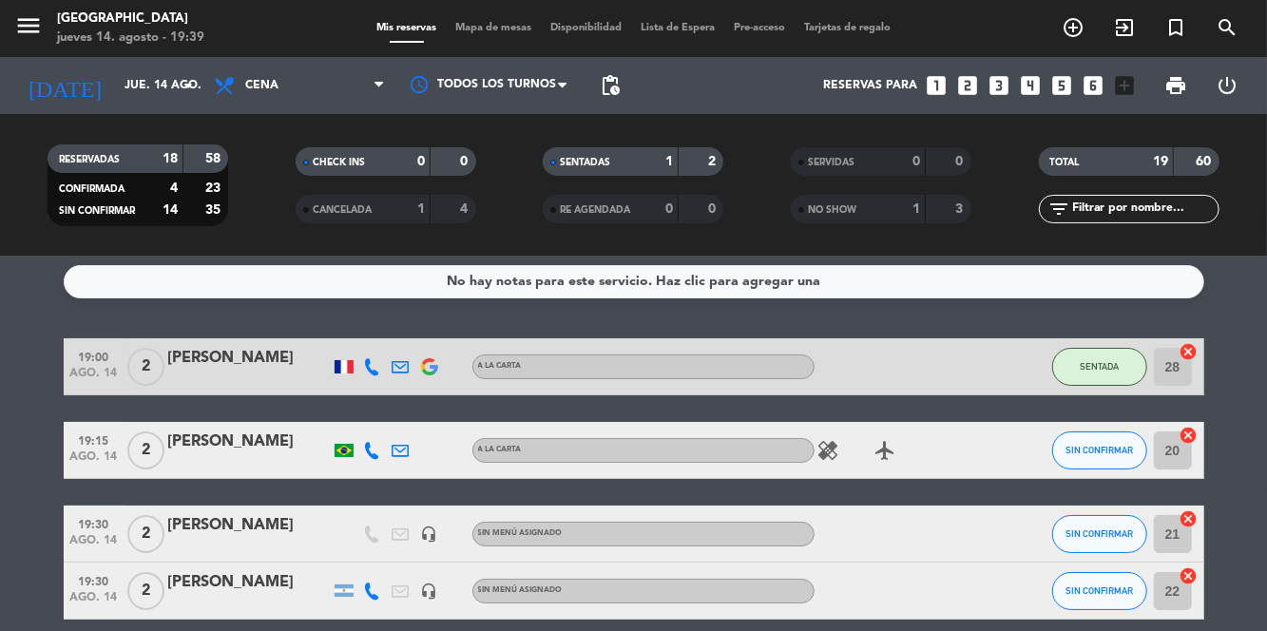
scroll to position [8, 0]
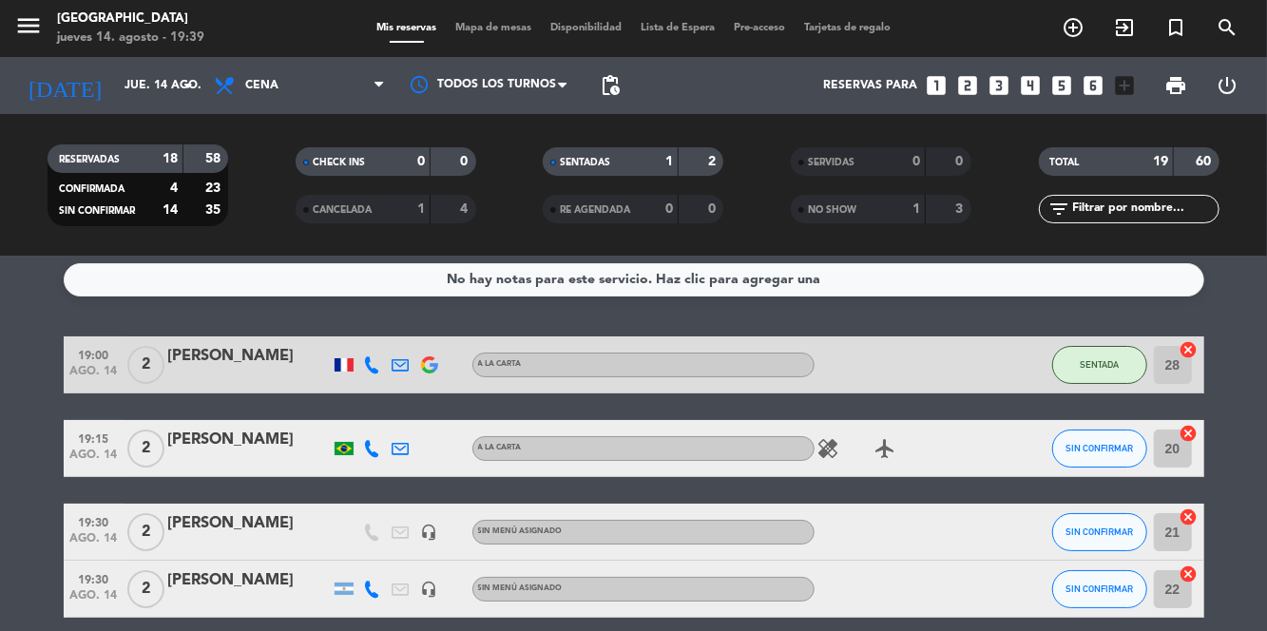
click at [224, 453] on div at bounding box center [249, 460] width 162 height 15
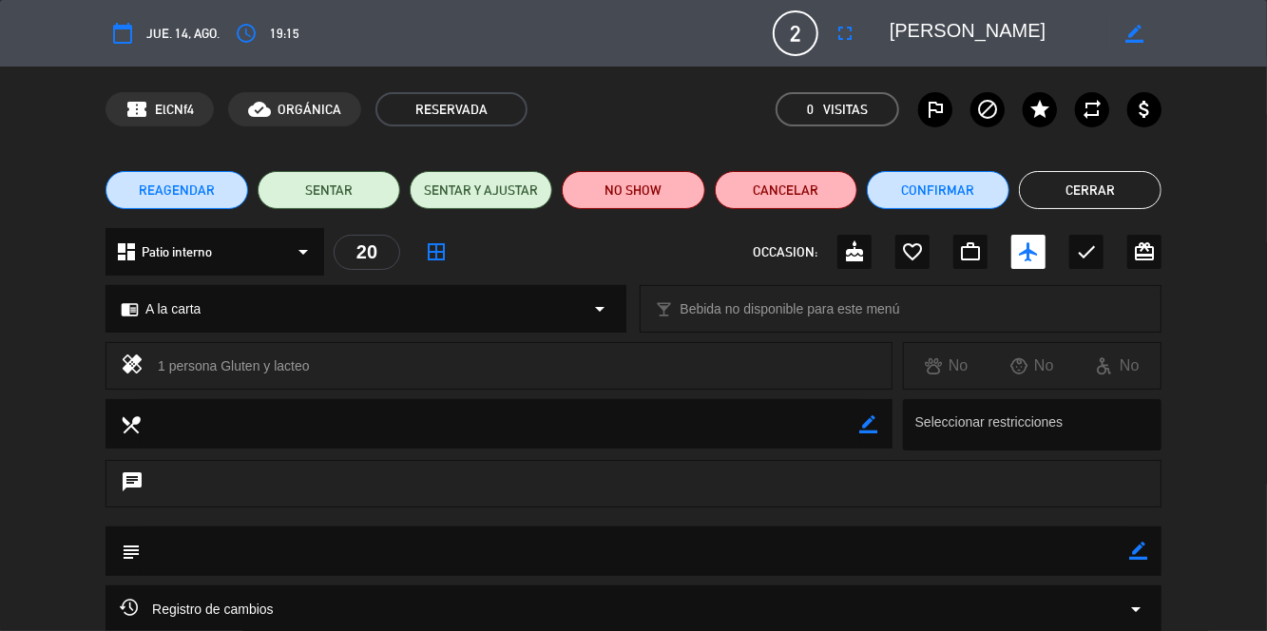
click at [1090, 187] on button "Cerrar" at bounding box center [1090, 190] width 143 height 38
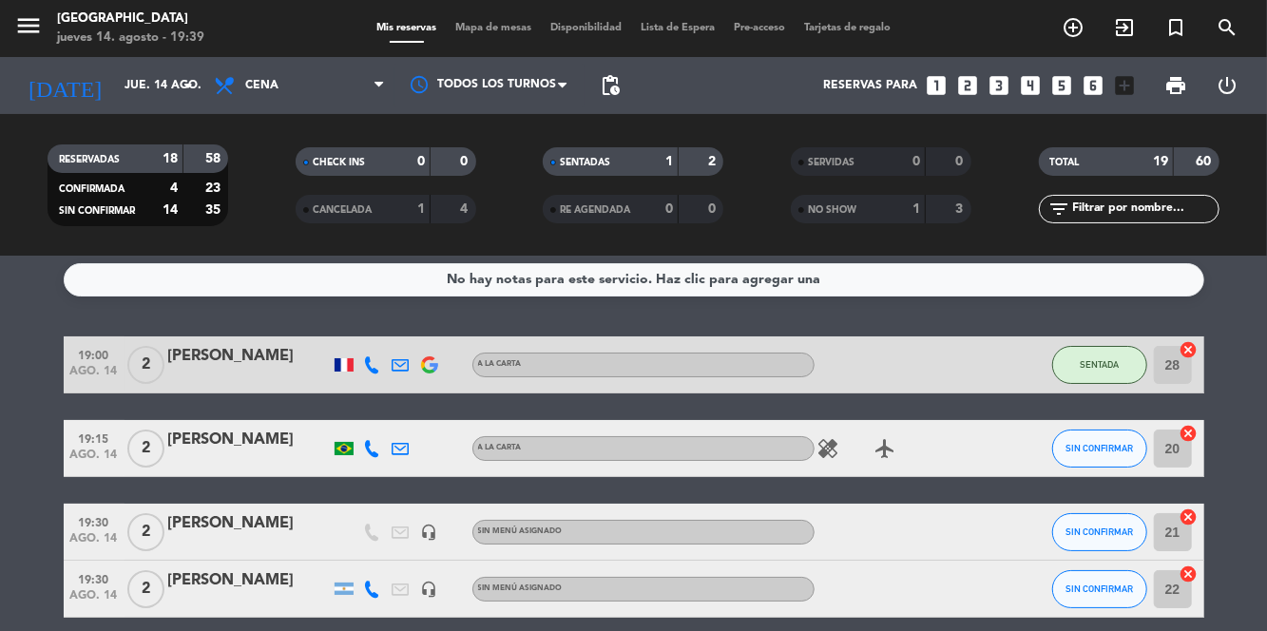
scroll to position [0, 0]
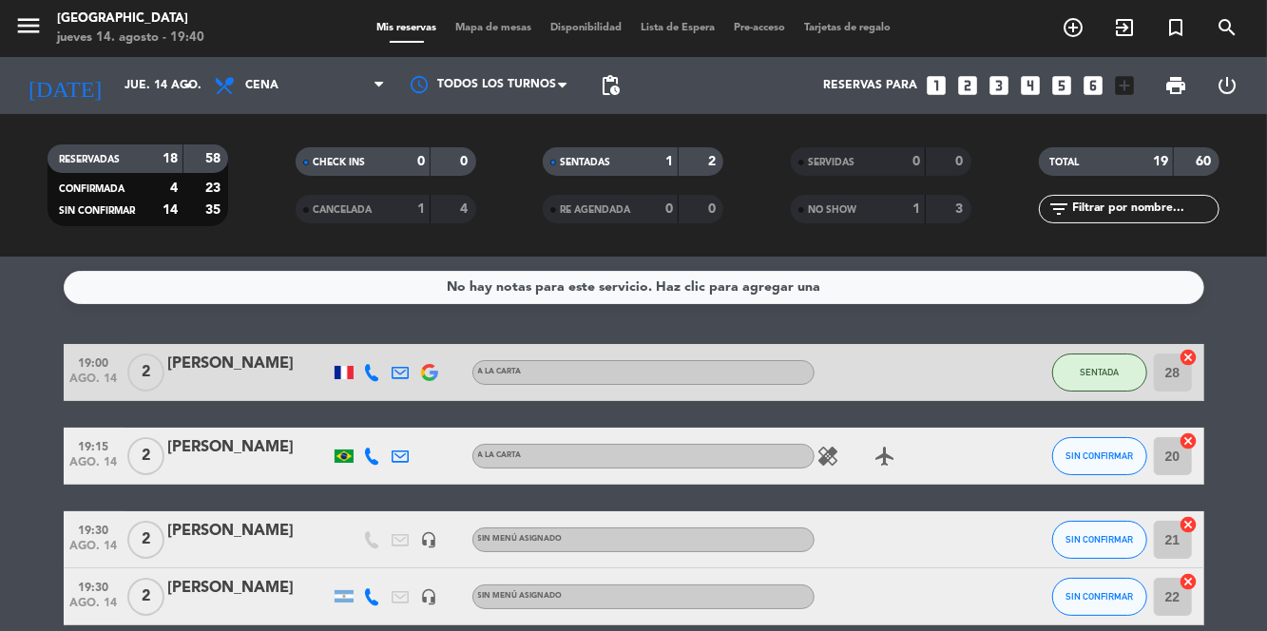
click at [494, 23] on span "Mapa de mesas" at bounding box center [493, 28] width 95 height 10
